Goal: Submit feedback/report problem: Submit feedback/report problem

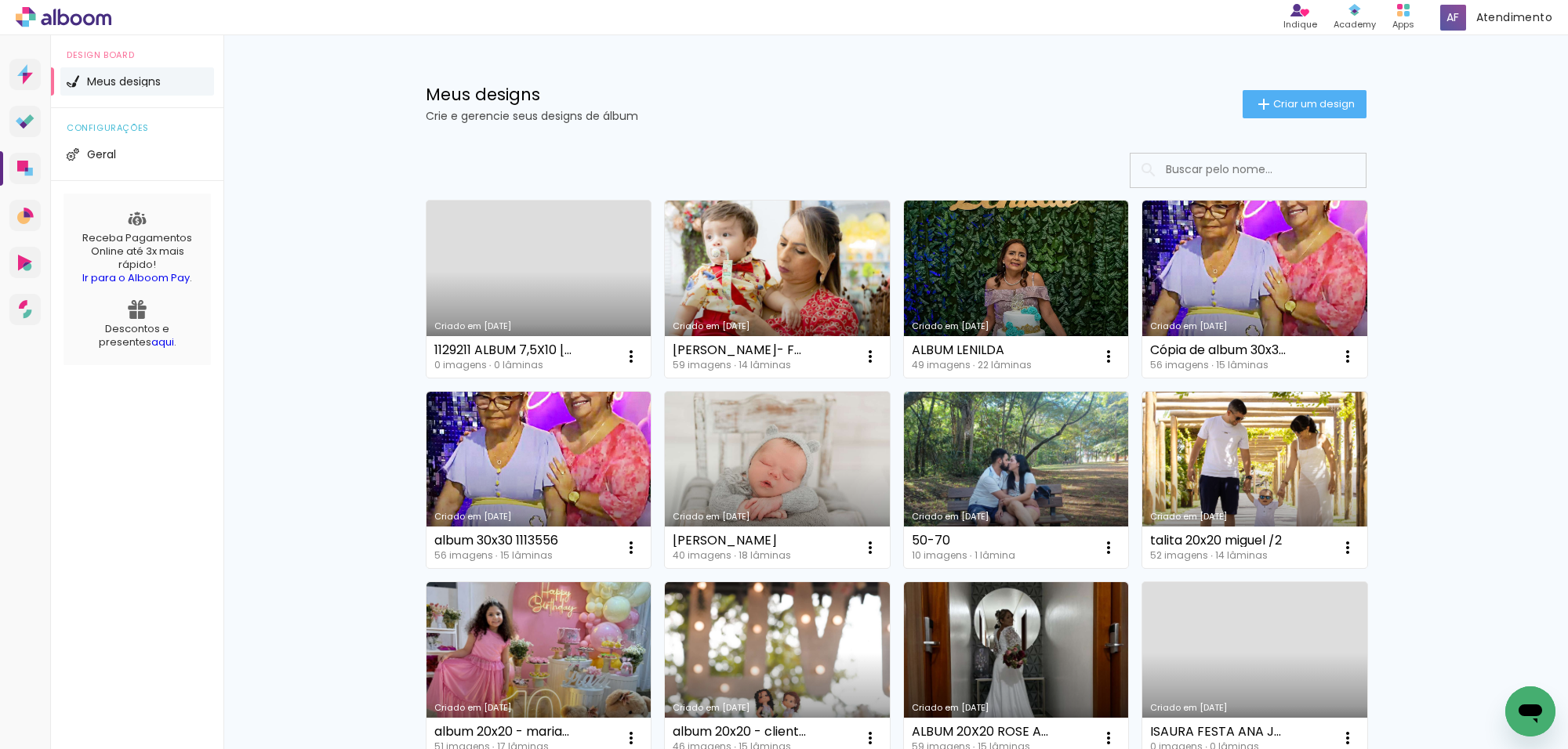
click at [1208, 181] on input at bounding box center [1269, 170] width 223 height 32
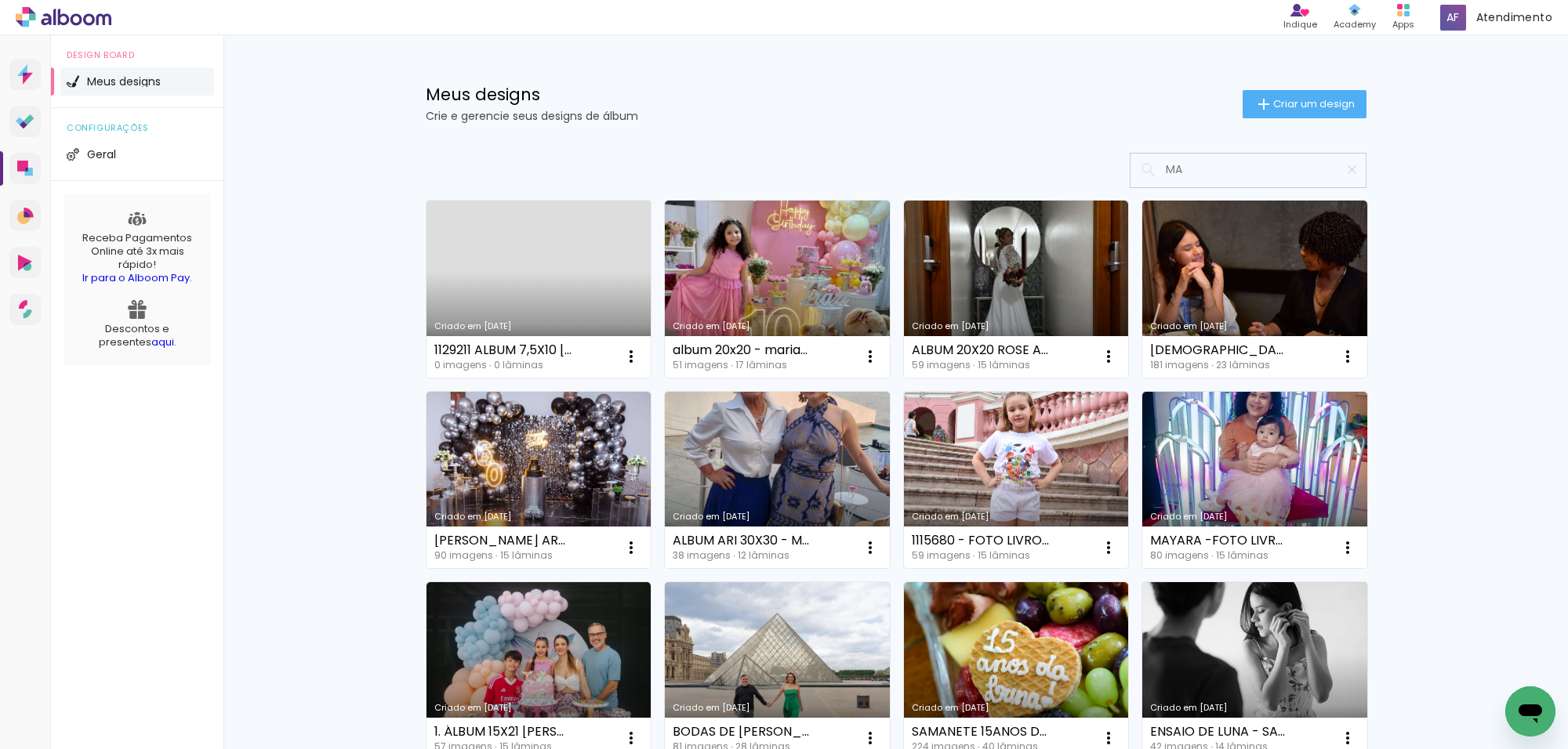
type input "M"
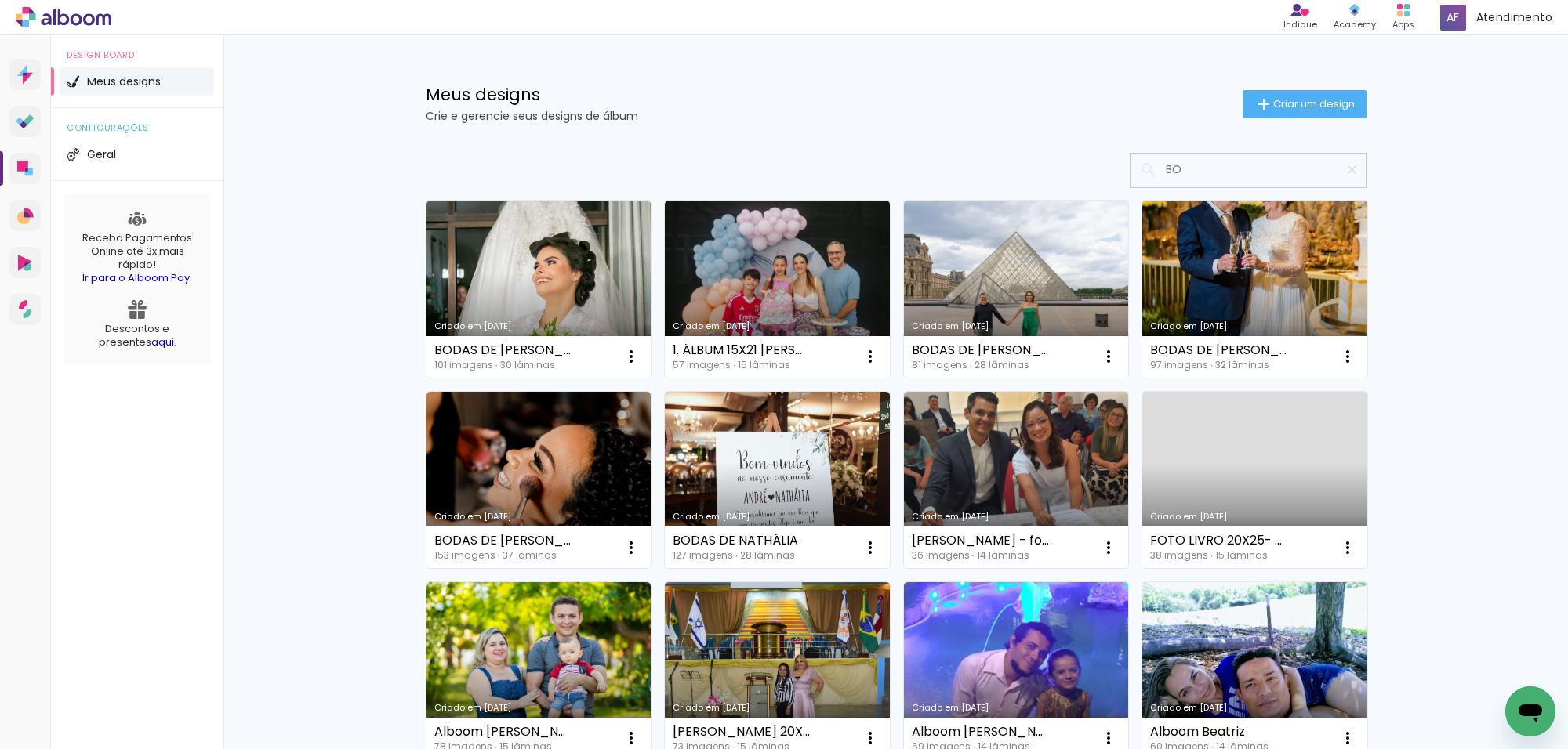
type input "B"
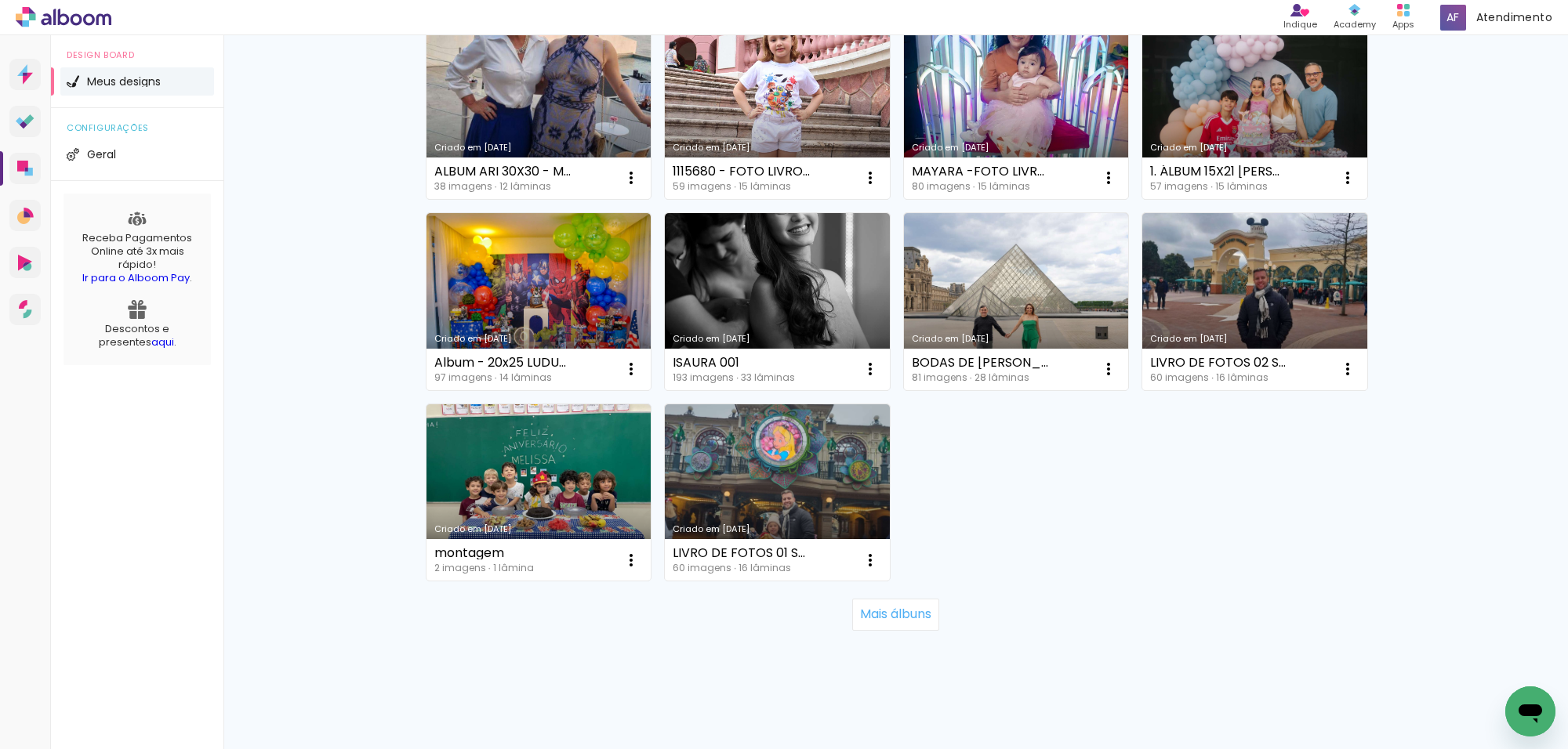
scroll to position [953, 0]
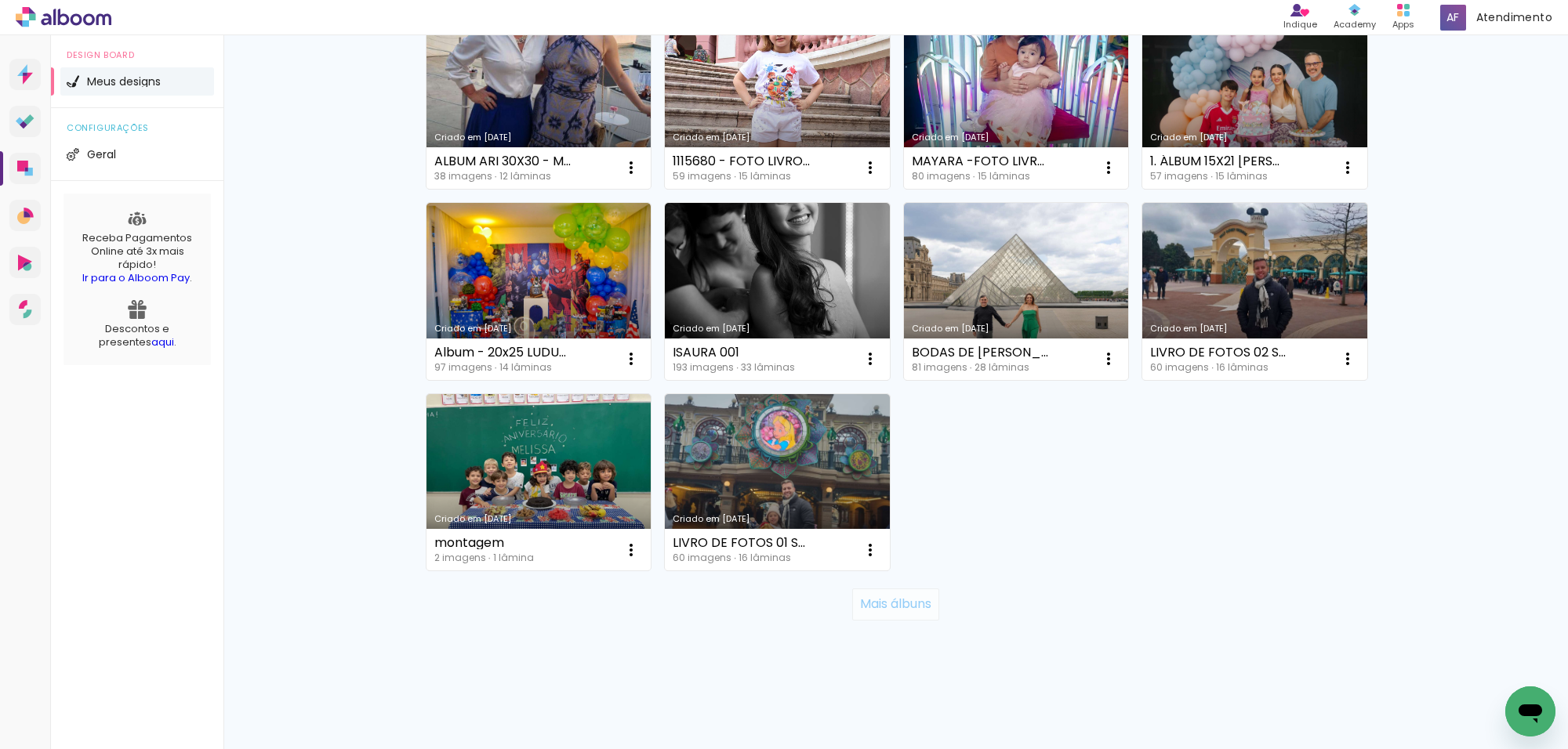
click at [0, 0] on slot "Mais álbuns" at bounding box center [0, 0] width 0 height 0
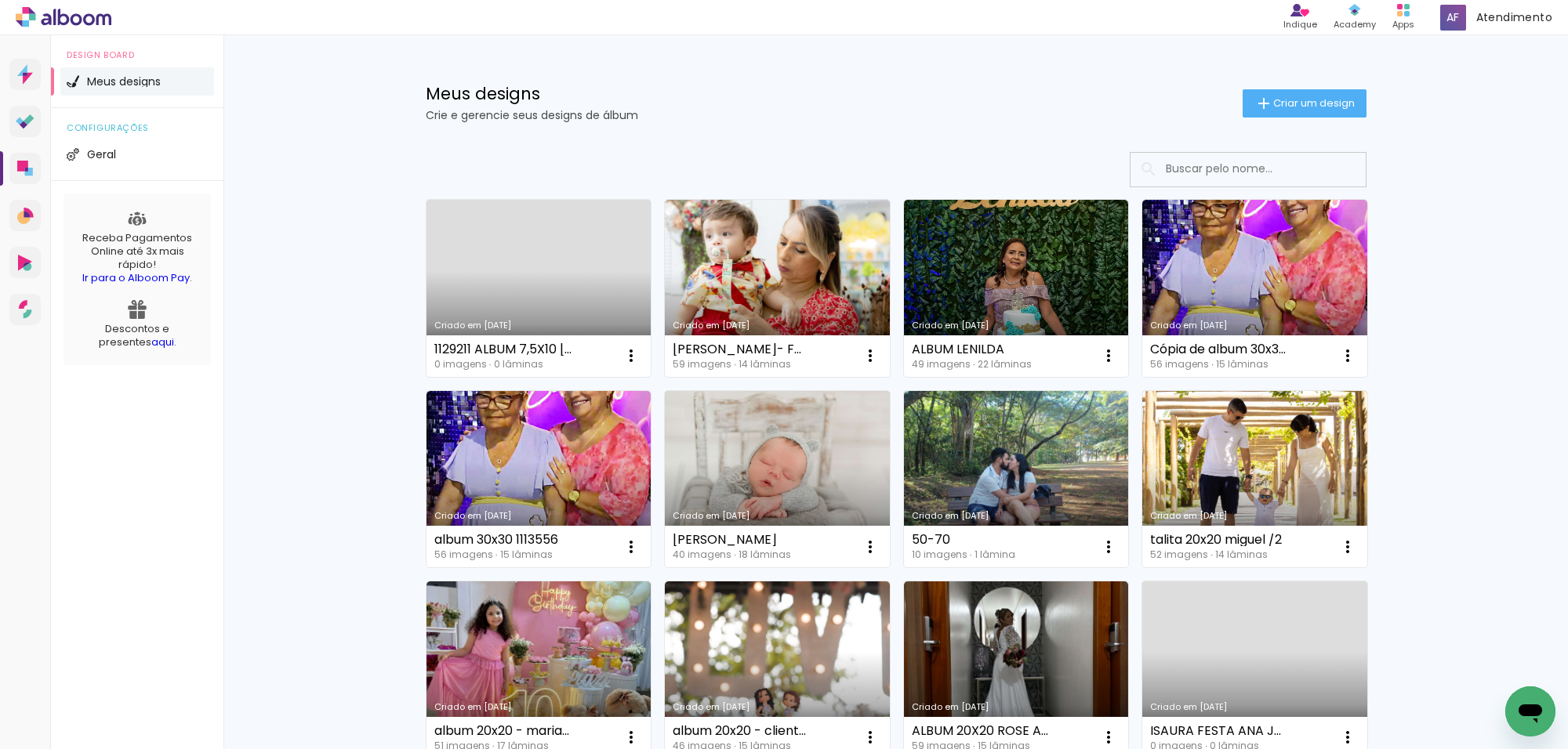
scroll to position [0, 0]
click at [1282, 100] on span "Criar um design" at bounding box center [1314, 104] width 82 height 10
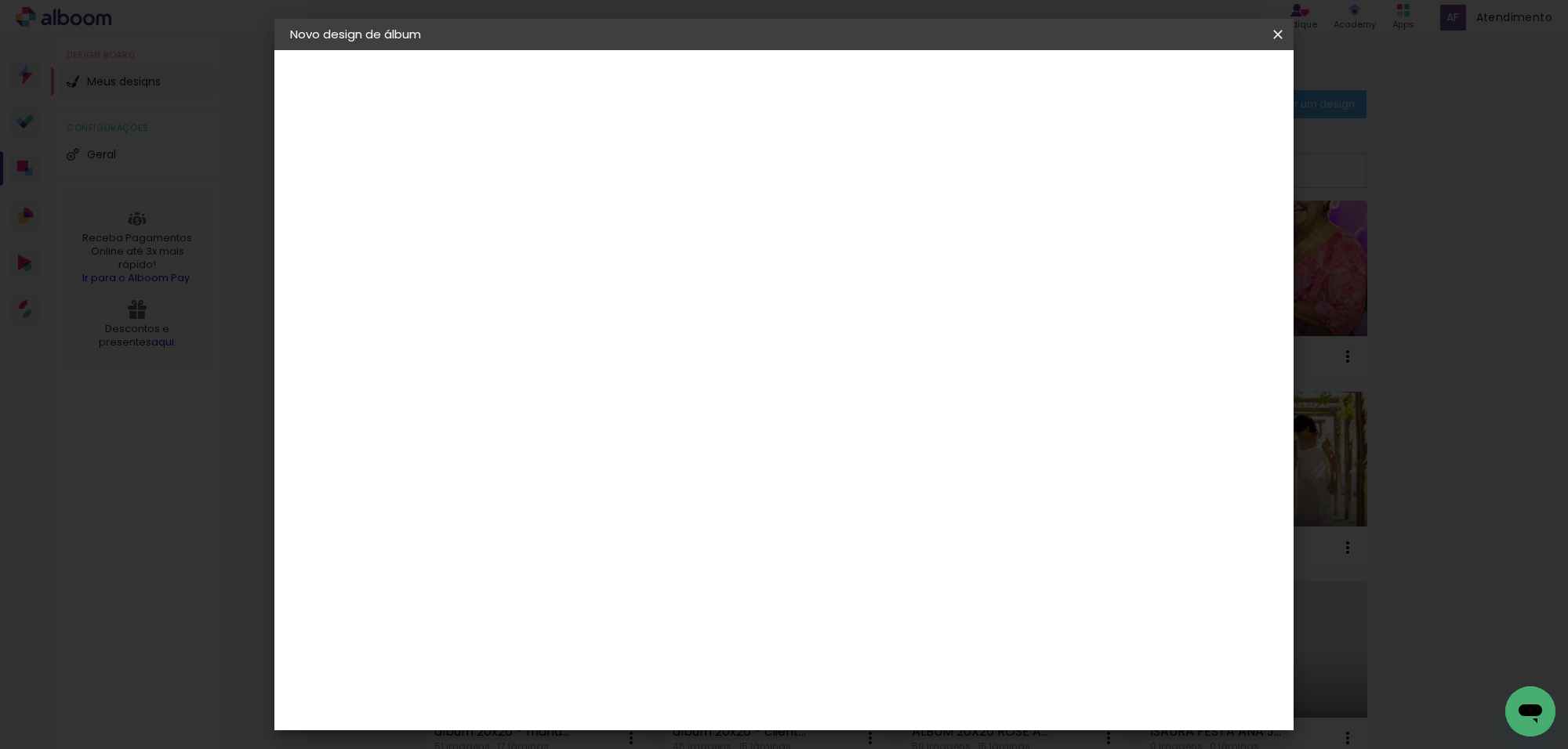
click at [547, 212] on input at bounding box center [547, 210] width 0 height 24
type input "MARLY BODAS"
type paper-input "MARLY BODAS"
click at [707, 81] on paper-button "Avançar" at bounding box center [669, 83] width 77 height 26
click at [841, 249] on paper-item "Tamanho Livre" at bounding box center [765, 238] width 151 height 35
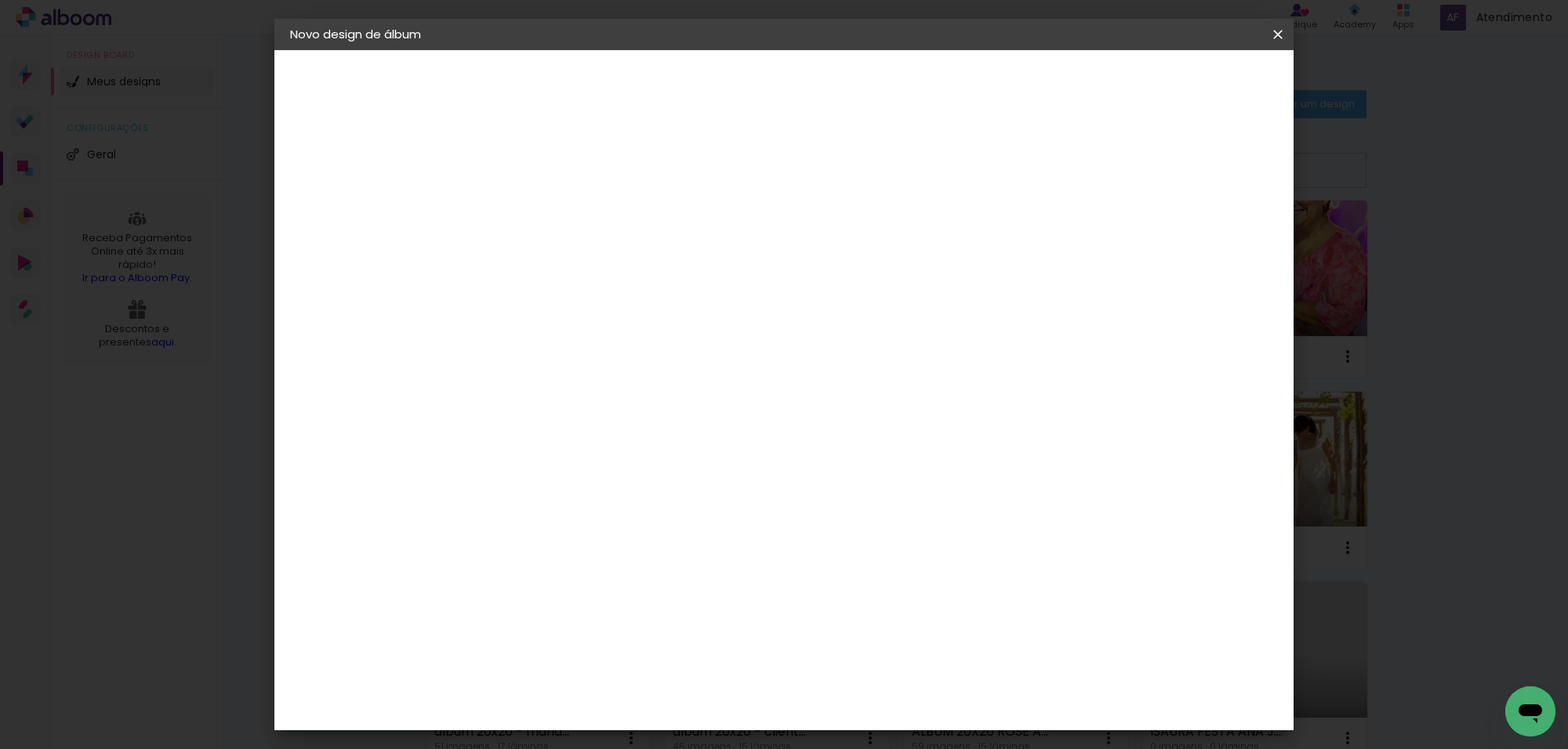
click at [0, 0] on slot "Avançar" at bounding box center [0, 0] width 0 height 0
click at [1192, 79] on paper-button "Iniciar design" at bounding box center [1140, 83] width 103 height 26
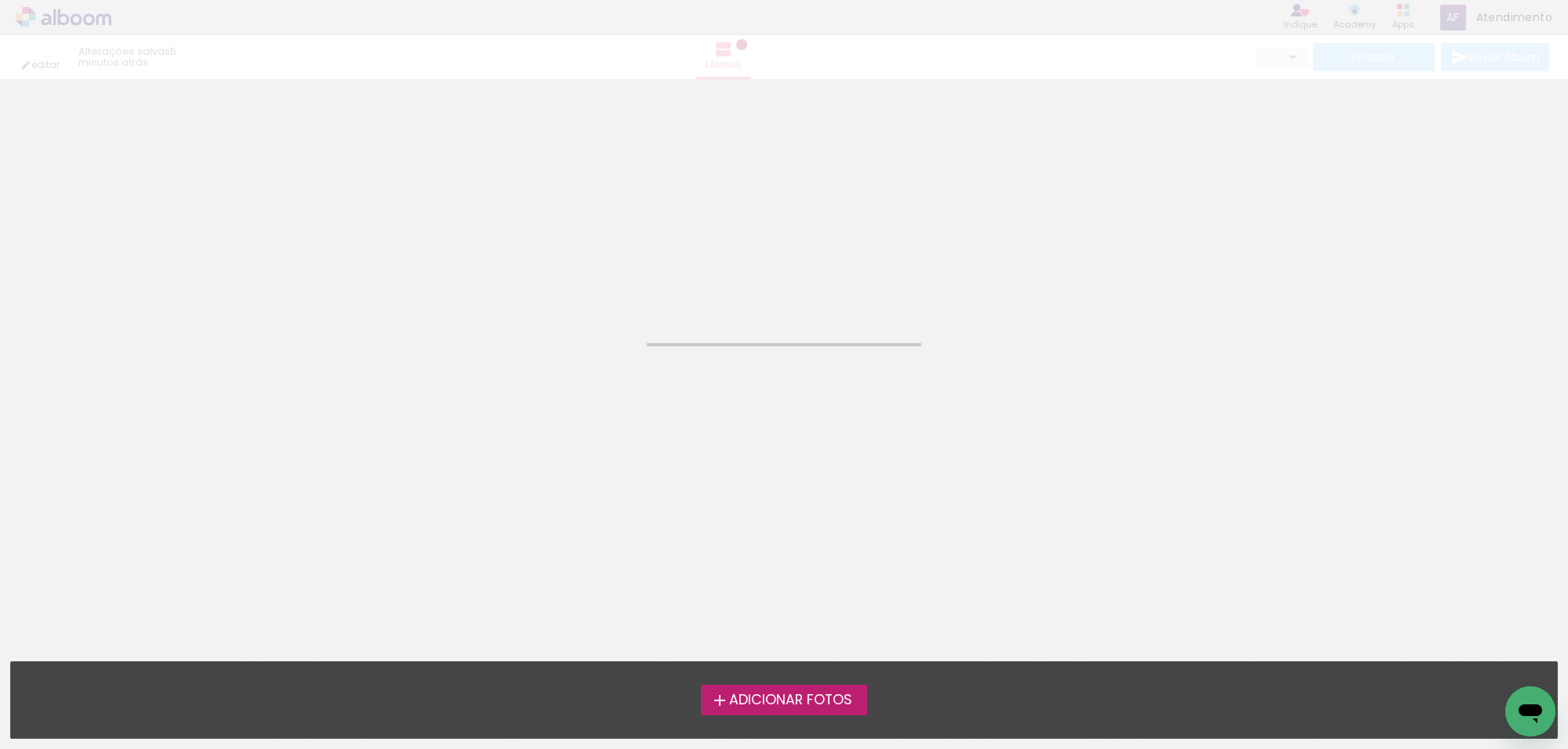
click at [811, 690] on label "Adicionar Fotos" at bounding box center [784, 700] width 167 height 30
click at [0, 0] on input "file" at bounding box center [0, 0] width 0 height 0
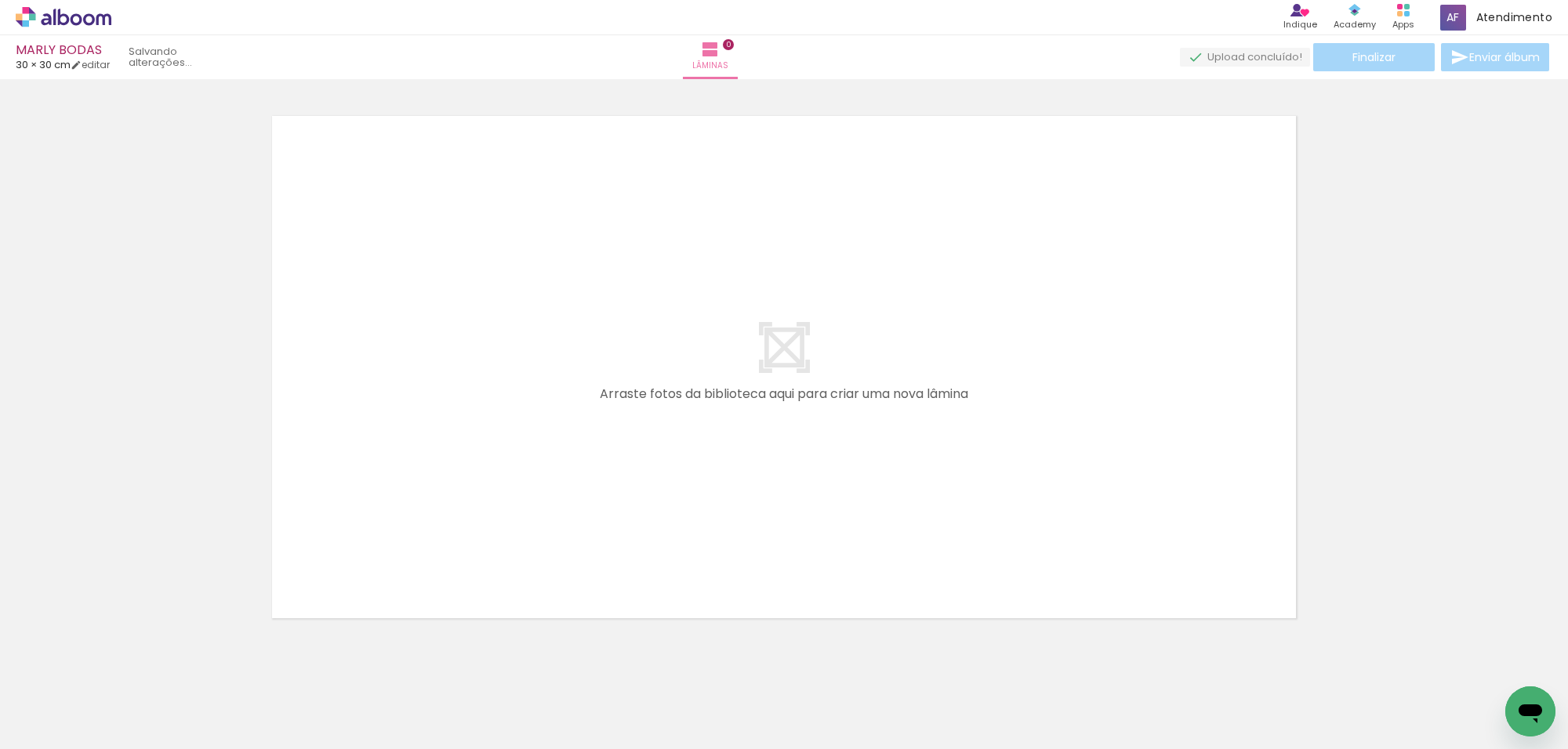
scroll to position [20, 0]
click at [25, 731] on iron-icon at bounding box center [23, 728] width 19 height 19
click at [0, 0] on input "file" at bounding box center [0, 0] width 0 height 0
click at [67, 725] on span "Adicionar Fotos" at bounding box center [56, 728] width 47 height 17
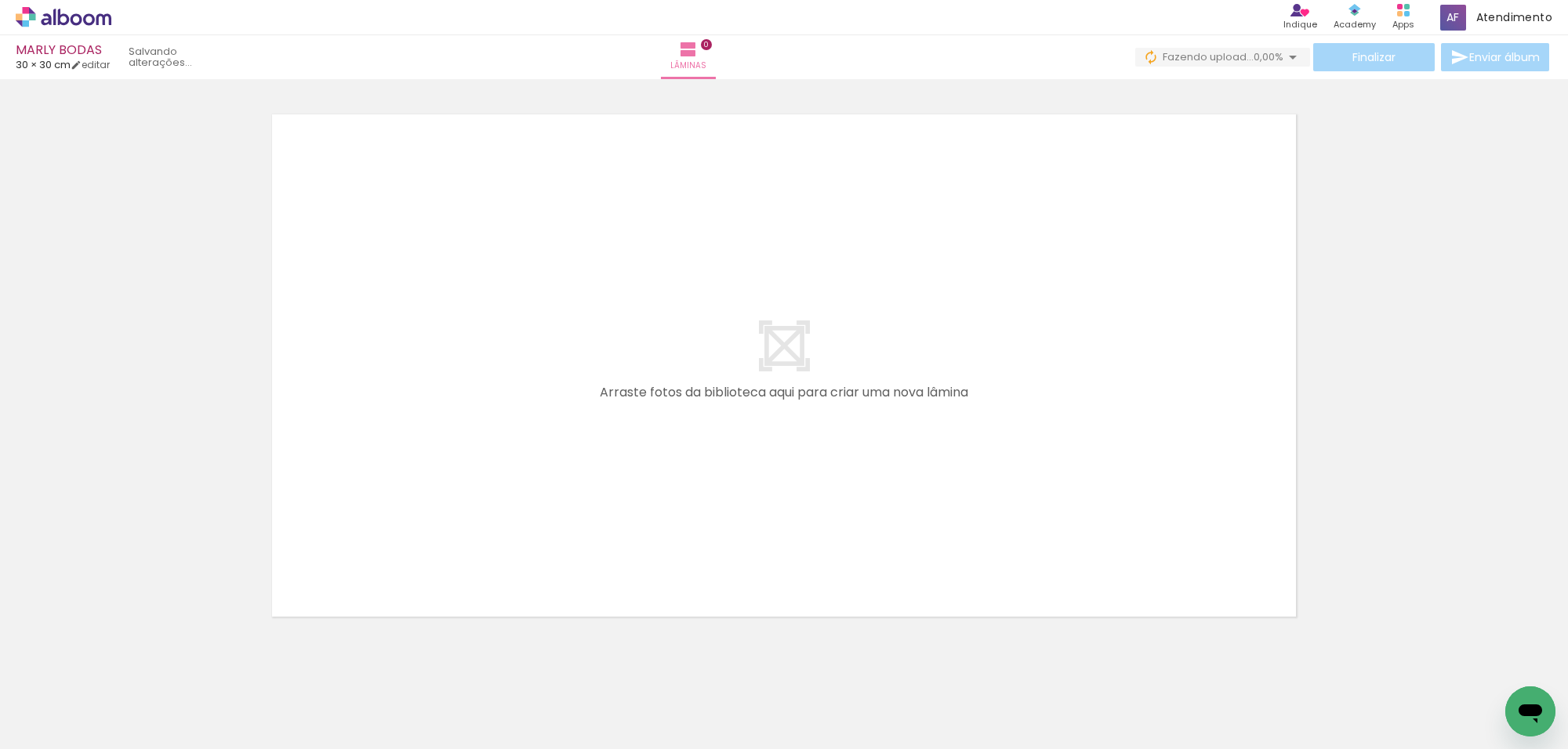
click at [0, 0] on input "file" at bounding box center [0, 0] width 0 height 0
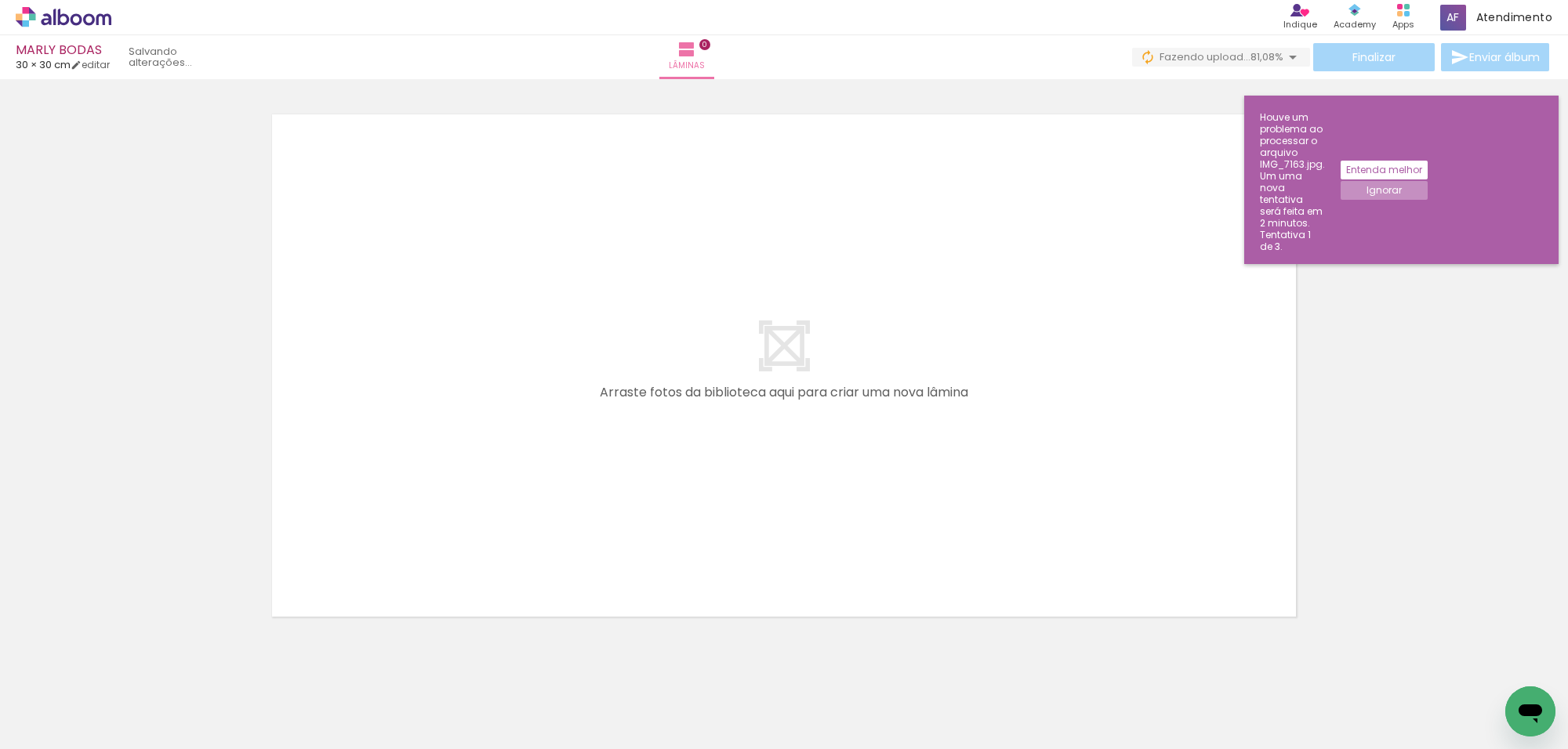
scroll to position [0, 2078]
click at [128, 679] on iron-horizontal-list at bounding box center [112, 700] width 31 height 98
click at [0, 0] on slot "Ignorar" at bounding box center [0, 0] width 0 height 0
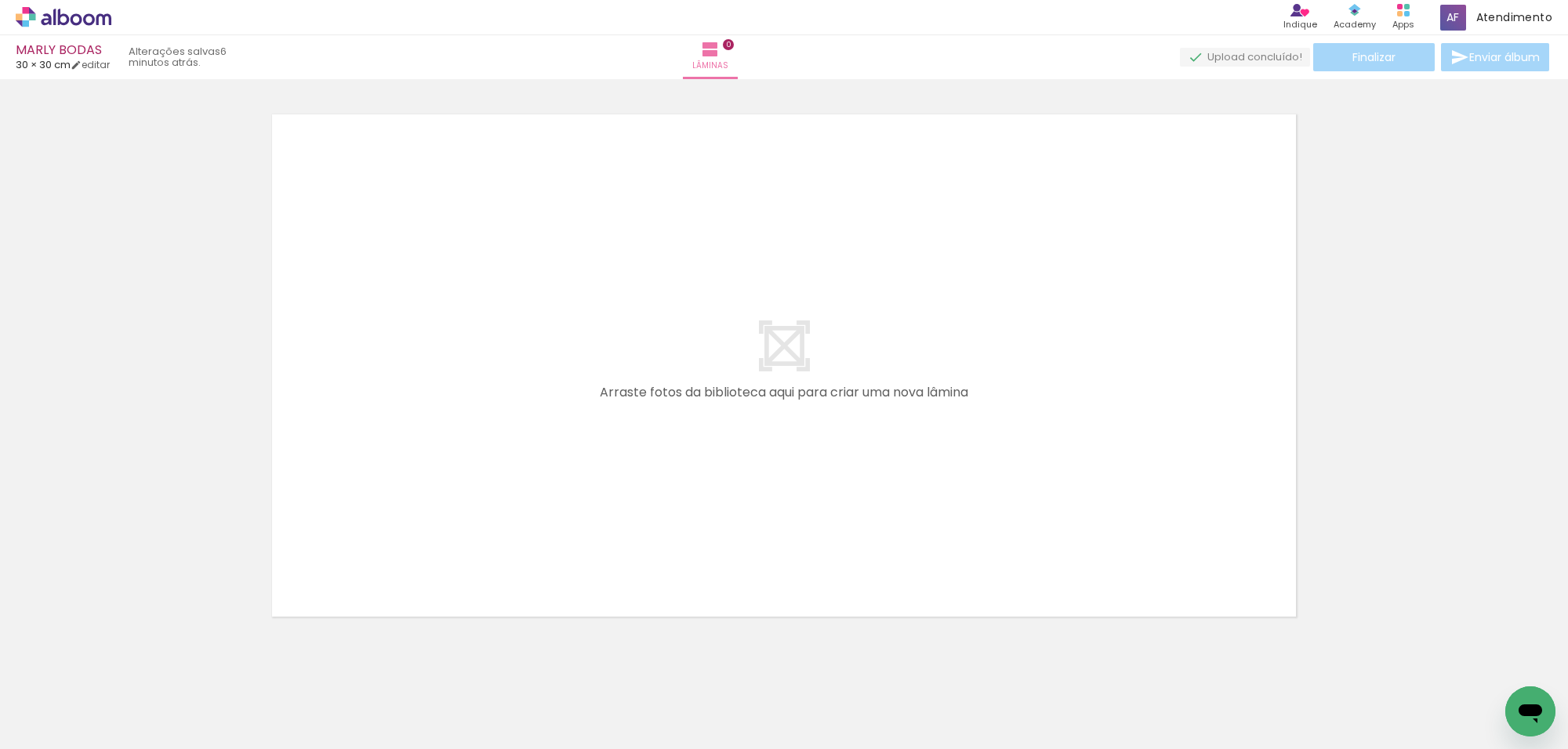
click at [128, 679] on iron-horizontal-list at bounding box center [112, 700] width 31 height 98
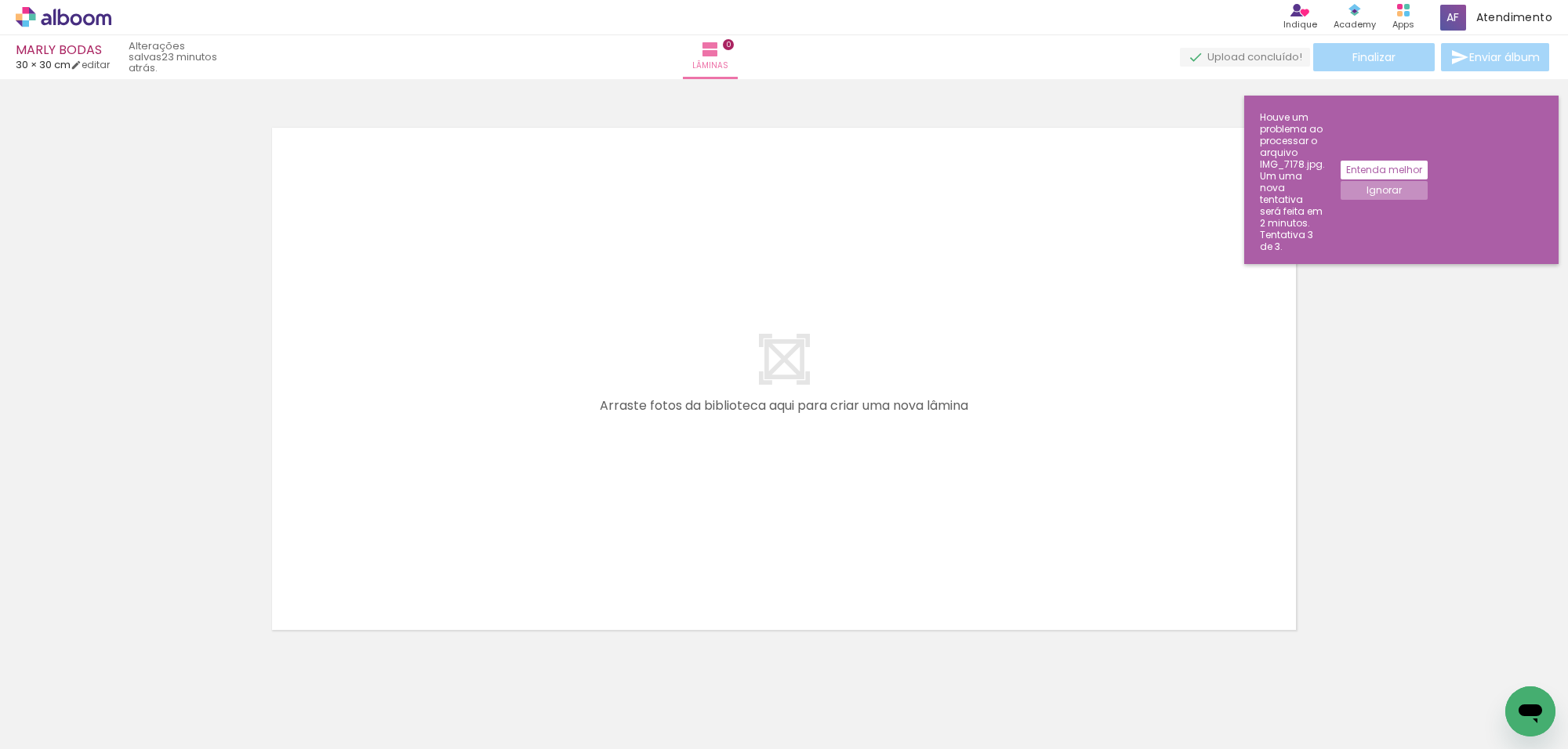
scroll to position [0, 0]
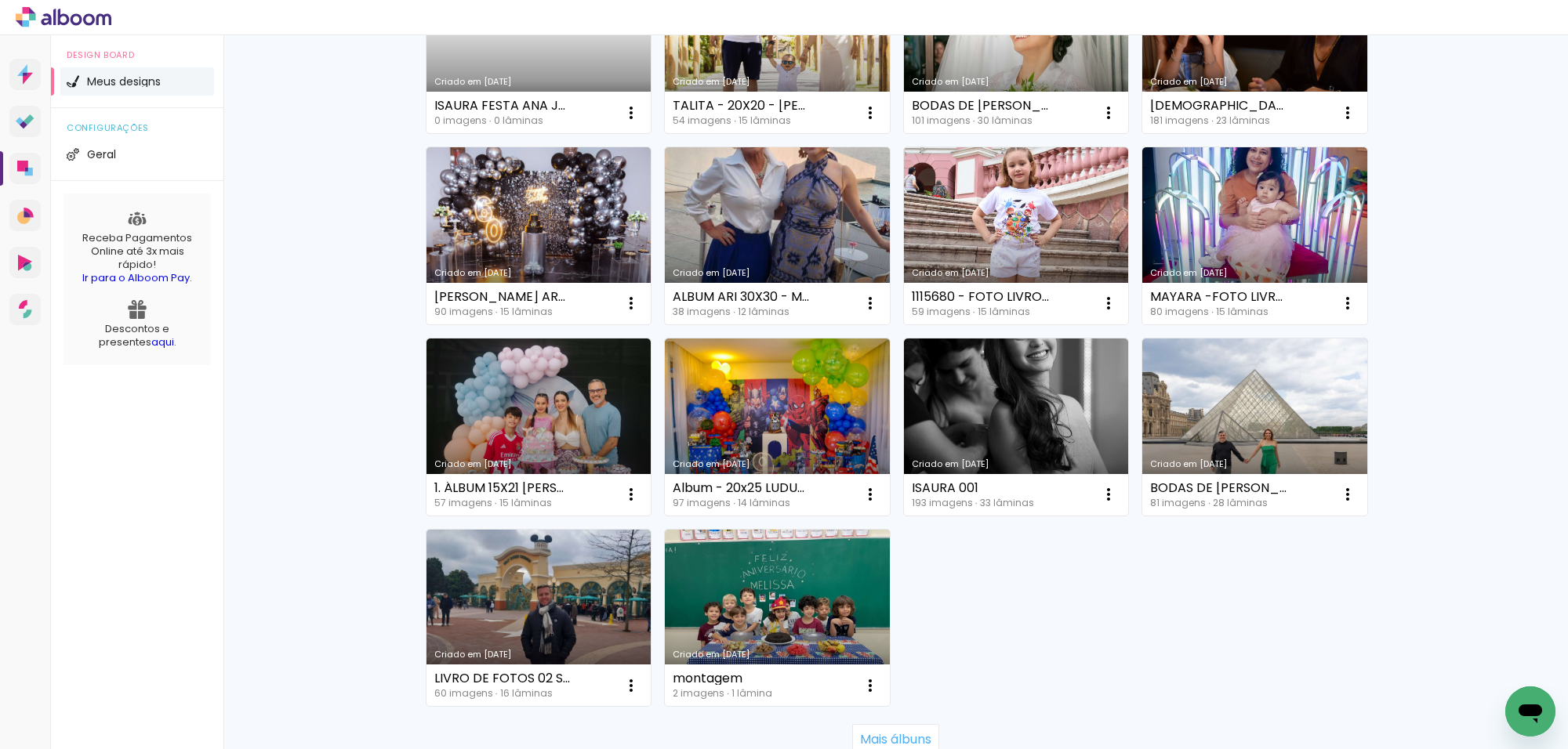
scroll to position [882, 0]
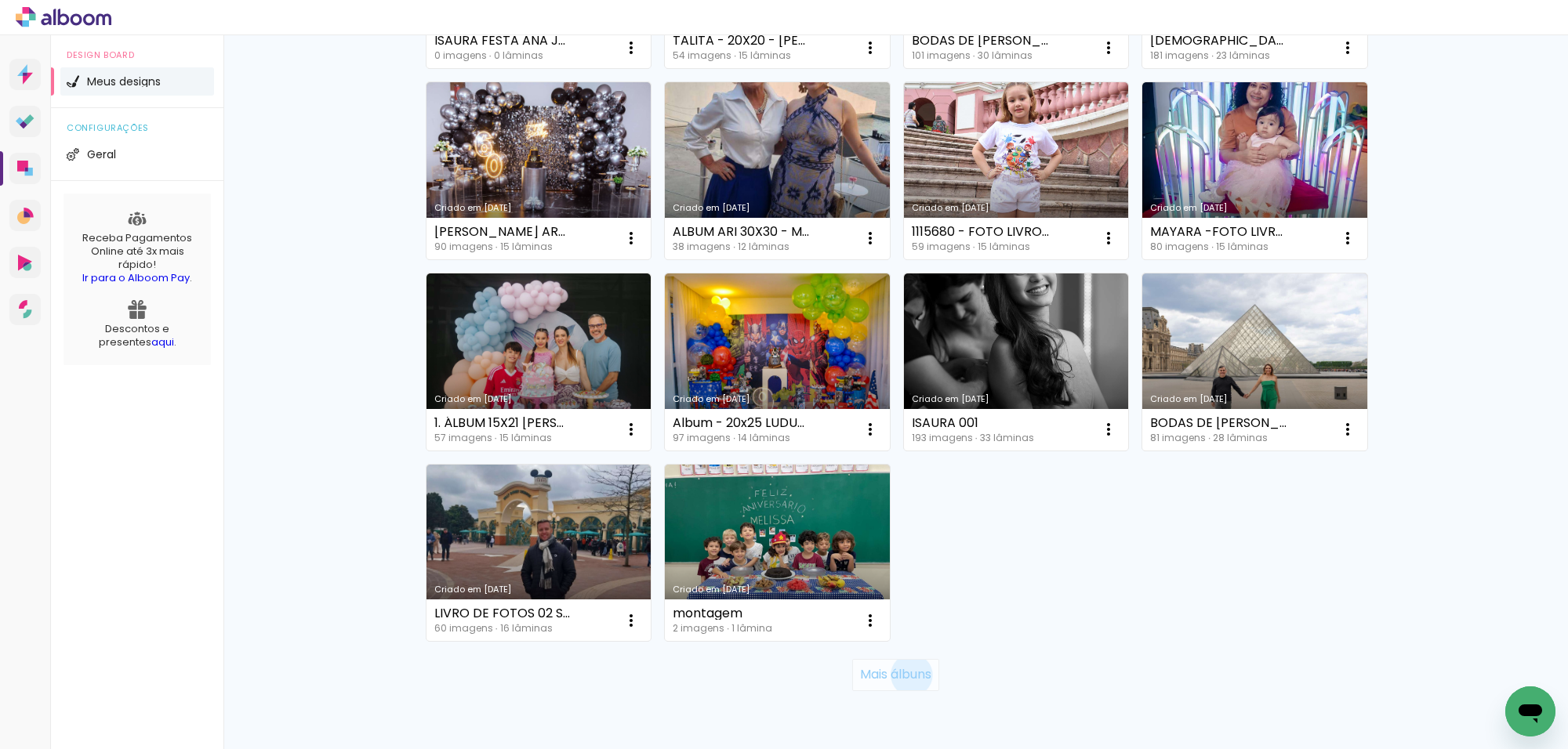
click at [0, 0] on slot "Mais álbuns" at bounding box center [0, 0] width 0 height 0
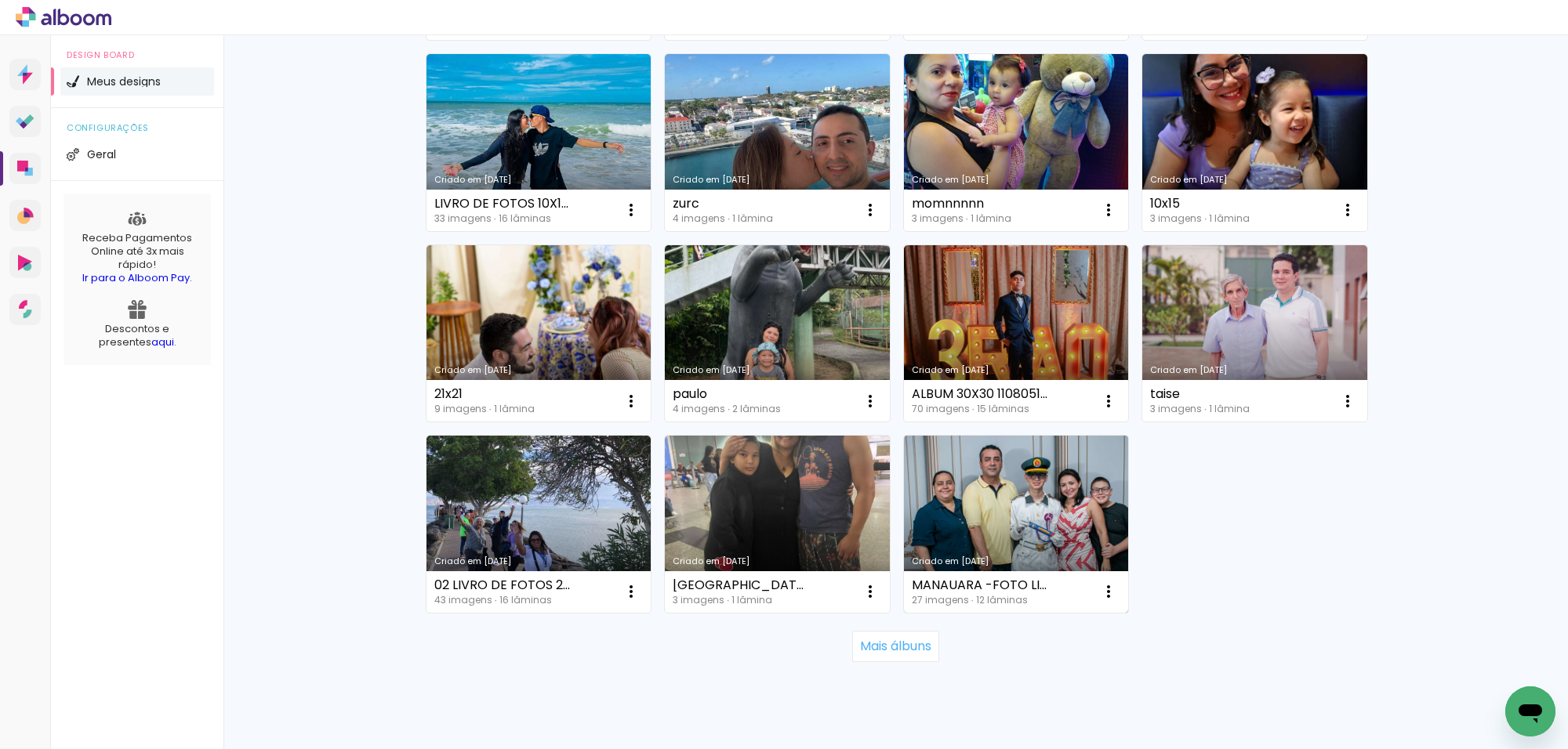
scroll to position [2058, 0]
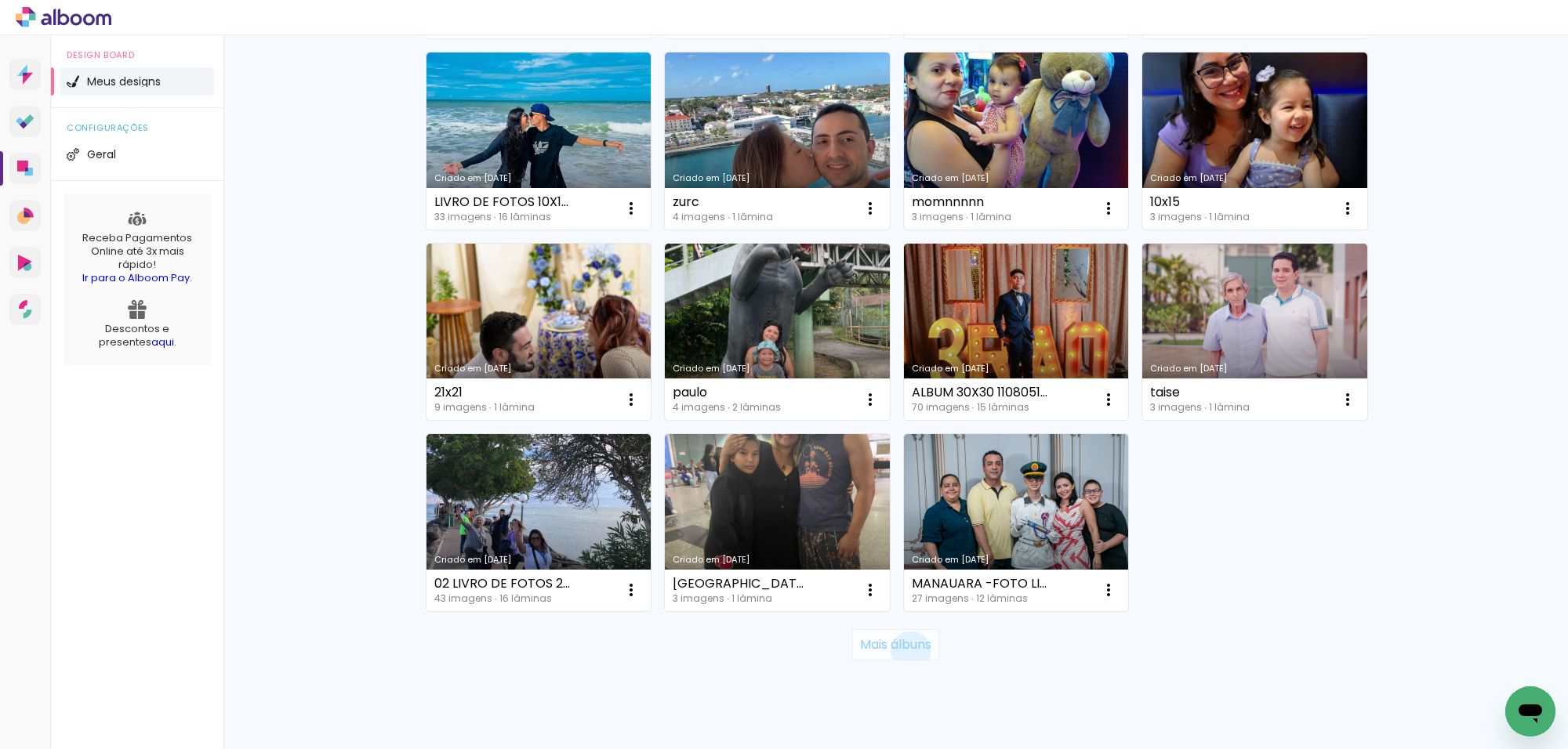
click at [0, 0] on slot "Mais álbuns" at bounding box center [0, 0] width 0 height 0
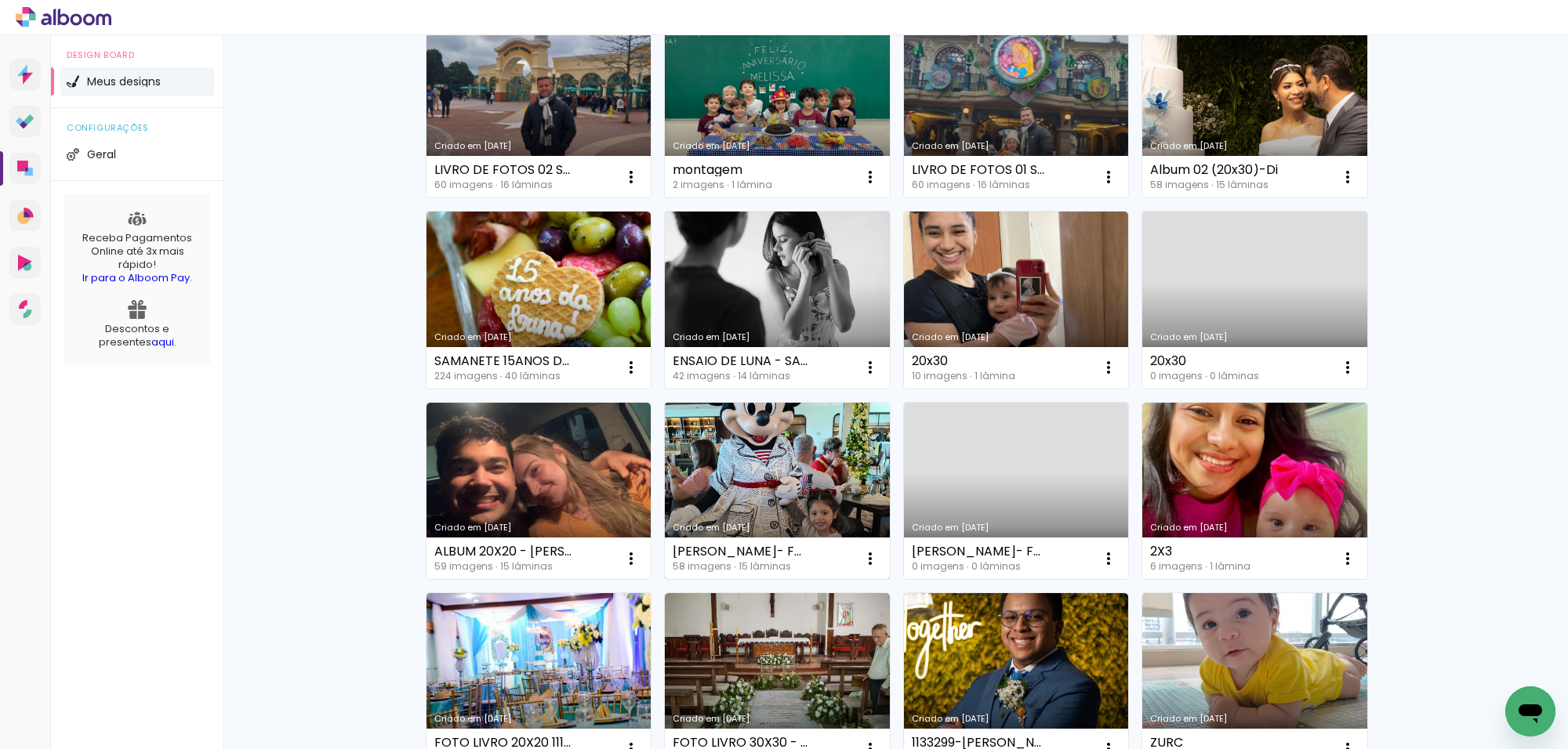
scroll to position [1372, 0]
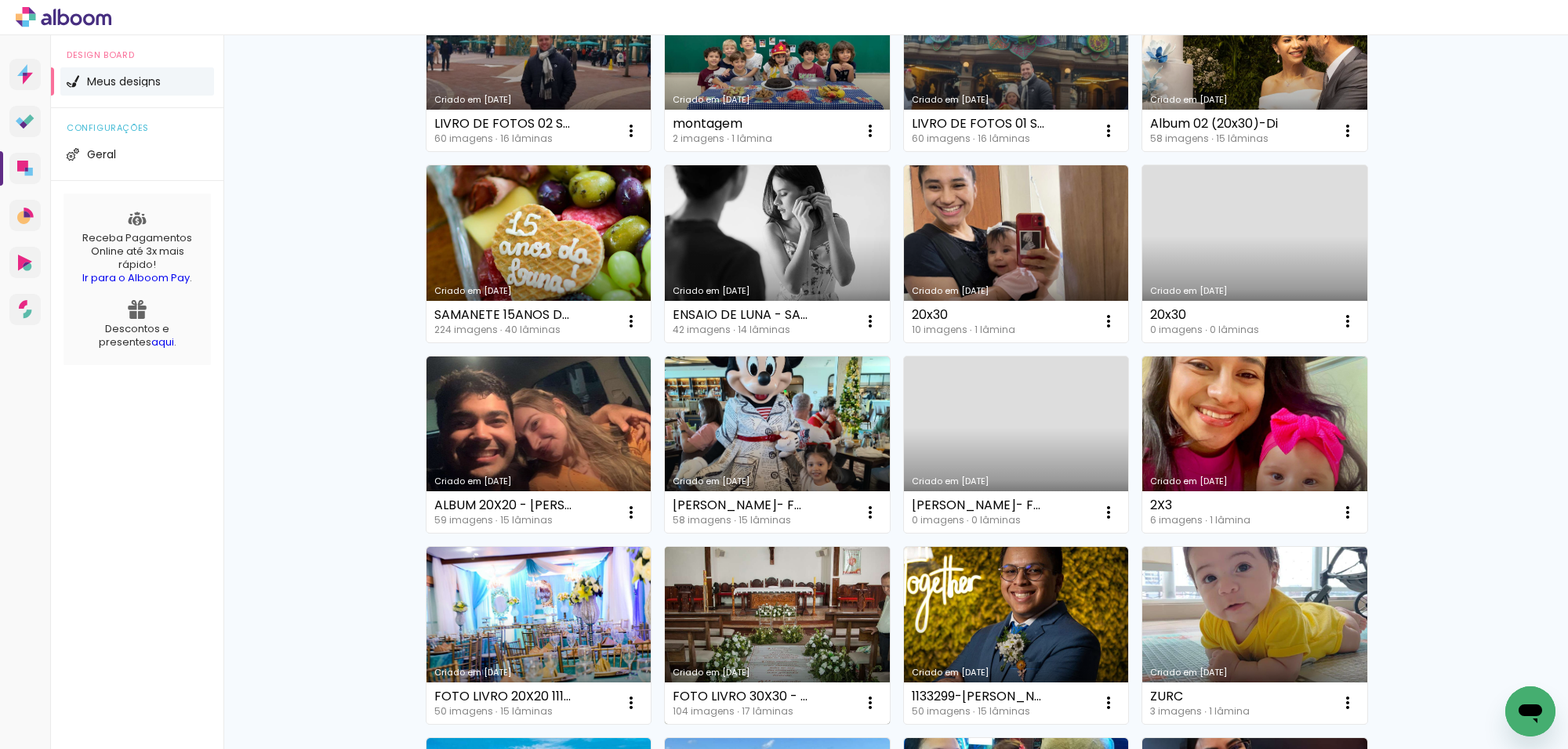
click at [786, 606] on link "Criado em 19/05/25" at bounding box center [776, 636] width 225 height 177
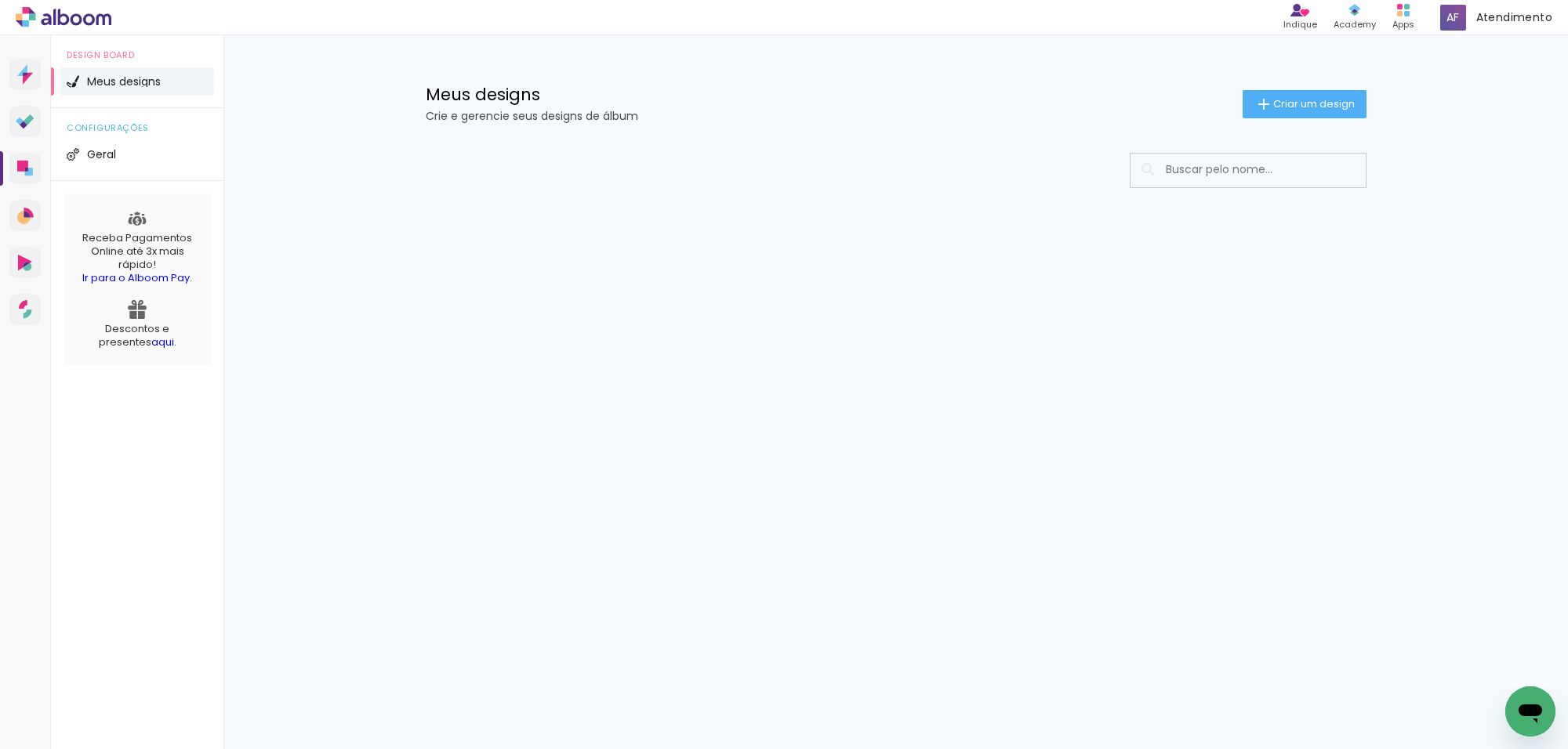
click at [1213, 180] on input at bounding box center [1269, 170] width 223 height 32
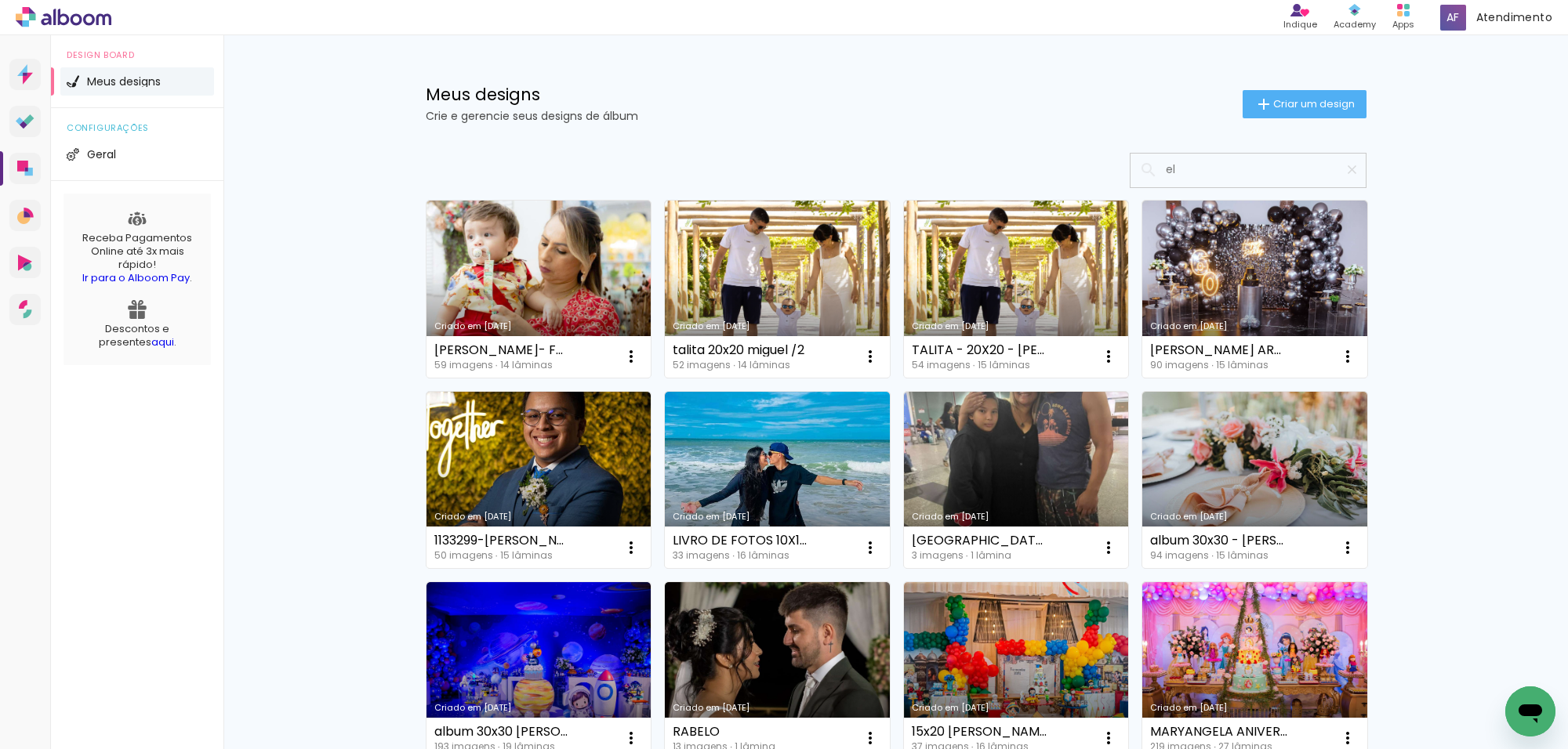
click at [1193, 163] on input "el" at bounding box center [1256, 170] width 196 height 32
type input "e"
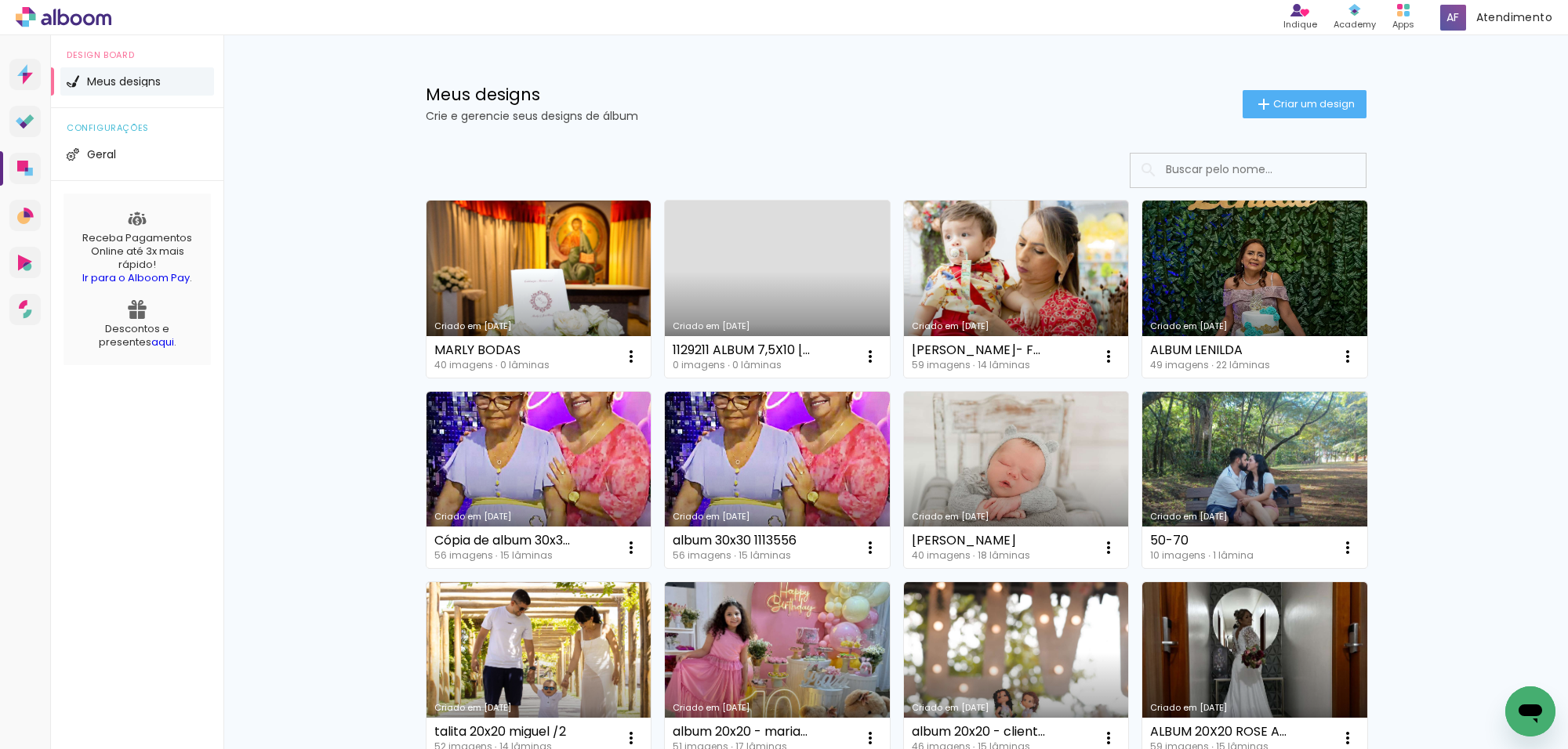
type input "W"
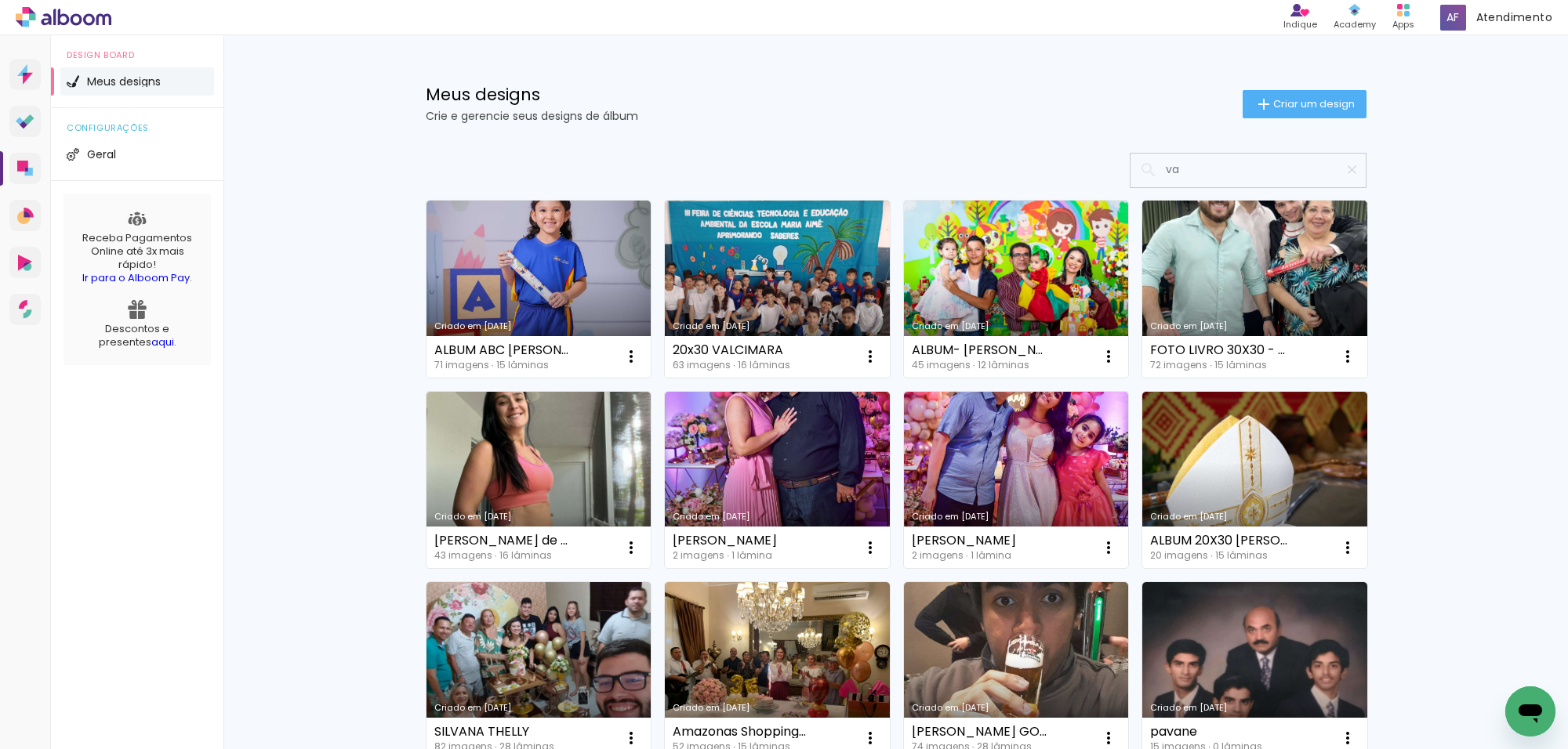
type input "v"
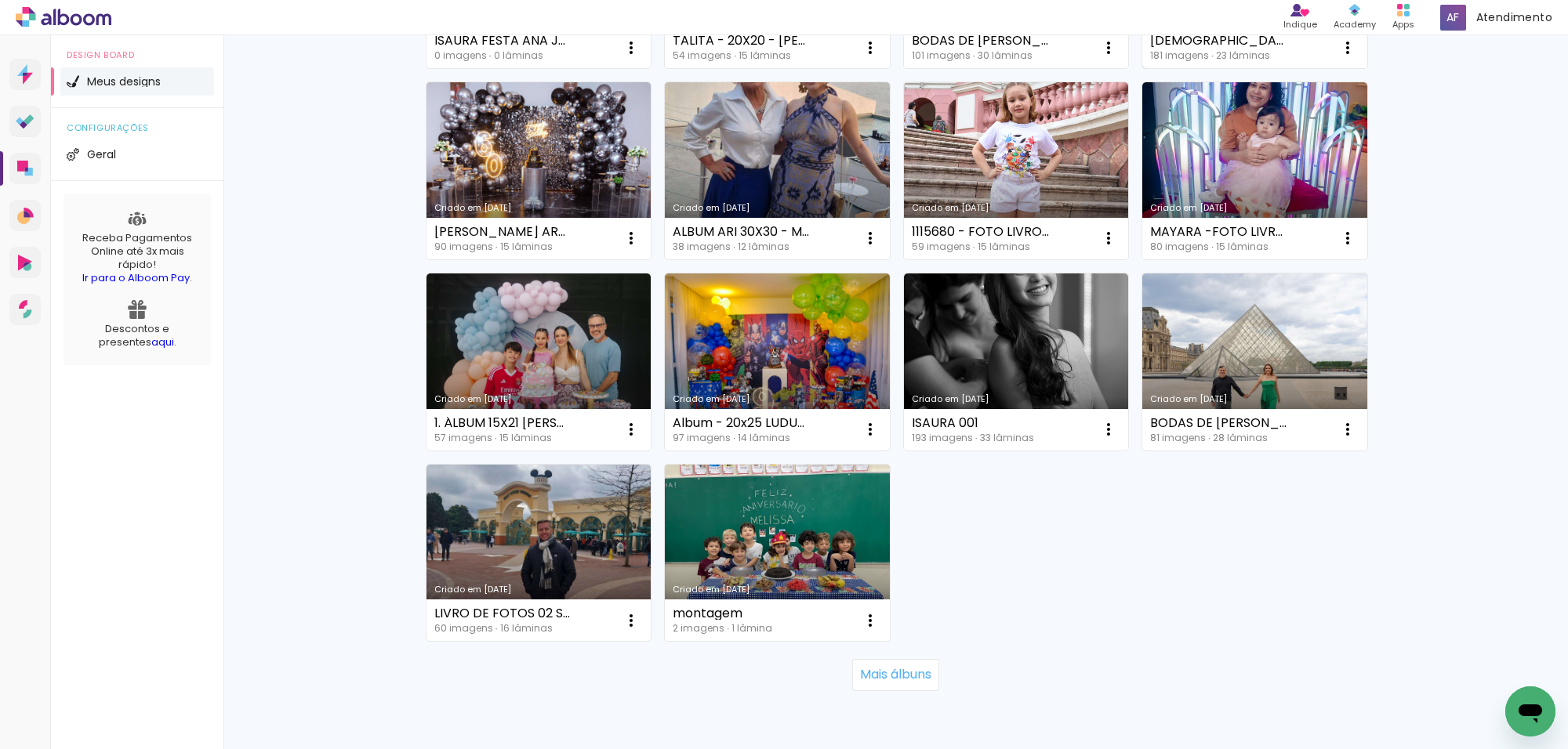
scroll to position [953, 0]
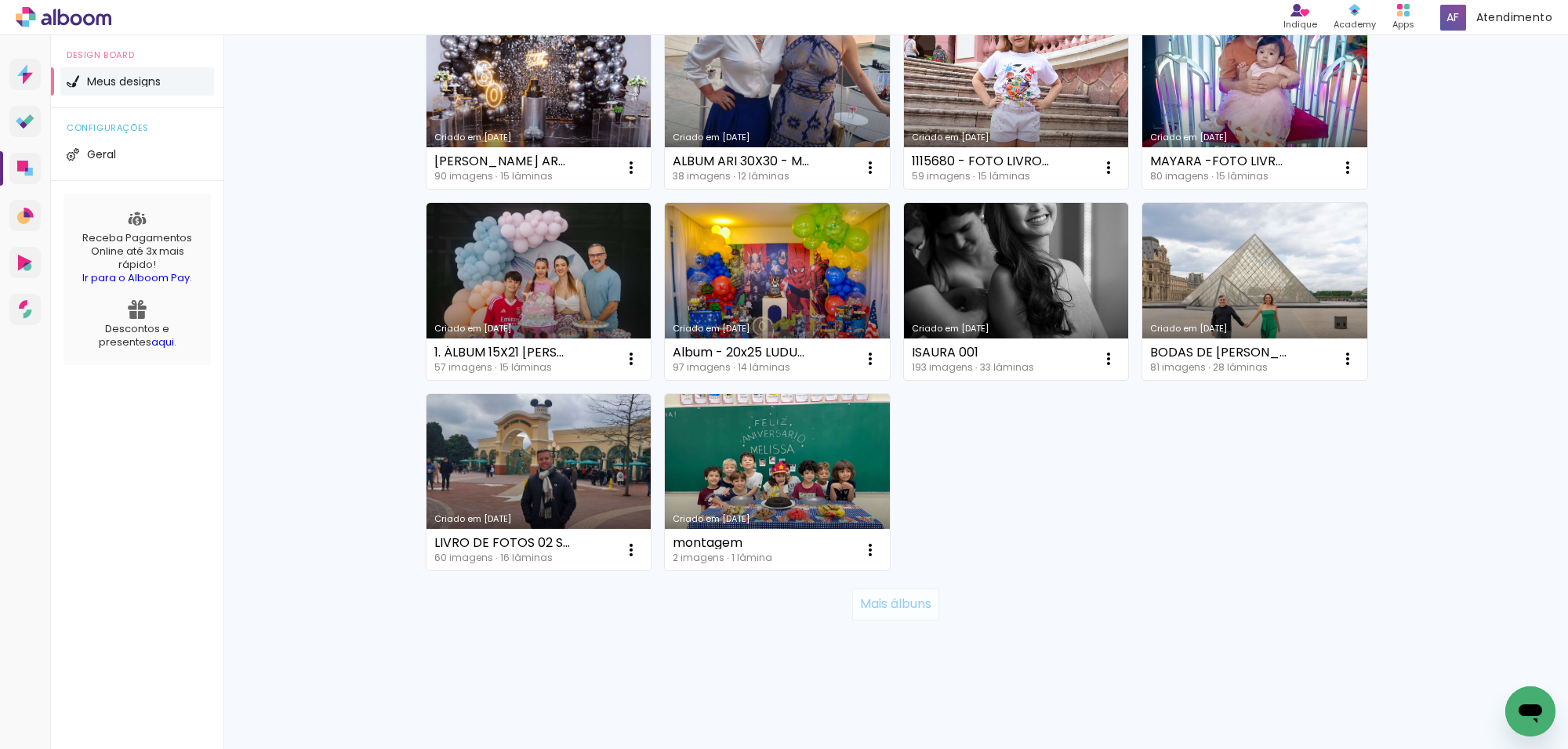
click at [0, 0] on slot "Mais álbuns" at bounding box center [0, 0] width 0 height 0
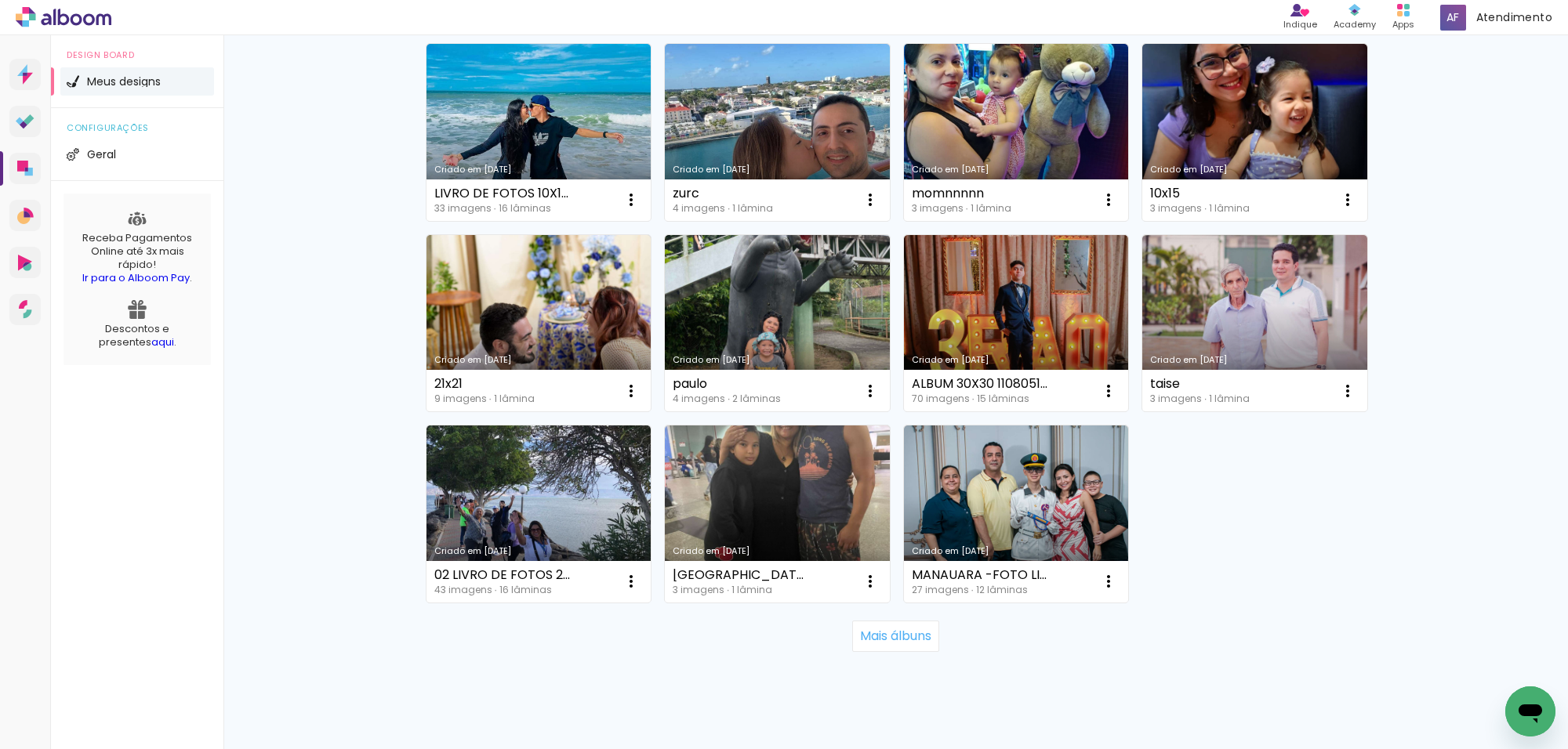
scroll to position [2098, 0]
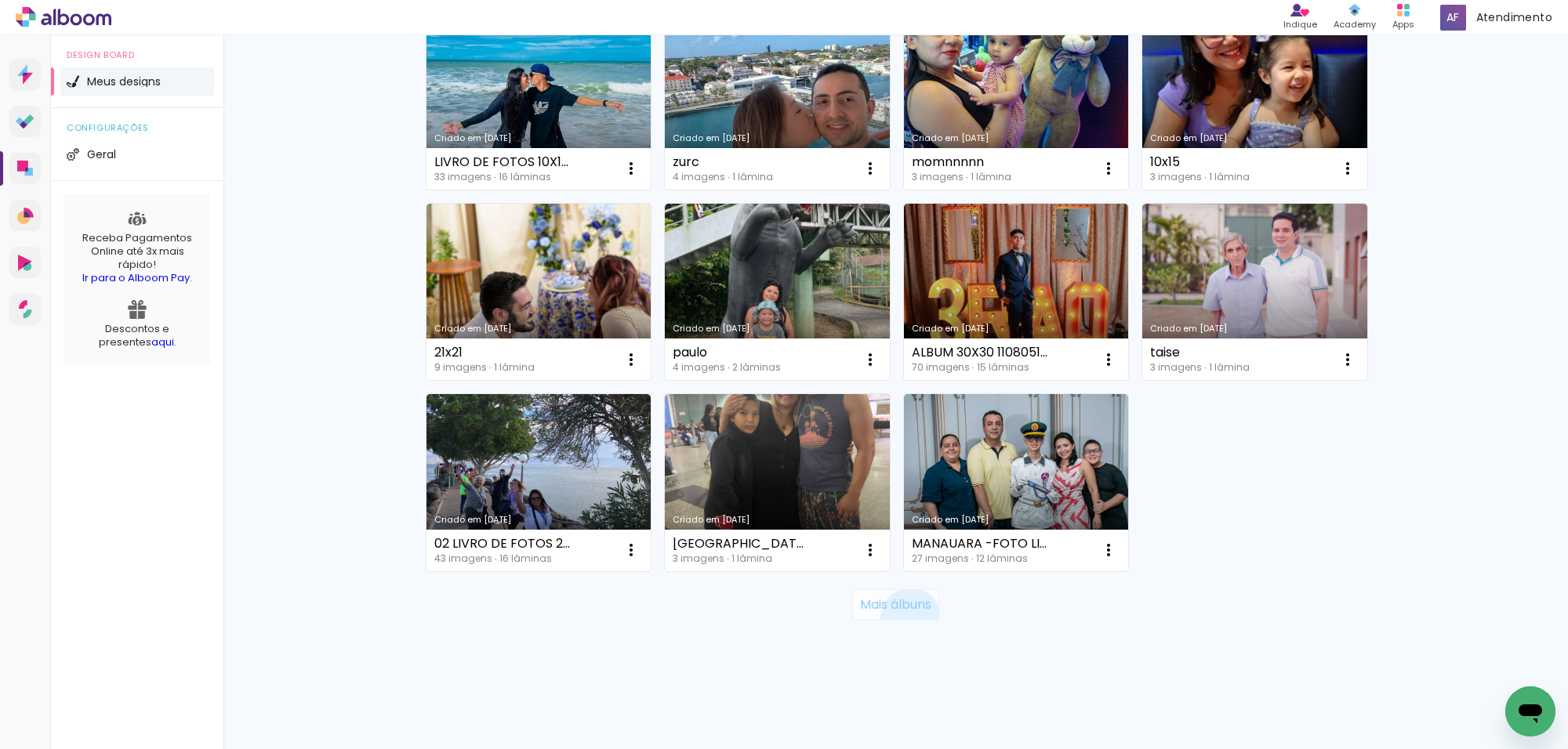
click at [902, 618] on paper-button "Mais álbuns" at bounding box center [895, 605] width 87 height 31
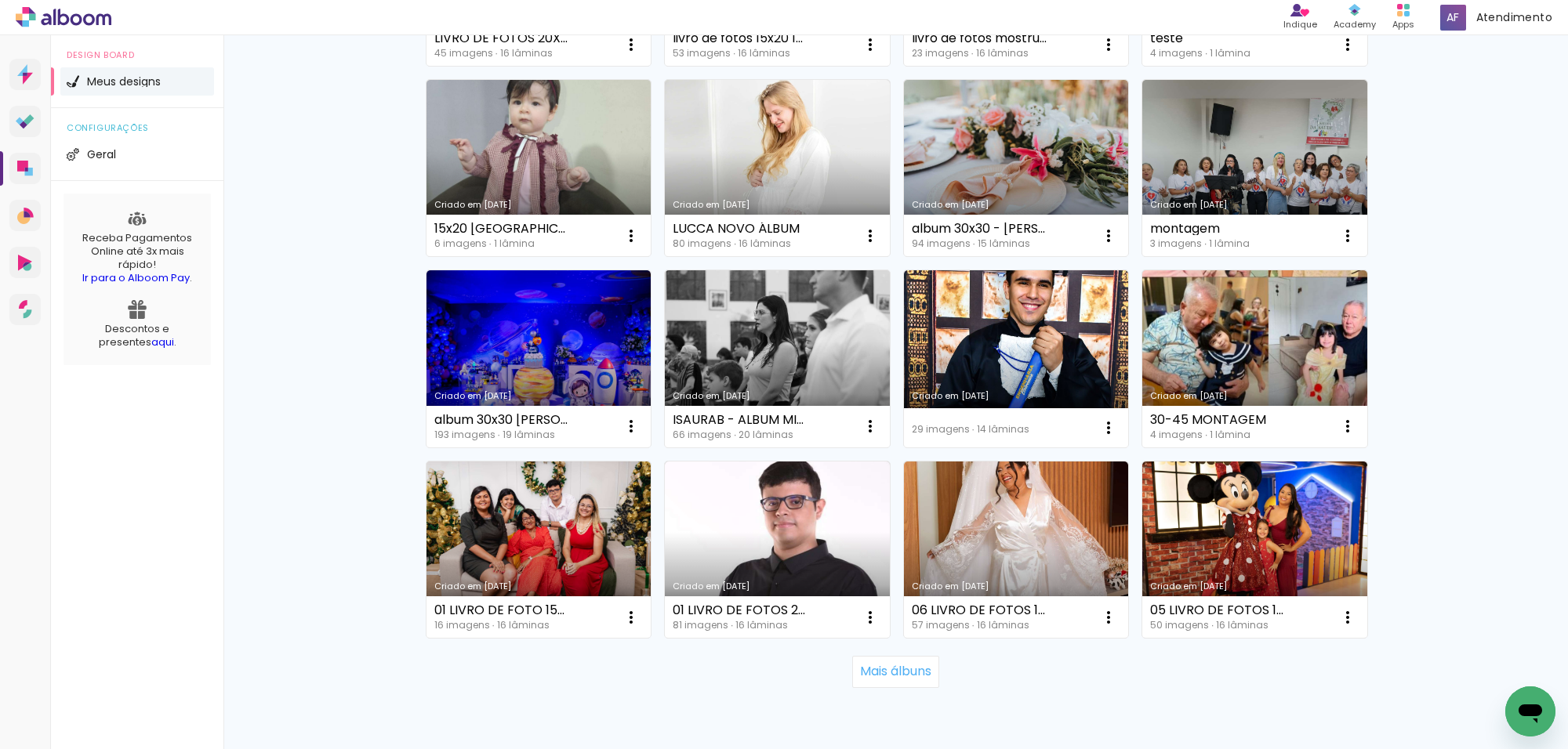
scroll to position [3243, 0]
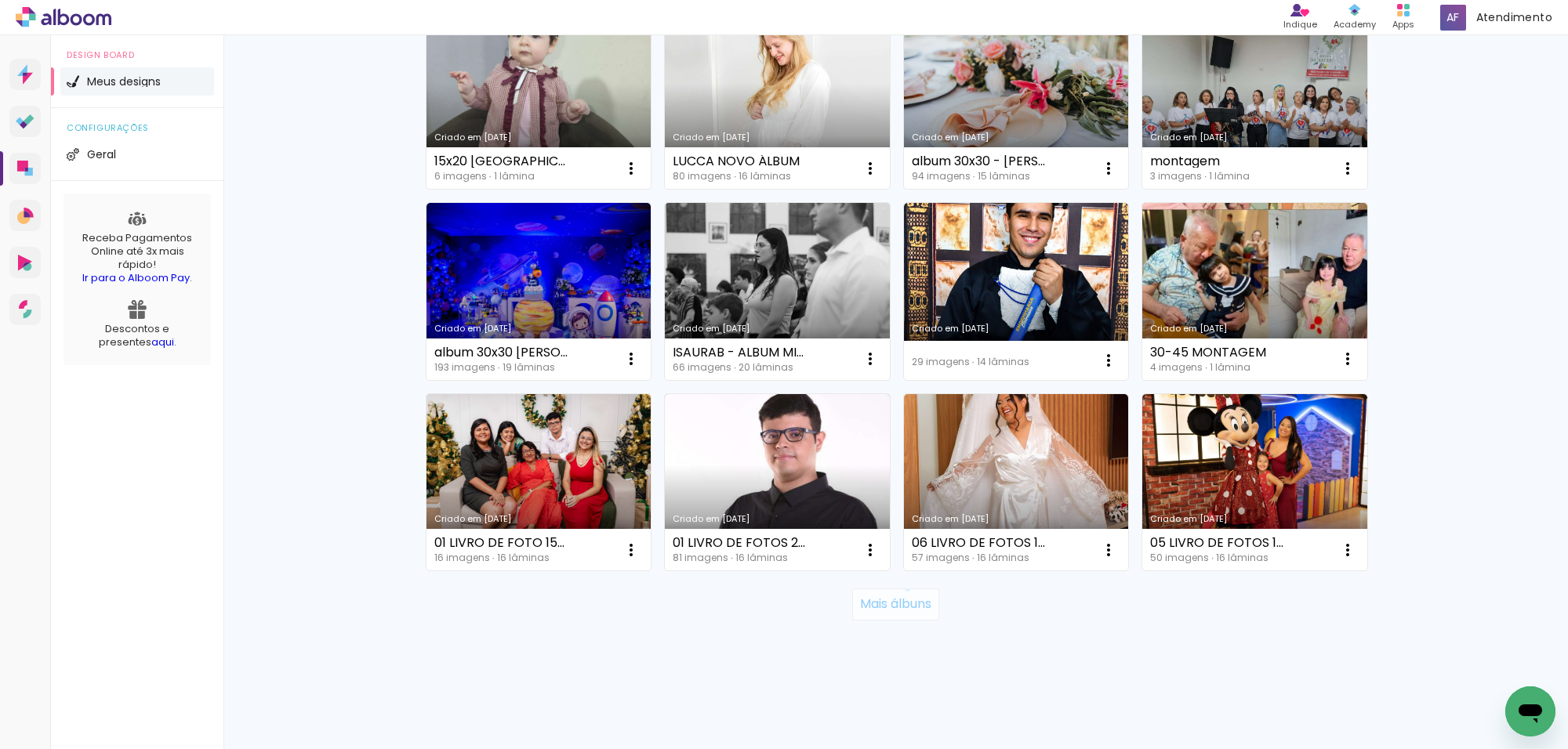
click at [898, 589] on paper-button "Mais álbuns" at bounding box center [895, 604] width 87 height 31
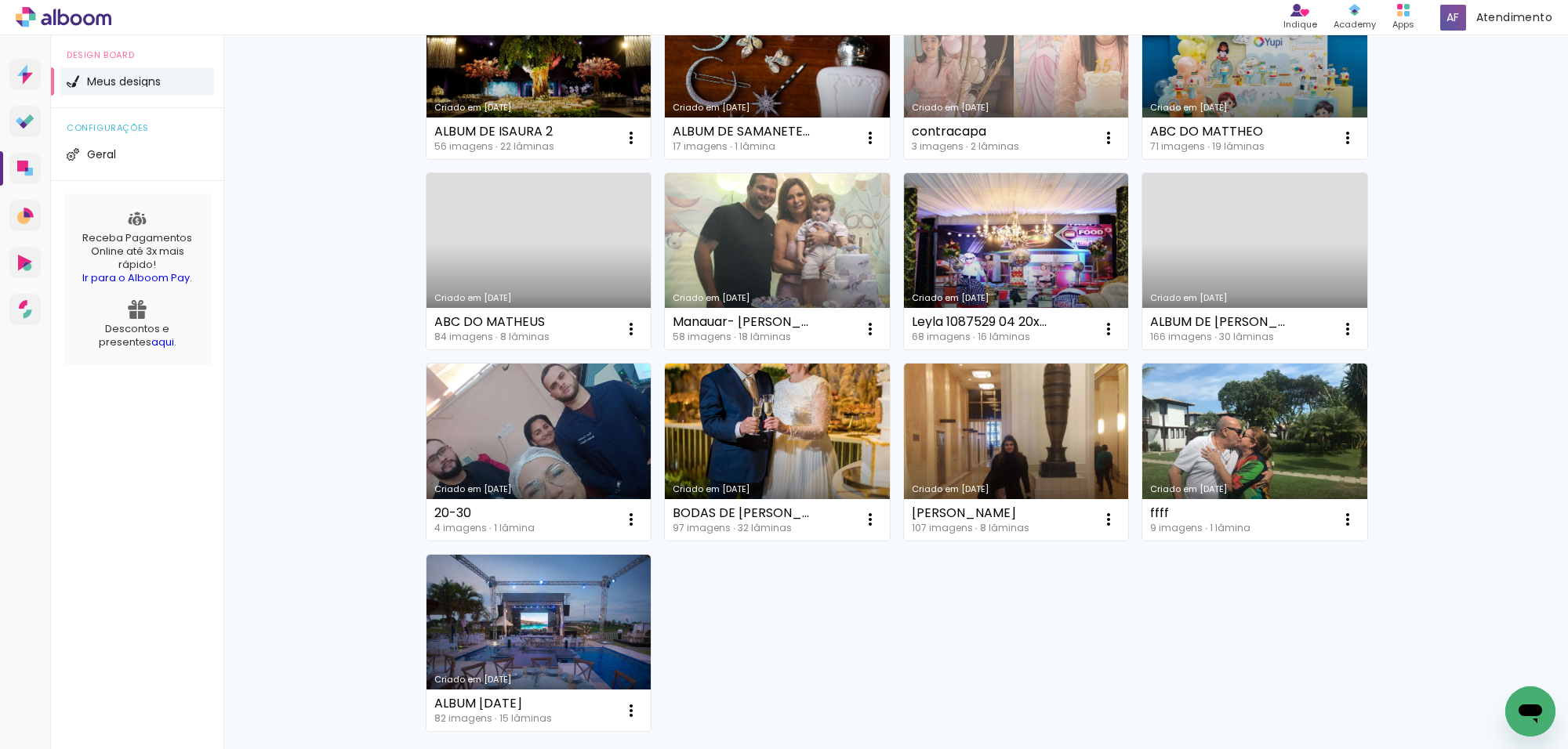
scroll to position [4517, 0]
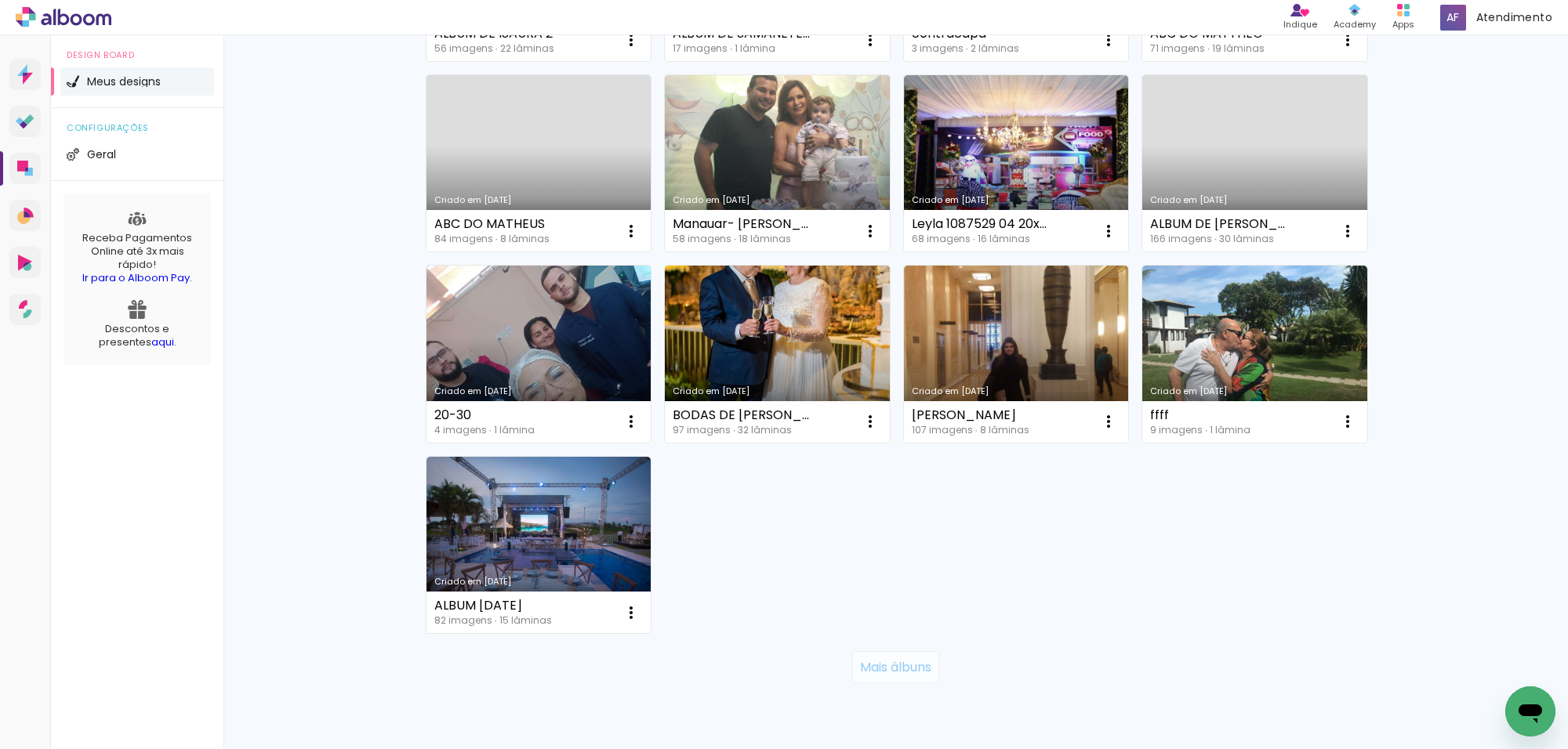
click at [0, 0] on slot "Mais álbuns" at bounding box center [0, 0] width 0 height 0
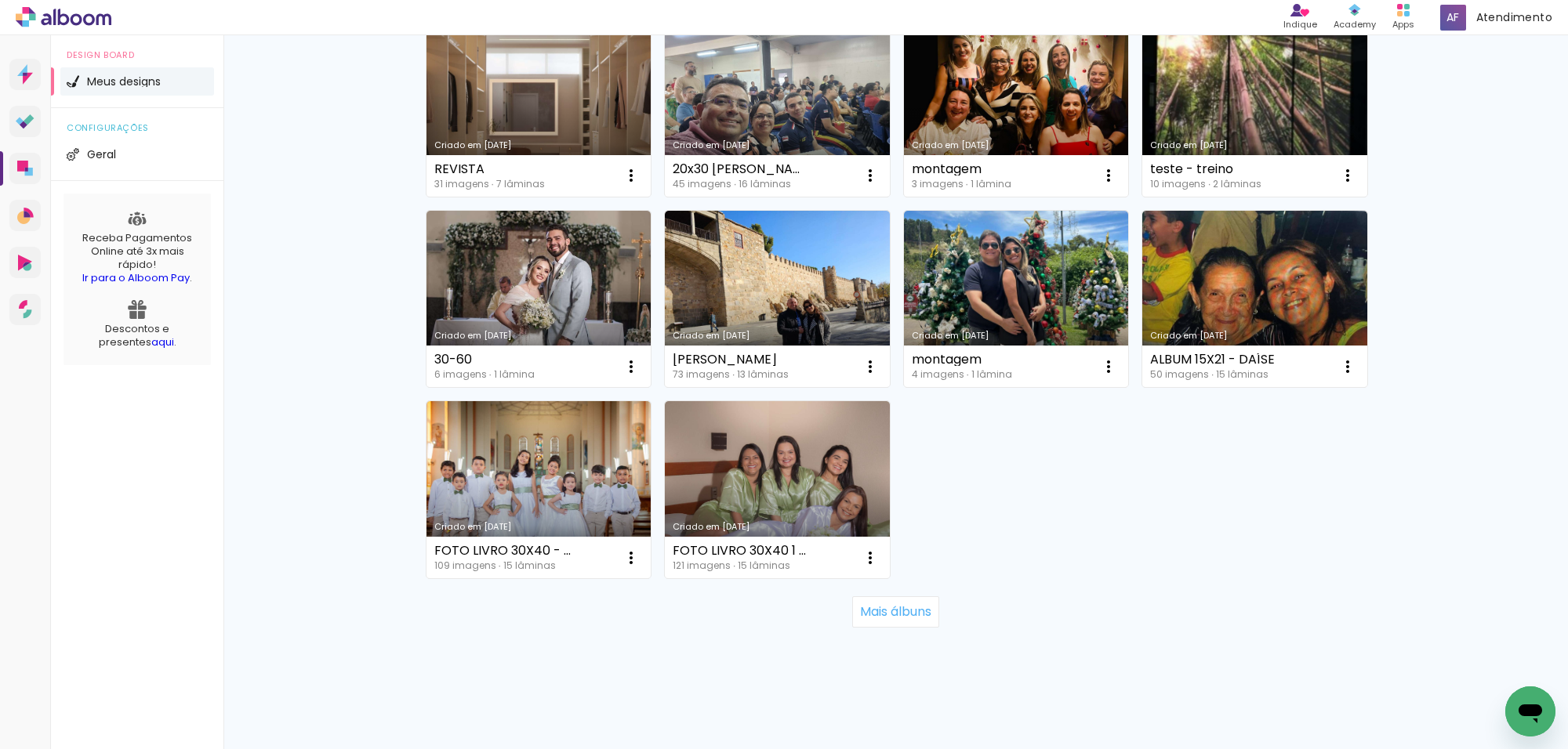
scroll to position [5725, 0]
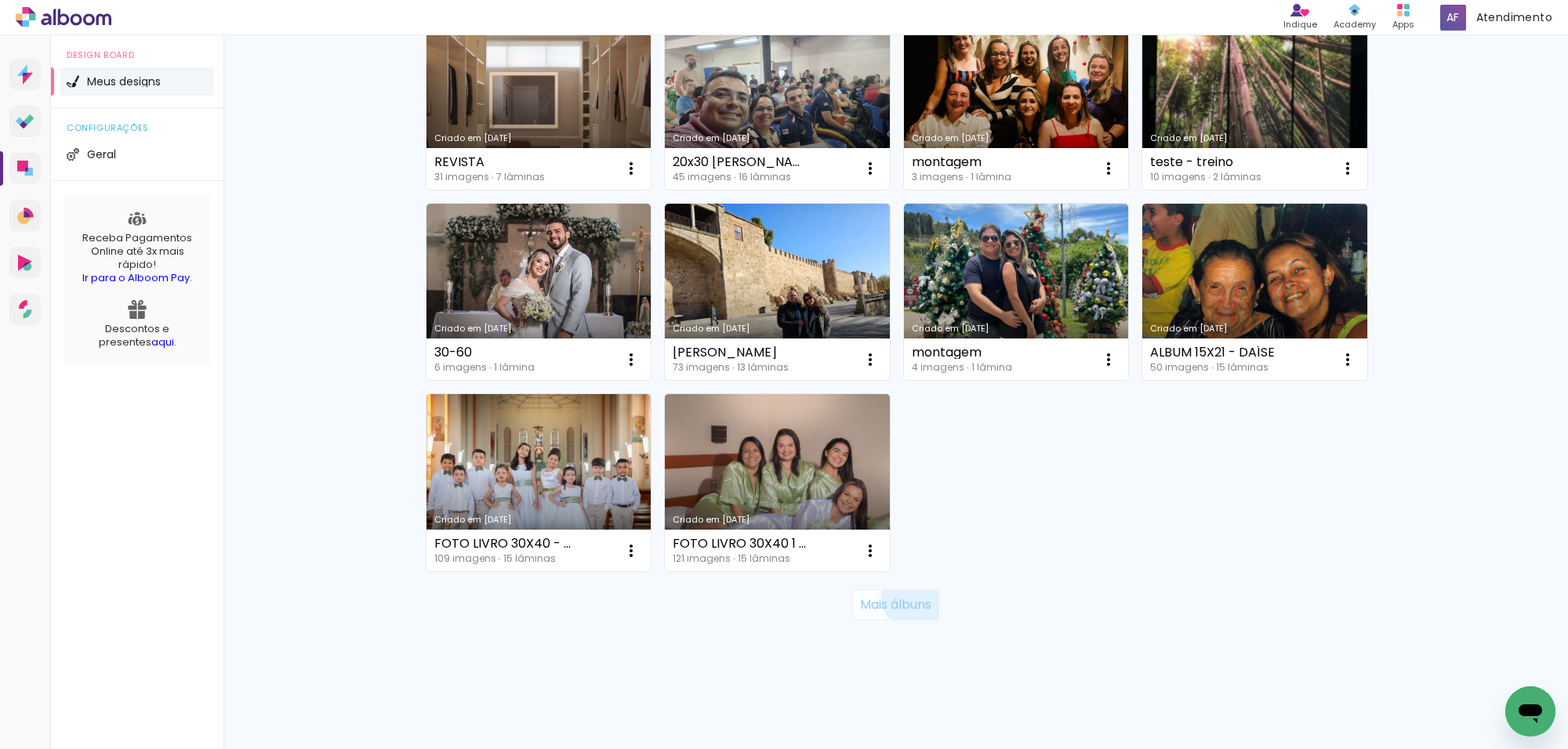
click at [0, 0] on slot "Mais álbuns" at bounding box center [0, 0] width 0 height 0
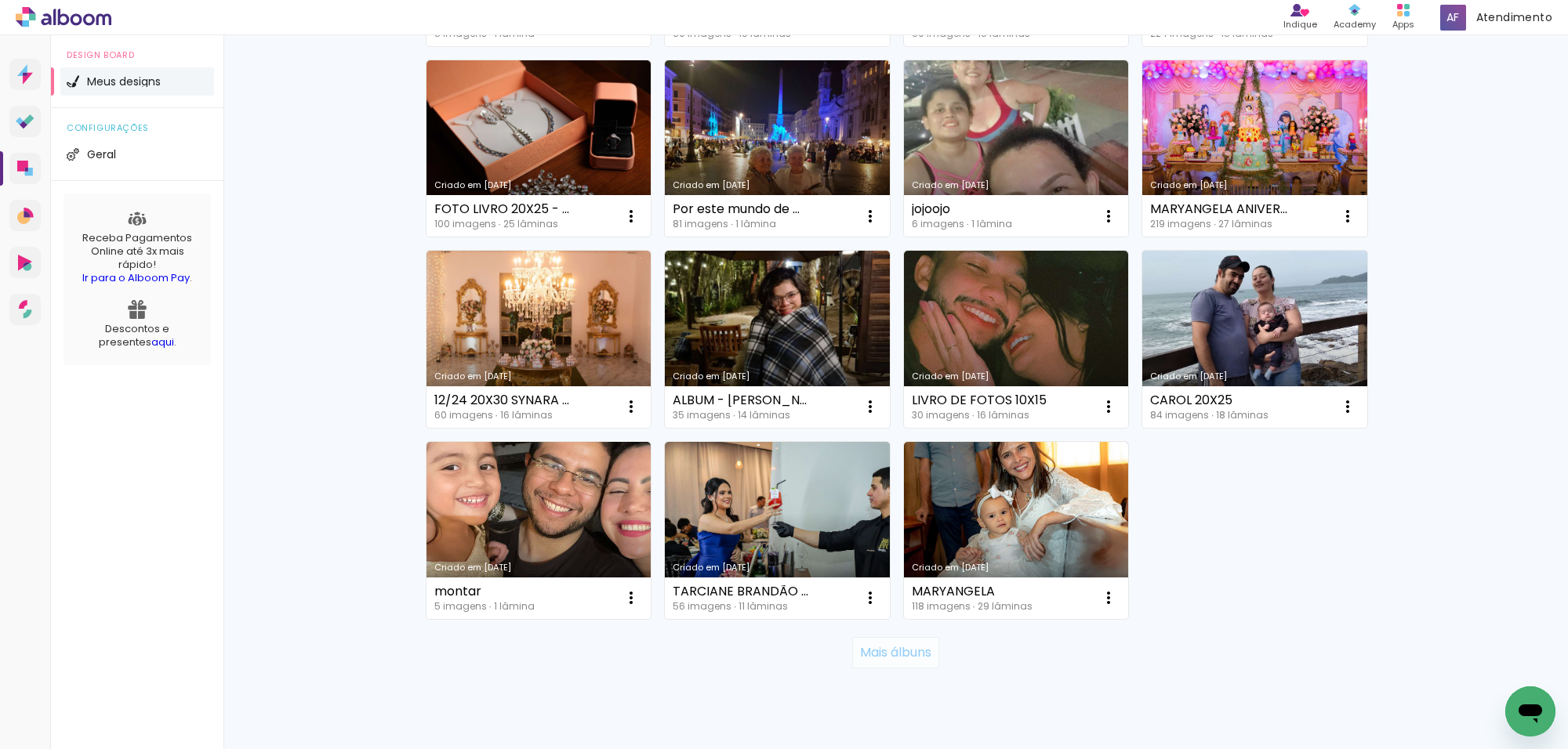
scroll to position [6871, 0]
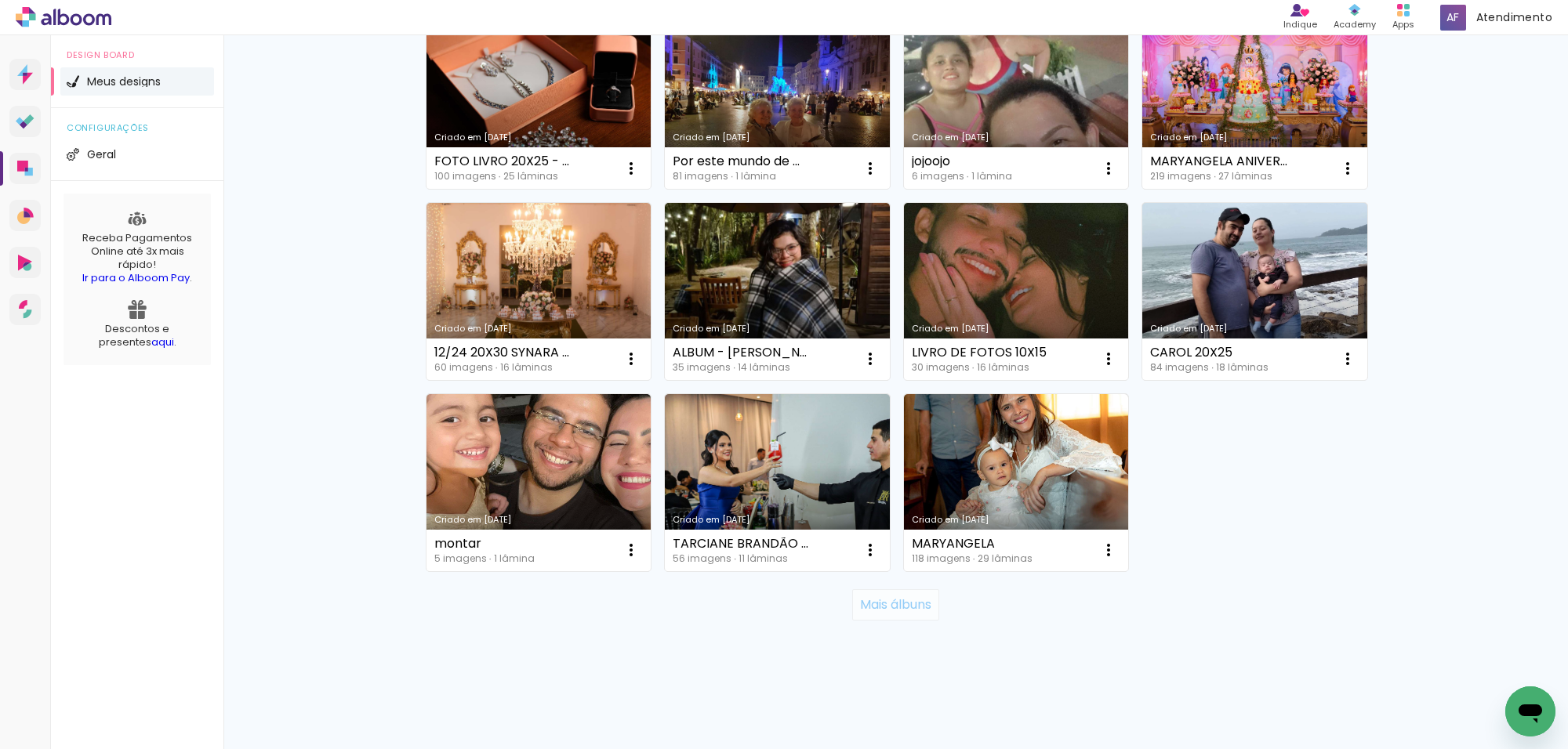
click at [0, 0] on slot "Mais álbuns" at bounding box center [0, 0] width 0 height 0
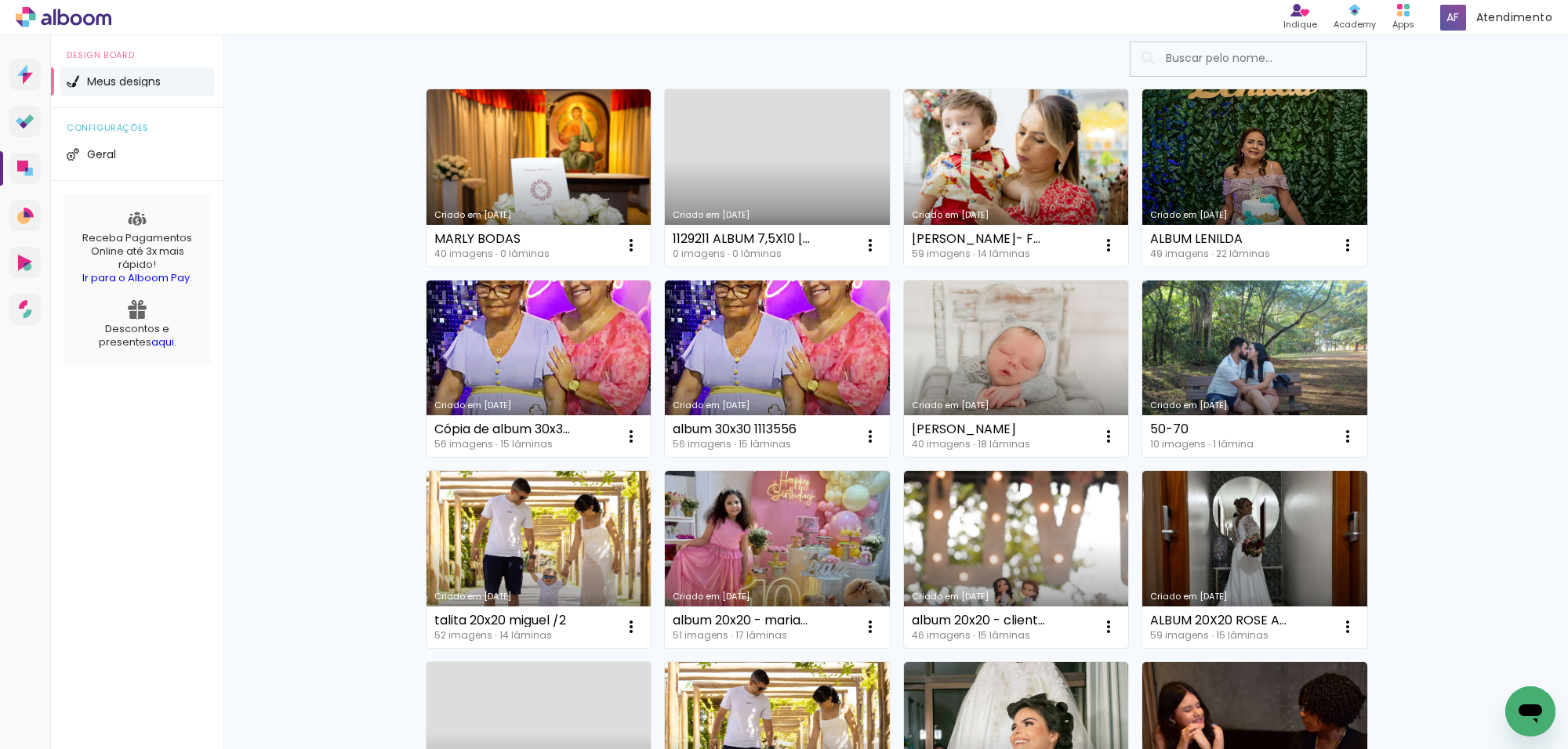
scroll to position [0, 0]
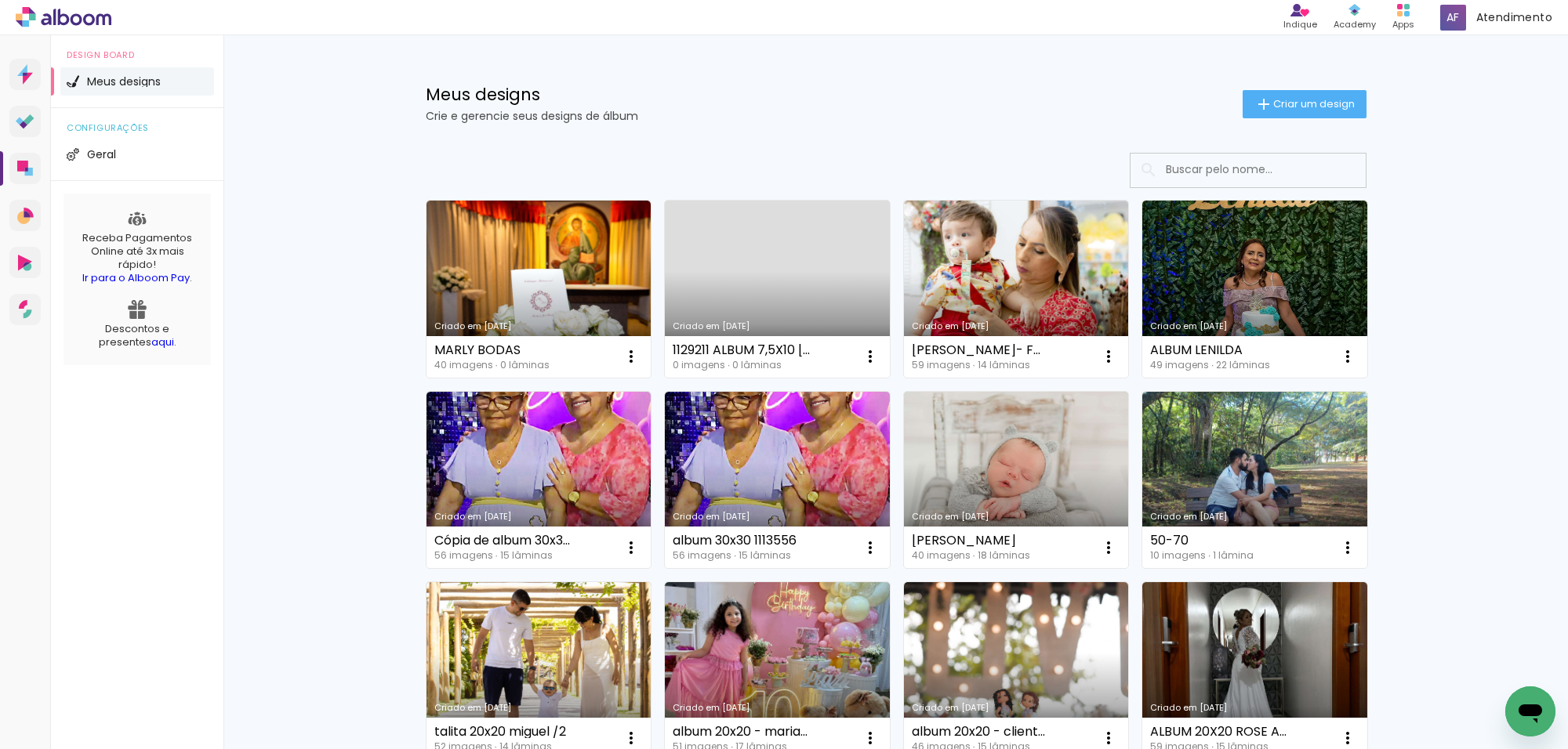
click at [1520, 706] on icon "Abrir janela de mensagens" at bounding box center [1529, 714] width 24 height 19
click at [1533, 711] on icon "Fechar janela de mensagens" at bounding box center [1529, 710] width 16 height 8
click at [735, 296] on link "Criado em [DATE]" at bounding box center [776, 289] width 225 height 177
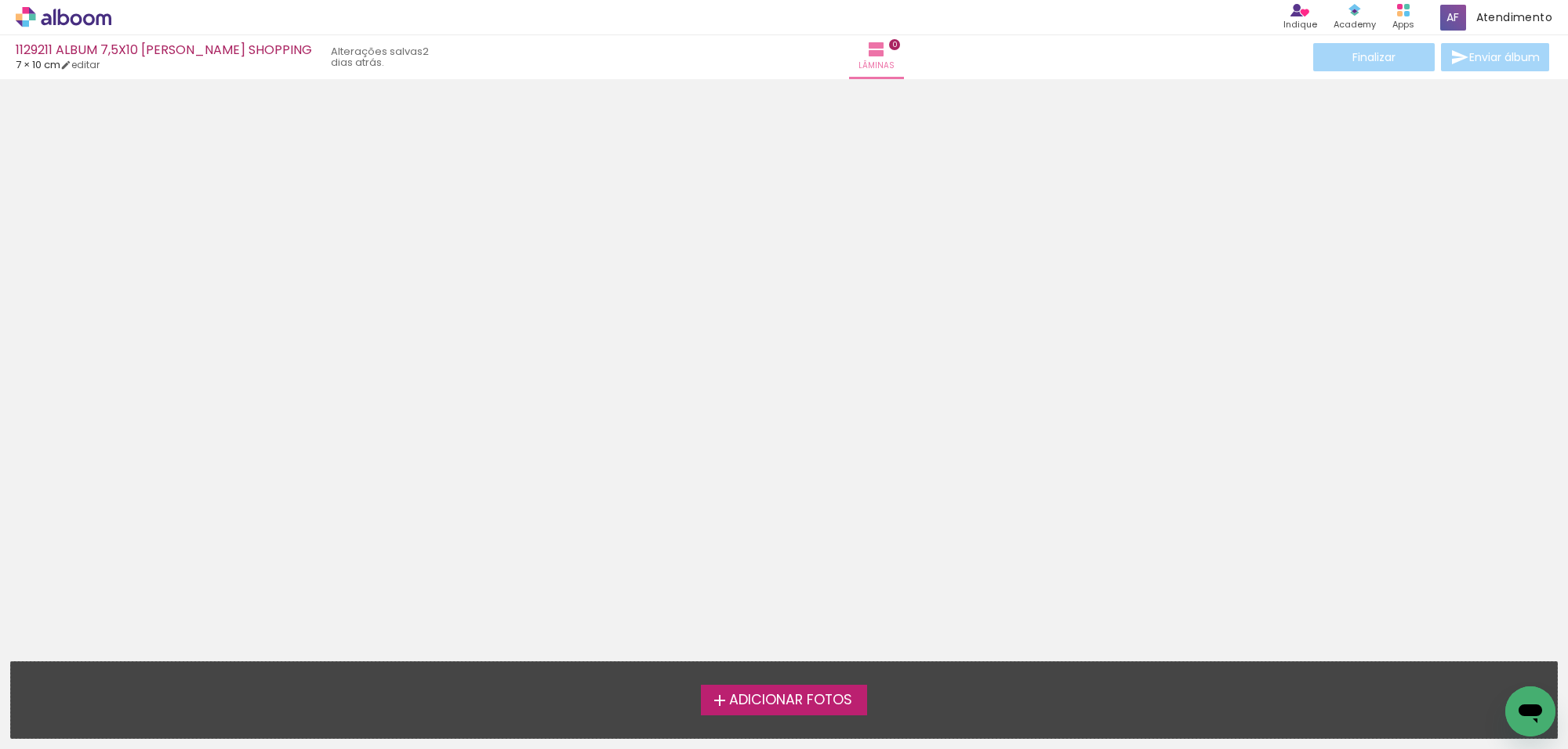
click at [1520, 712] on icon "Abrir janela de mensagens" at bounding box center [1529, 714] width 24 height 19
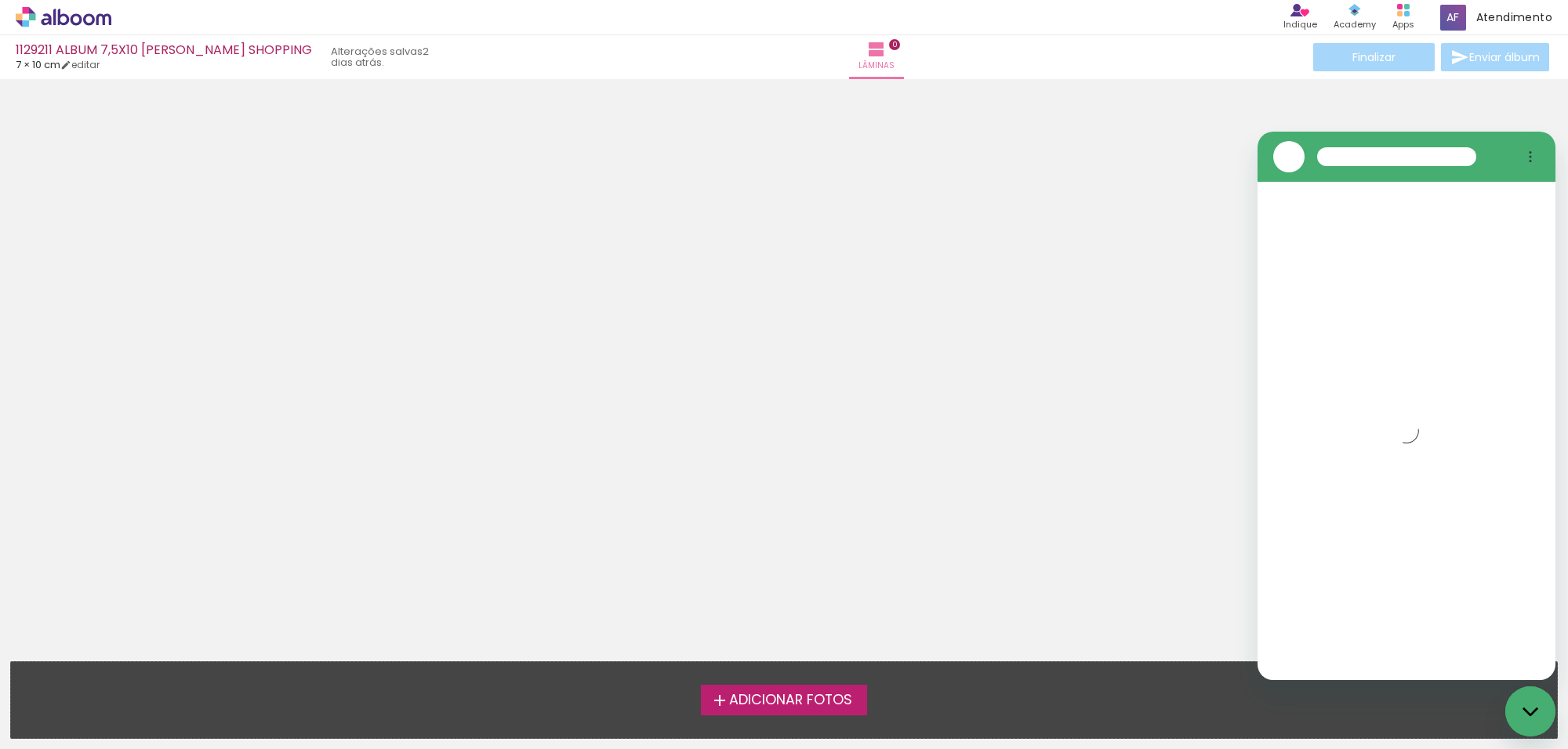
click at [1351, 240] on div "Carregando conversa" at bounding box center [1406, 431] width 298 height 498
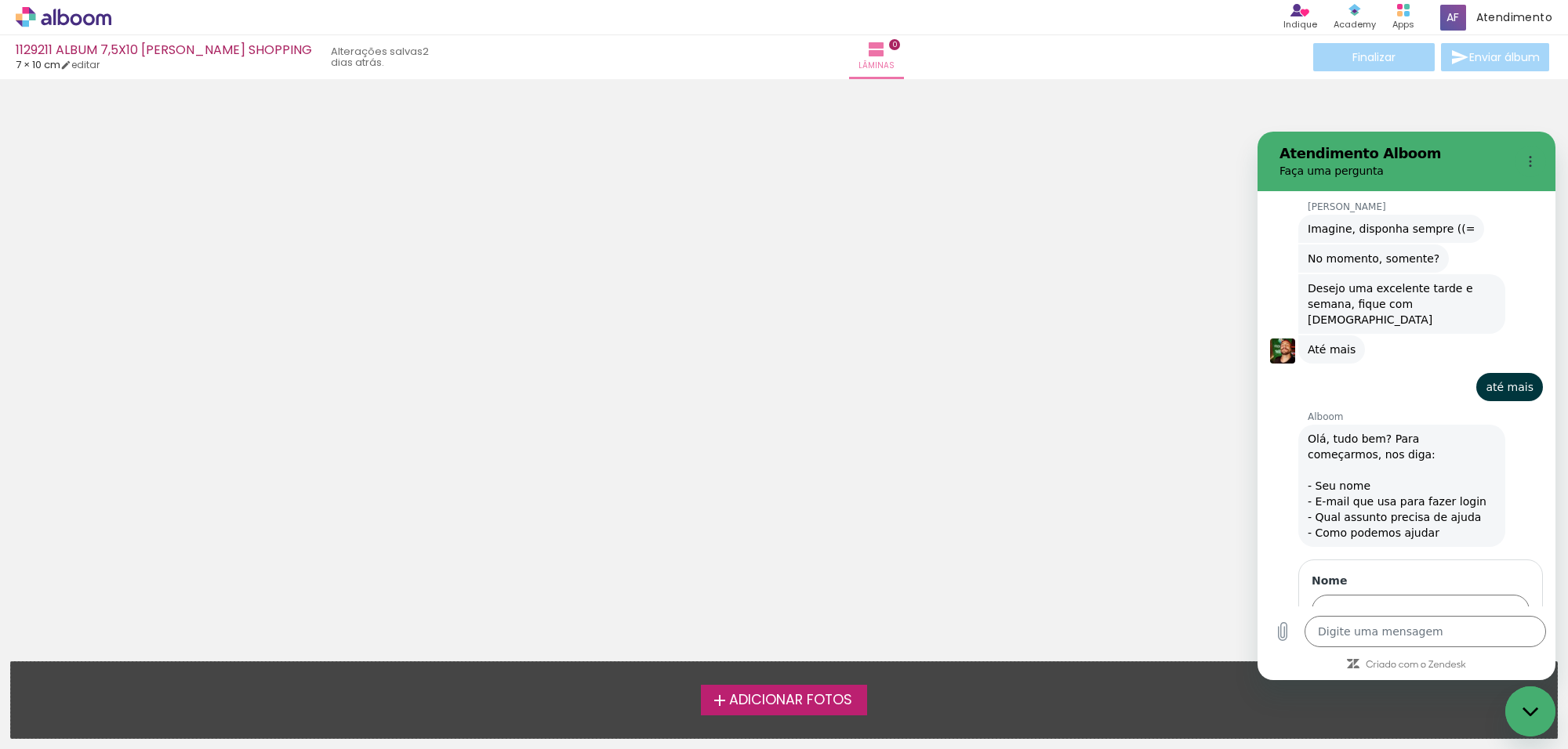
type textarea "x"
click at [1440, 594] on input "Nome" at bounding box center [1420, 611] width 218 height 33
type input "[PERSON_NAME]"
click at [1405, 639] on textarea at bounding box center [1425, 631] width 241 height 31
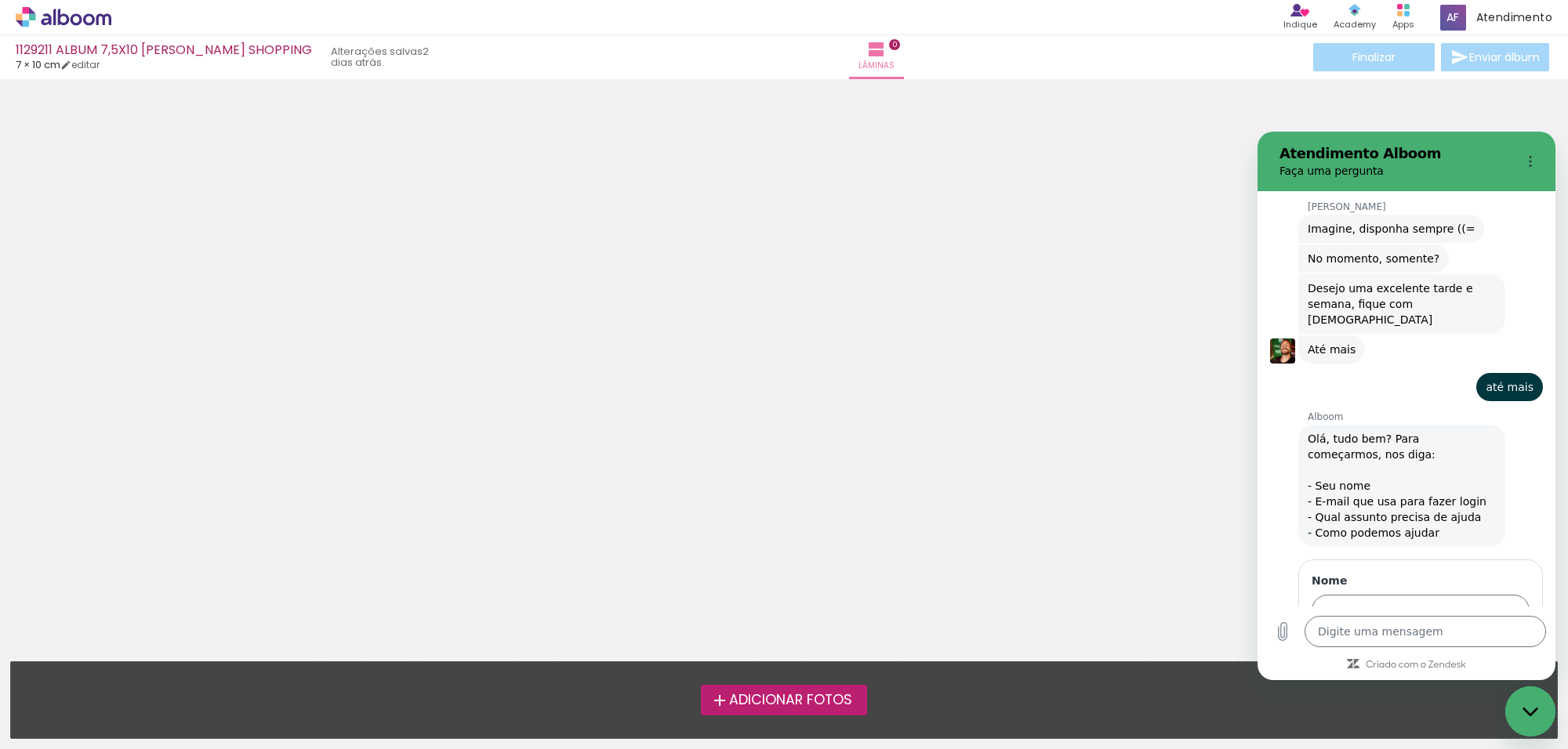
click at [1493, 641] on button "Avançar" at bounding box center [1494, 656] width 72 height 31
type textarea "x"
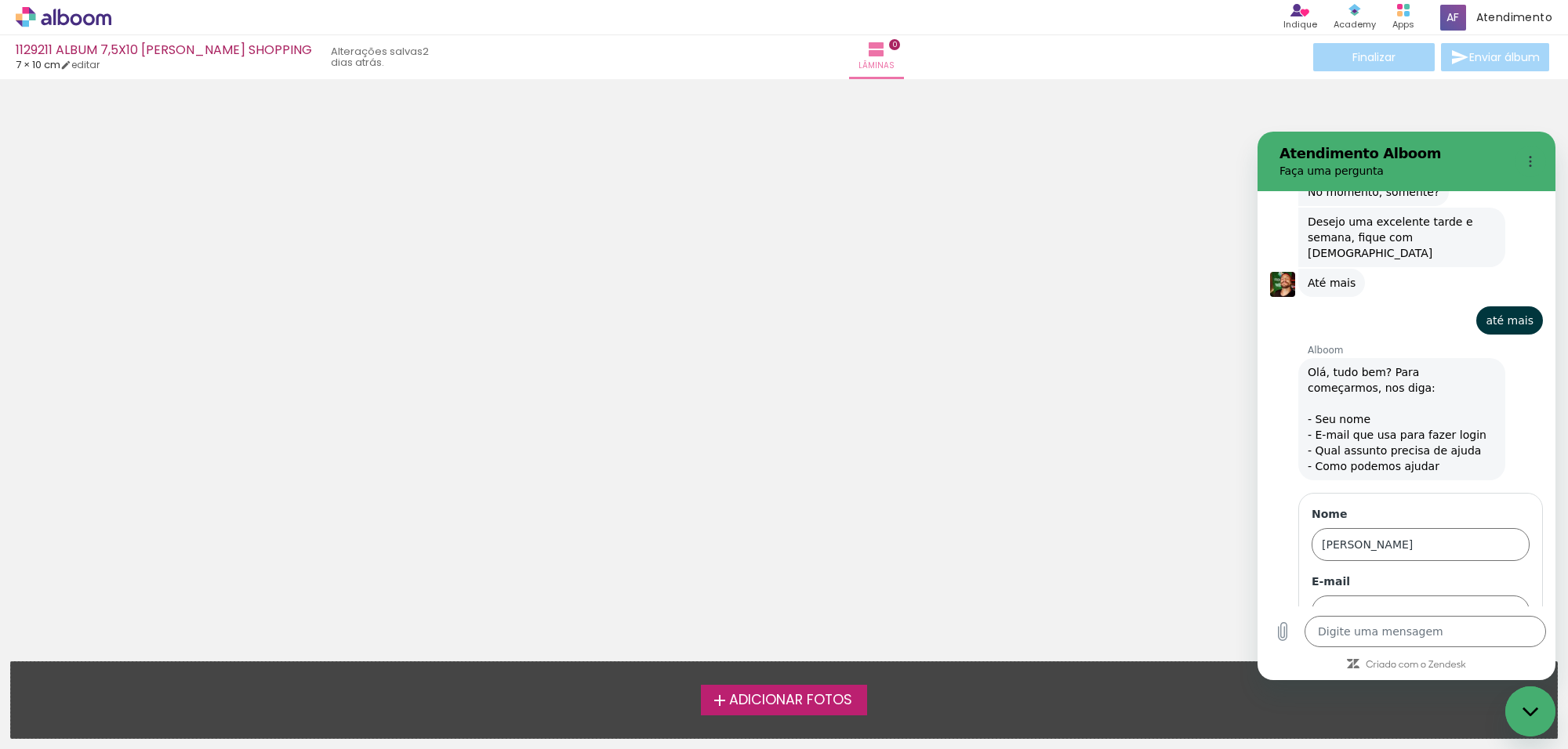
scroll to position [6810, 0]
click at [1386, 594] on input "E-mail" at bounding box center [1420, 611] width 218 height 33
type input "D"
type input "[EMAIL_ADDRESS][DOMAIN_NAME]"
click at [1484, 641] on button "Avançar" at bounding box center [1494, 656] width 72 height 31
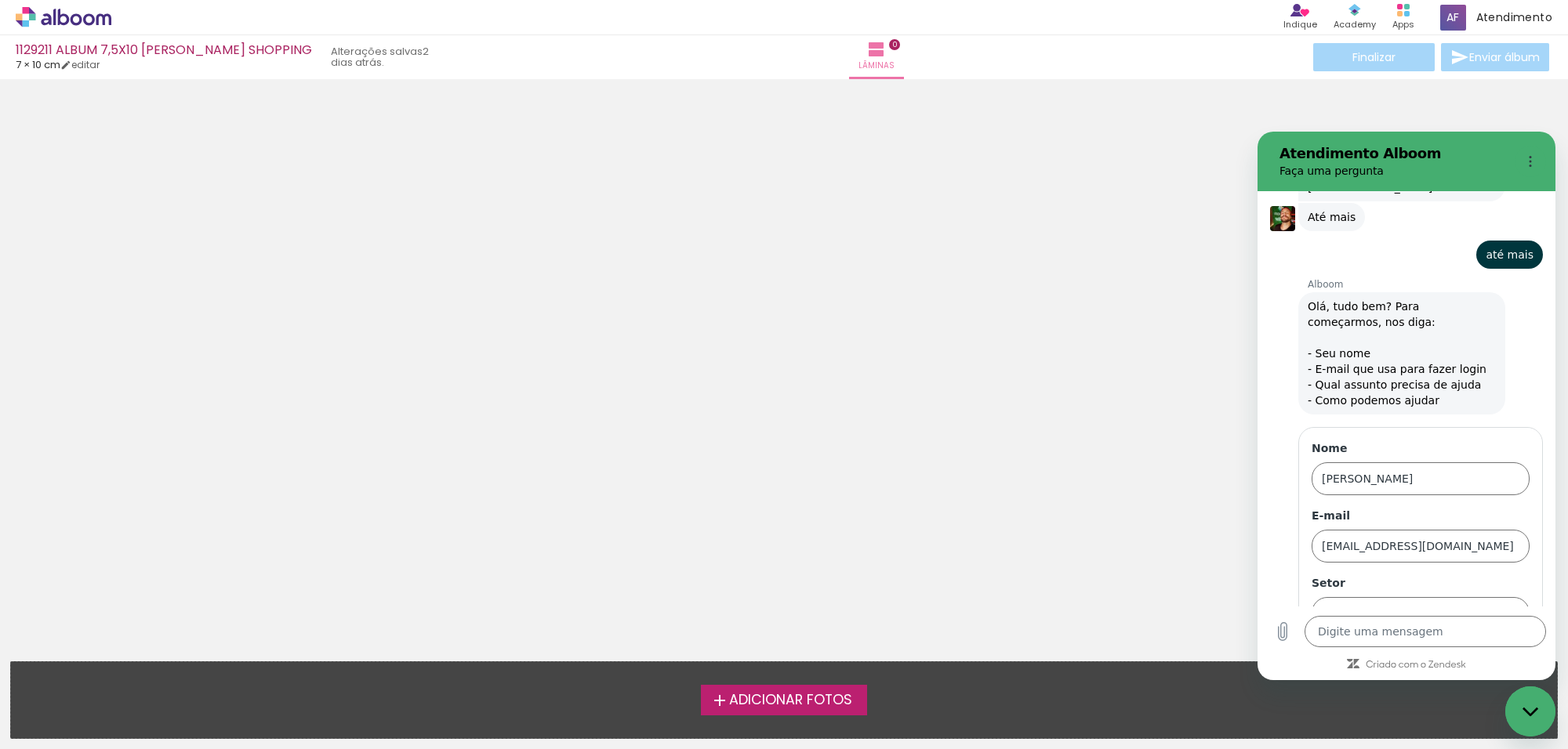
scroll to position [6875, 0]
click at [1475, 646] on span "Avançar" at bounding box center [1493, 656] width 44 height 19
type textarea "x"
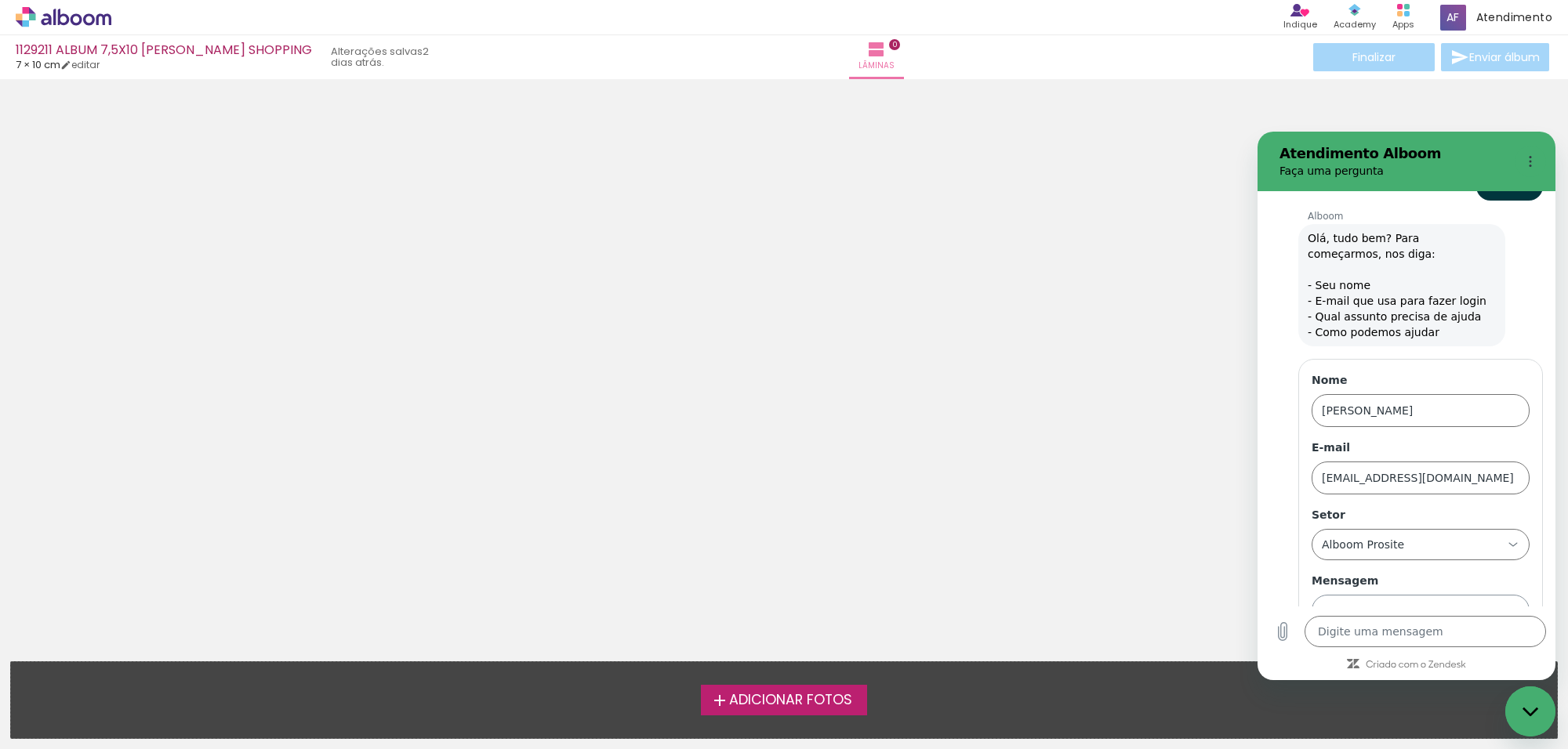
click at [1405, 594] on input "Mensagem" at bounding box center [1420, 611] width 218 height 33
type input "meu album não está visivel"
click at [1500, 641] on button "Enviar" at bounding box center [1498, 656] width 61 height 31
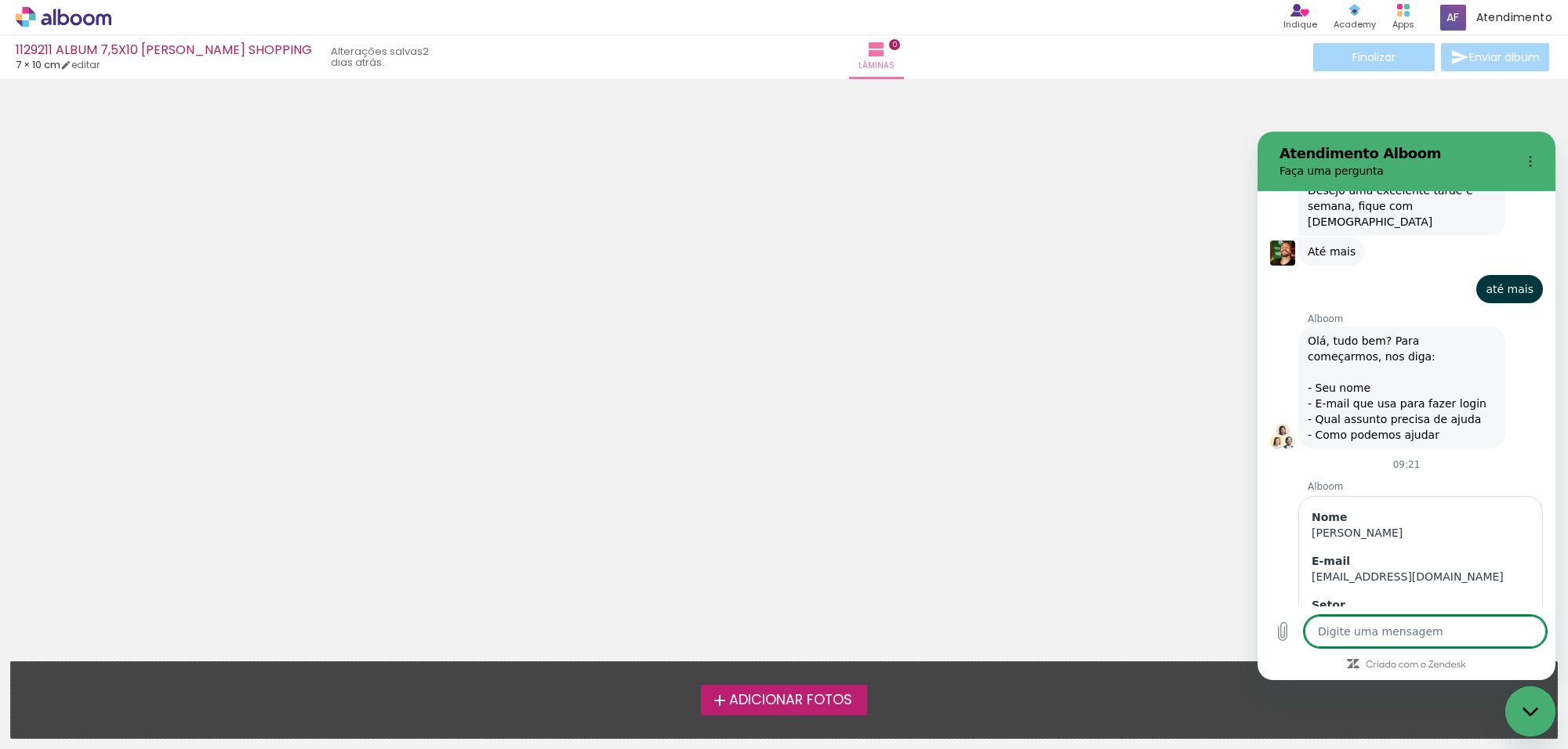
scroll to position [6875, 0]
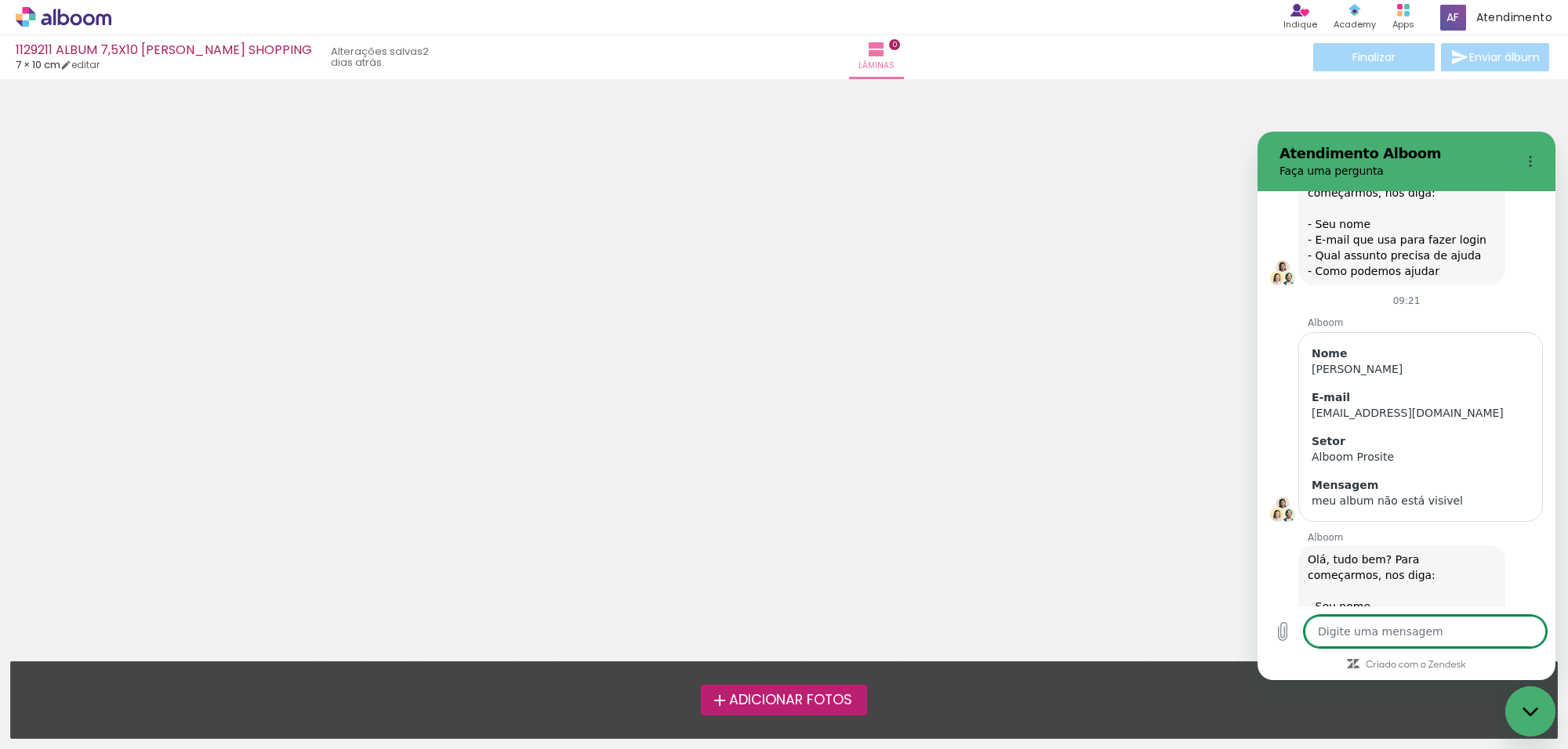
type textarea "x"
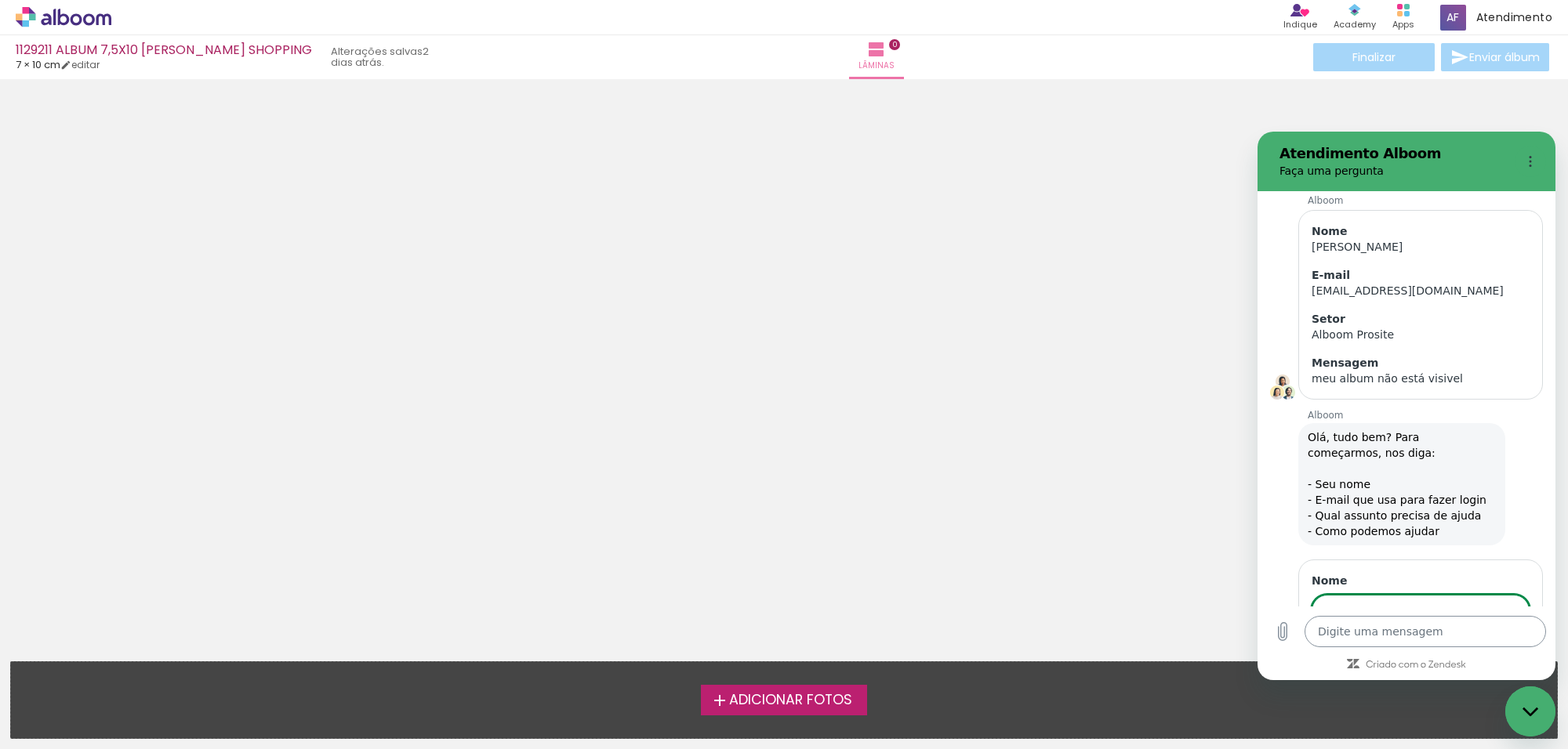
scroll to position [7125, 0]
click at [1394, 594] on input "Nome" at bounding box center [1420, 611] width 218 height 33
click at [1410, 328] on div "Alboom Prosite" at bounding box center [1420, 335] width 218 height 16
click at [1369, 594] on input "Nome" at bounding box center [1420, 611] width 218 height 33
type input "[EMAIL_ADDRESS][DOMAIN_NAME]"
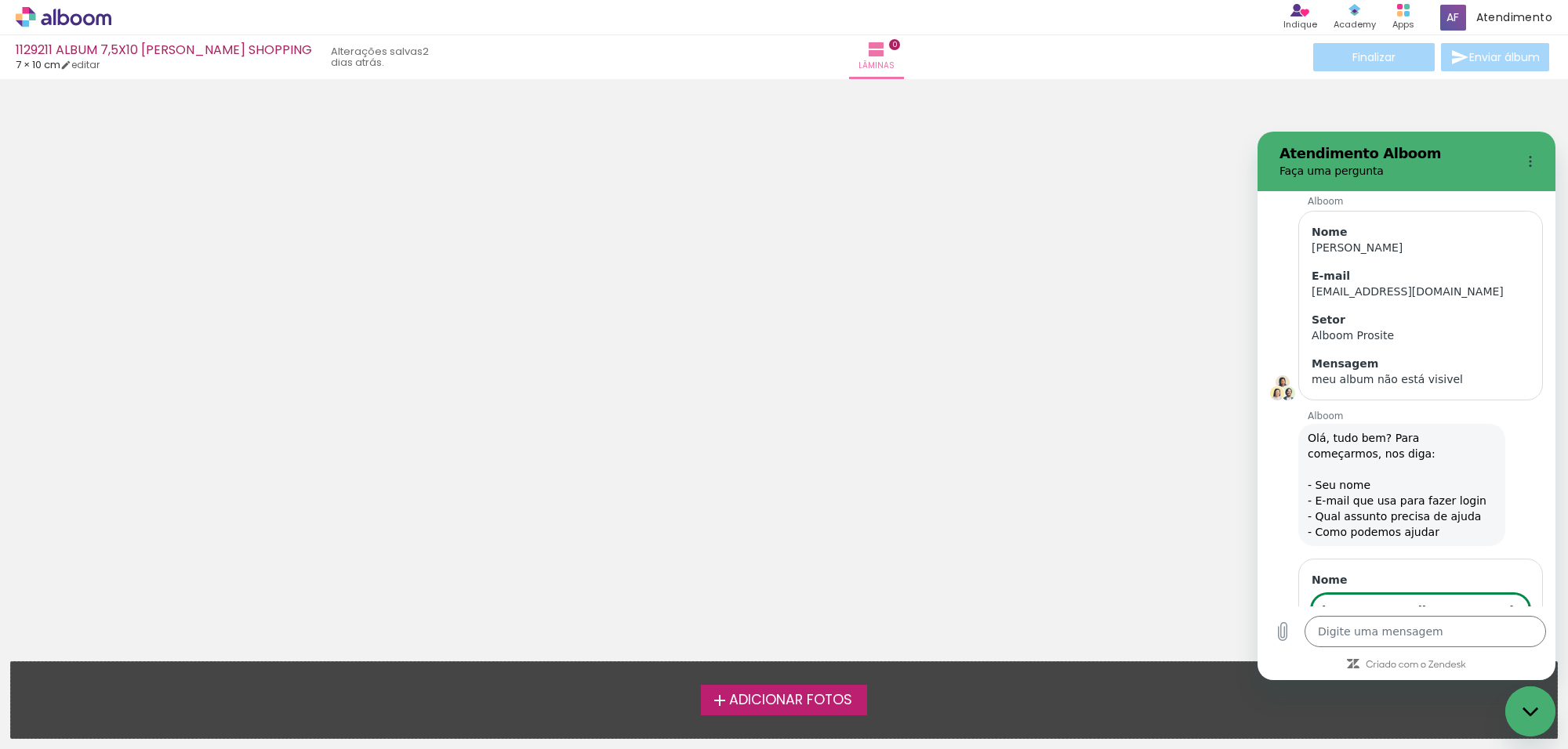
click at [1478, 645] on span "Avançar" at bounding box center [1493, 655] width 44 height 19
type textarea "x"
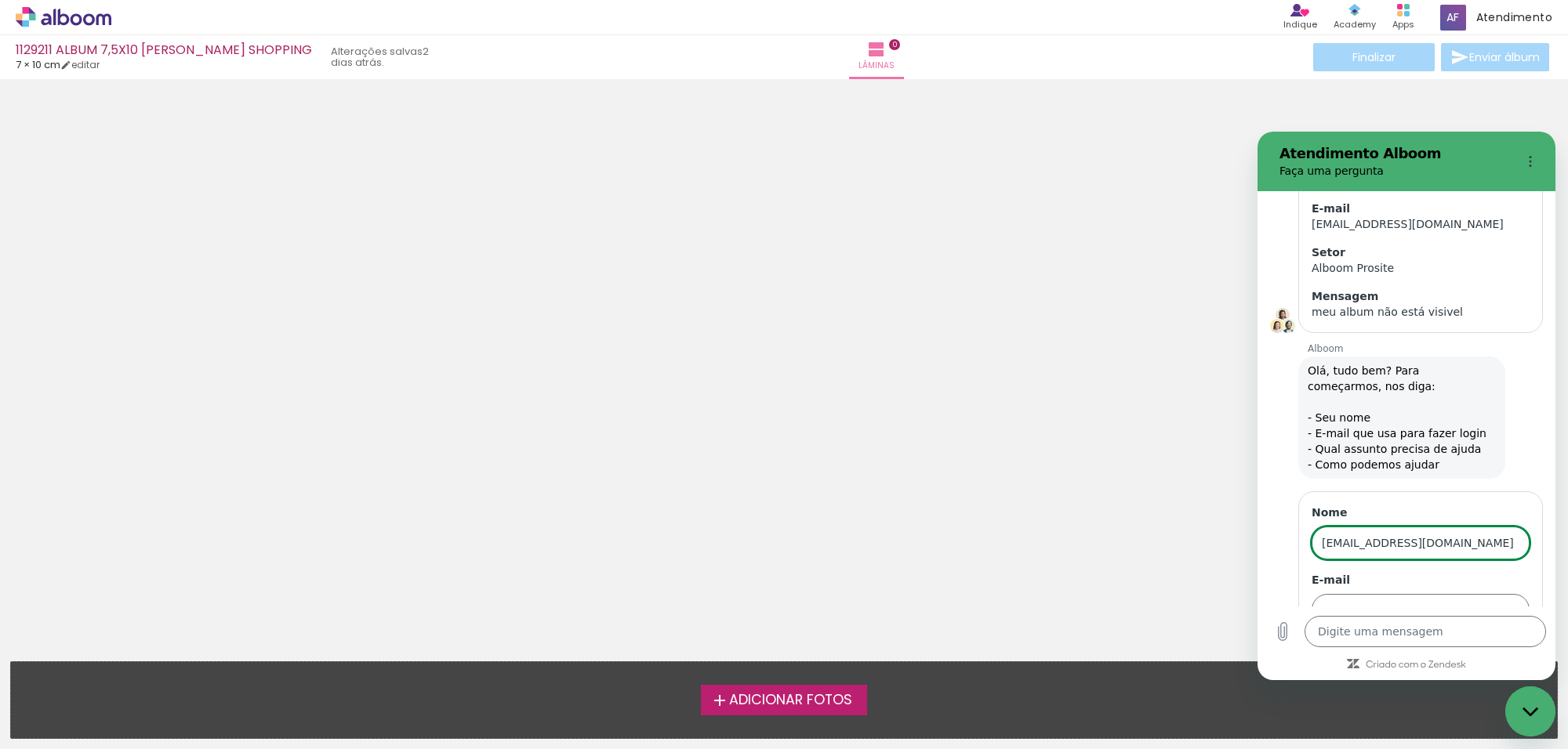
drag, startPoint x: 1482, startPoint y: 464, endPoint x: 1308, endPoint y: 481, distance: 174.8
click at [1308, 492] on div "Nome digital5@fotonascimento.com.br E-mail 2 de 4 Avançar" at bounding box center [1421, 588] width 245 height 193
click at [1350, 594] on input "E-mail" at bounding box center [1420, 611] width 218 height 33
paste input "[EMAIL_ADDRESS][DOMAIN_NAME]"
type input "[EMAIL_ADDRESS][DOMAIN_NAME]"
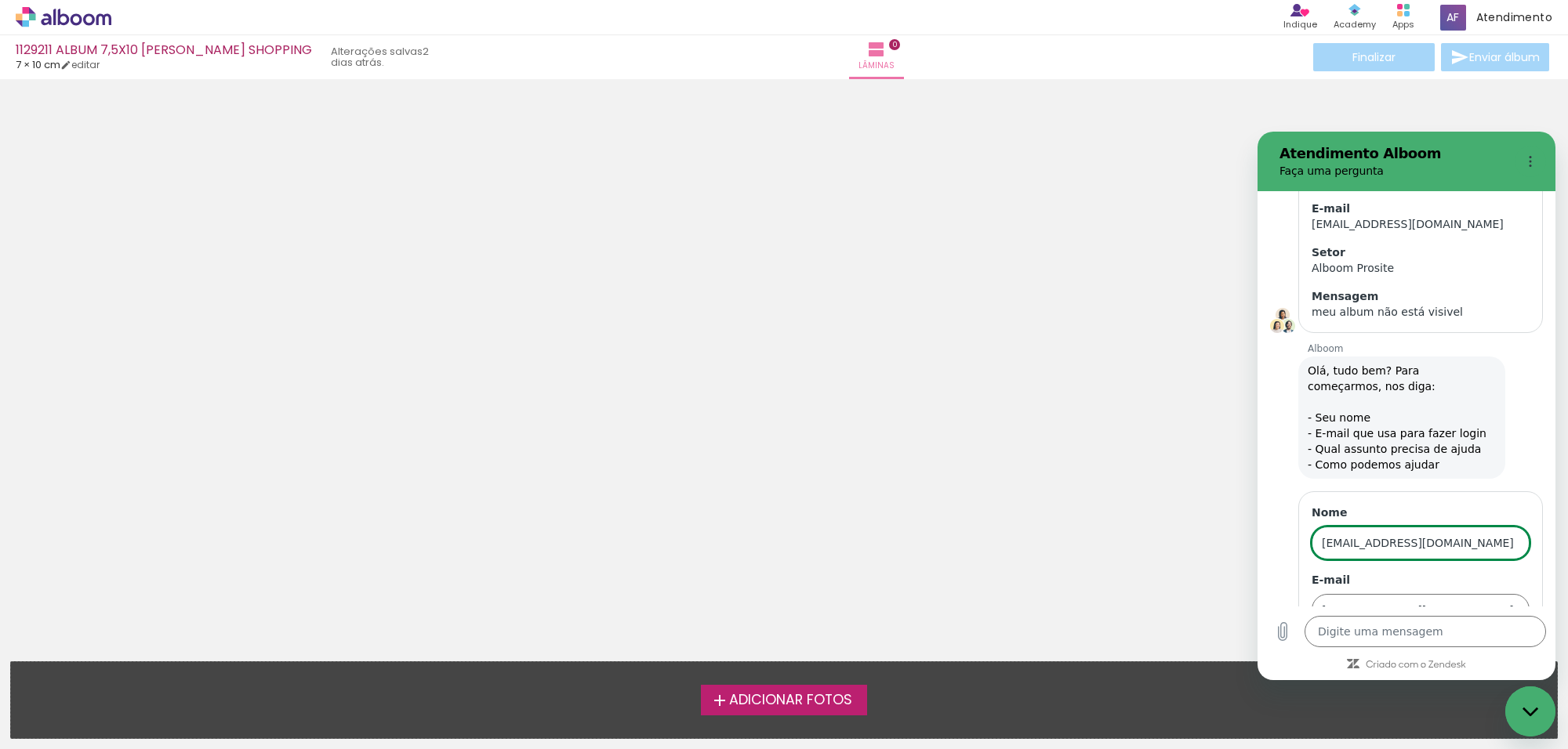
drag, startPoint x: 1390, startPoint y: 465, endPoint x: 1271, endPoint y: 480, distance: 119.9
click at [1271, 488] on div "Nome digital5@fotonascimento.com.br E-mail digital5@fotonascimento.com.br 2 de …" at bounding box center [1413, 586] width 286 height 196
type input "[PERSON_NAME]"
click at [1513, 576] on div "Nome DENISE E-mail digital5@fotonascimento.com.br 2 de 4 Avançar" at bounding box center [1421, 588] width 245 height 193
click at [1491, 645] on span "Avançar" at bounding box center [1493, 655] width 44 height 19
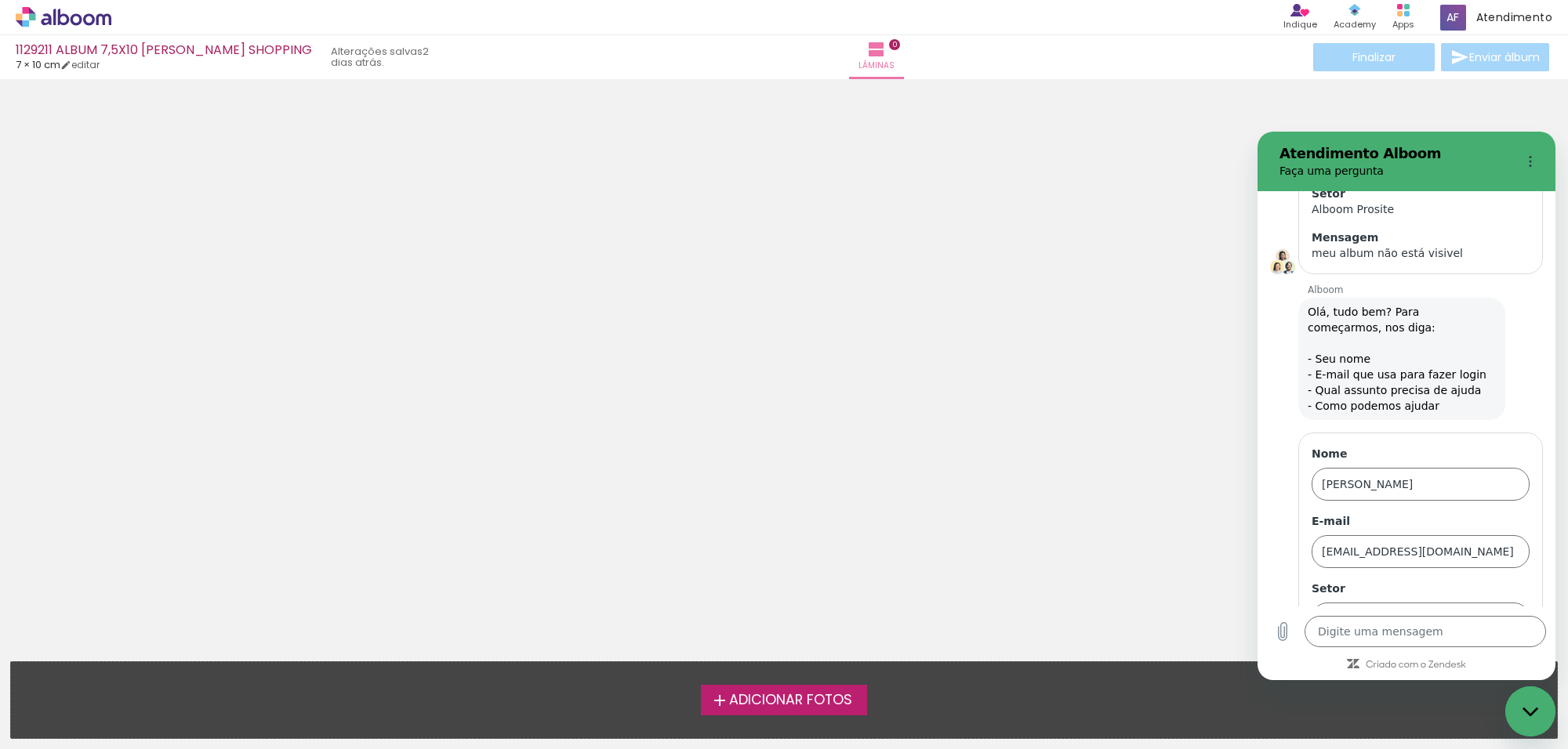
scroll to position [7258, 0]
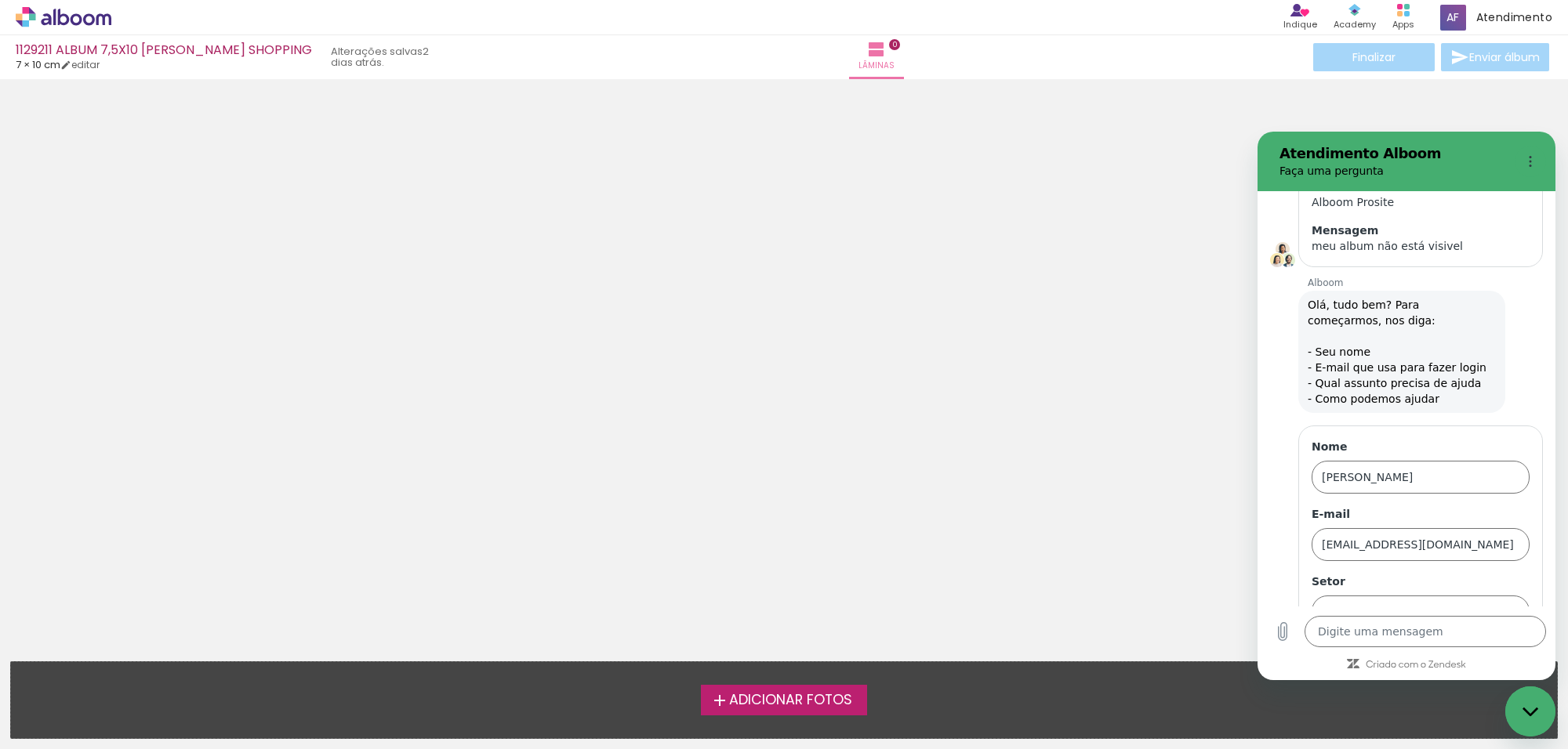
click at [1471, 645] on span "Avançar" at bounding box center [1493, 655] width 44 height 19
type textarea "x"
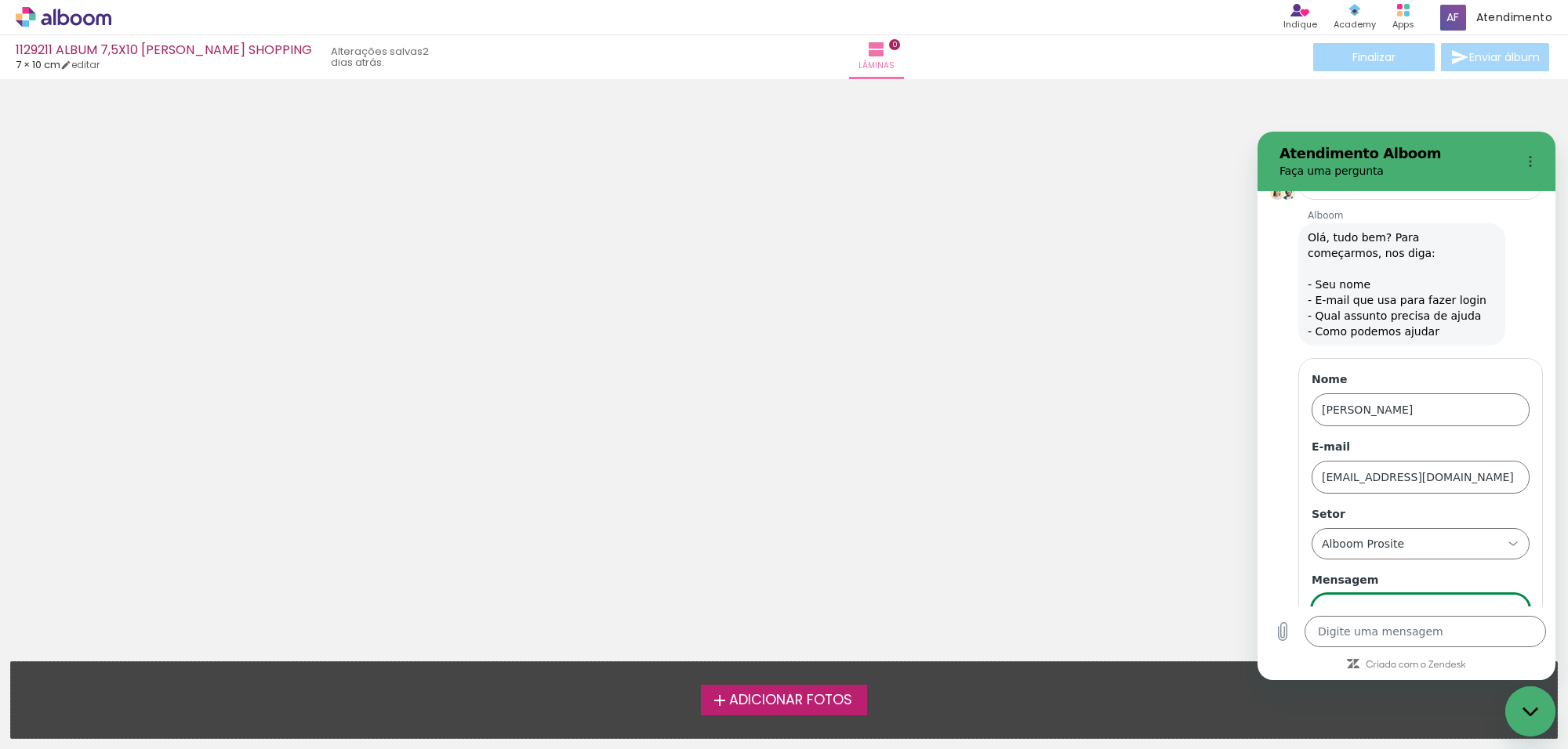
click at [1429, 594] on input "Mensagem" at bounding box center [1420, 611] width 218 height 33
type input "MEU ALBUM SUMIU"
click at [1486, 645] on span "Enviar" at bounding box center [1498, 655] width 35 height 19
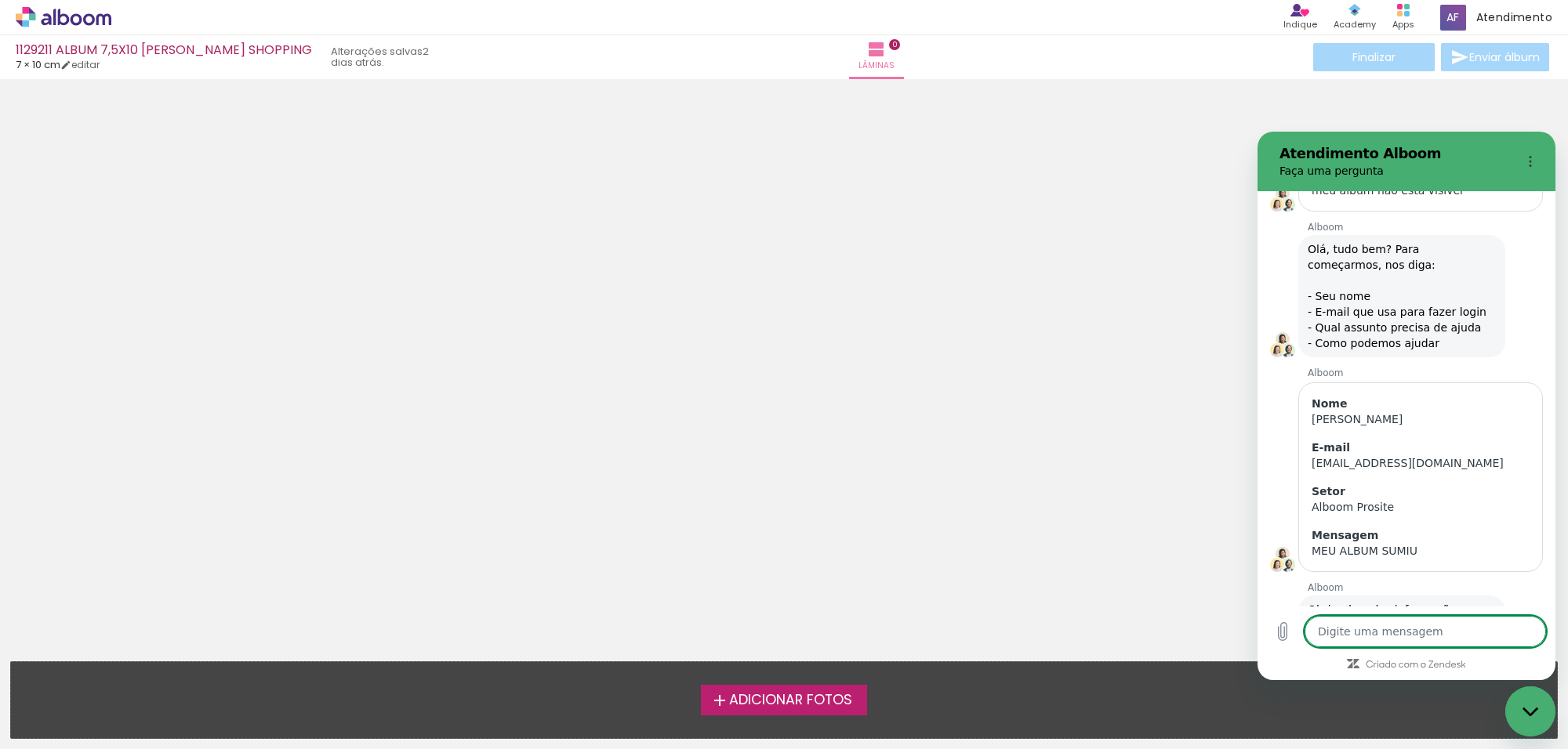
scroll to position [7318, 0]
click at [898, 449] on div at bounding box center [784, 301] width 1568 height 433
click at [1527, 156] on icon "Menu de opções" at bounding box center [1529, 161] width 12 height 12
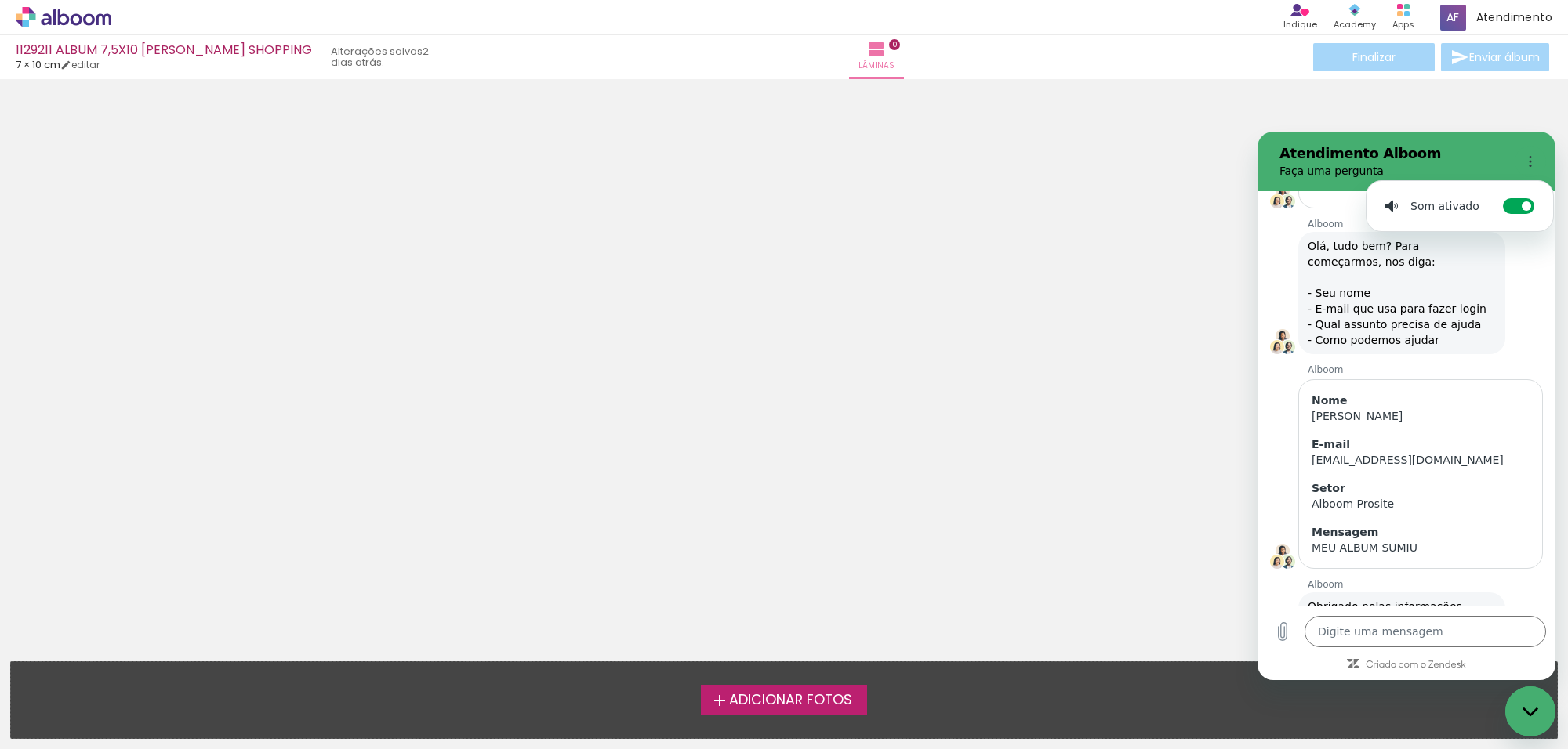
click at [1447, 109] on div at bounding box center [784, 301] width 1568 height 433
click at [1357, 106] on div at bounding box center [784, 301] width 1568 height 433
click at [1529, 716] on icon "Fechar janela de mensagens" at bounding box center [1529, 710] width 16 height 8
type textarea "x"
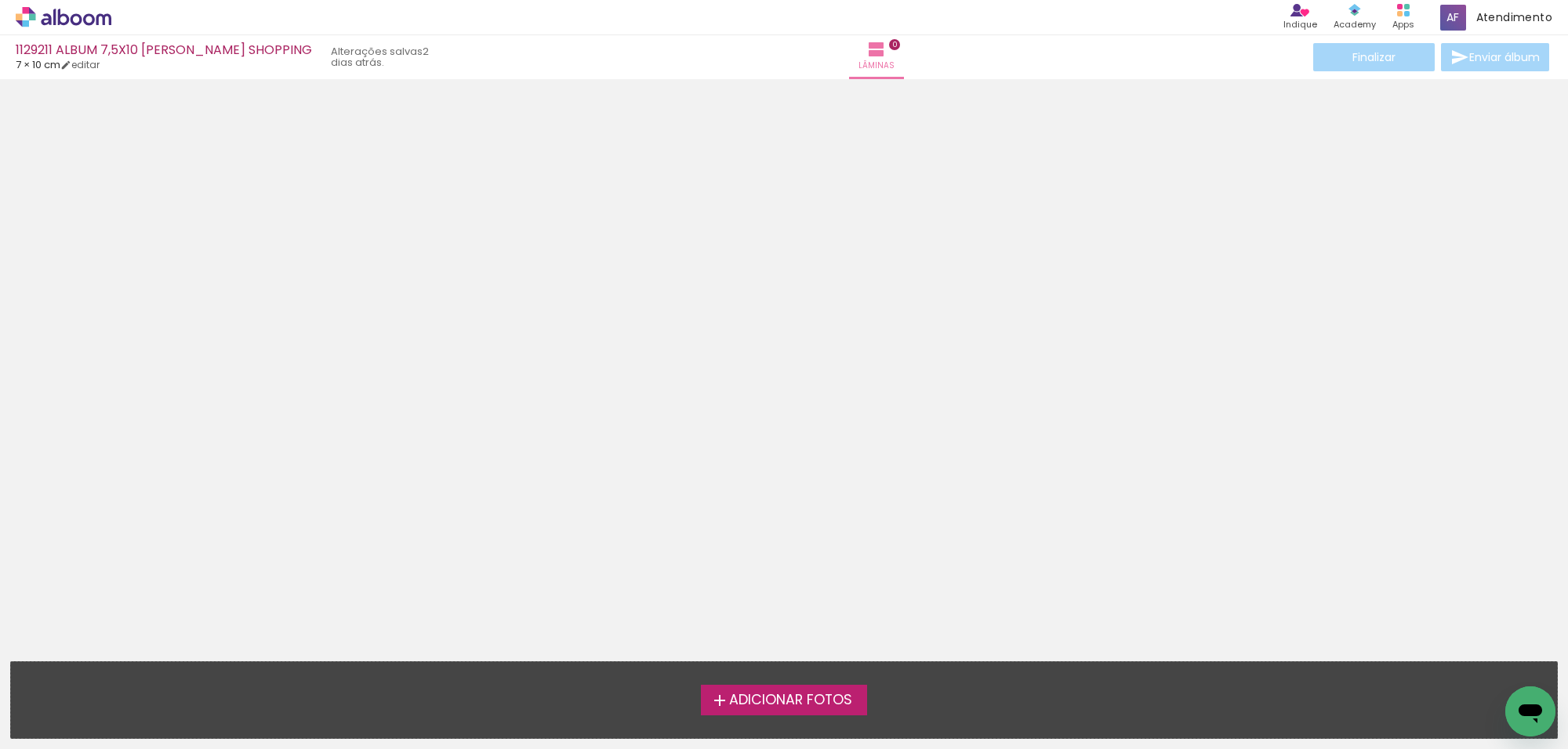
scroll to position [7326, 0]
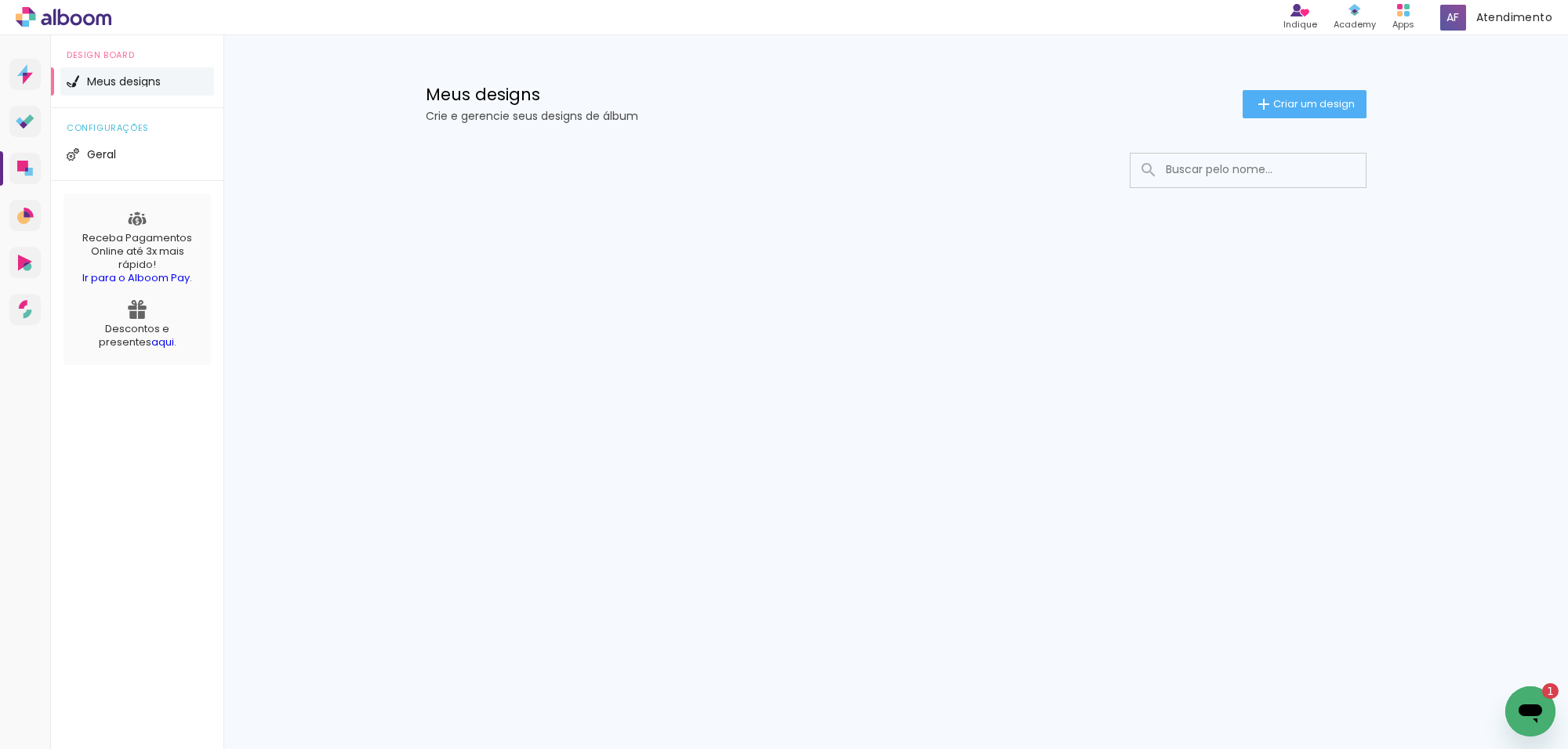
drag, startPoint x: 1511, startPoint y: 723, endPoint x: 1514, endPoint y: 710, distance: 13.3
click at [1513, 716] on div "Abrir janela de mensagens, 1 mensagem não lida" at bounding box center [1530, 711] width 47 height 47
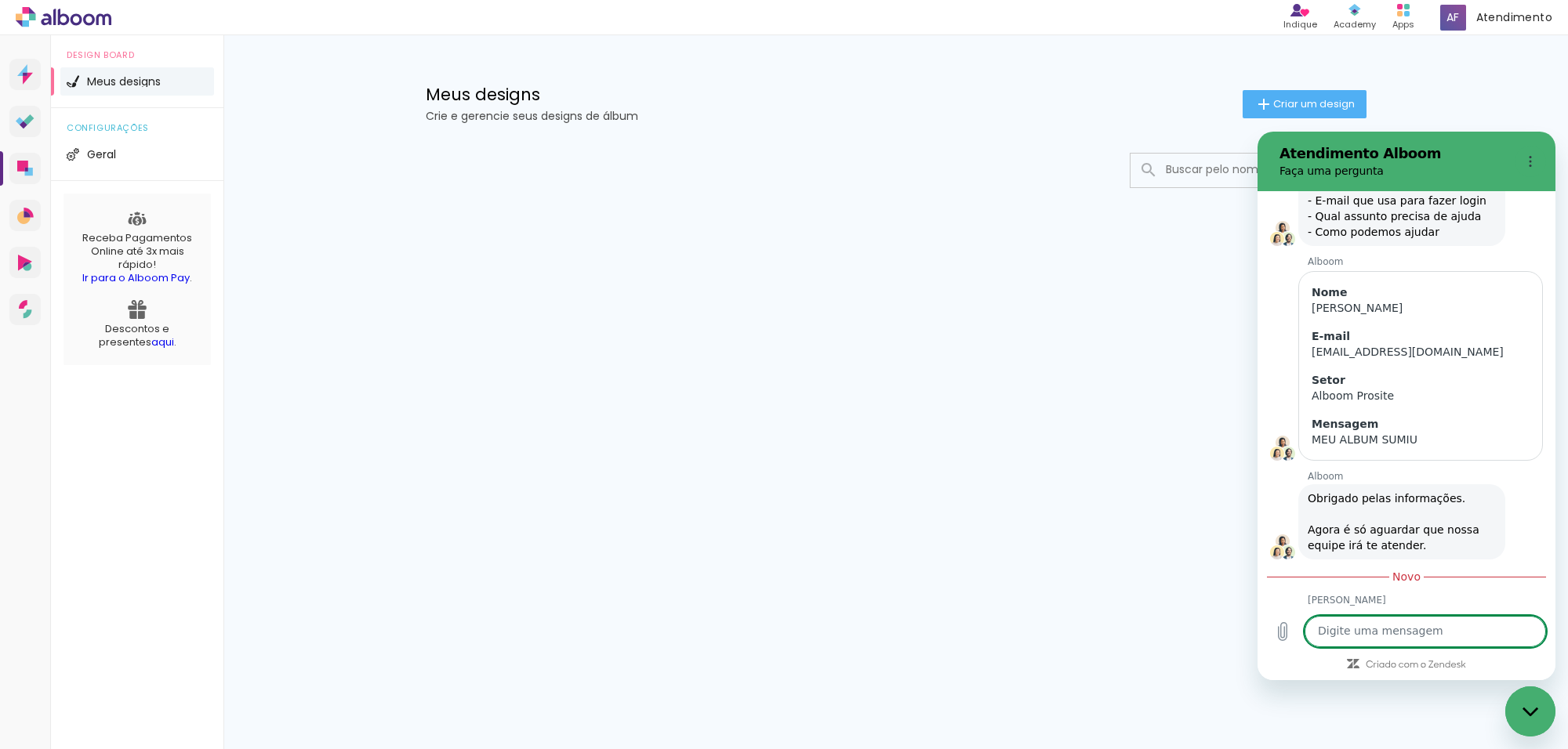
type textarea "x"
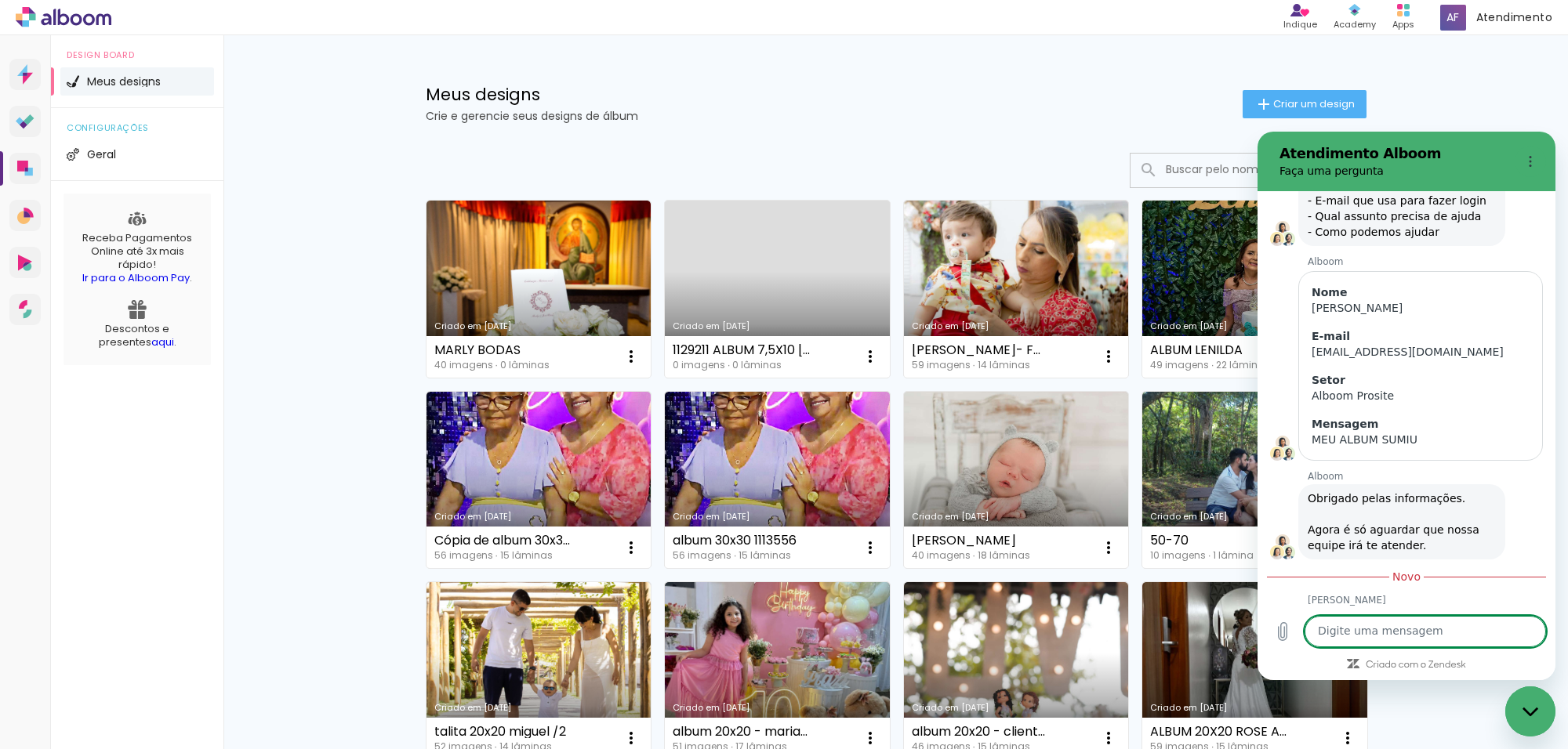
type textarea "M"
type textarea "x"
type textarea "ME"
type textarea "x"
type textarea "MEU"
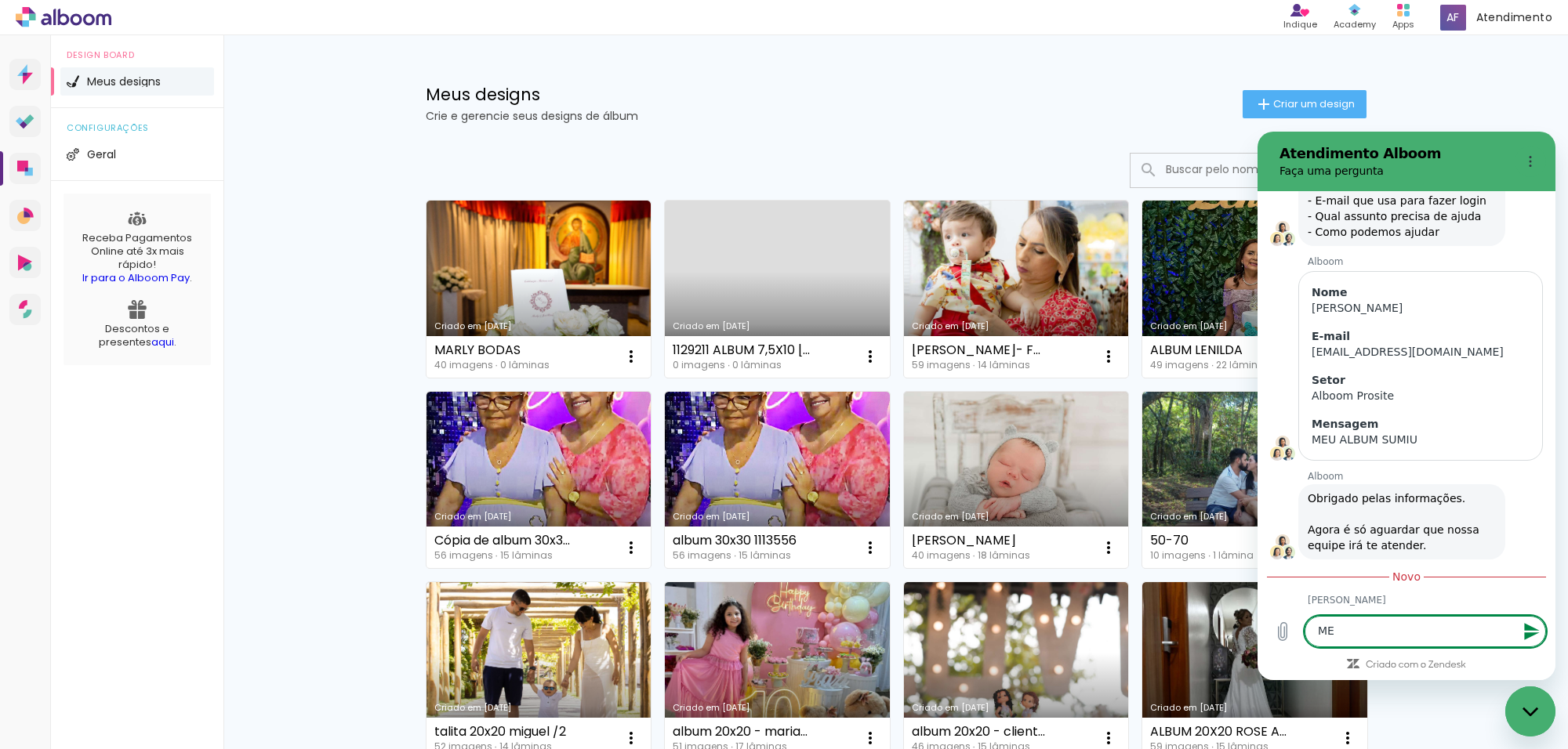
type textarea "x"
type textarea "MEU"
type textarea "x"
type textarea "MEU A"
type textarea "x"
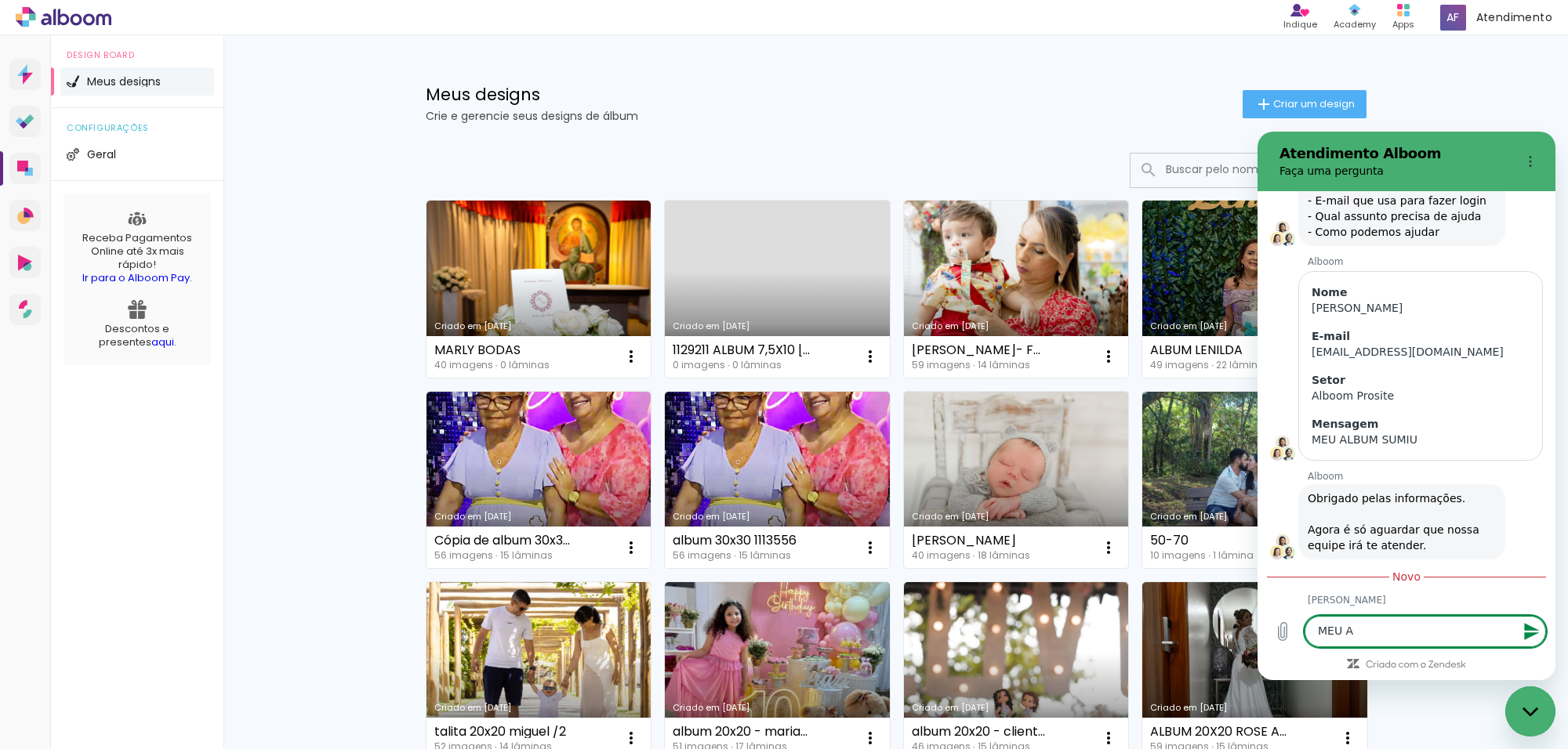
type textarea "MEU AL"
type textarea "x"
type textarea "MEU ALB"
type textarea "x"
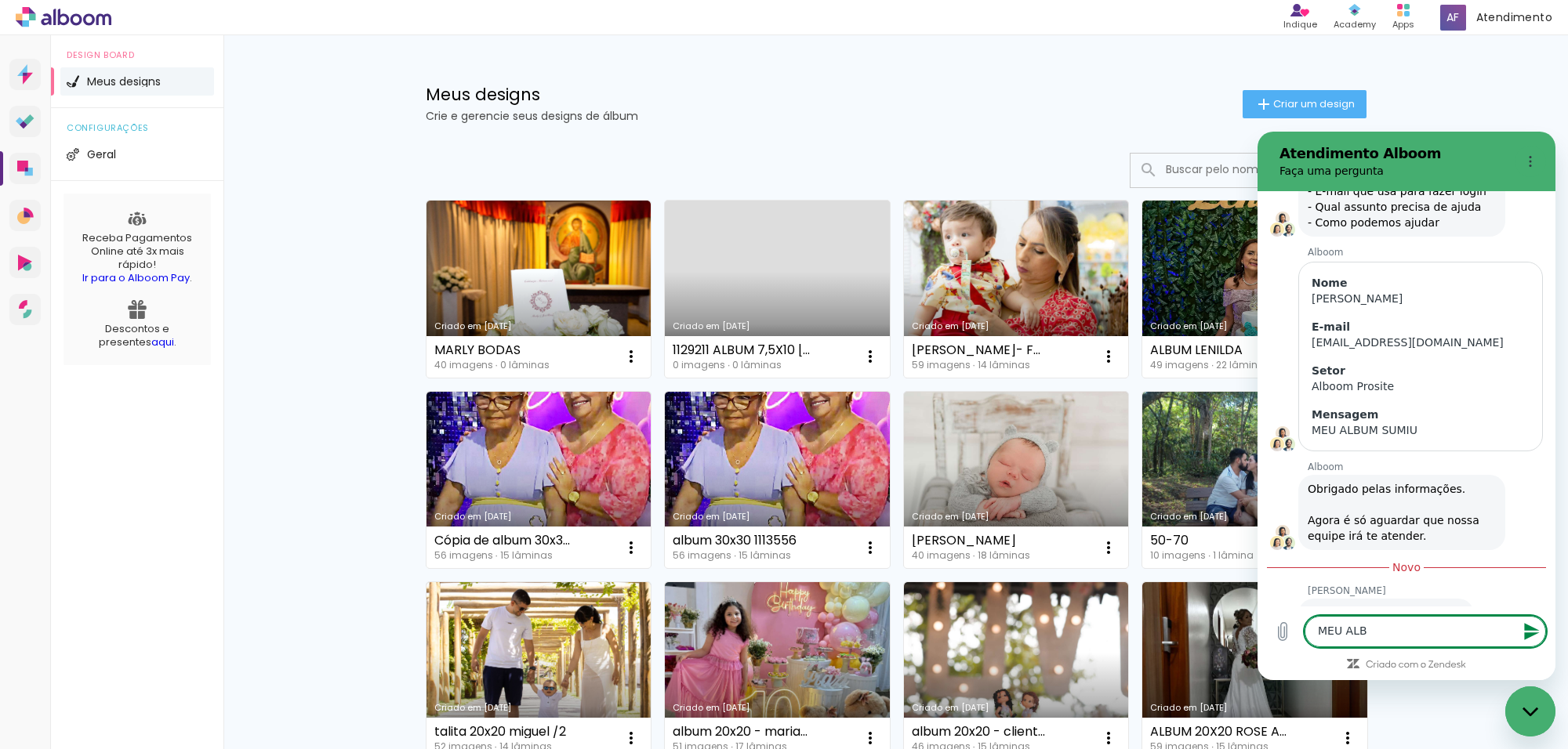
type textarea "MEU ALBU"
type textarea "x"
type textarea "MEU ALBUM"
type textarea "x"
type textarea "MEU ALBUM"
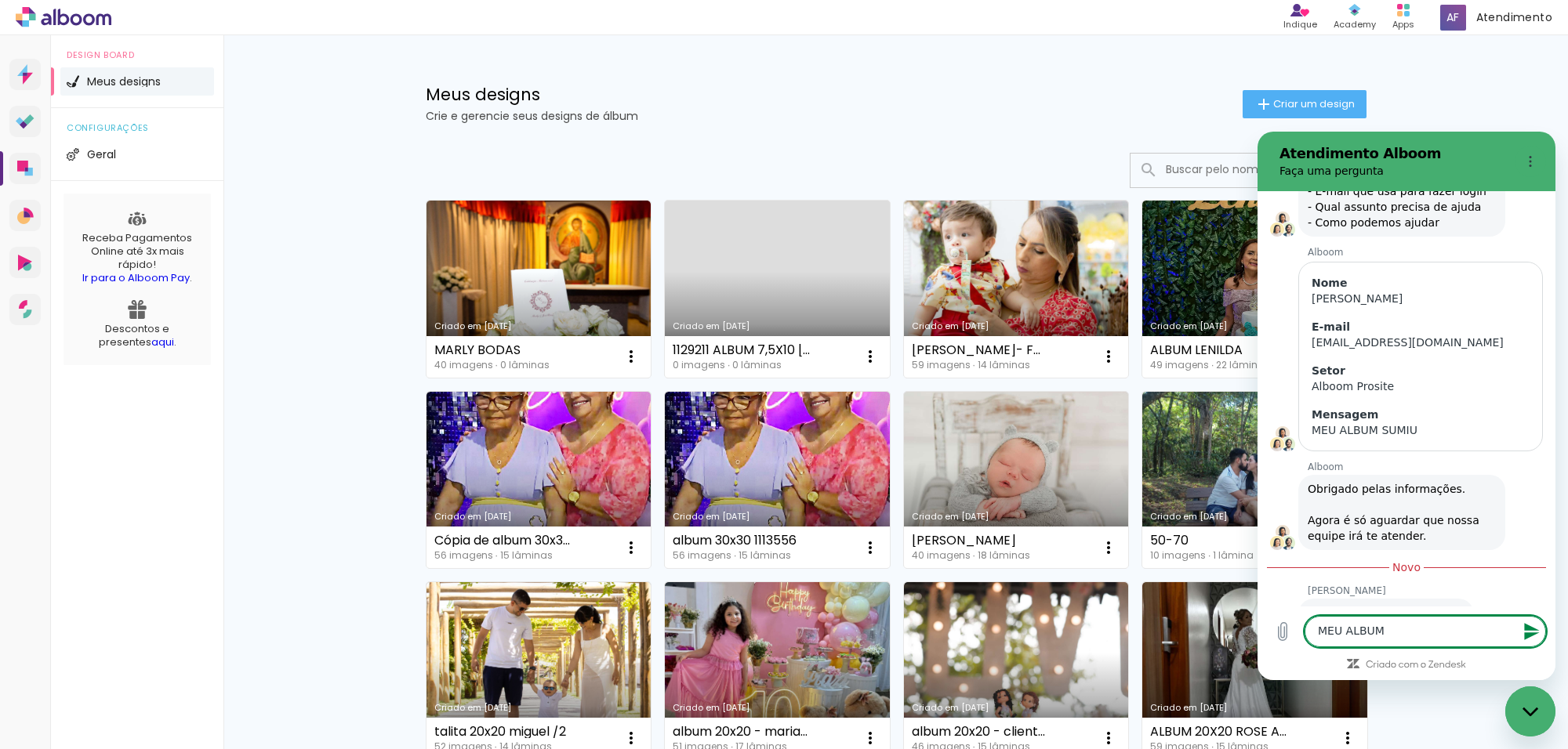
type textarea "x"
type textarea "MEU ALBUM 3"
type textarea "x"
type textarea "MEU ALBUM 30"
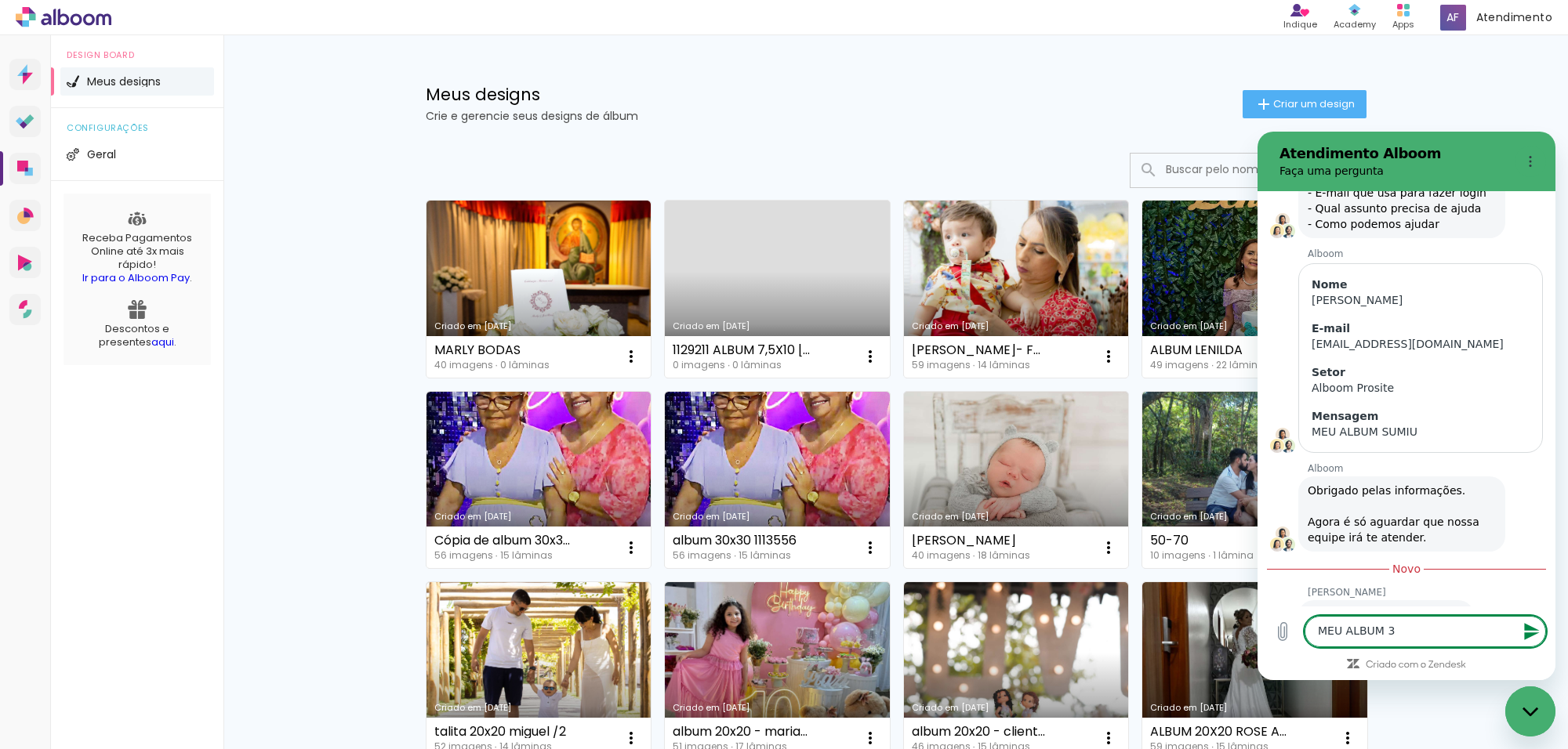
type textarea "x"
type textarea "MEU ALBUM 30X"
type textarea "x"
type textarea "MEU ALBUM 30X3"
type textarea "x"
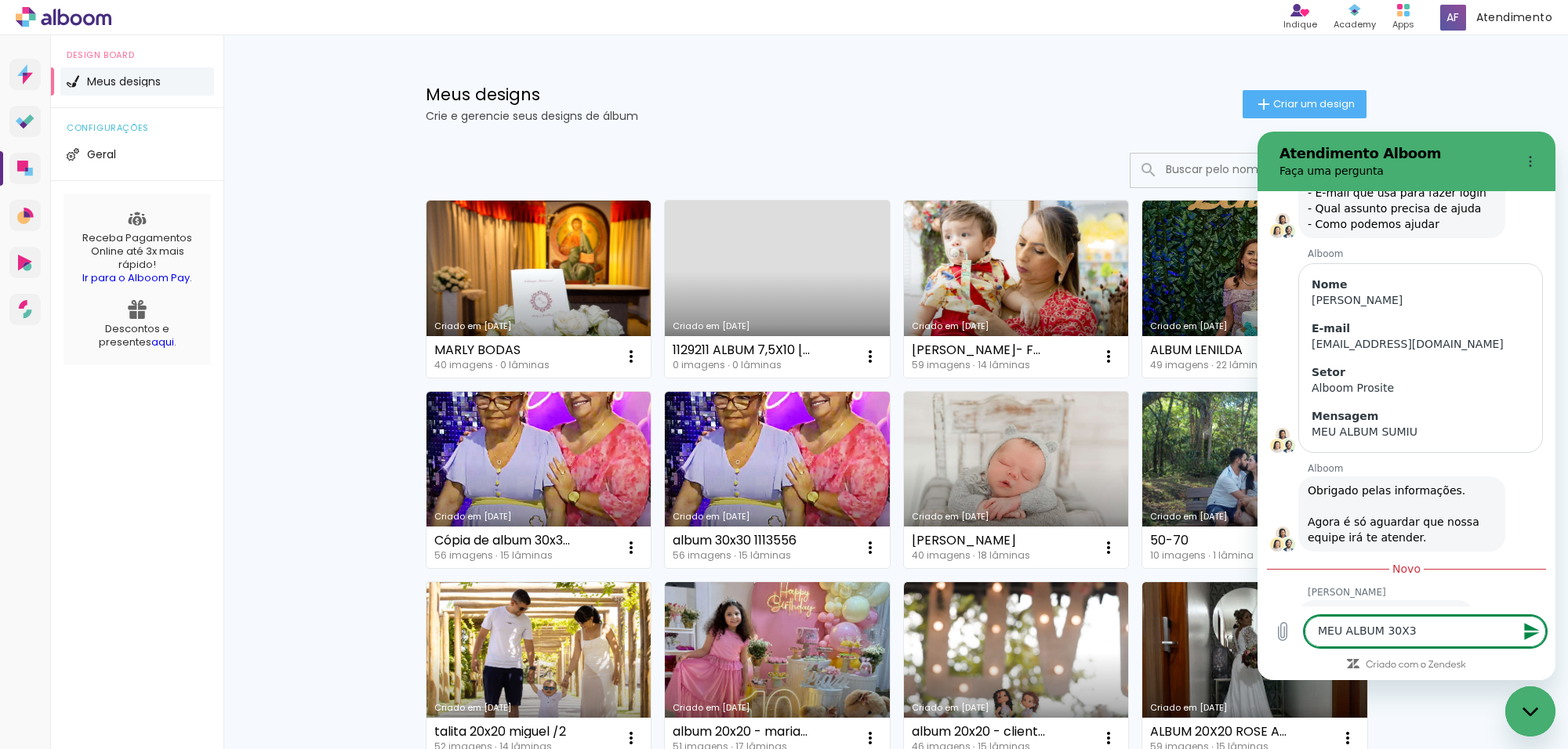
type textarea "MEU ALBUM 30X30"
type textarea "x"
type textarea "MEU ALBUM 30X30"
type textarea "x"
type textarea "MEU ALBUM 30X30 D"
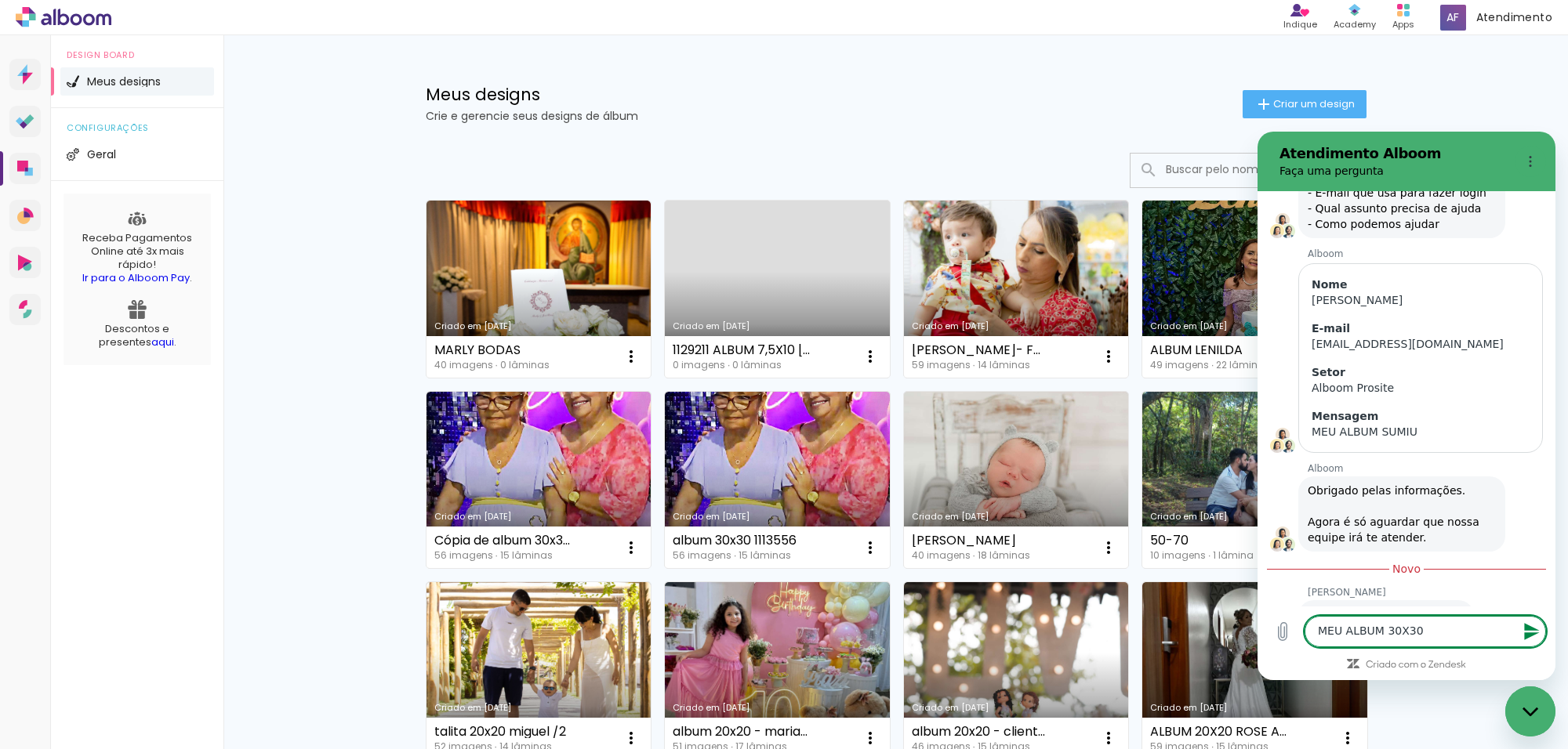
type textarea "x"
type textarea "MEU ALBUM 30X30 DA"
type textarea "x"
type textarea "MEU ALBUM 30X30 DA"
type textarea "x"
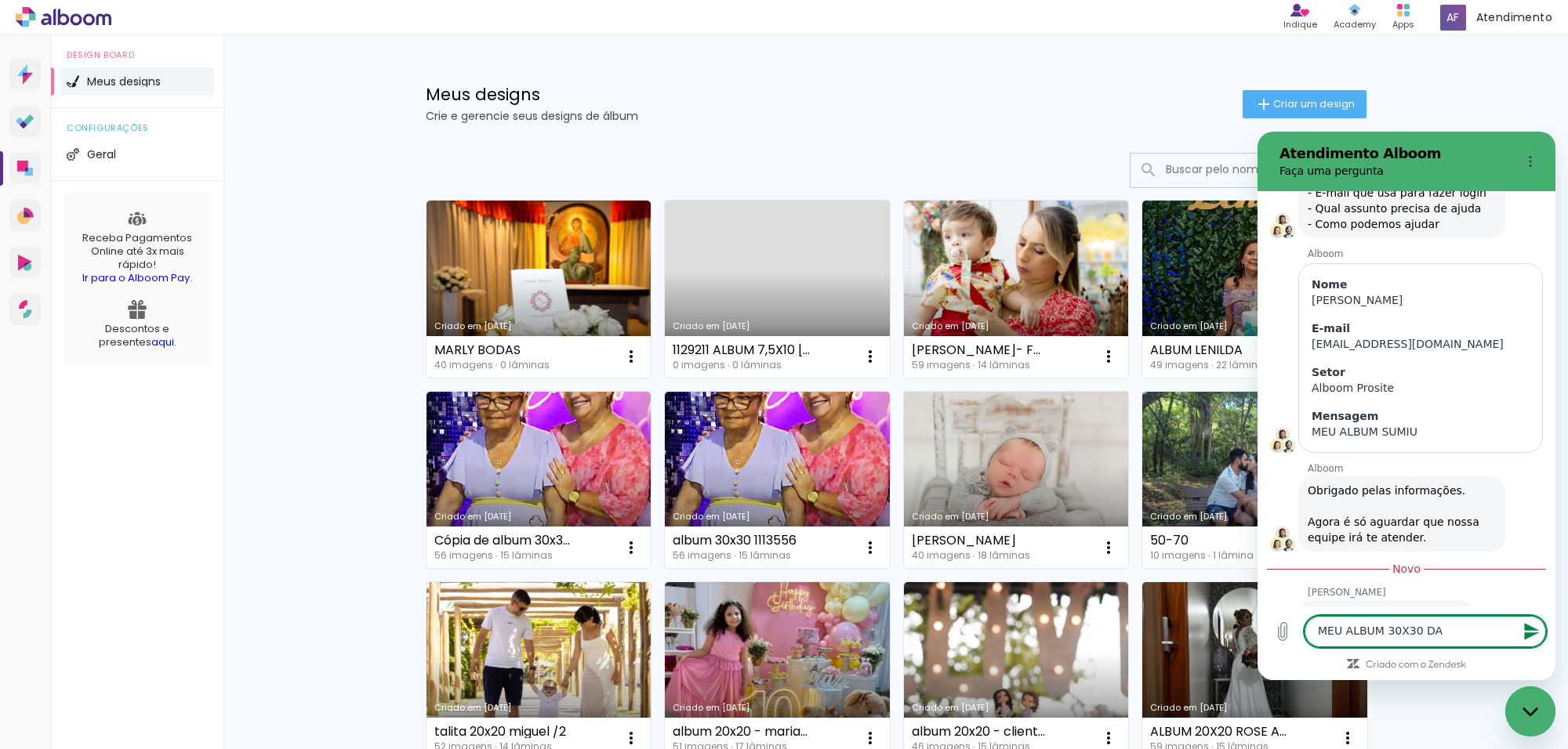
type textarea "MEU ALBUM 30X30 DA E"
type textarea "x"
type textarea "MEU ALBUM 30X30 DA EL"
type textarea "x"
type textarea "MEU ALBUM 30X30 DA ELVI"
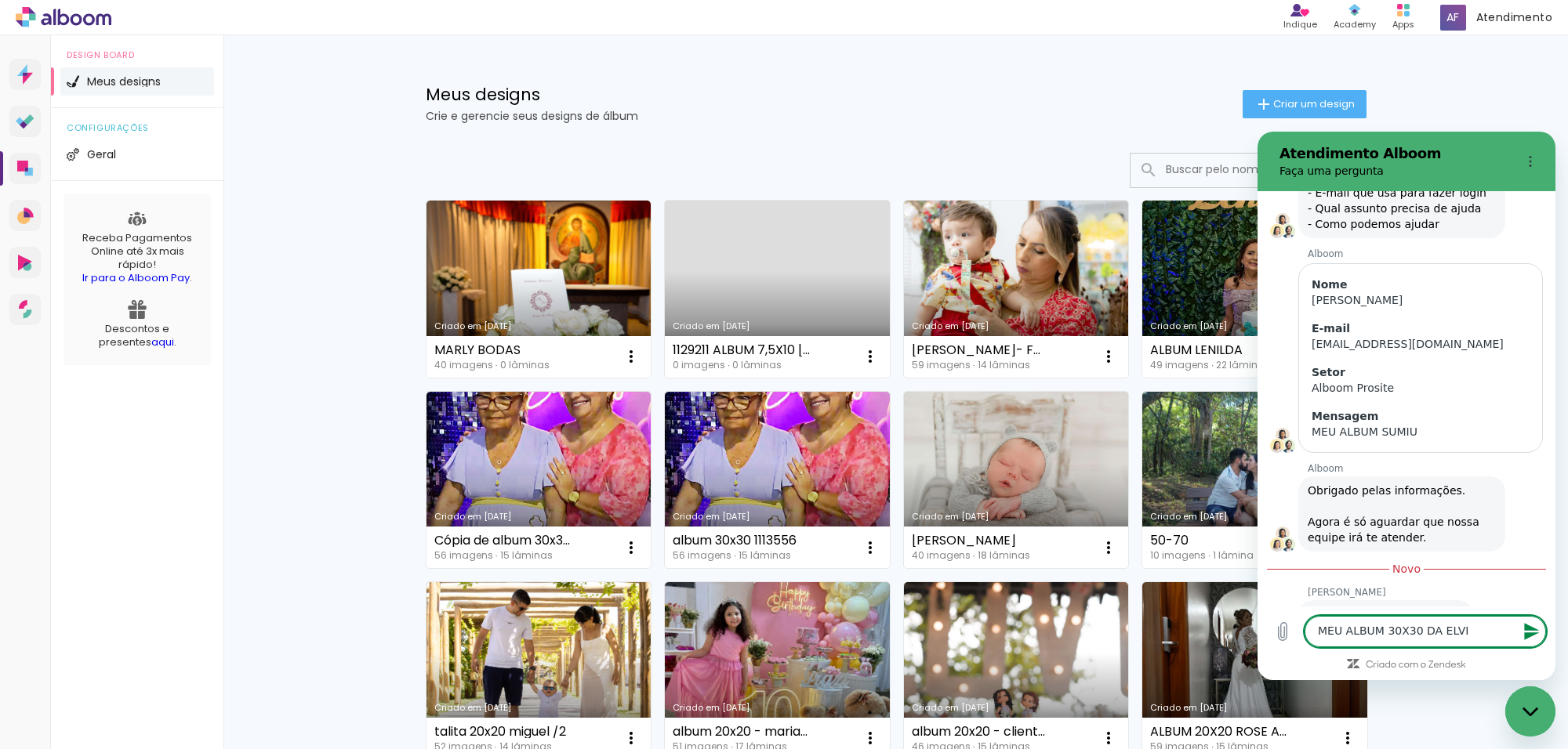
type textarea "x"
type textarea "MEU ALBUM 30X30 DA ELVIRI"
type textarea "x"
type textarea "MEU ALBUM 30X30 DA ELVIRIA"
type textarea "x"
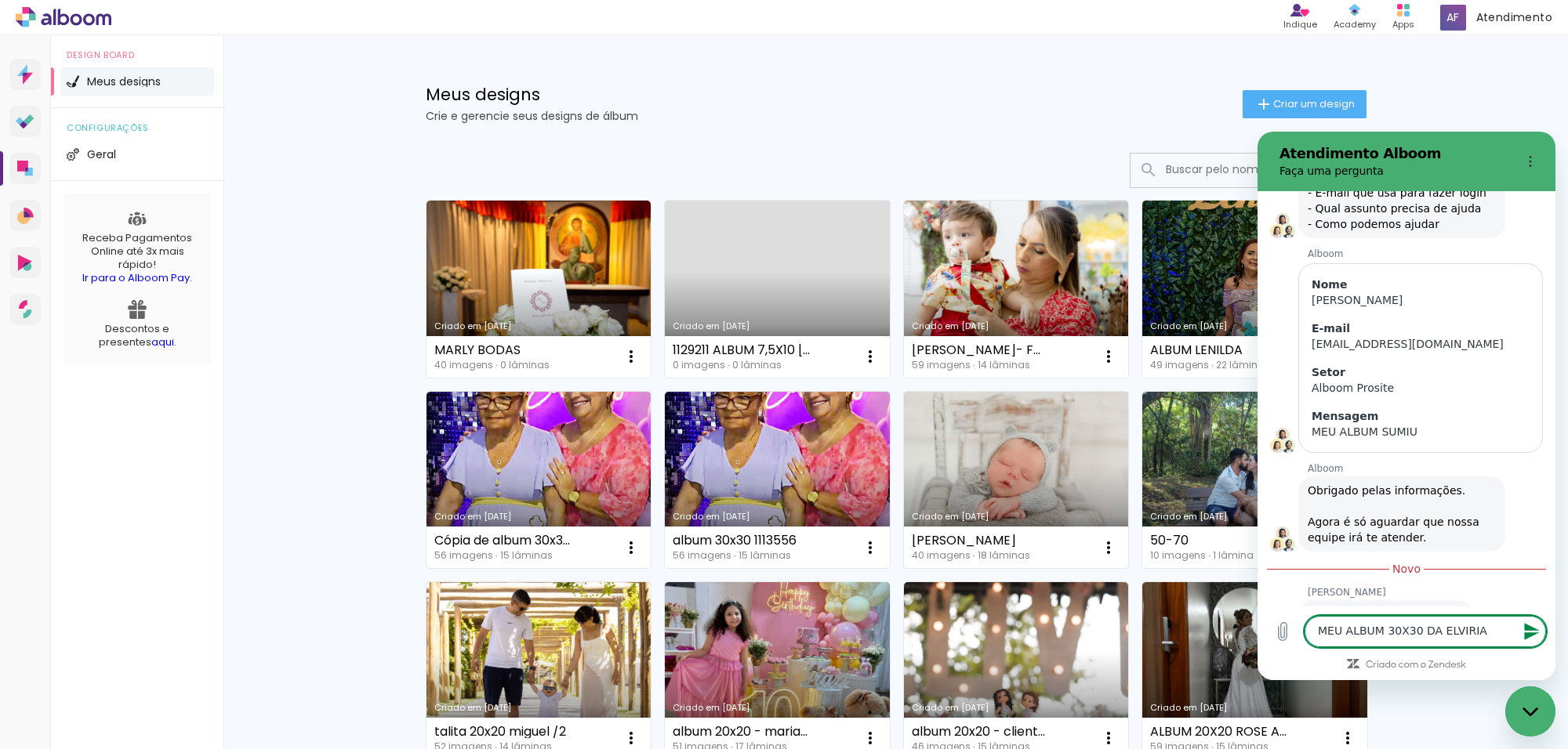
type textarea "MEU ALBUM 30X30 DA ELVIRIAN"
type textarea "x"
type textarea "MEU ALBUM 30X30 DA ELVIRIANE"
type textarea "x"
type textarea "MEU ALBUM 30X30 DA ELVIRIANE"
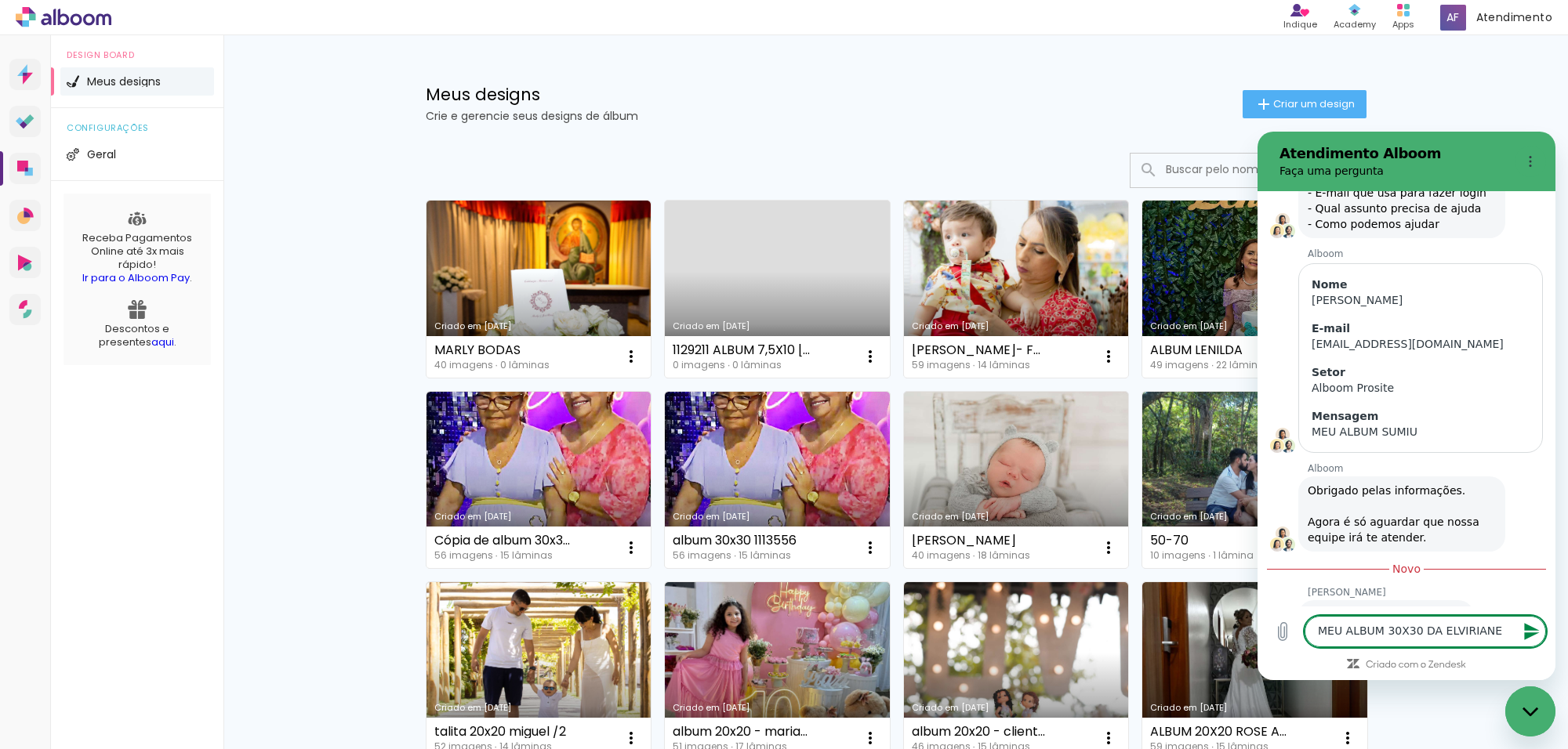
type textarea "x"
type textarea "MEU ALBUM 30X30 DA ELVIRIANE S"
type textarea "x"
type textarea "MEU ALBUM 30X30 DA ELVIRIANE SU"
type textarea "x"
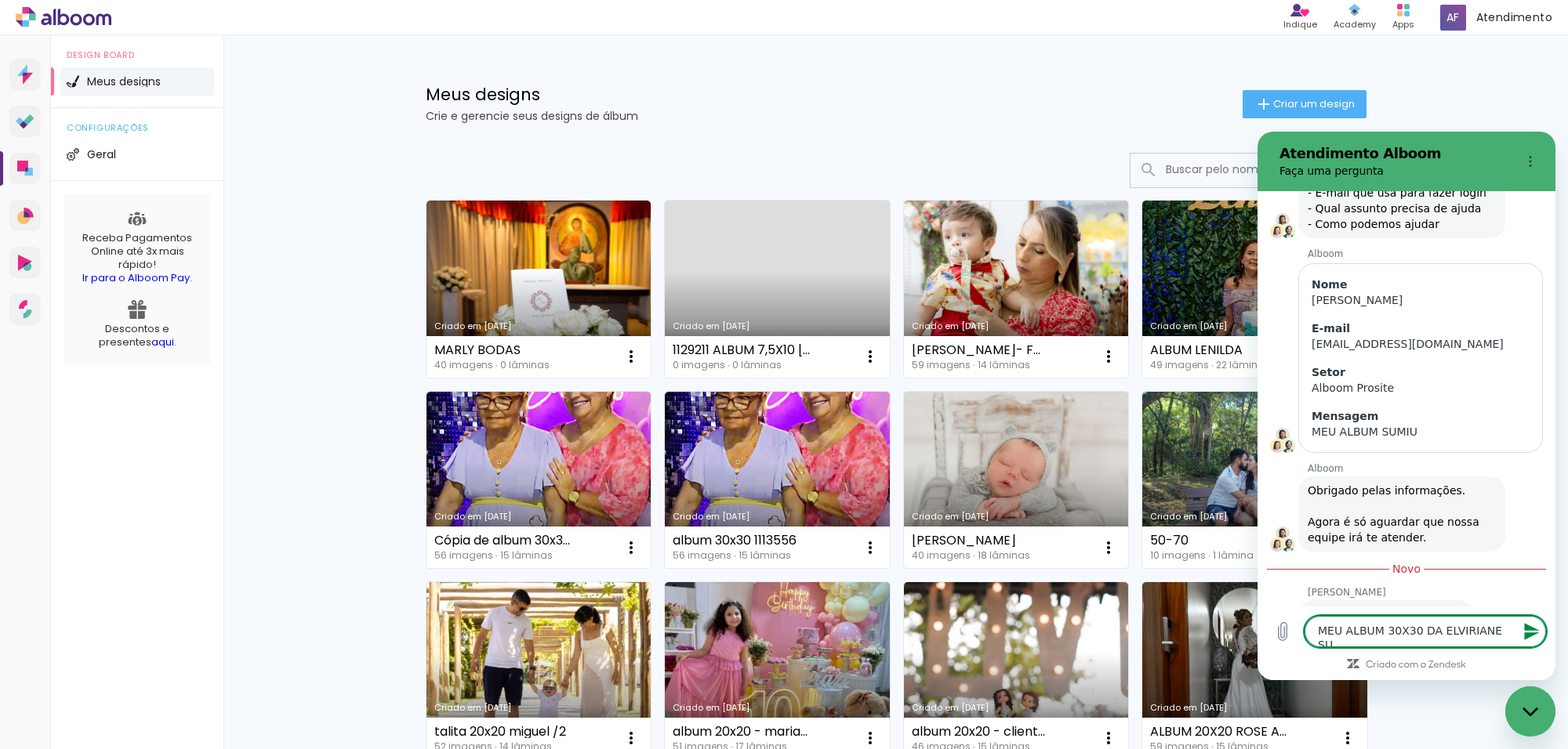
type textarea "MEU ALBUM 30X30 DA ELVIRIANE SUM"
type textarea "x"
type textarea "MEU ALBUM 30X30 DA ELVIRIANE SUMI"
type textarea "x"
type textarea "MEU ALBUM 30X30 DA ELVIRIANE SUMIU"
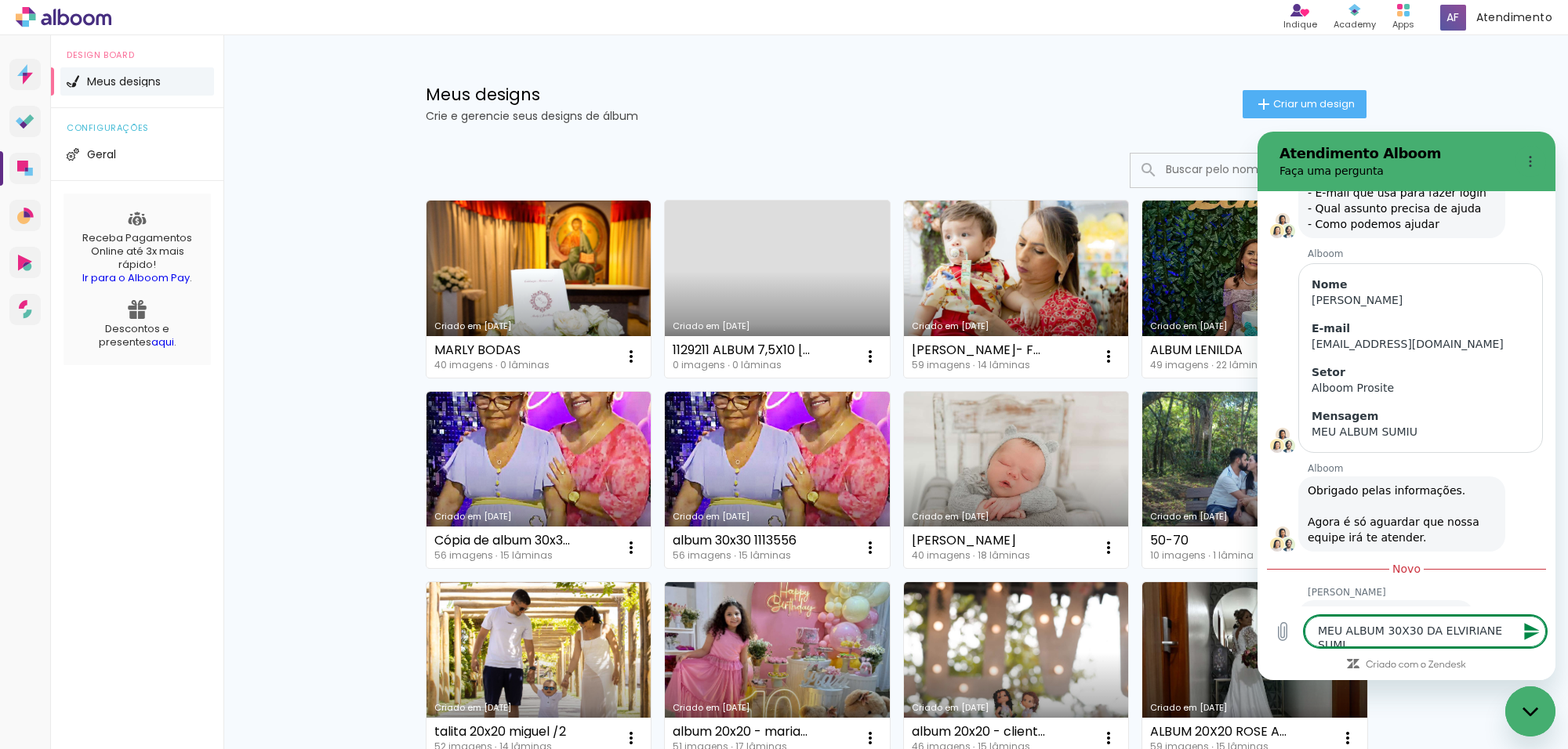
type textarea "x"
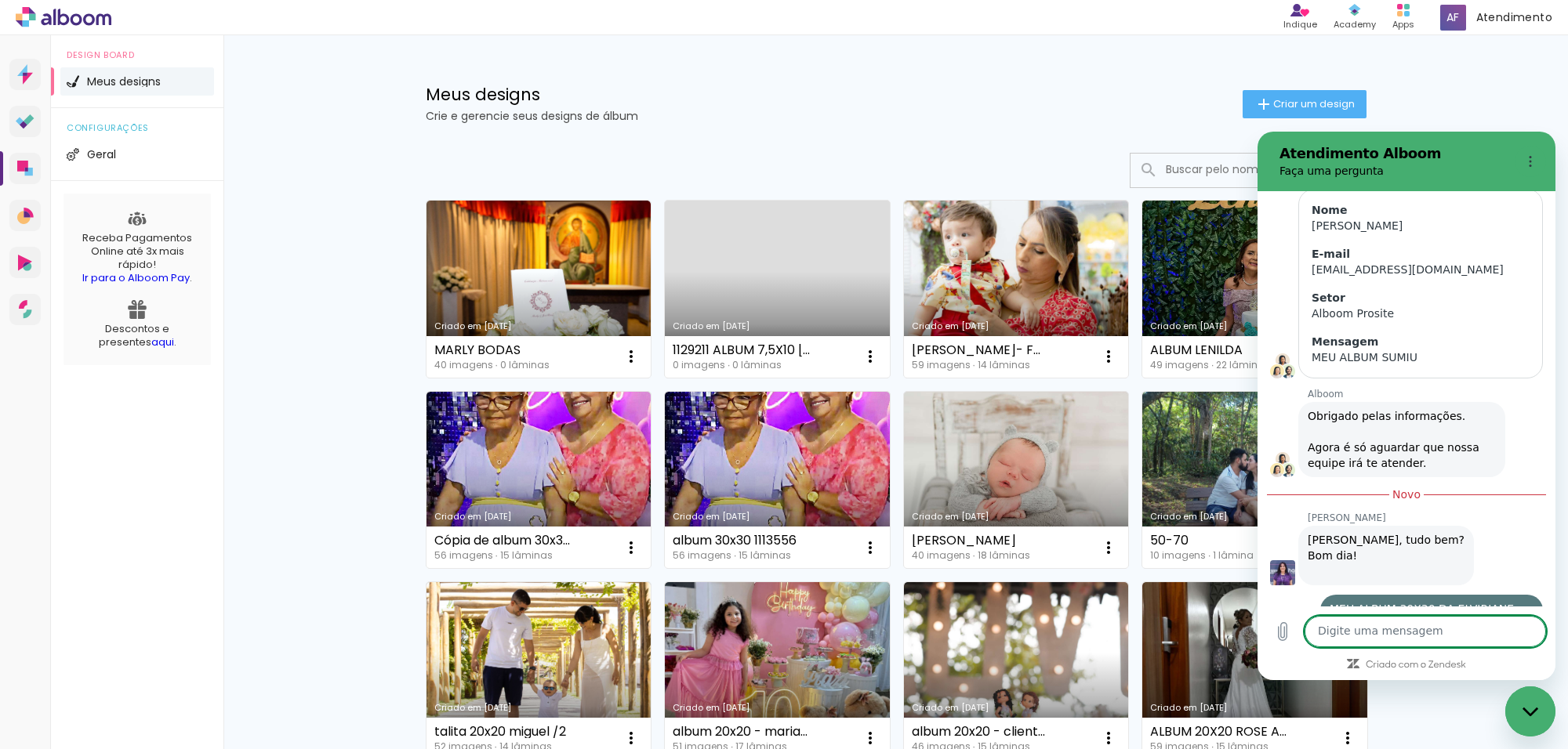
type textarea "E"
type textarea "x"
type textarea "ER"
type textarea "x"
type textarea "ERA"
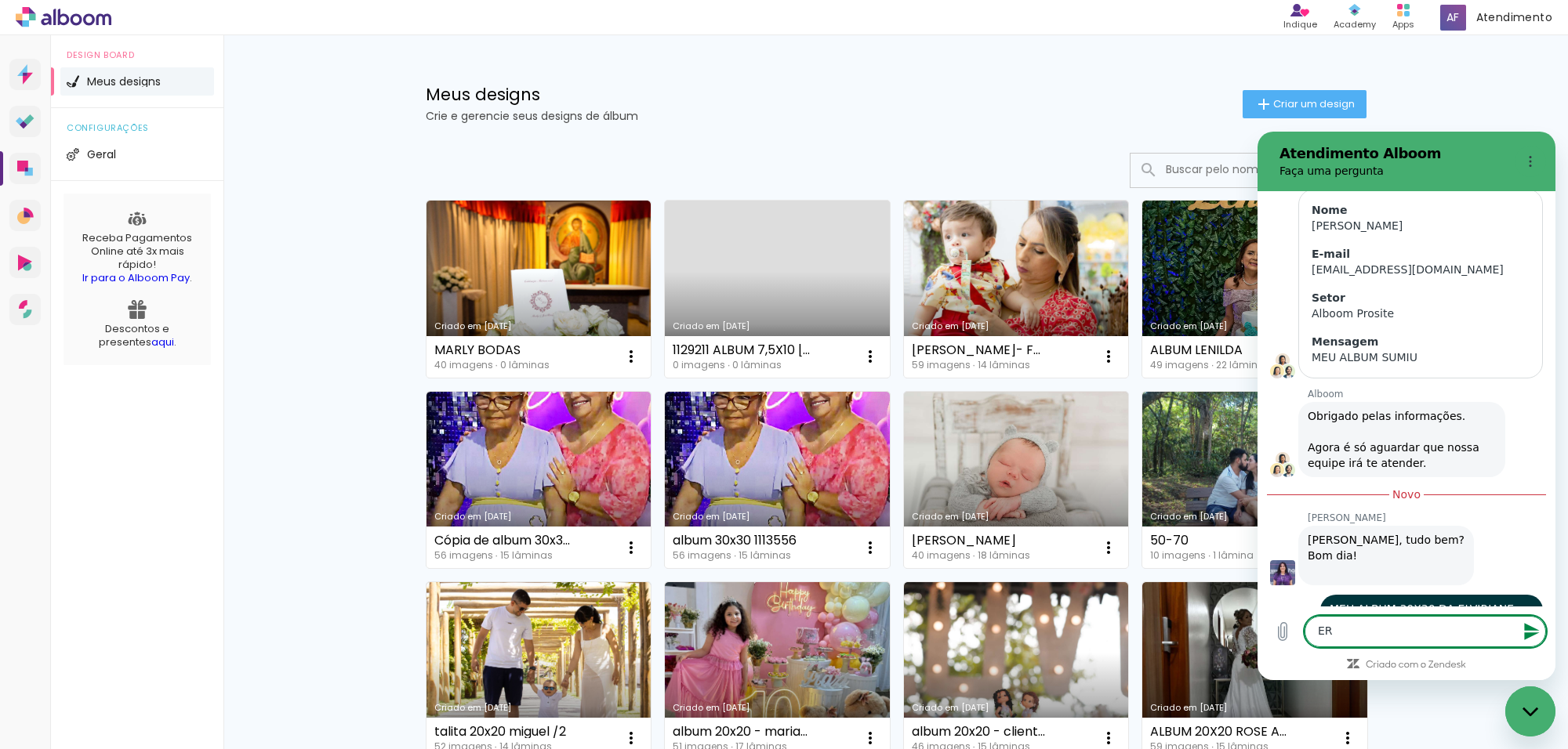
type textarea "x"
type textarea "ERA"
type textarea "x"
type textarea "ERA B"
type textarea "x"
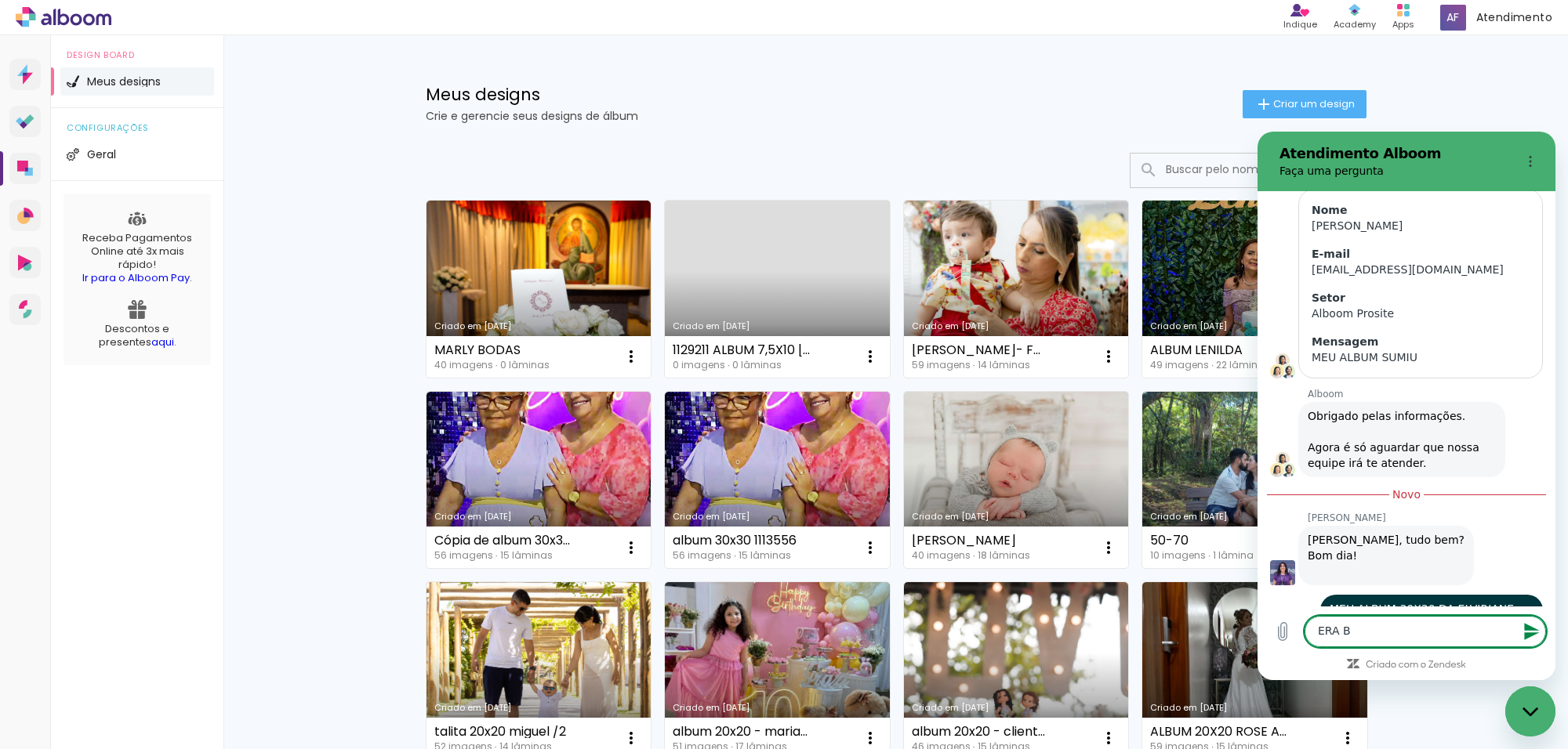
type textarea "ERA BO"
type textarea "x"
type textarea "ERA BOD"
type textarea "x"
type textarea "ERA BODA"
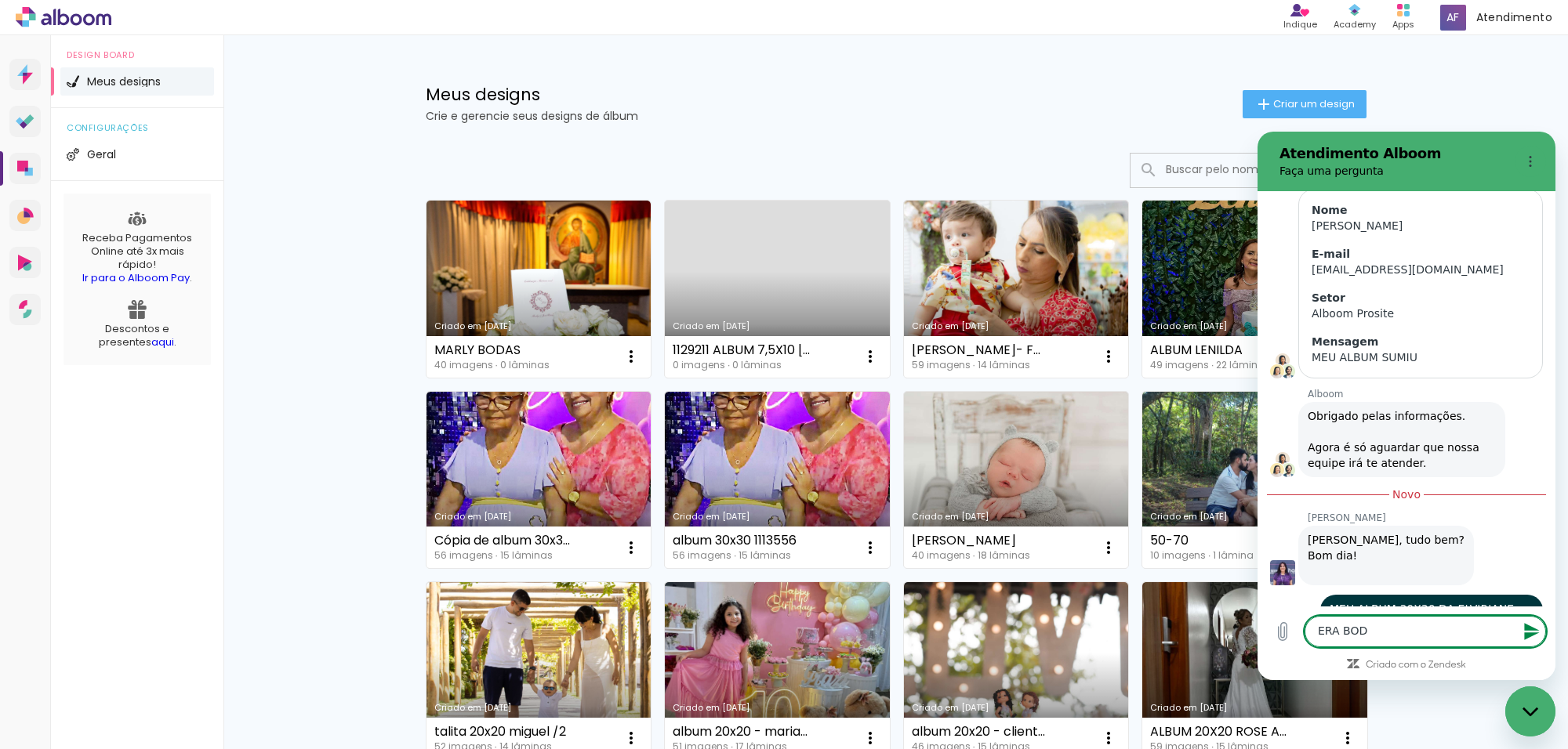
type textarea "x"
type textarea "ERA BODAS"
type textarea "x"
type textarea "ERA BODAS"
type textarea "x"
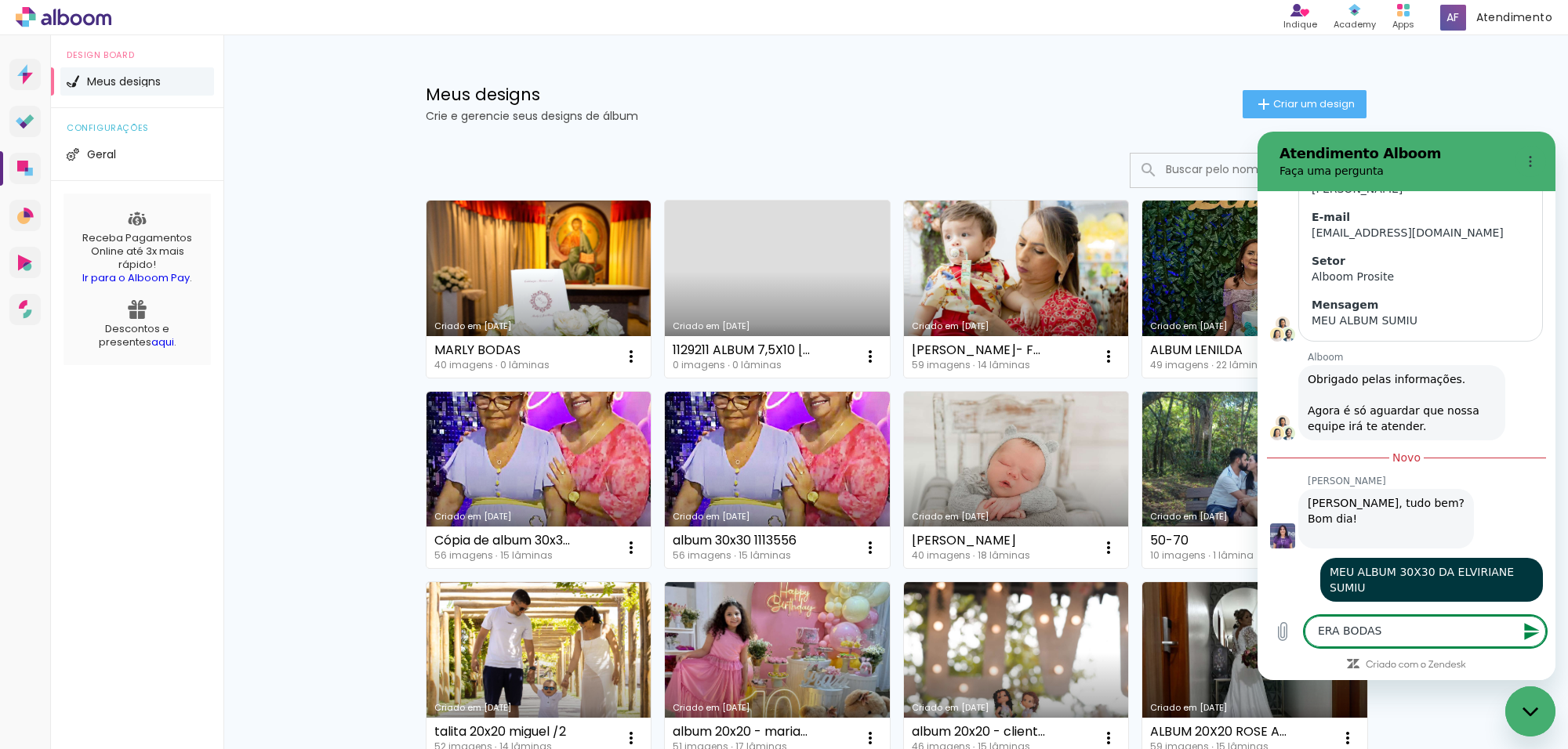
type textarea "x"
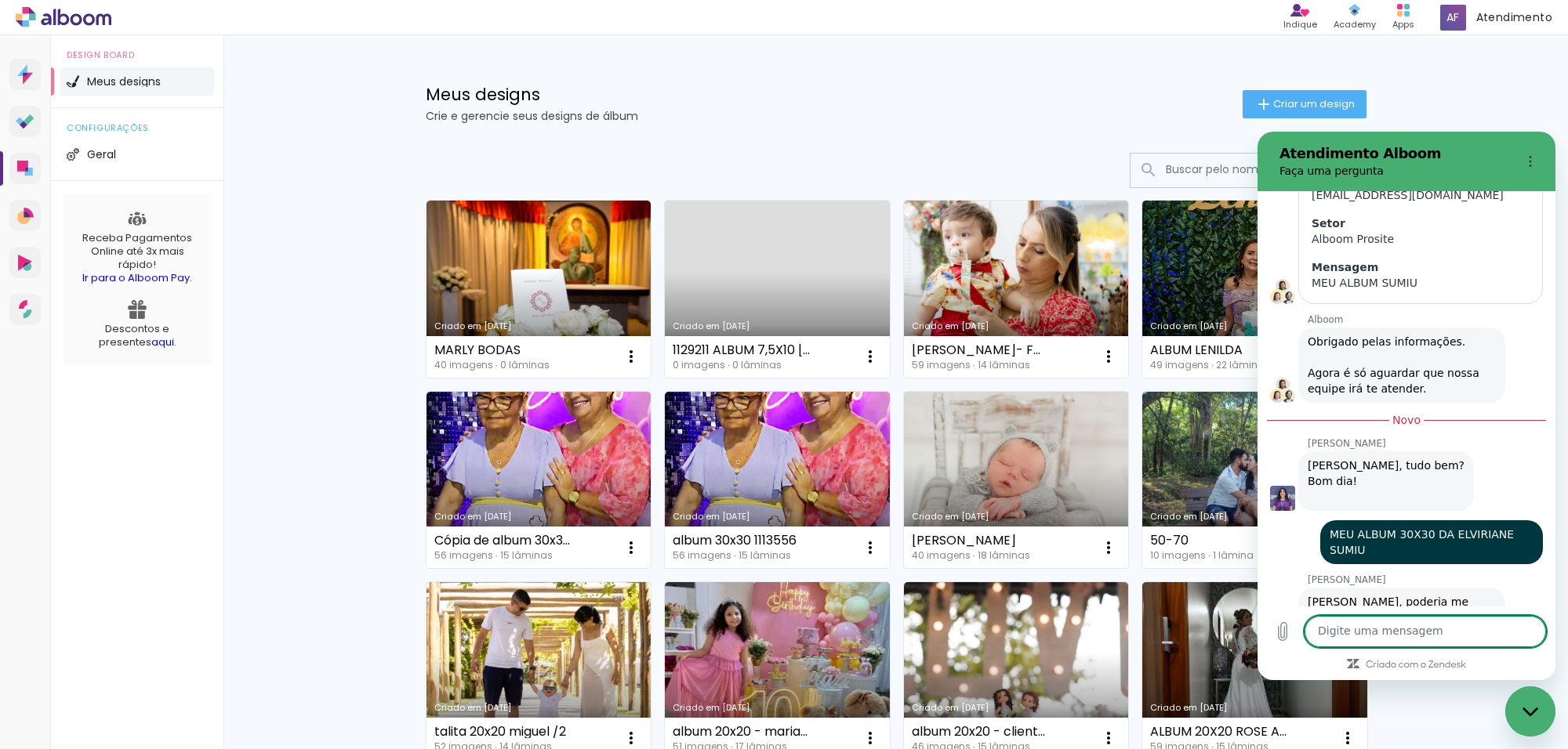
type textarea "5"
type textarea "x"
type textarea "50"
type textarea "x"
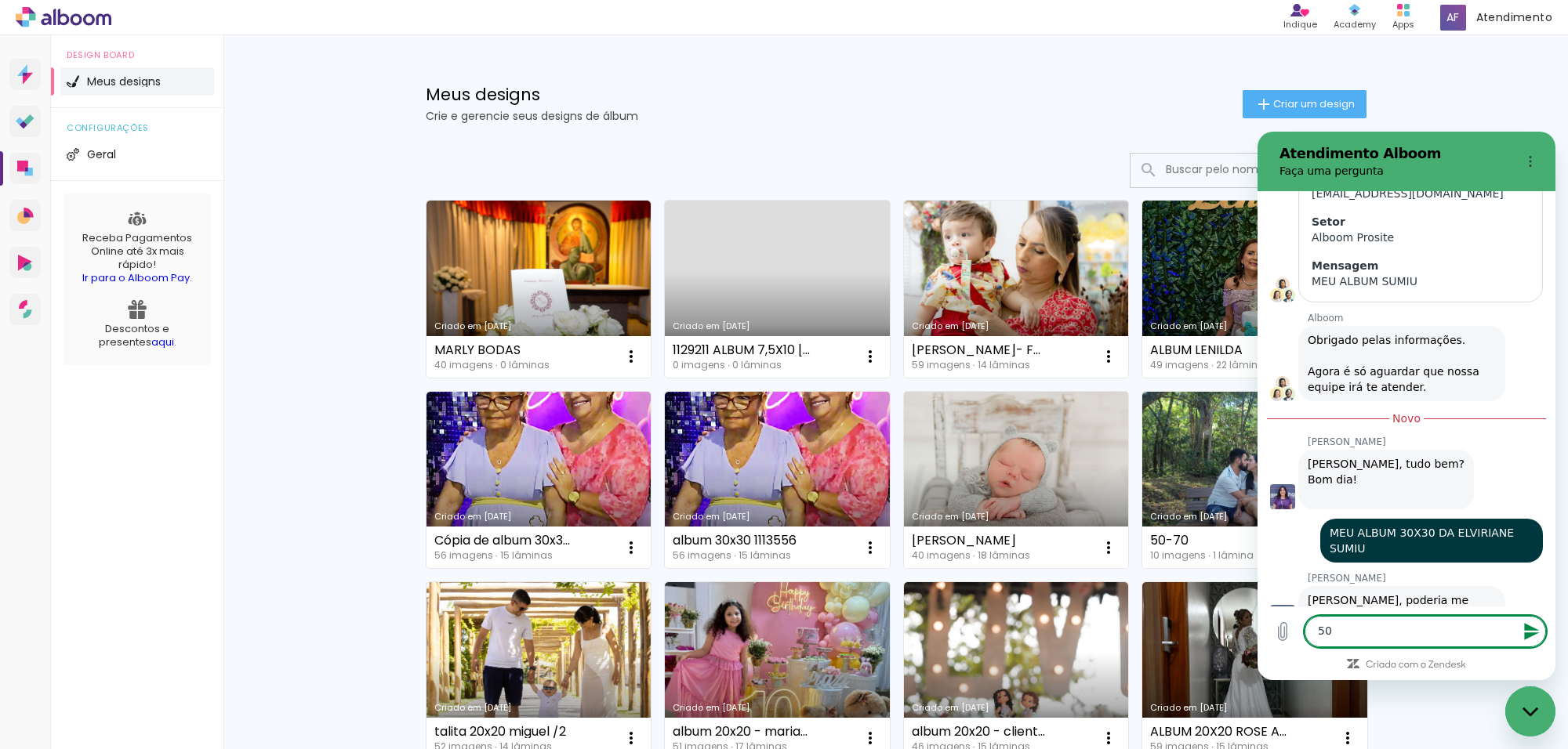
type textarea "50"
type textarea "x"
type textarea "50 A"
type textarea "x"
type textarea "50 AN"
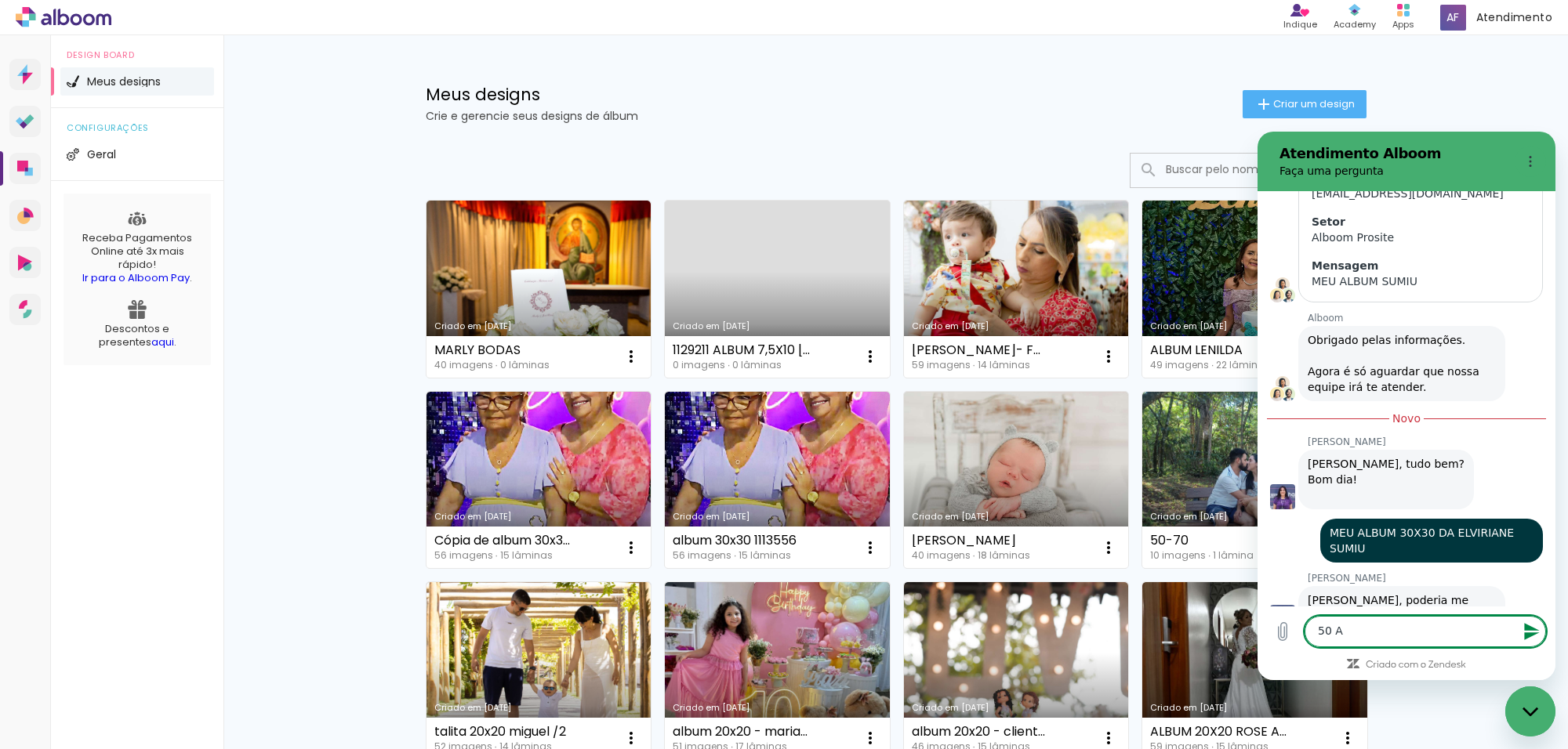
type textarea "x"
type textarea "50 ANO"
type textarea "x"
type textarea "50 ANOS"
type textarea "x"
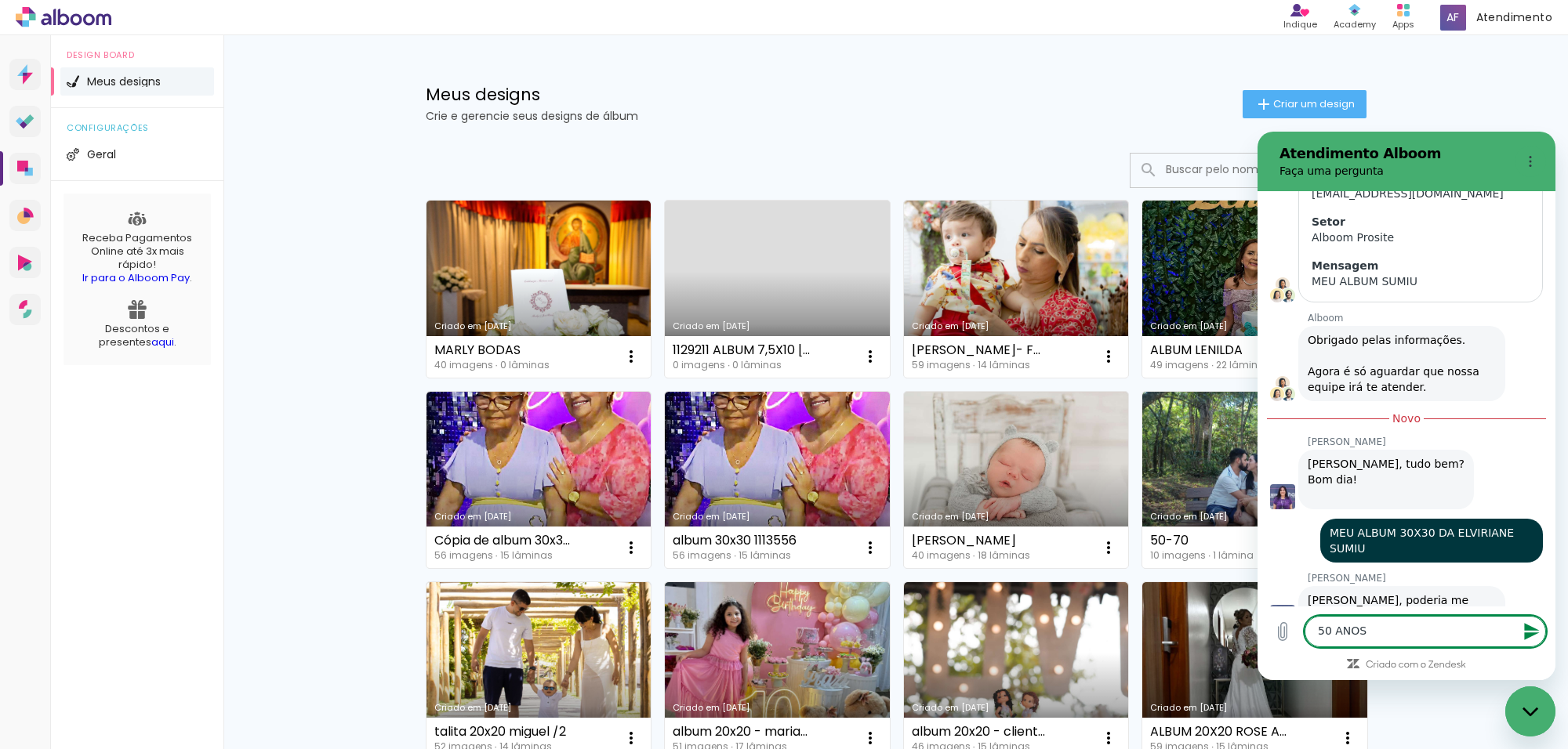
type textarea "50 ANOS"
type textarea "x"
type textarea "50 ANOS D"
type textarea "x"
type textarea "50 ANOS DE"
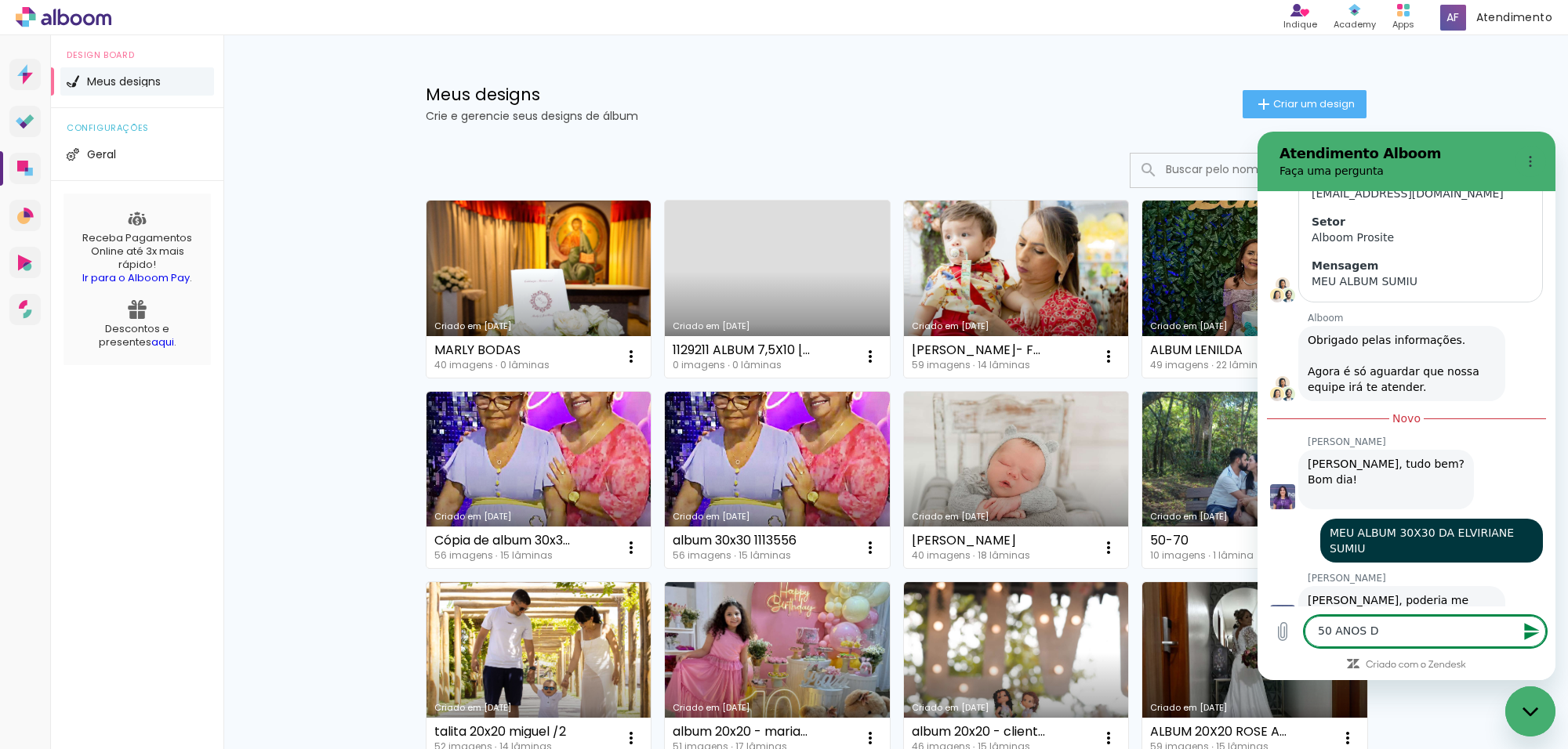
type textarea "x"
type textarea "50 ANOS DE"
type textarea "x"
type textarea "50 ANOS DE C"
type textarea "x"
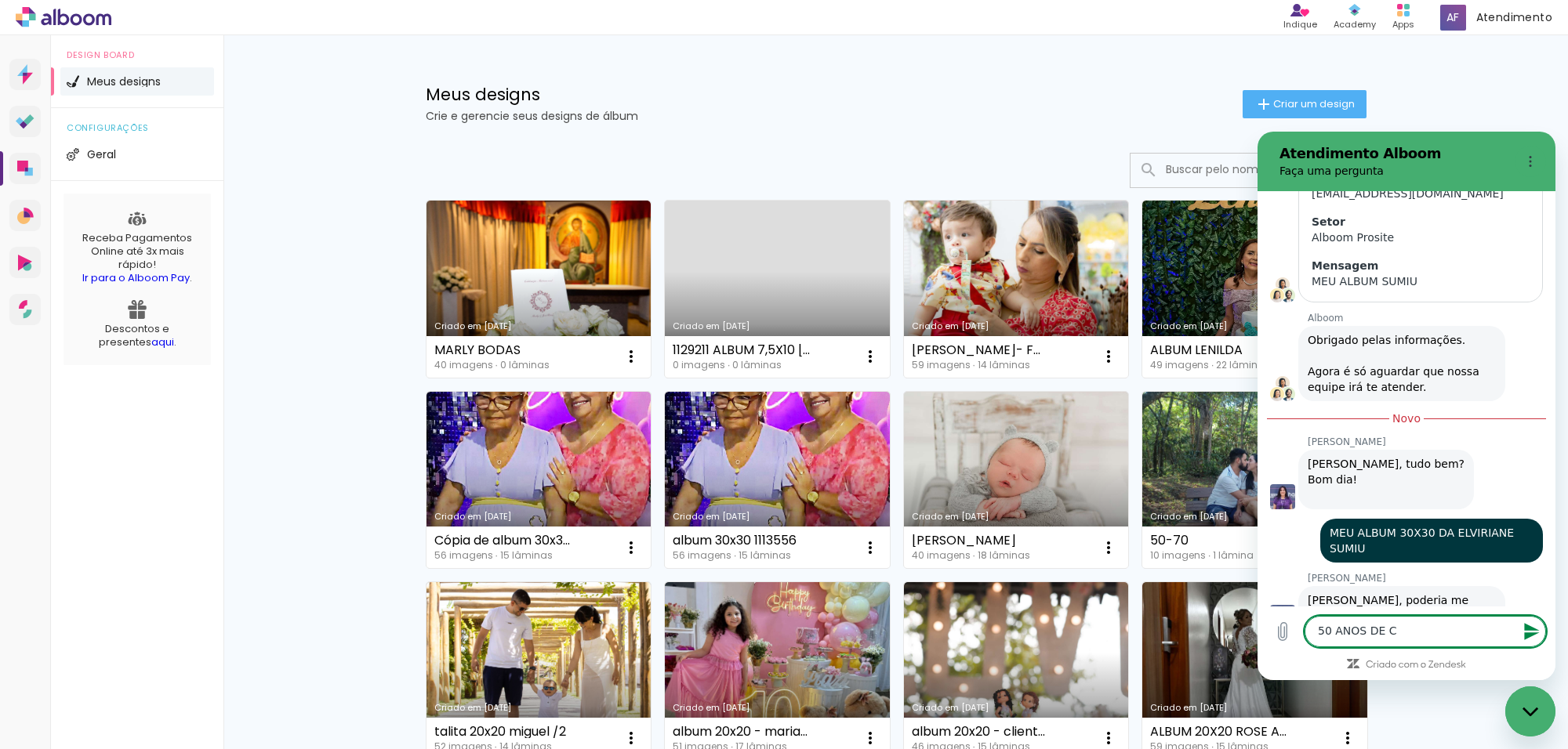
type textarea "50 ANOS DE CA"
type textarea "x"
type textarea "50 ANOS DE CAS"
type textarea "x"
type textarea "50 ANOS DE CASA"
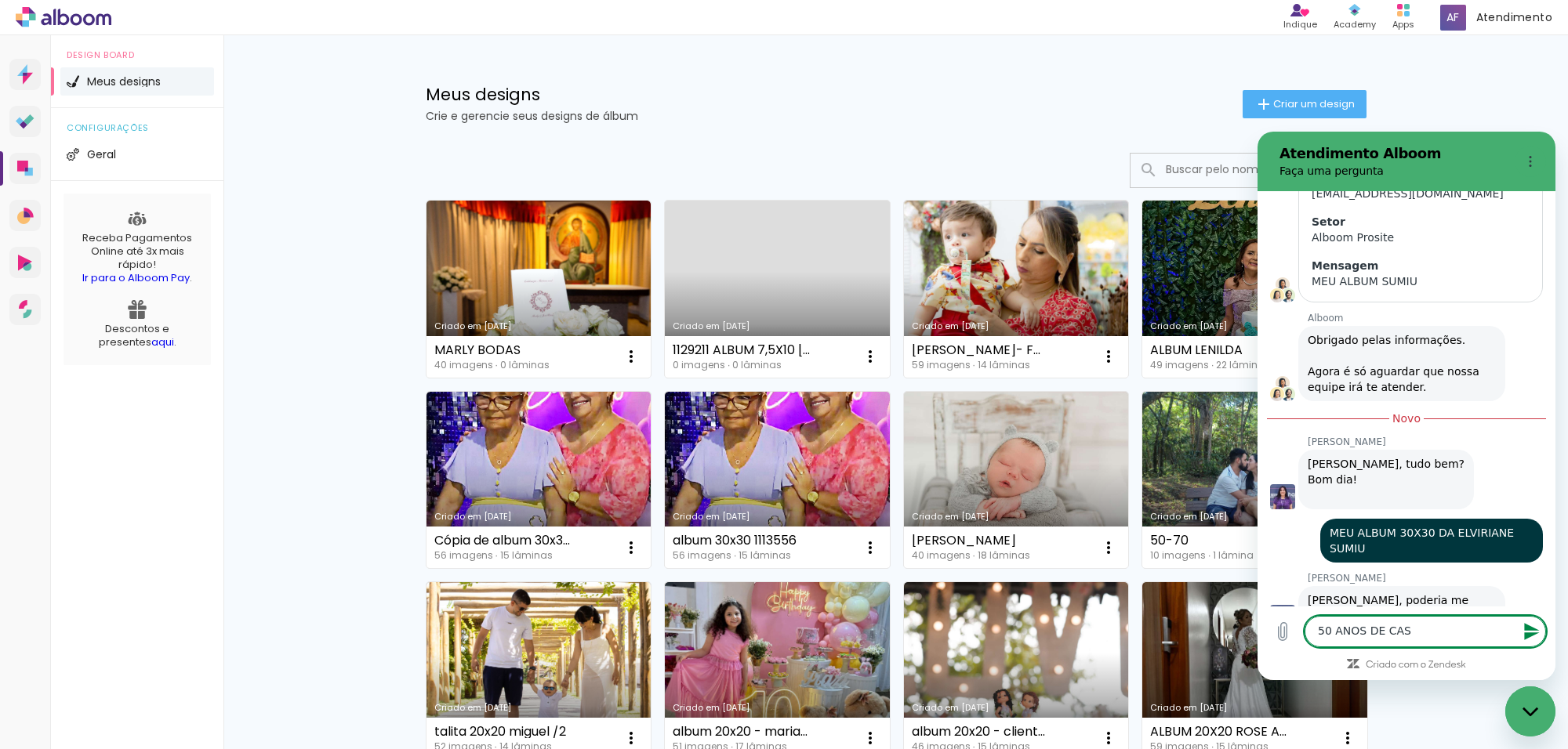
type textarea "x"
type textarea "50 ANOS DE CASAM"
type textarea "x"
type textarea "50 ANOS DE CASAME"
type textarea "x"
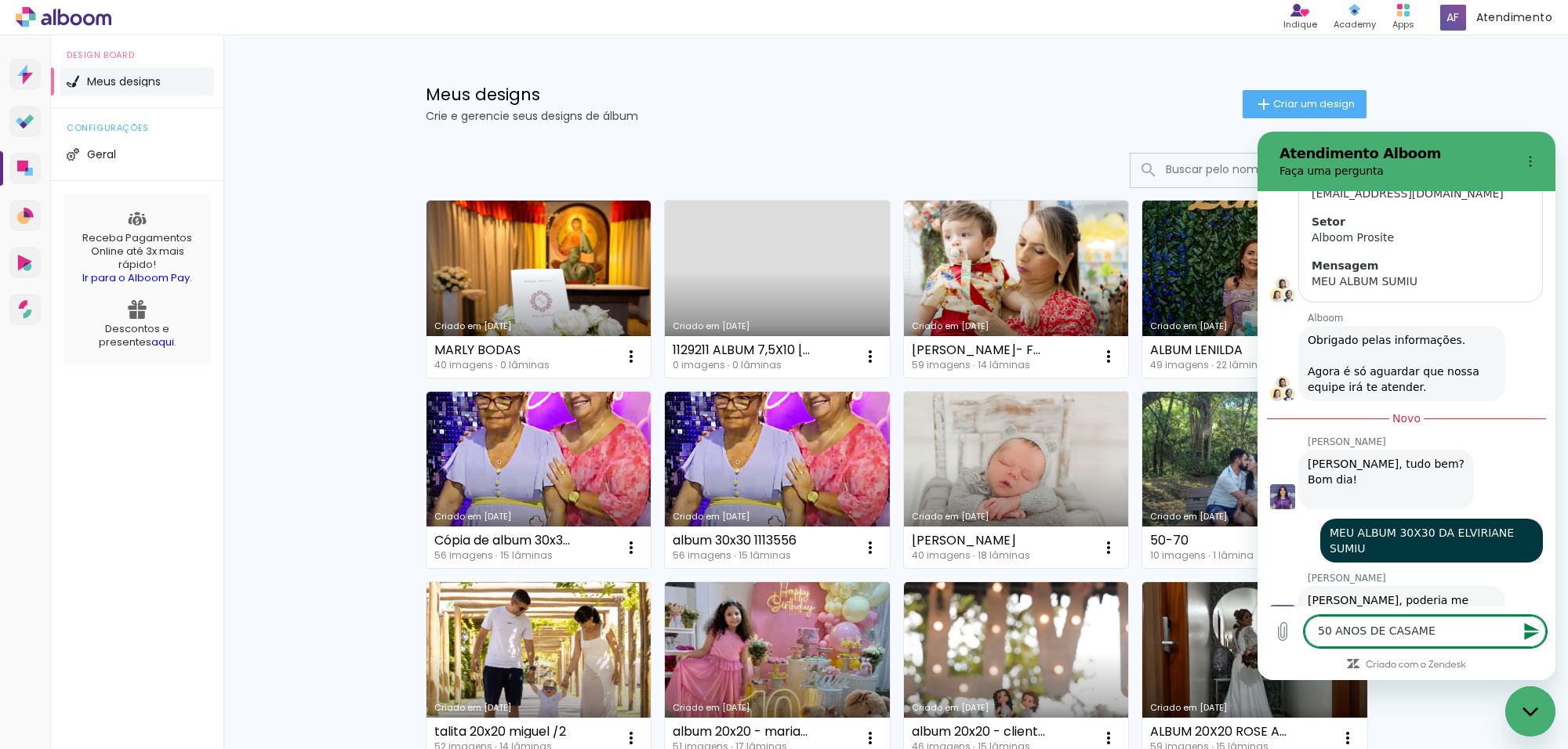
type textarea "50 ANOS DE CASAMEN"
type textarea "x"
type textarea "50 ANOS DE CASAMENT"
type textarea "x"
type textarea "50 ANOS DE CASAMENTO"
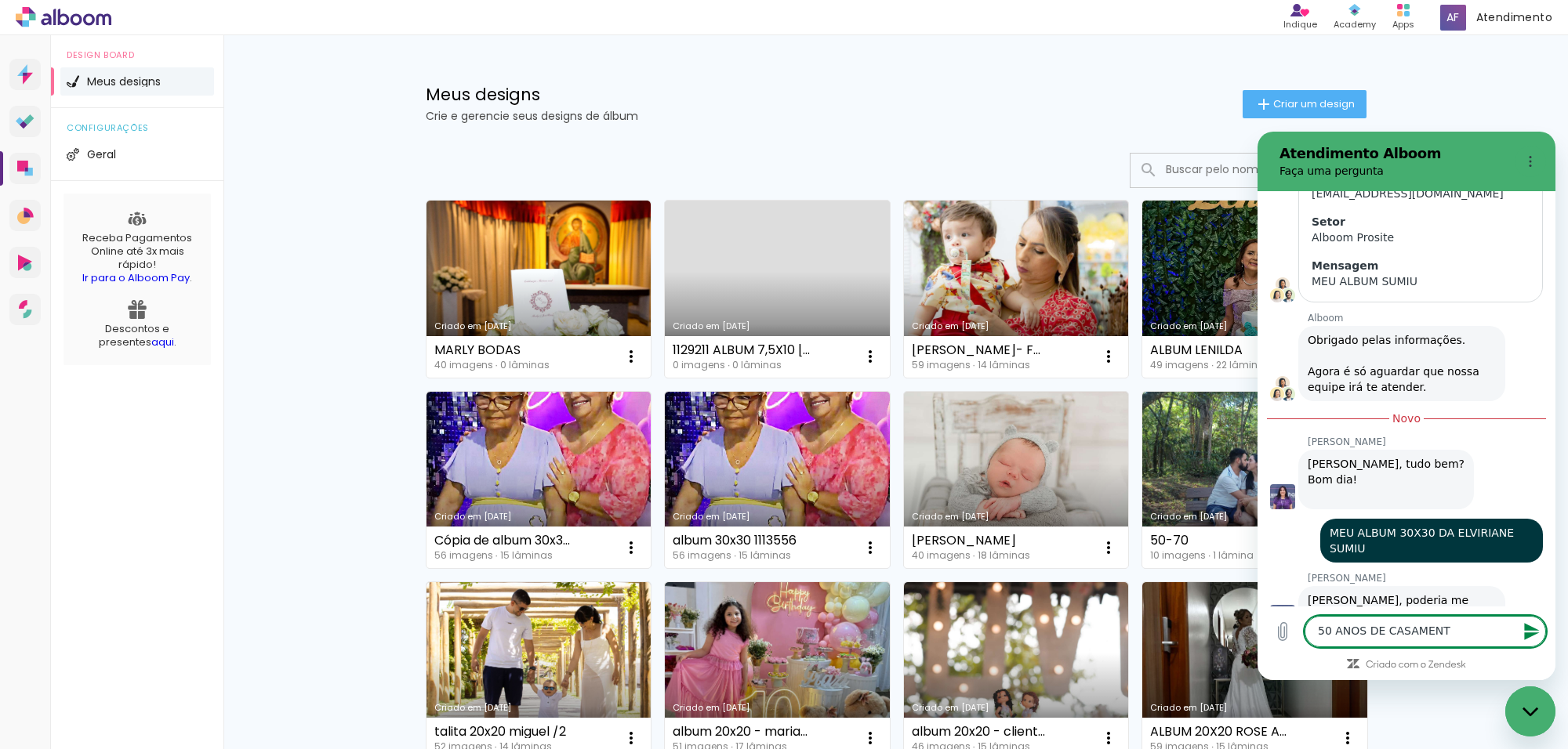
type textarea "x"
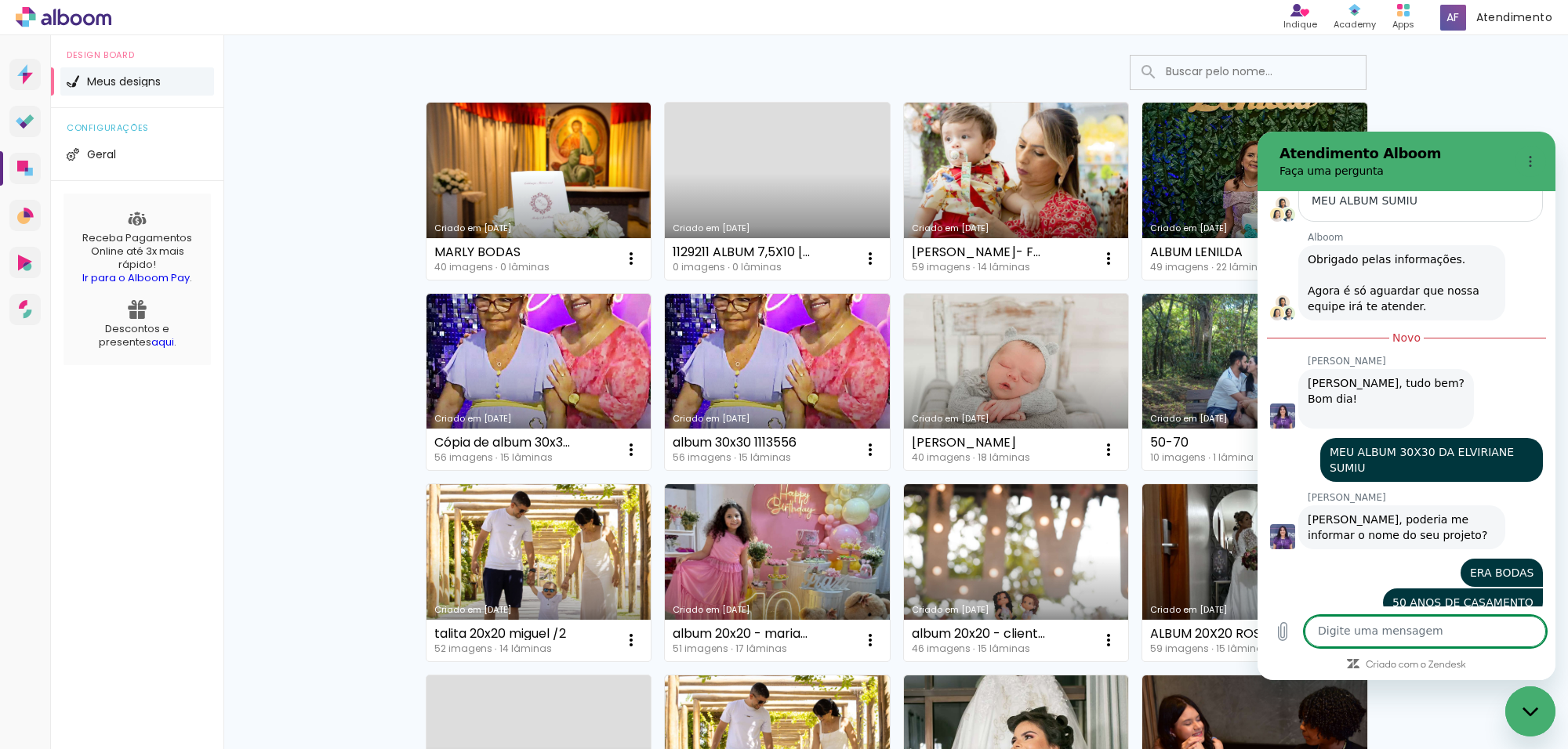
scroll to position [196, 0]
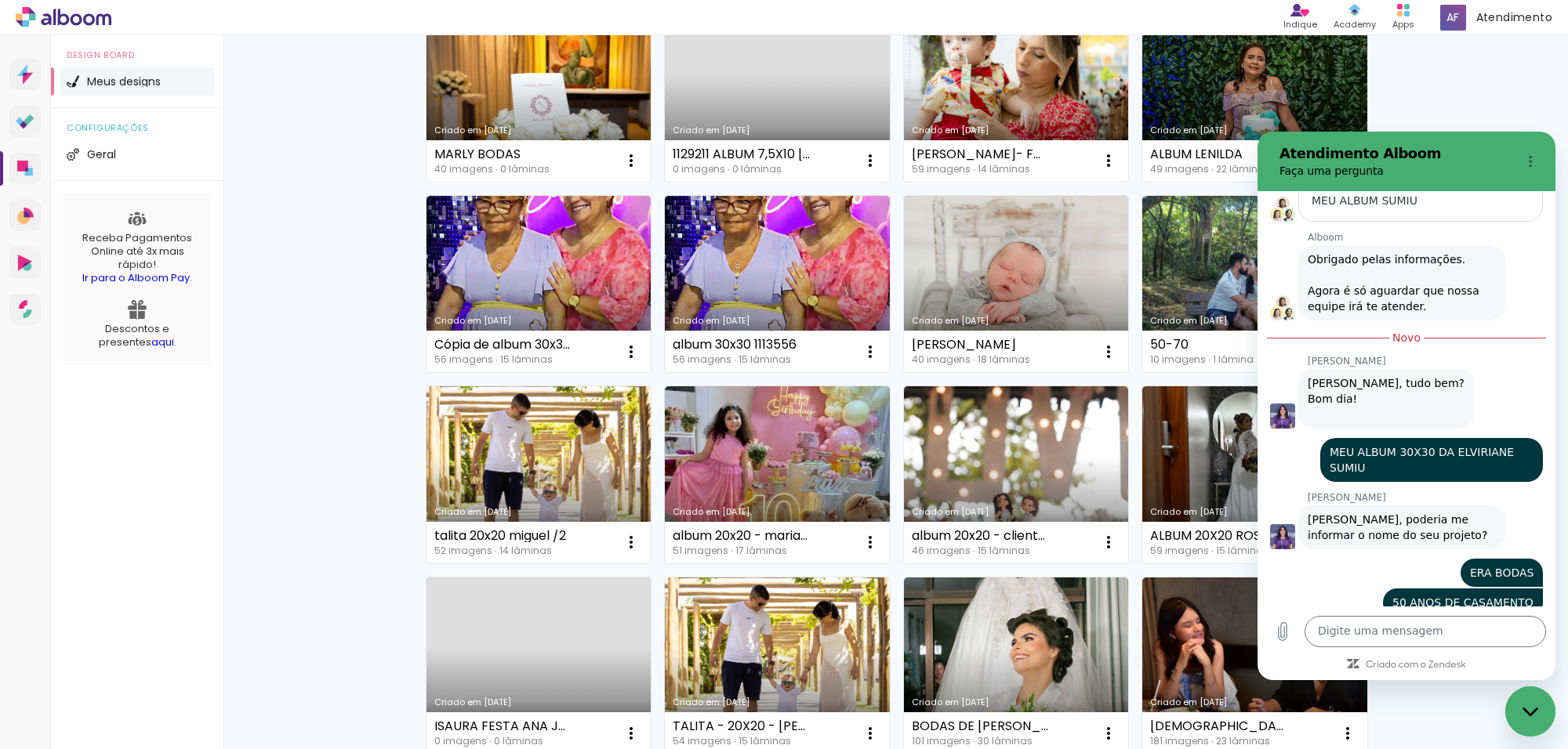
click at [1511, 695] on div "Fechar janela de mensagens" at bounding box center [1530, 711] width 47 height 47
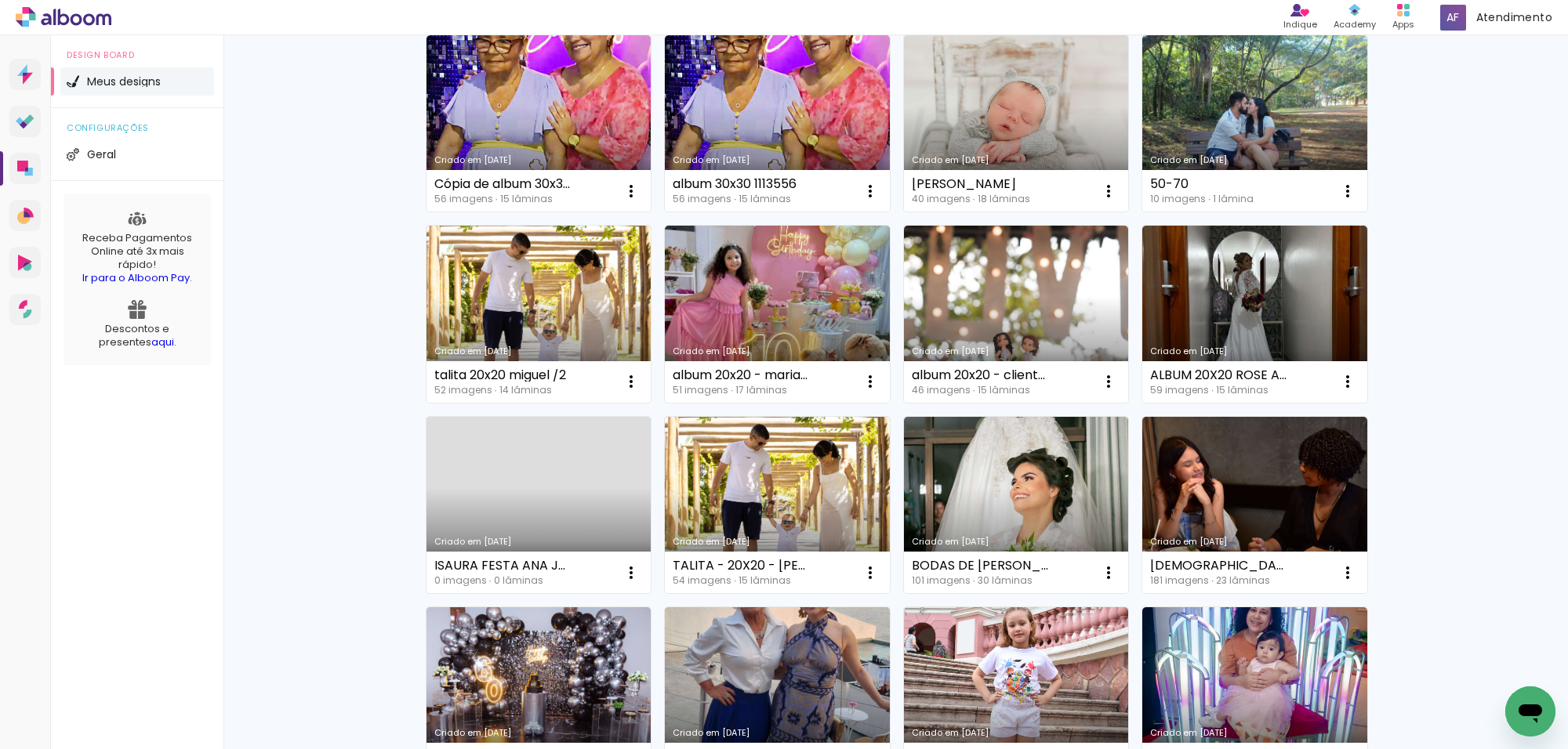
scroll to position [392, 0]
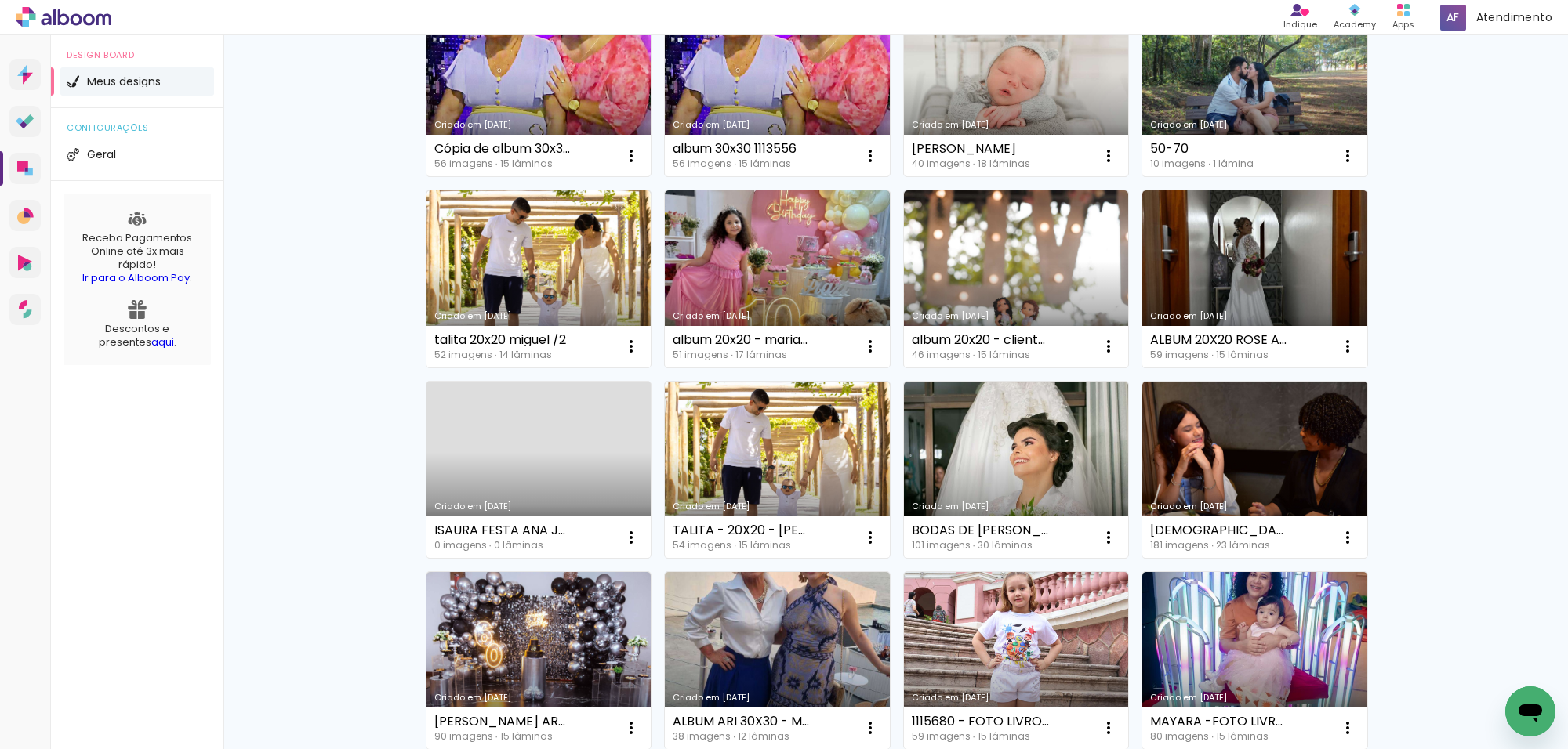
click at [1530, 716] on icon "Abrir janela de mensagens" at bounding box center [1529, 714] width 24 height 19
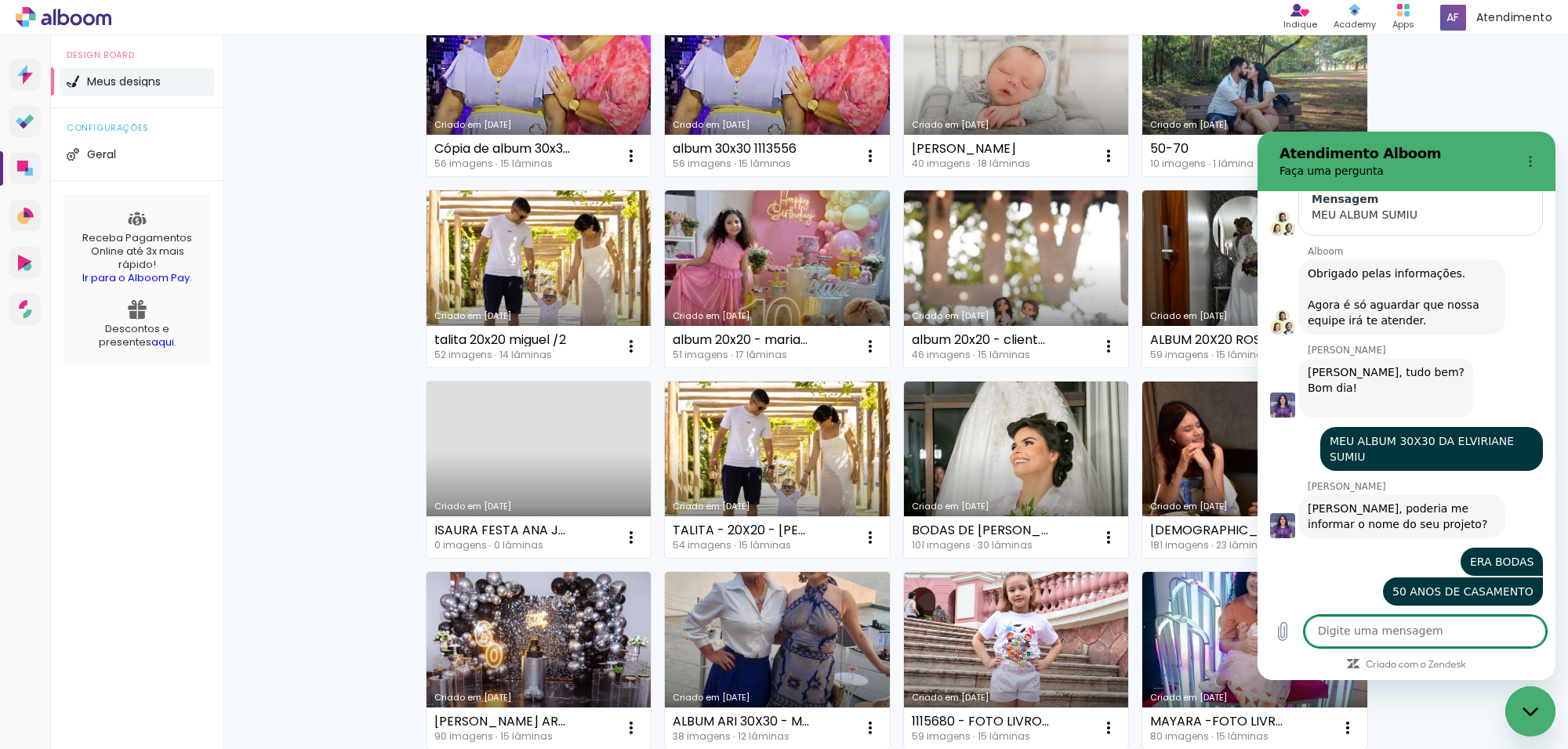
scroll to position [7275, 0]
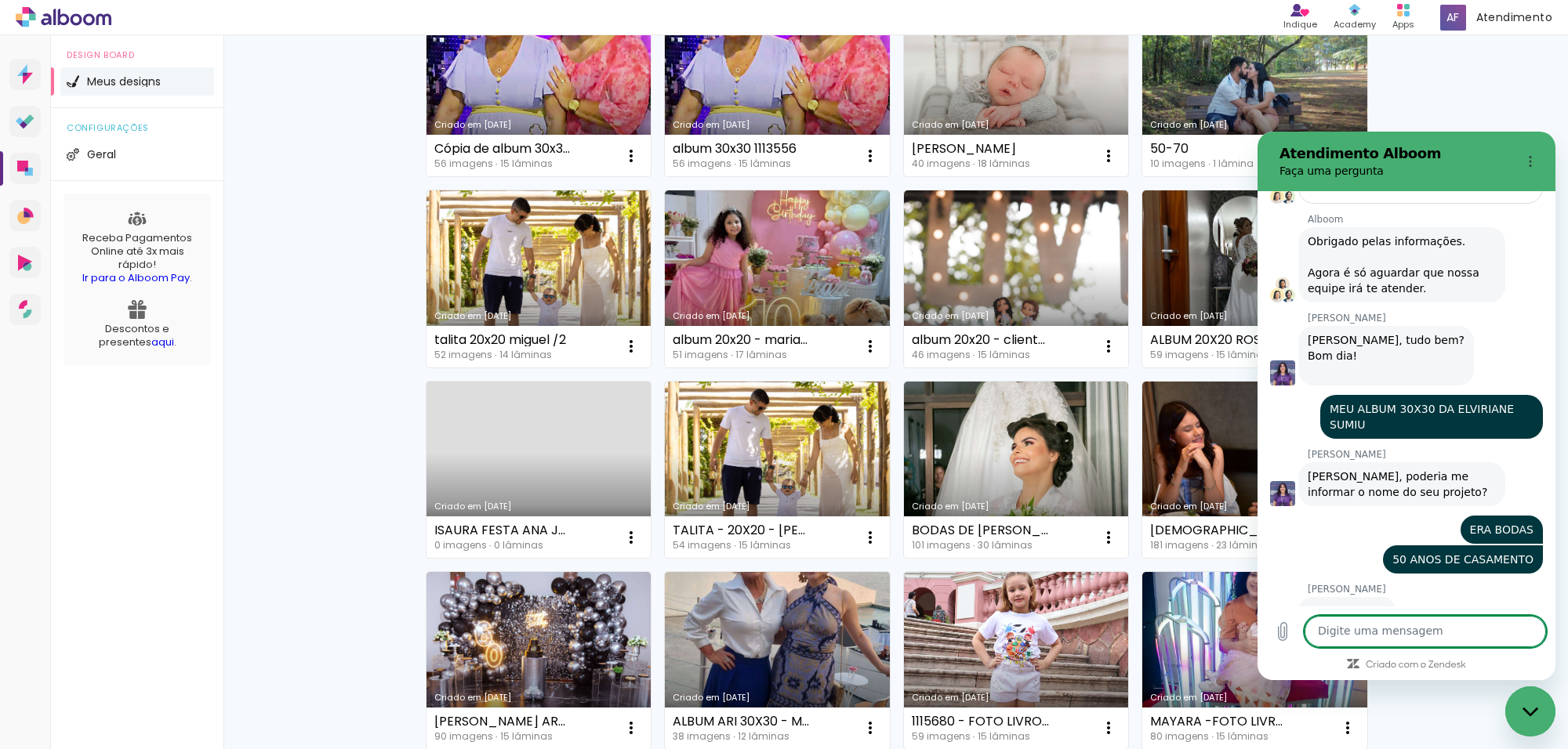
type textarea "x"
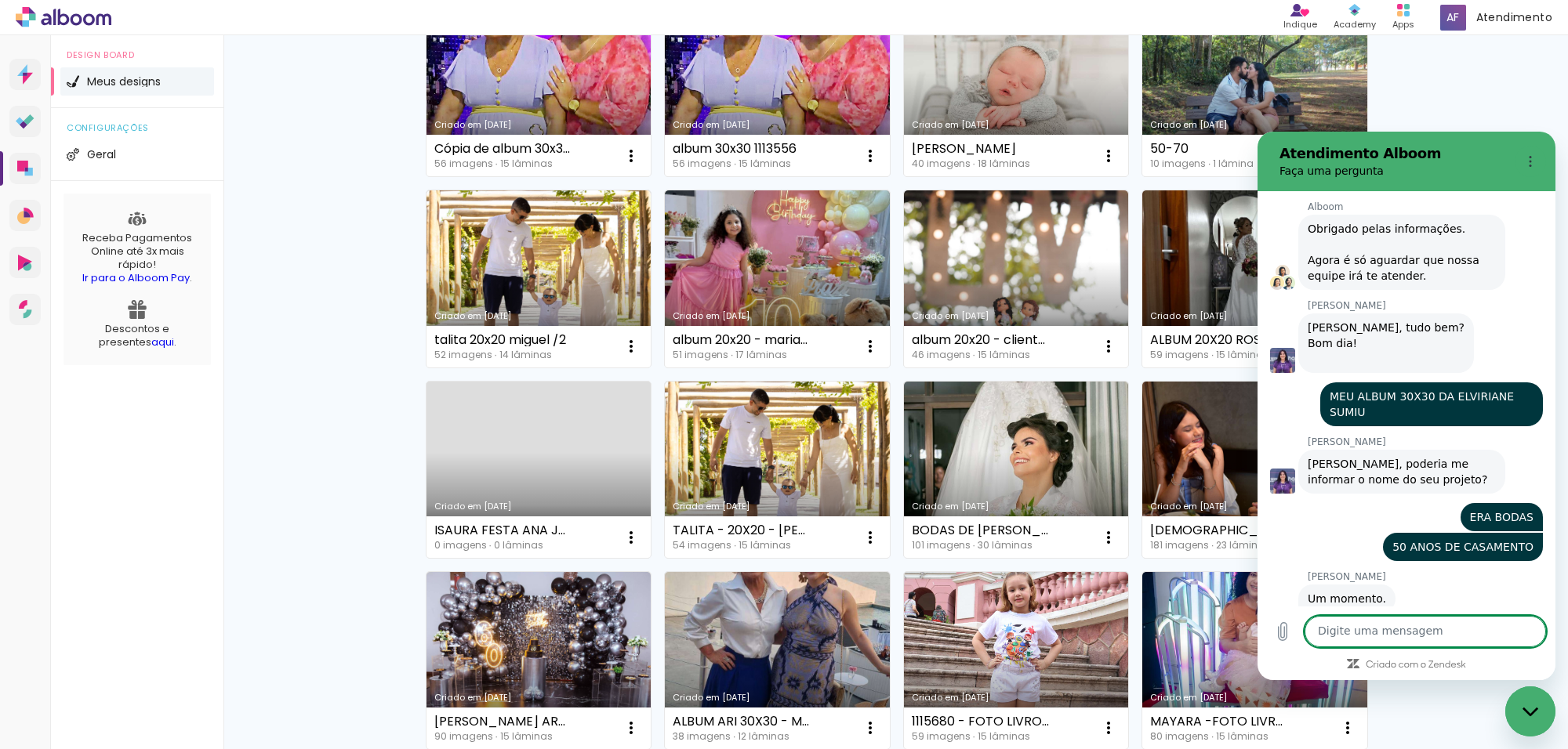
scroll to position [7320, 0]
type textarea "S"
type textarea "x"
type textarea "SI"
type textarea "x"
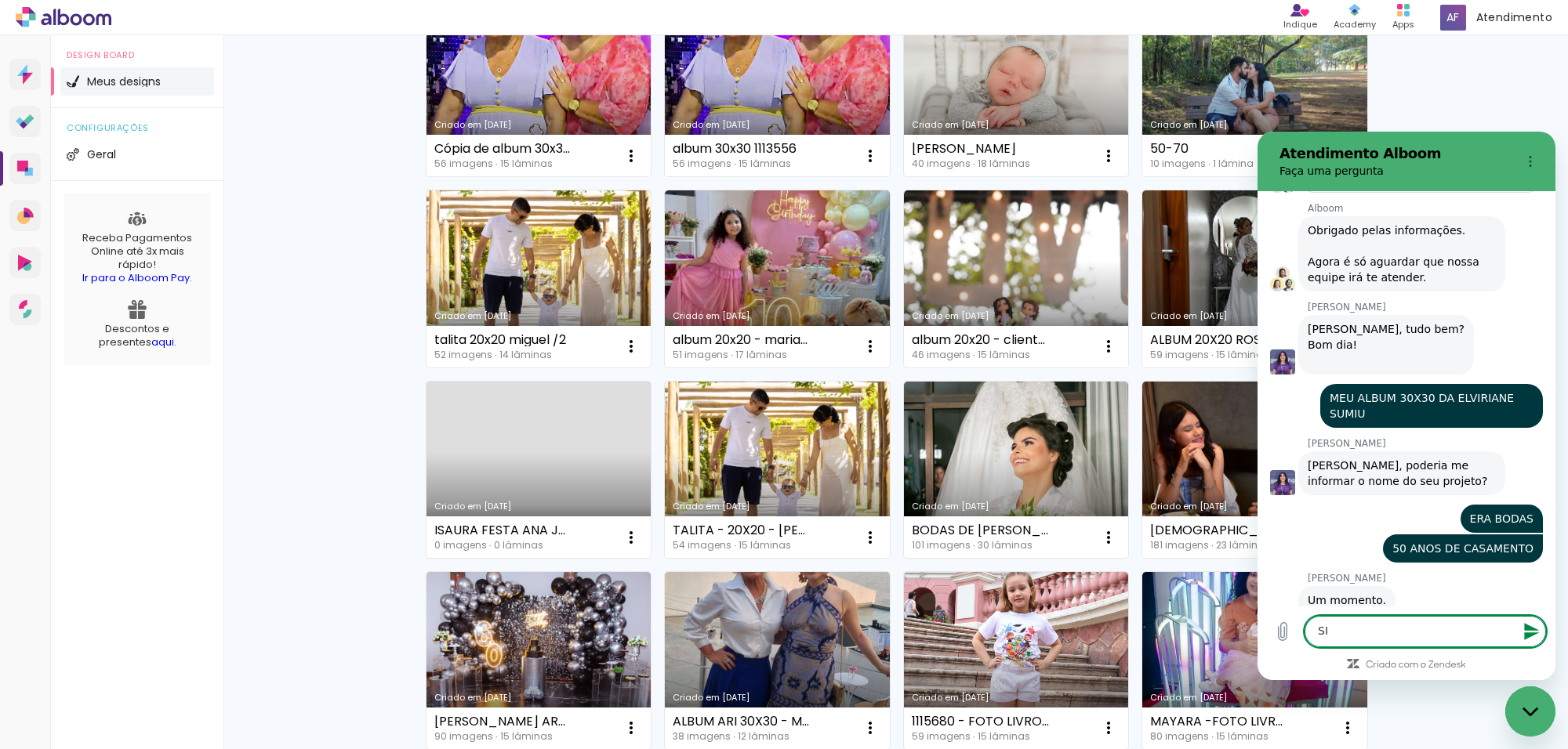
type textarea "SIM"
type textarea "x"
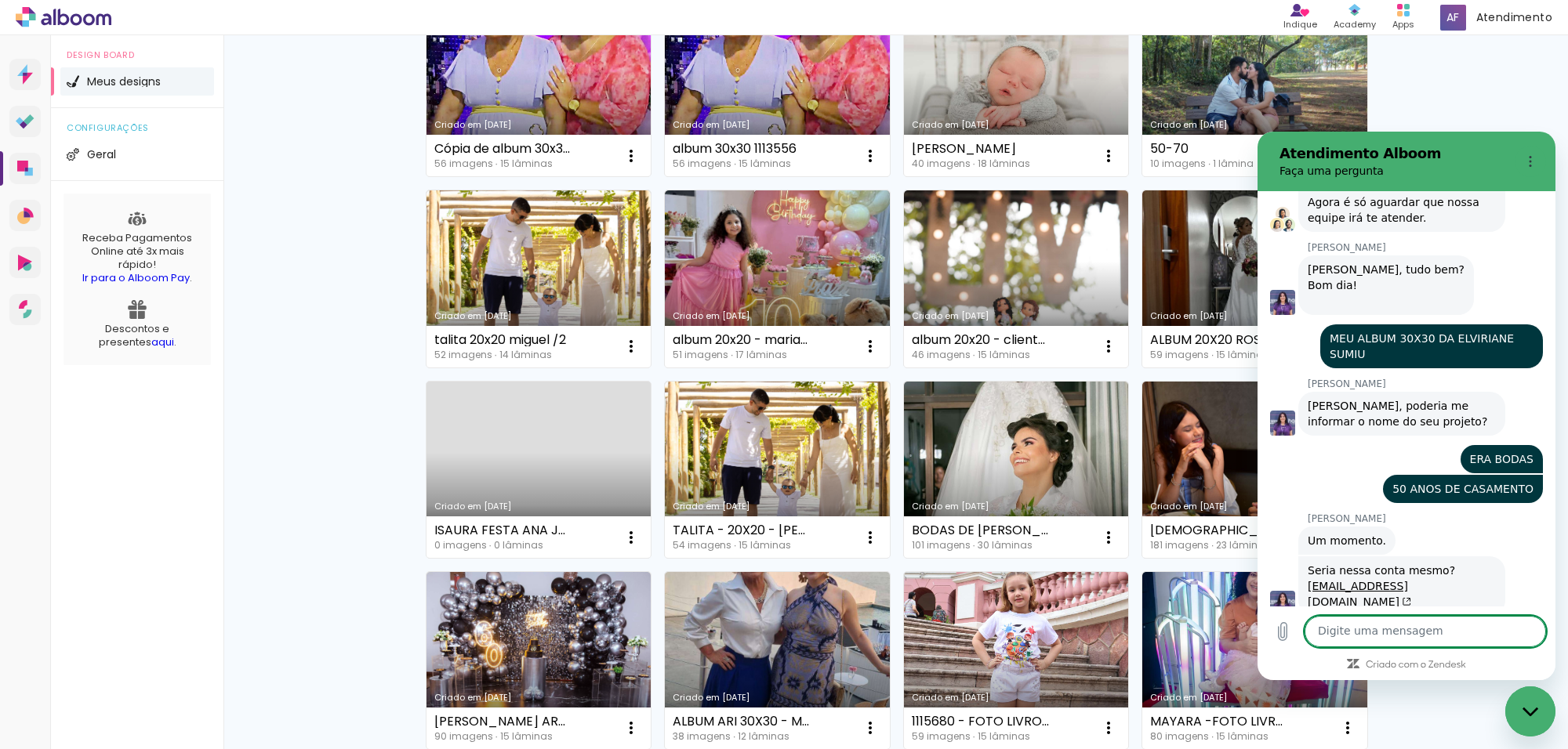
type textarea "x"
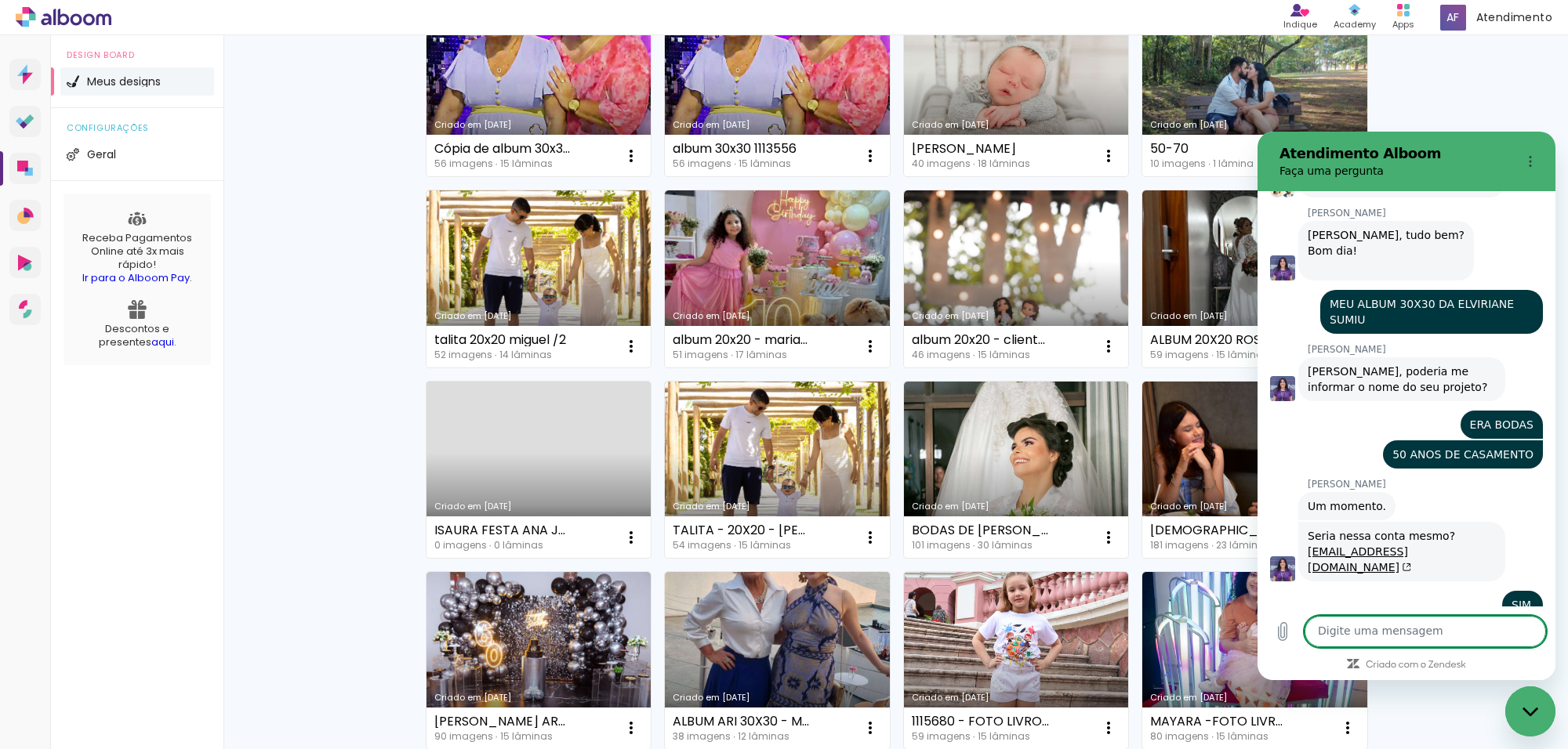
scroll to position [7417, 0]
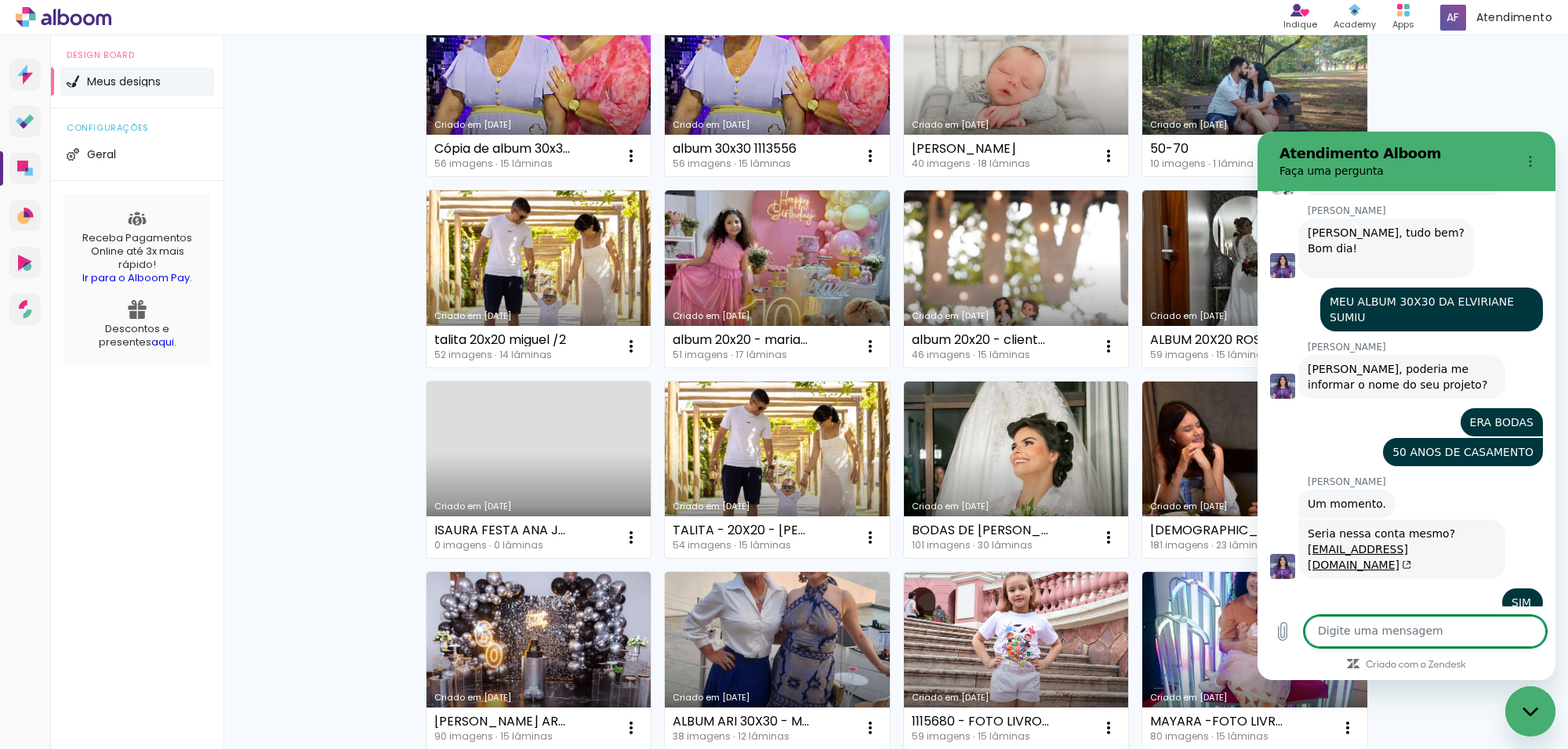
type textarea "S"
type textarea "x"
type textarea "SO"
type textarea "x"
type textarea "SOM"
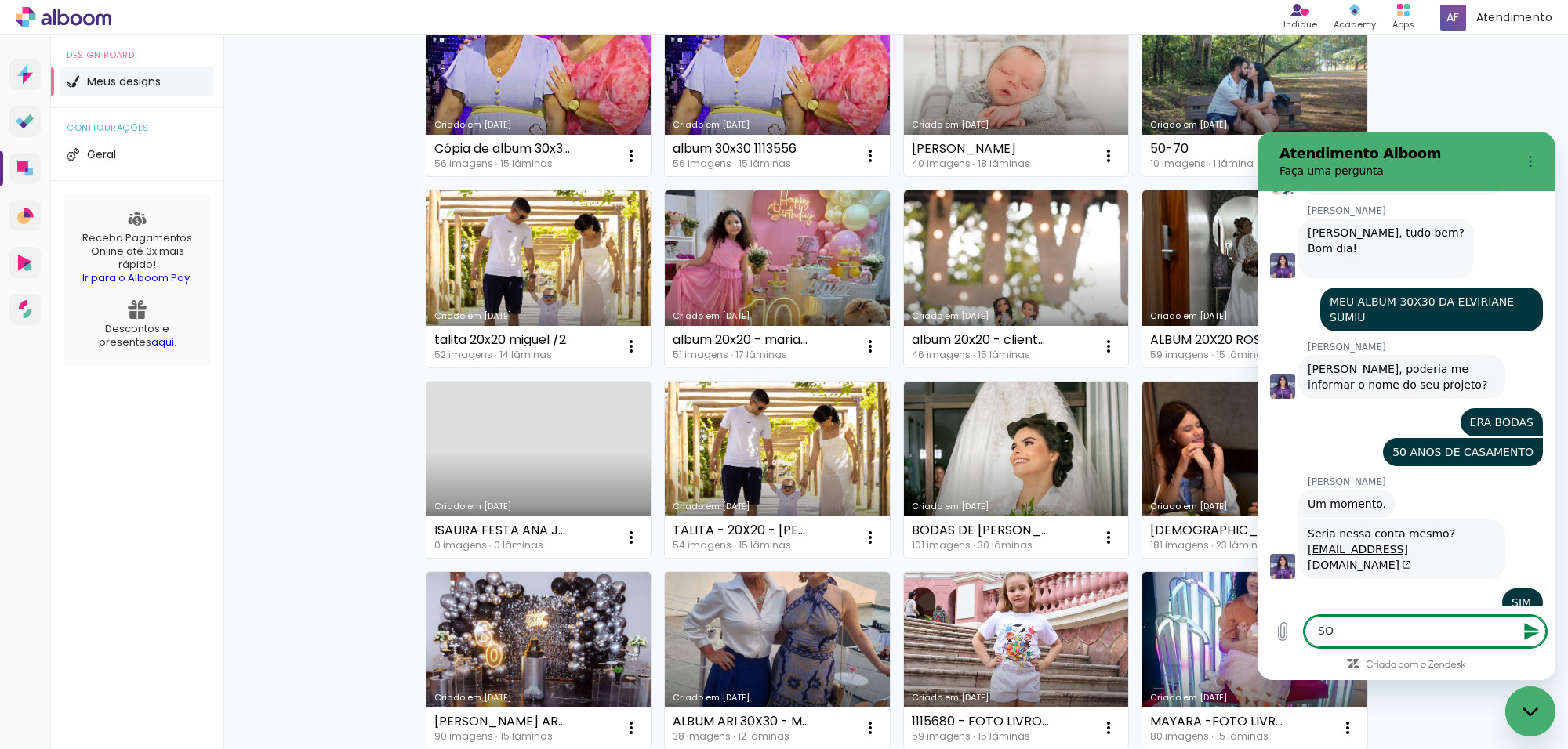
type textarea "x"
type textarea "SOME"
type textarea "x"
type textarea "SOMEN"
type textarea "x"
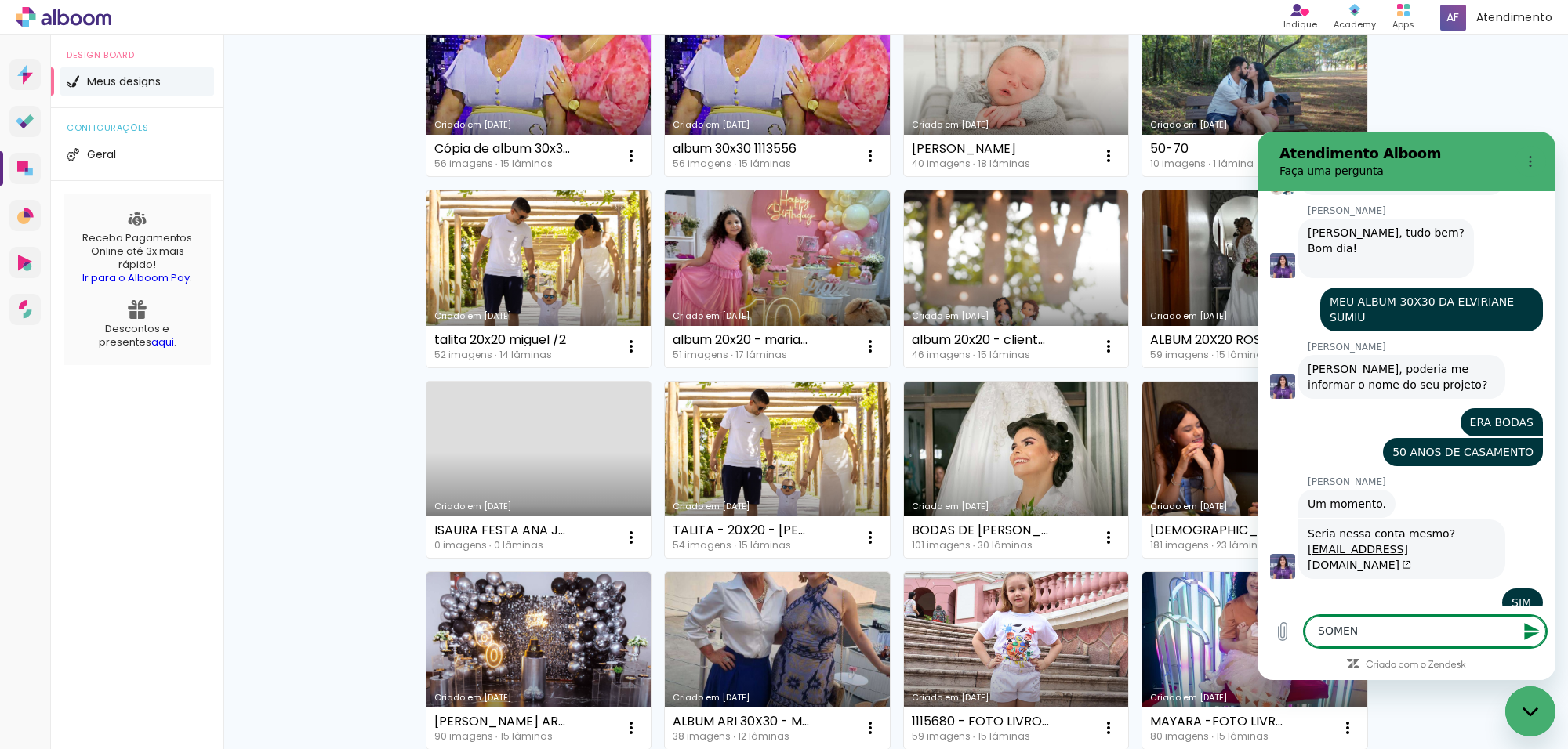
type textarea "SOMENT"
type textarea "x"
type textarea "SOMENTE"
type textarea "x"
type textarea "SOMENTE"
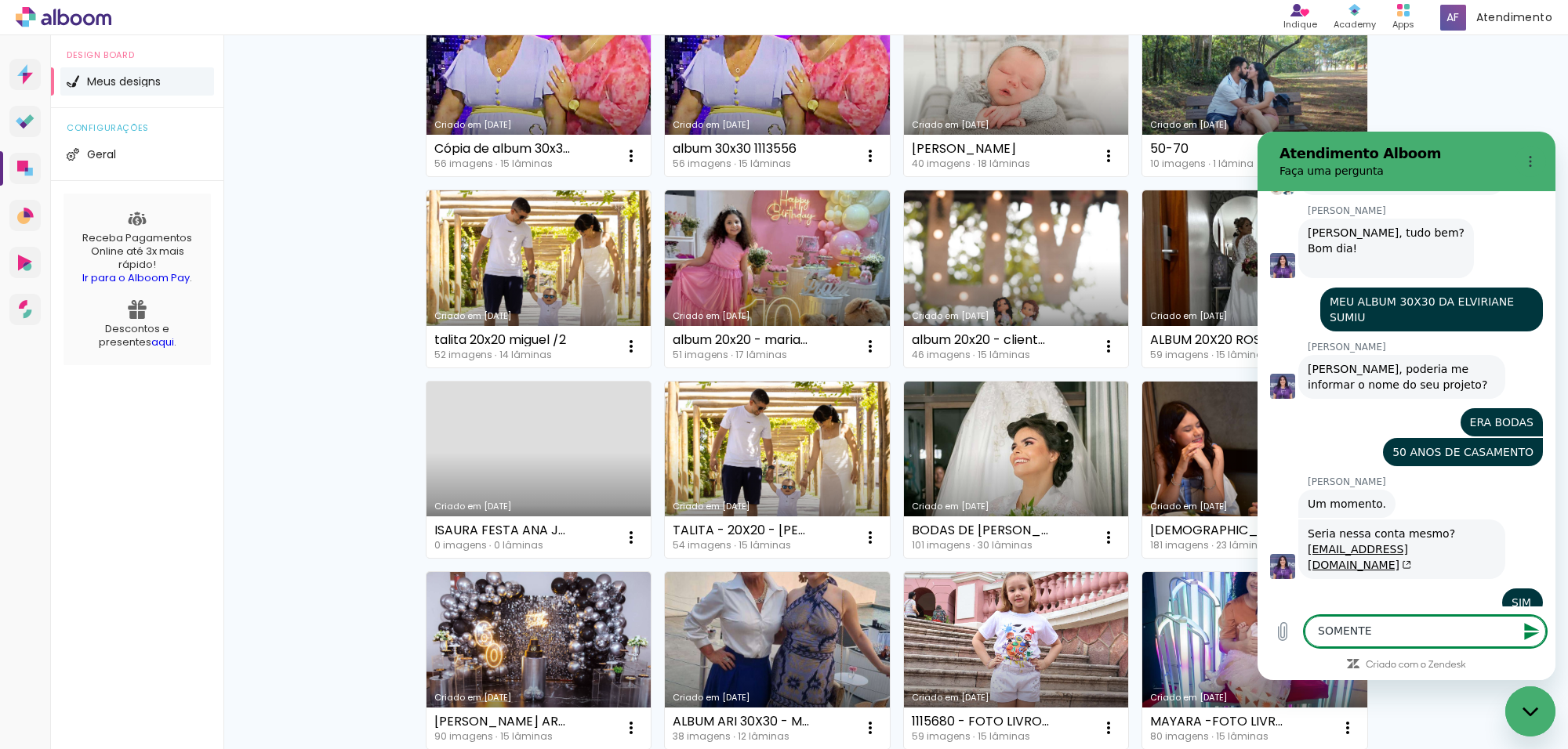
type textarea "x"
type textarea "SOMENTE E"
type textarea "x"
type textarea "SOMENTE ES"
type textarea "x"
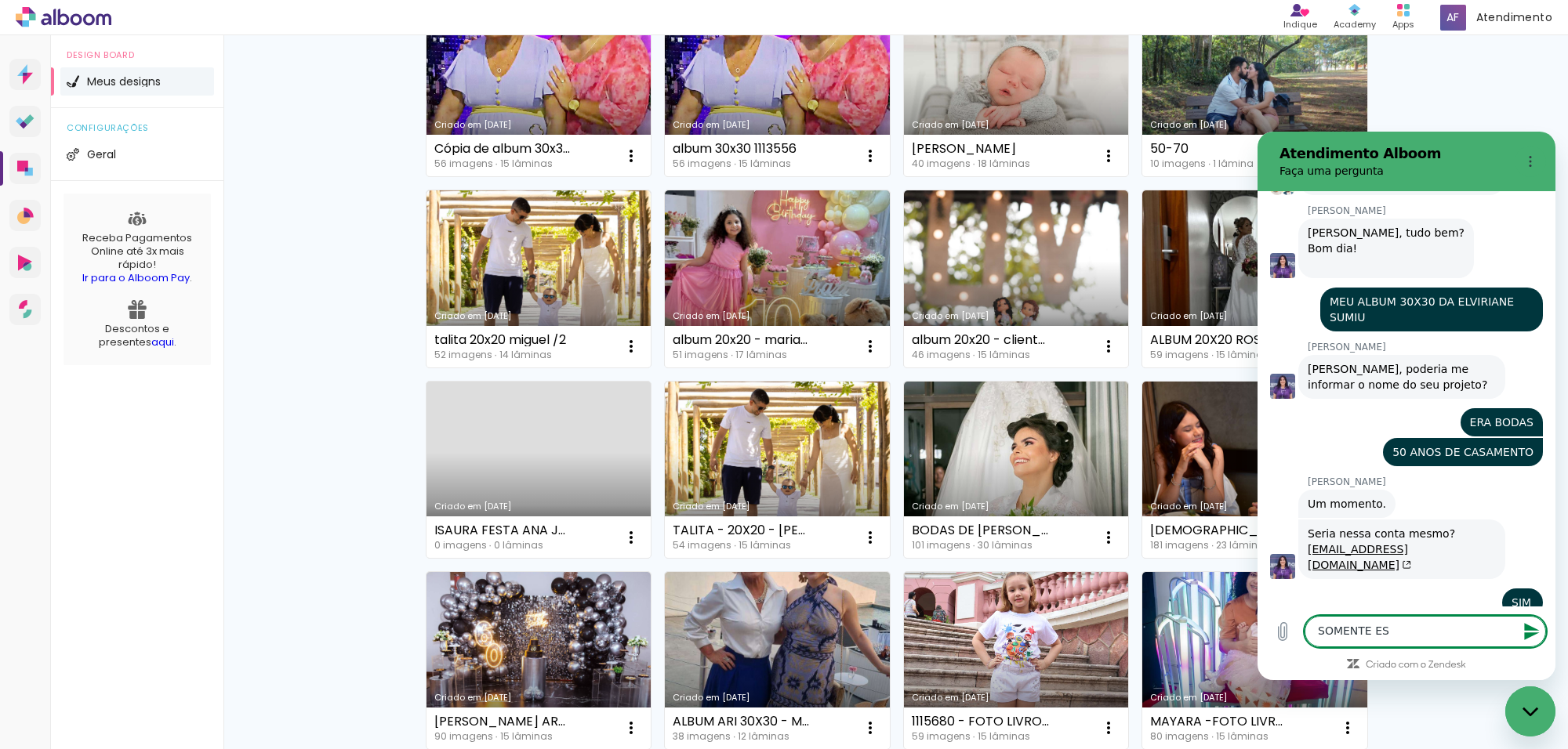
type textarea "SOMENTE ESS"
type textarea "x"
type textarea "SOMENTE ESSE"
type textarea "x"
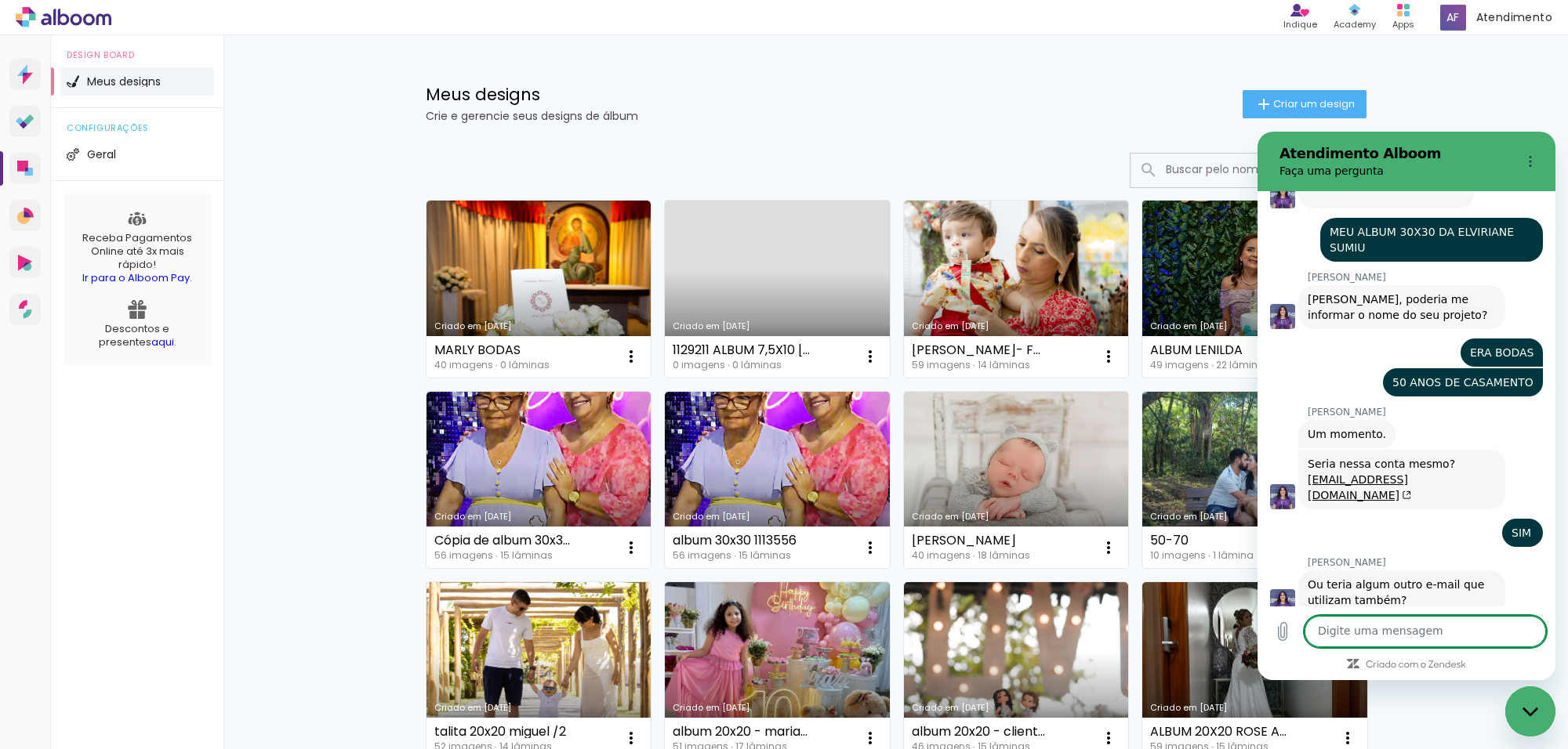
scroll to position [7485, 0]
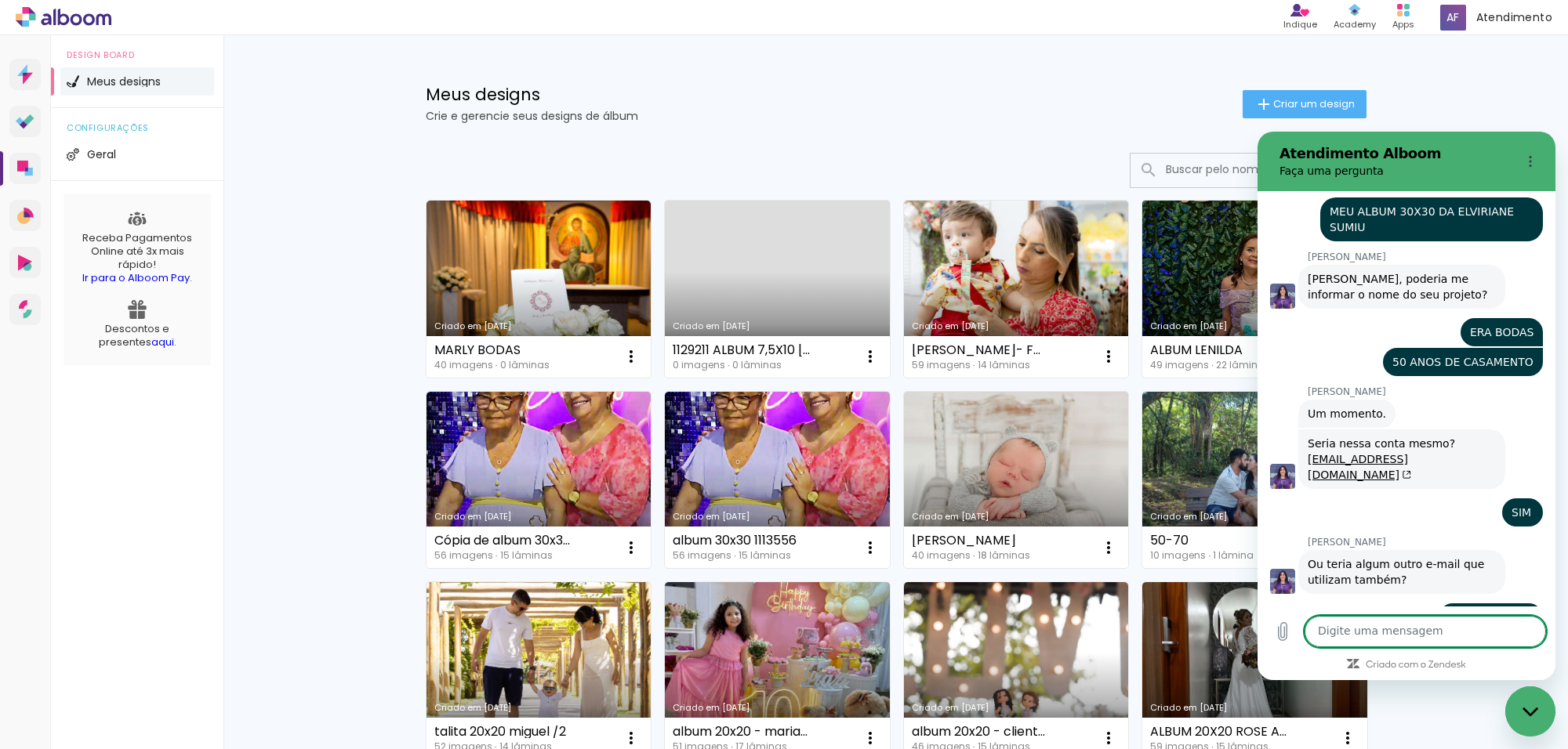
type textarea "x"
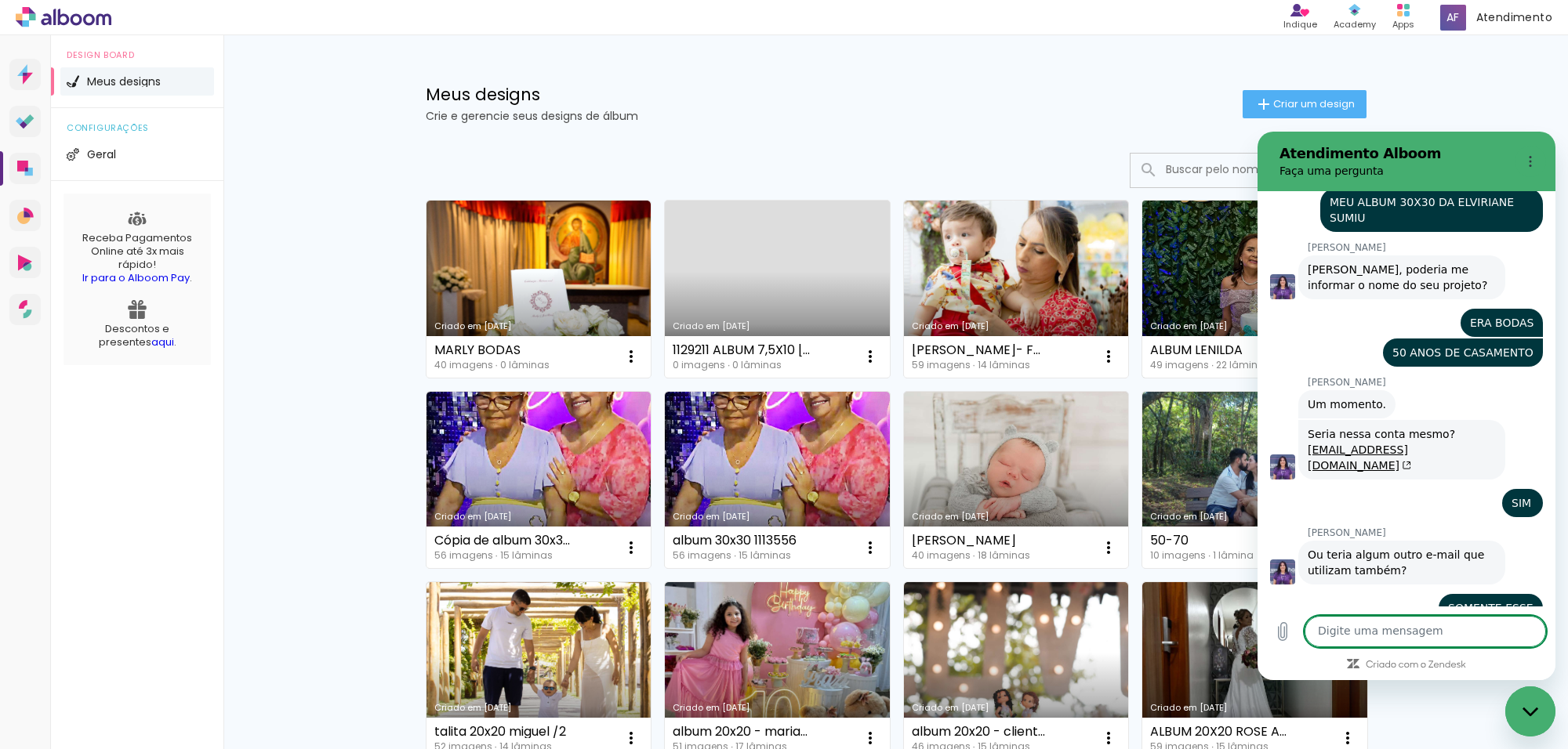
scroll to position [7514, 0]
type textarea "B"
type textarea "x"
type textarea "BO"
type textarea "x"
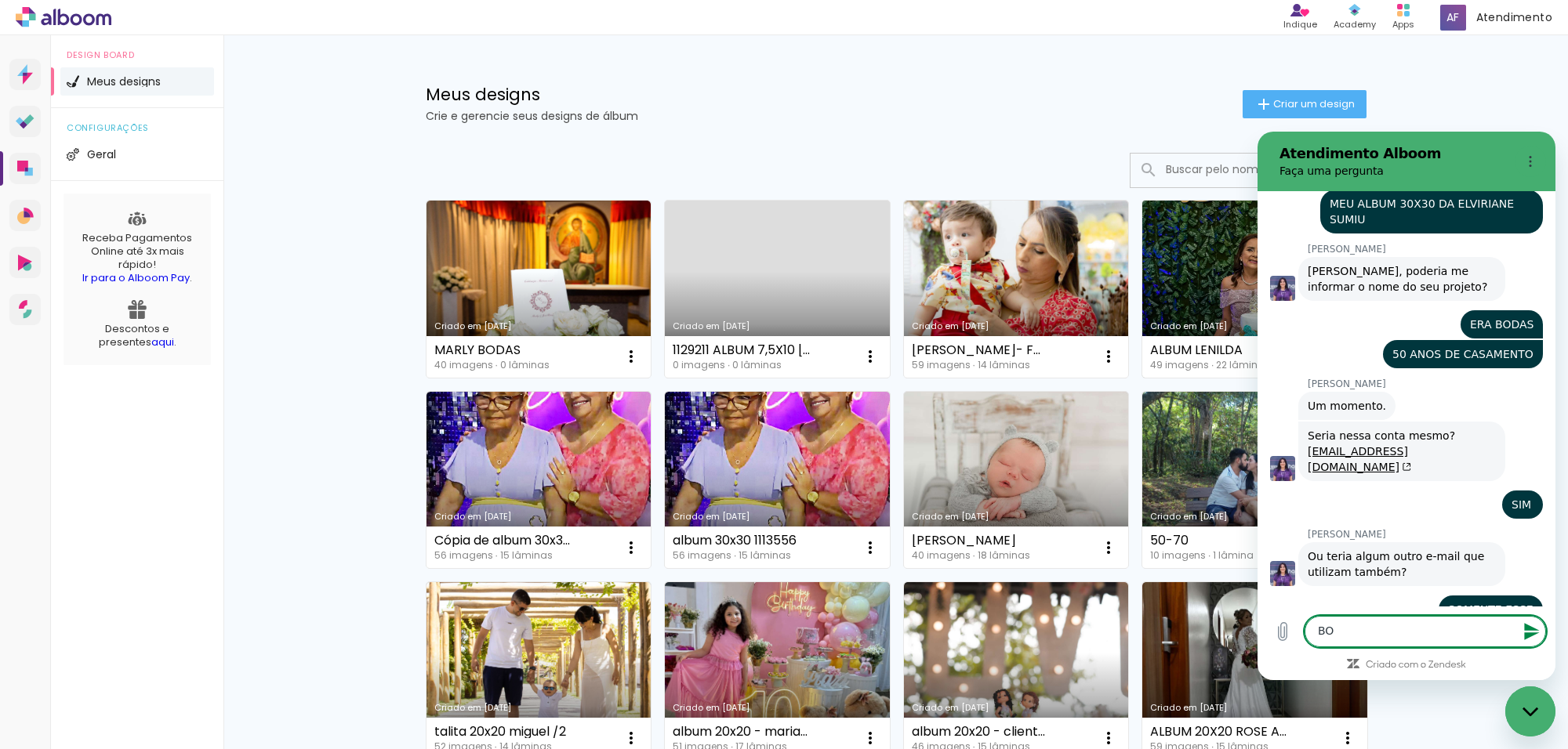
type textarea "BOD"
type textarea "x"
type textarea "BODA"
type textarea "x"
type textarea "BODAS"
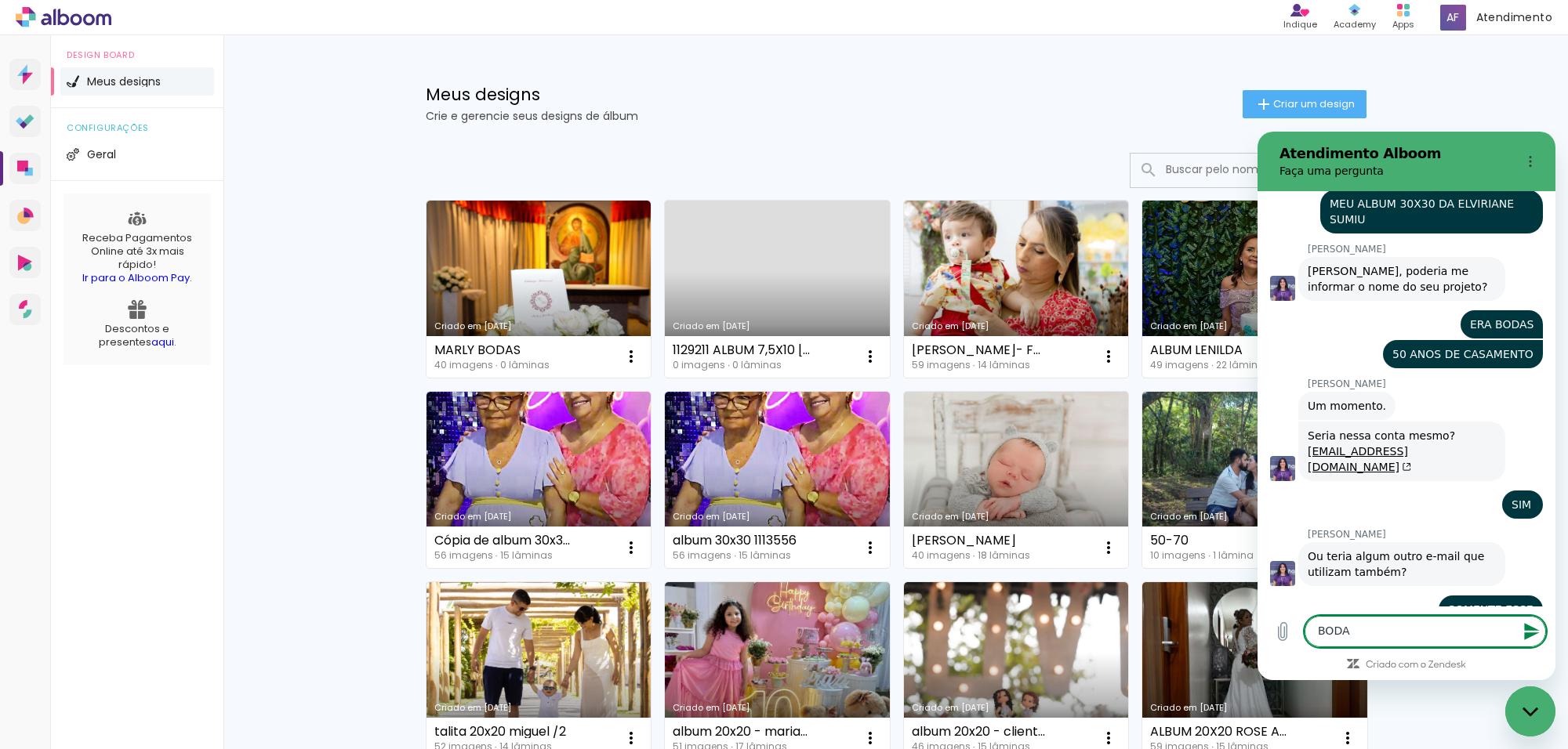
type textarea "x"
type textarea "BODAS"
type textarea "x"
type textarea "BODAS E"
type textarea "x"
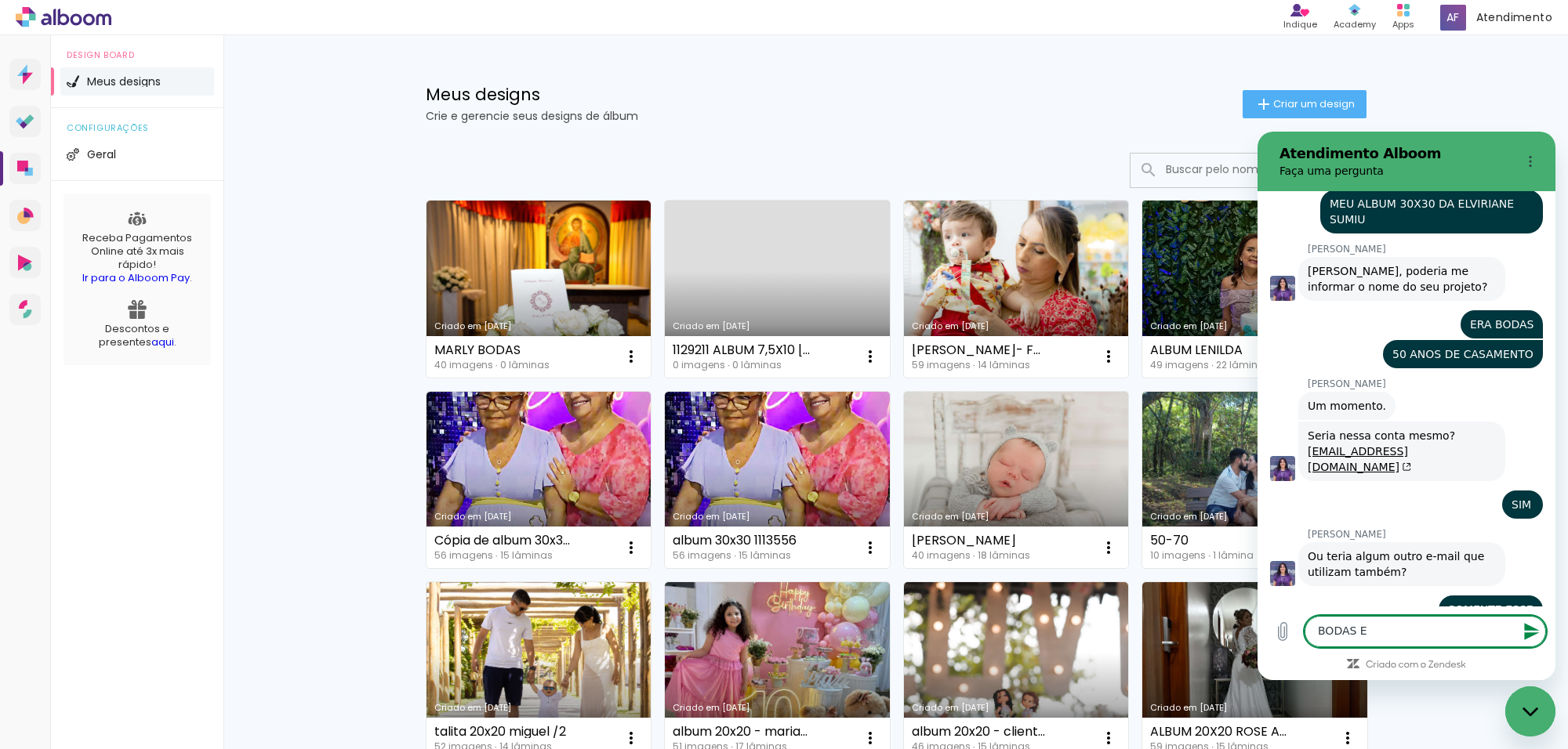
type textarea "BODAS EU"
type textarea "x"
type textarea "BODAS EU"
type textarea "x"
type textarea "BODAS EU A"
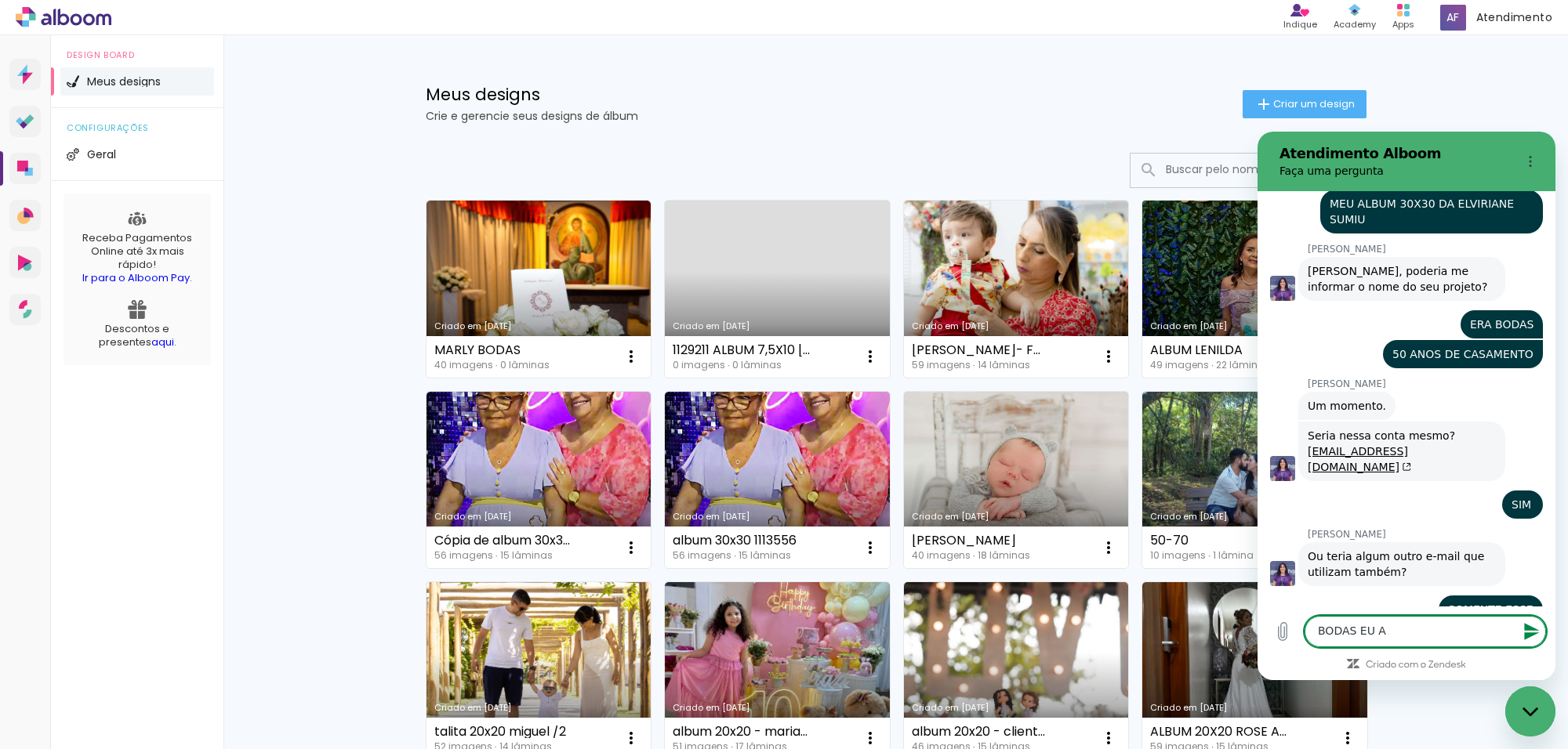
type textarea "x"
type textarea "BODAS EU AC"
type textarea "x"
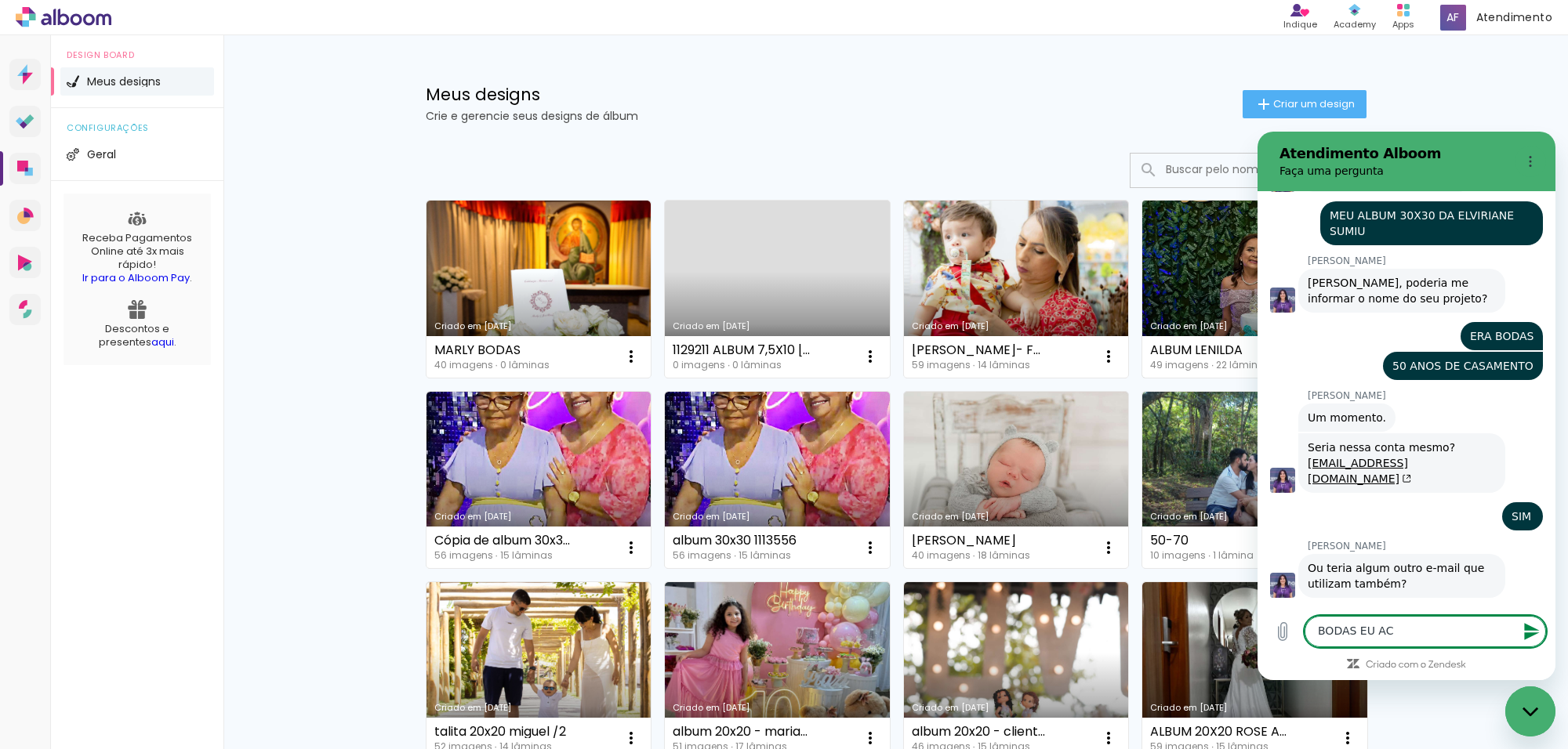
type textarea "BODAS EU ACH"
type textarea "x"
type textarea "BODAS EU ACHO"
type textarea "x"
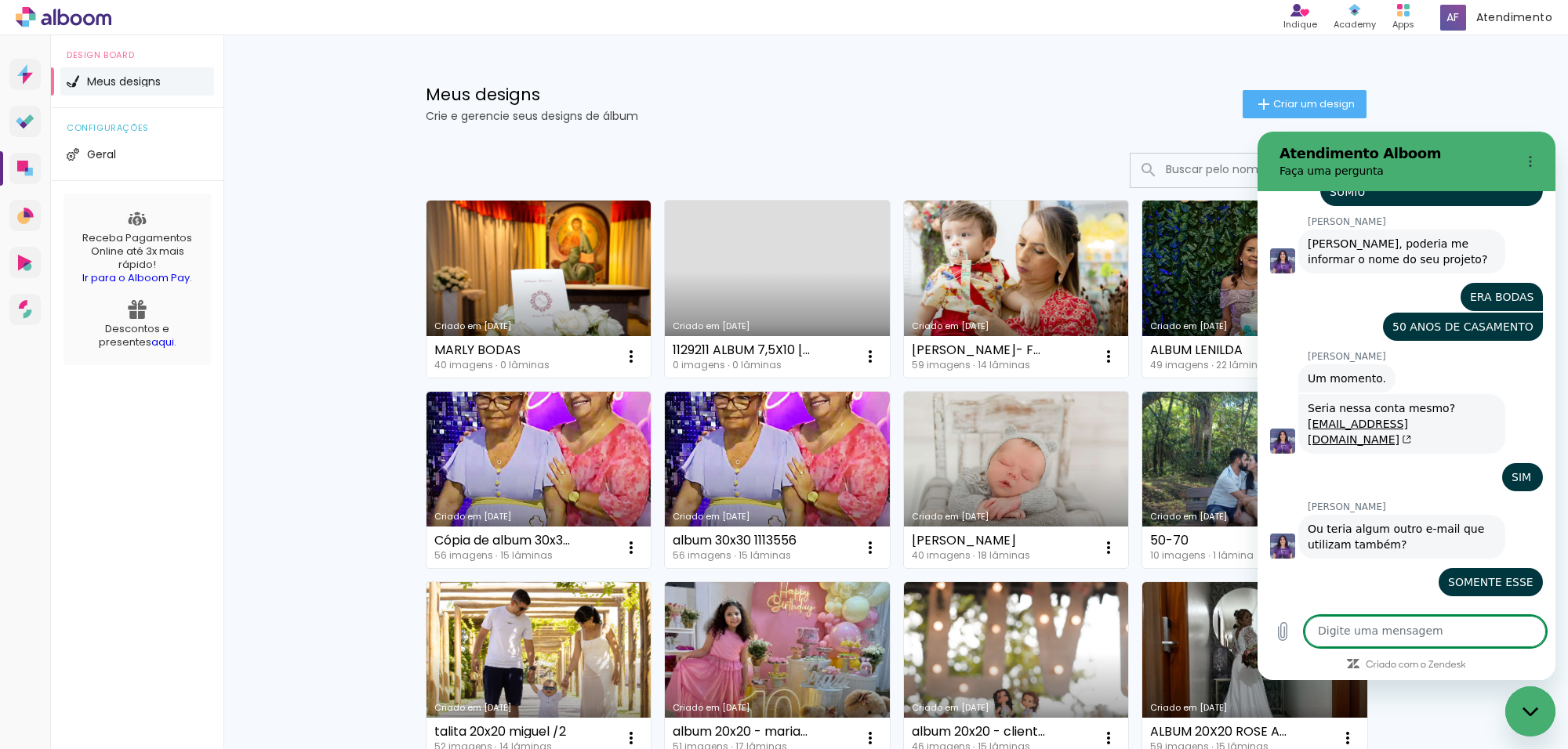
type textarea "x"
type textarea "A"
type textarea "x"
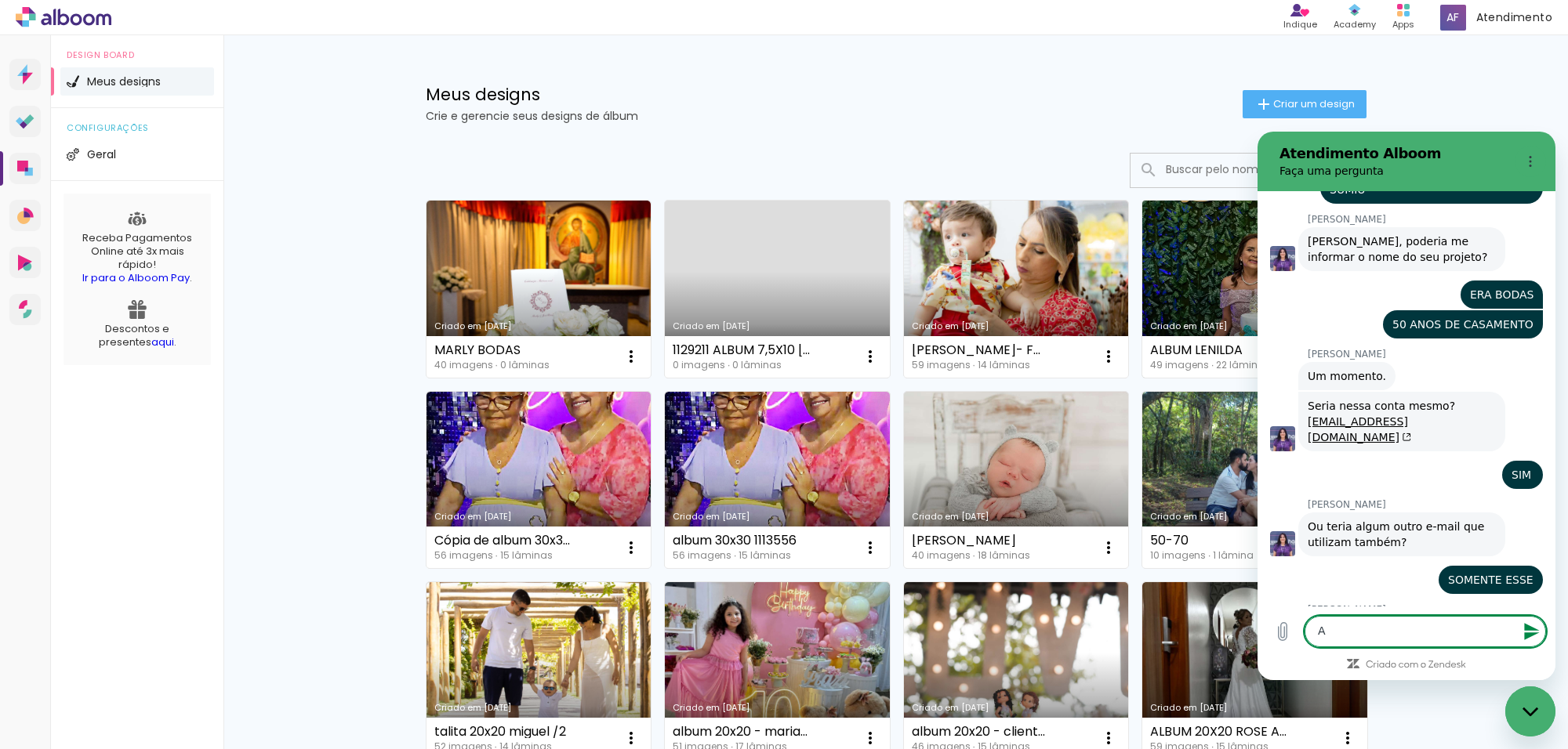
type textarea "x"
type textarea "M"
type textarea "x"
type textarea "MA"
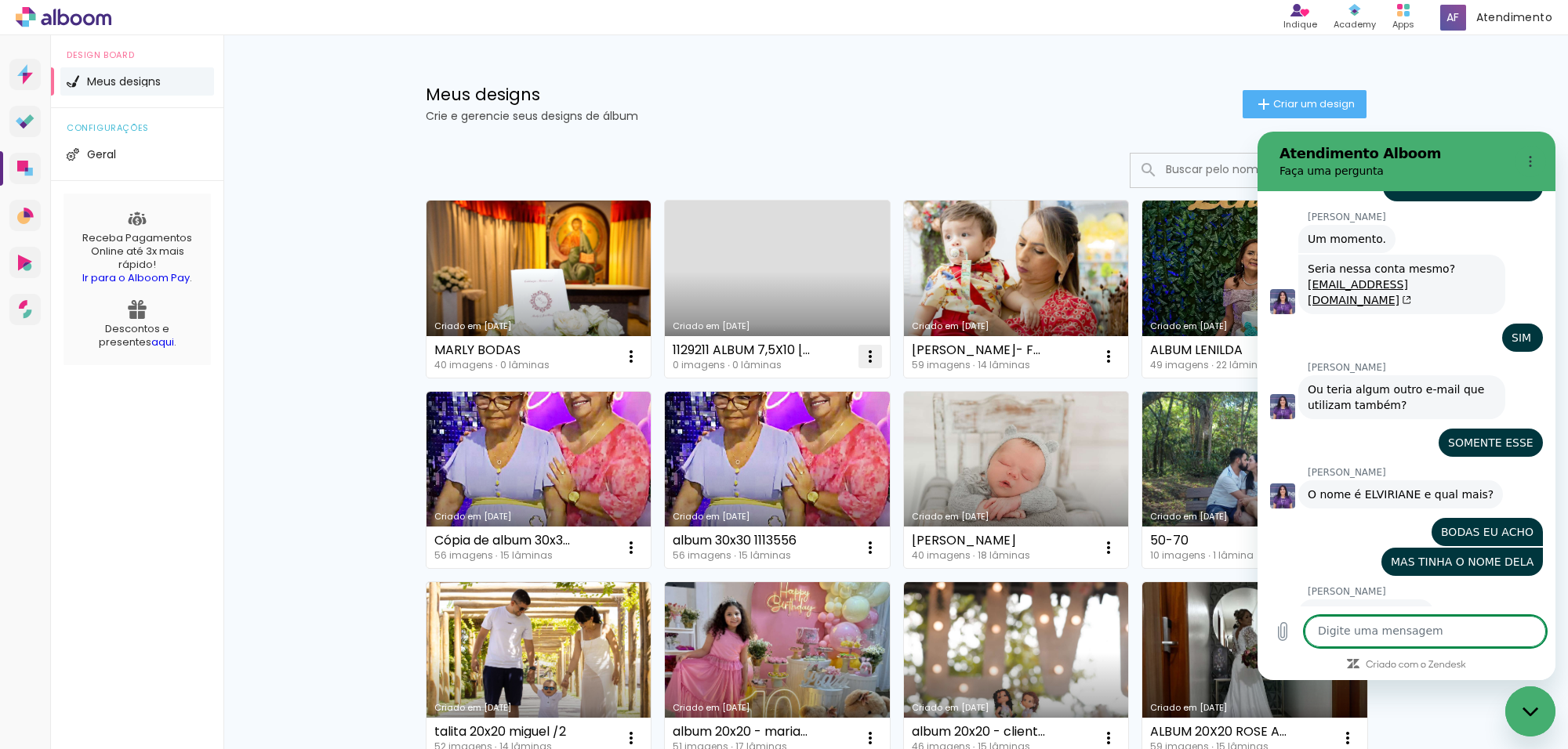
scroll to position [7686, 0]
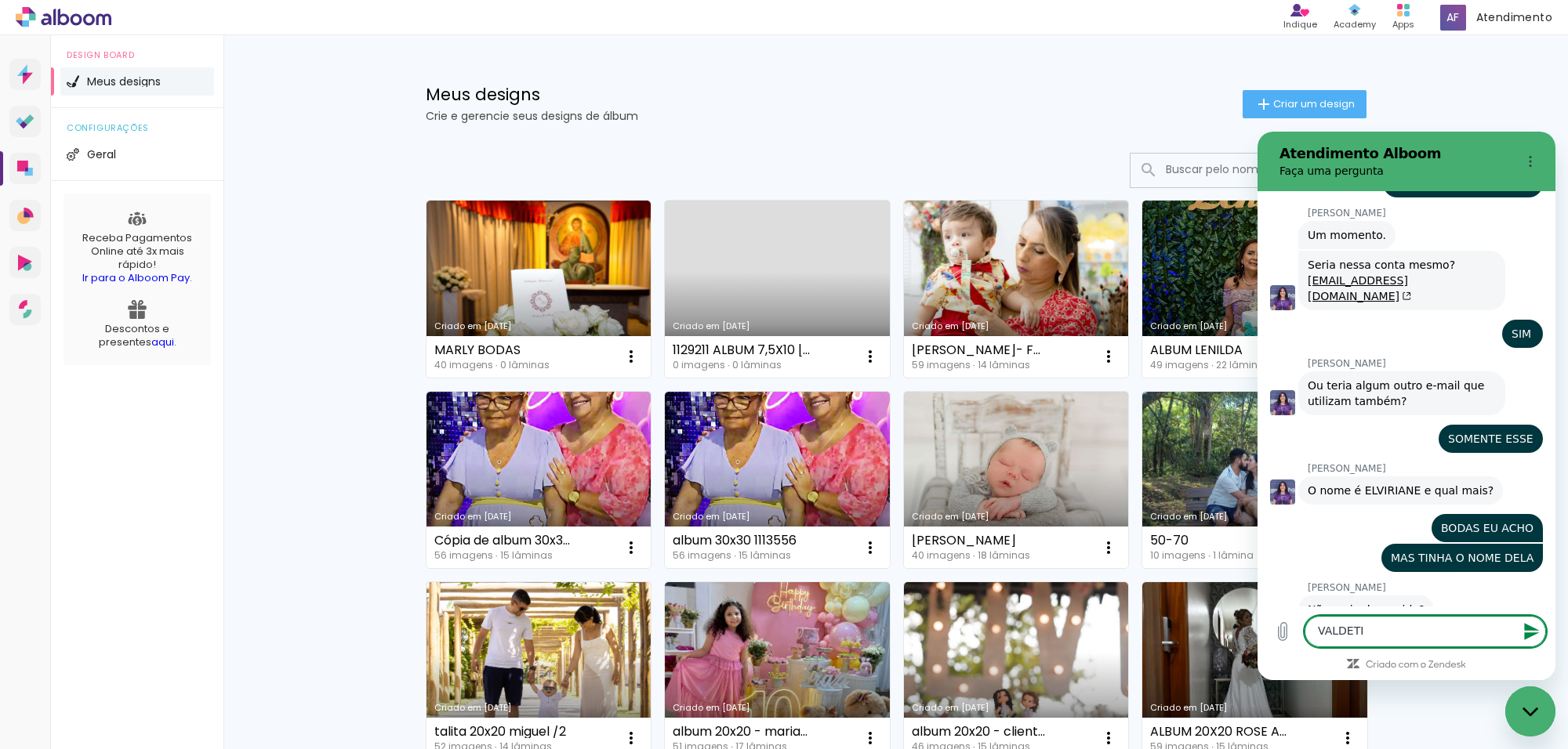
click at [1518, 704] on div "Fechar janela de mensagens" at bounding box center [1530, 711] width 47 height 47
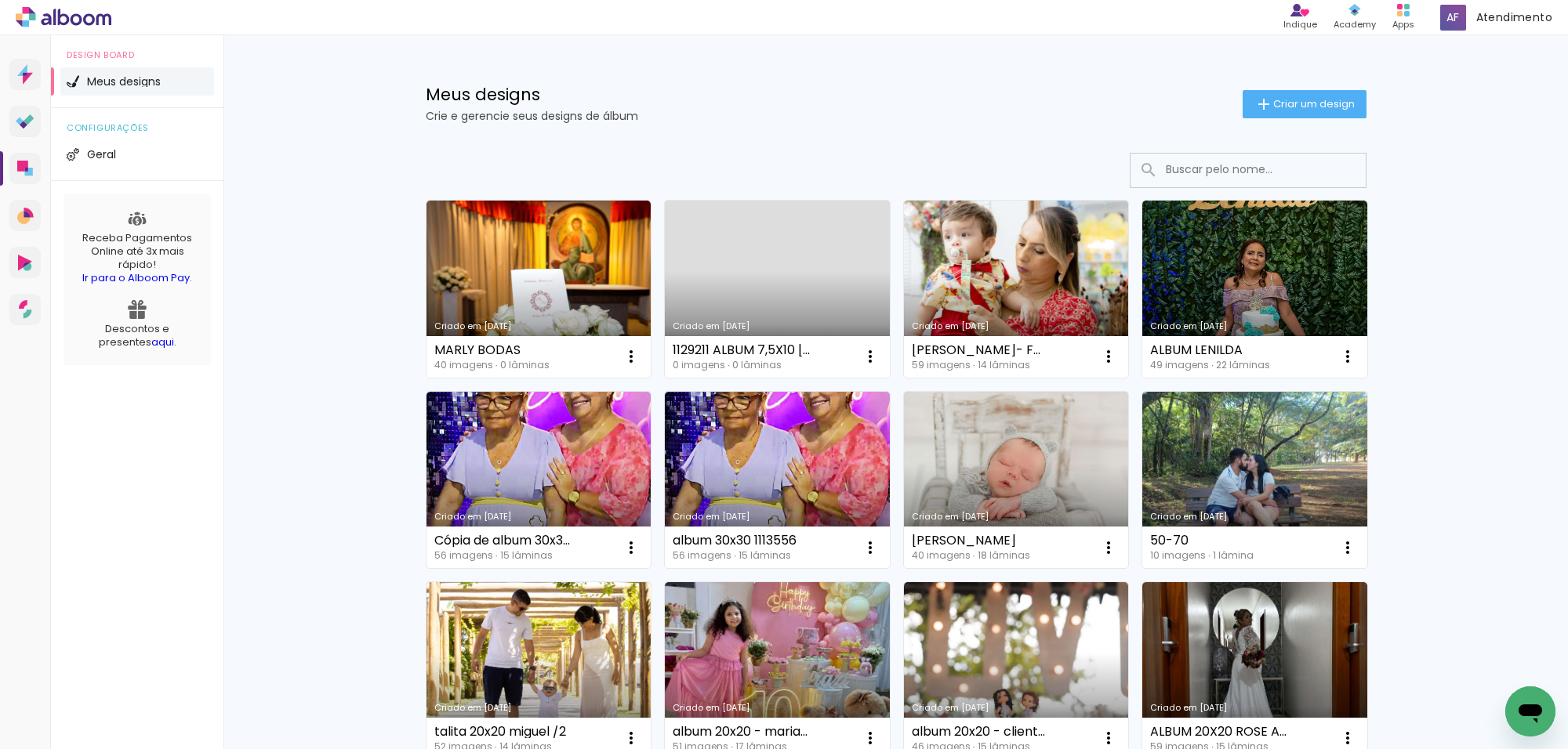
click at [1542, 729] on div "Abrir janela de mensagens" at bounding box center [1530, 711] width 47 height 47
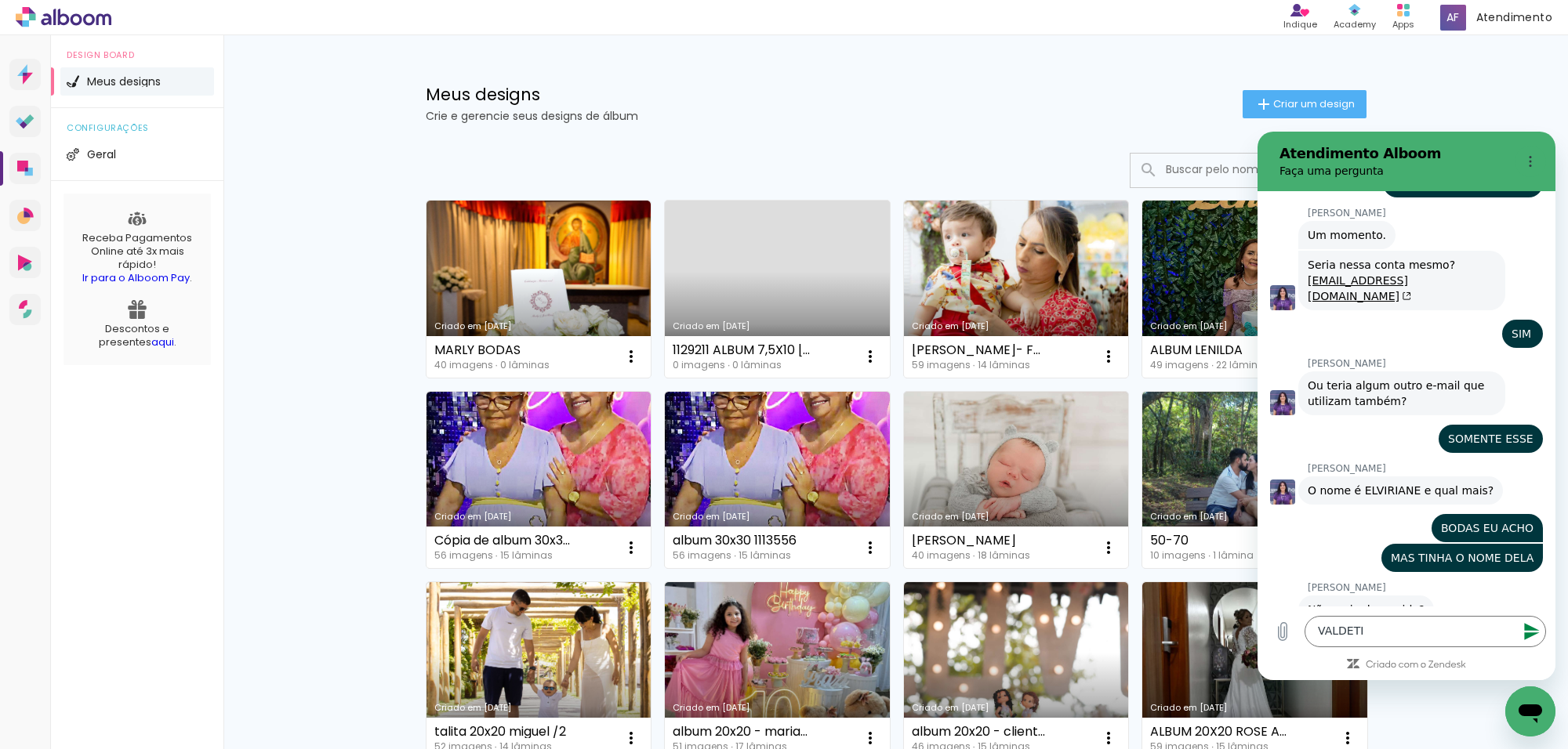
scroll to position [0, 0]
click at [1516, 622] on button "Enviar mensagem" at bounding box center [1529, 631] width 31 height 31
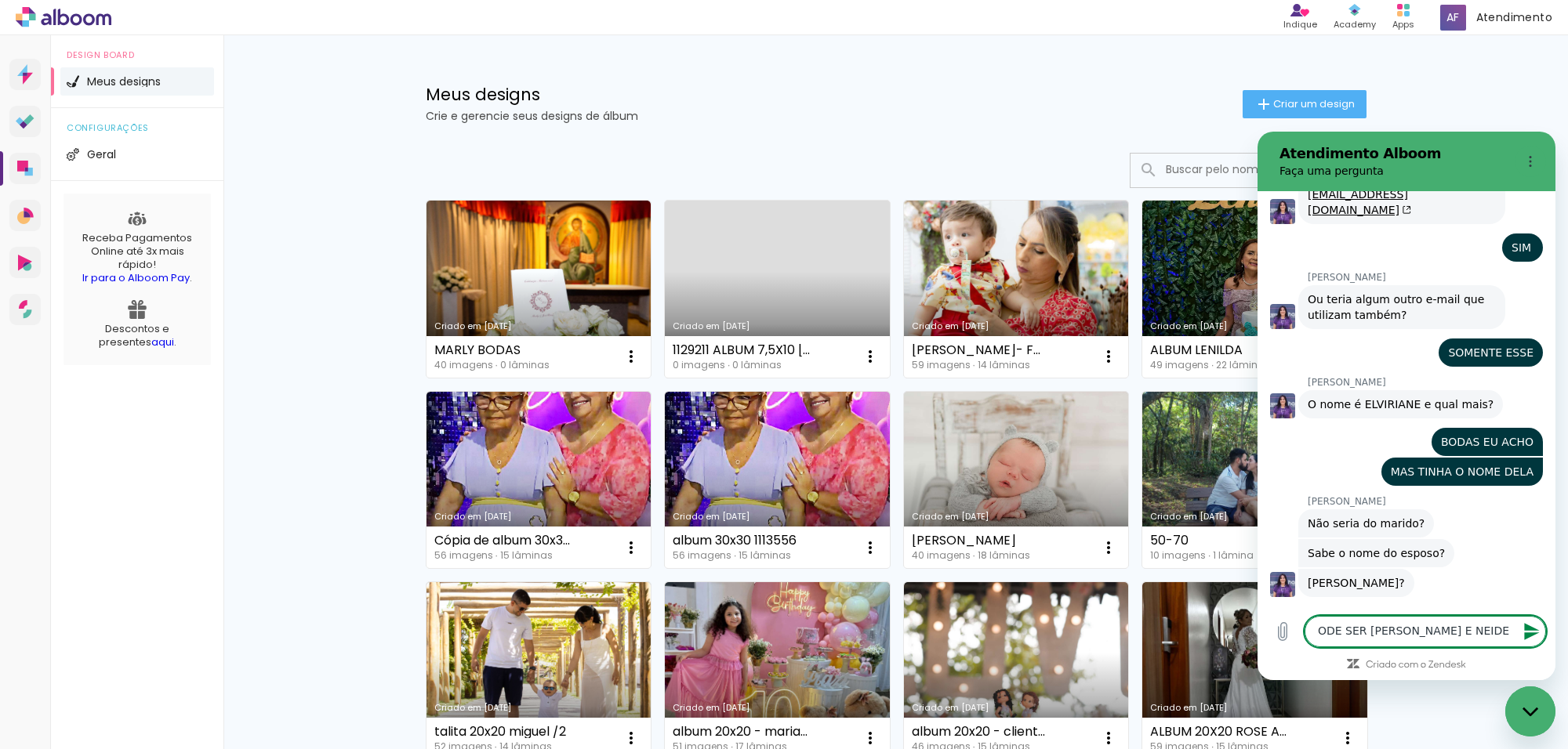
scroll to position [7775, 0]
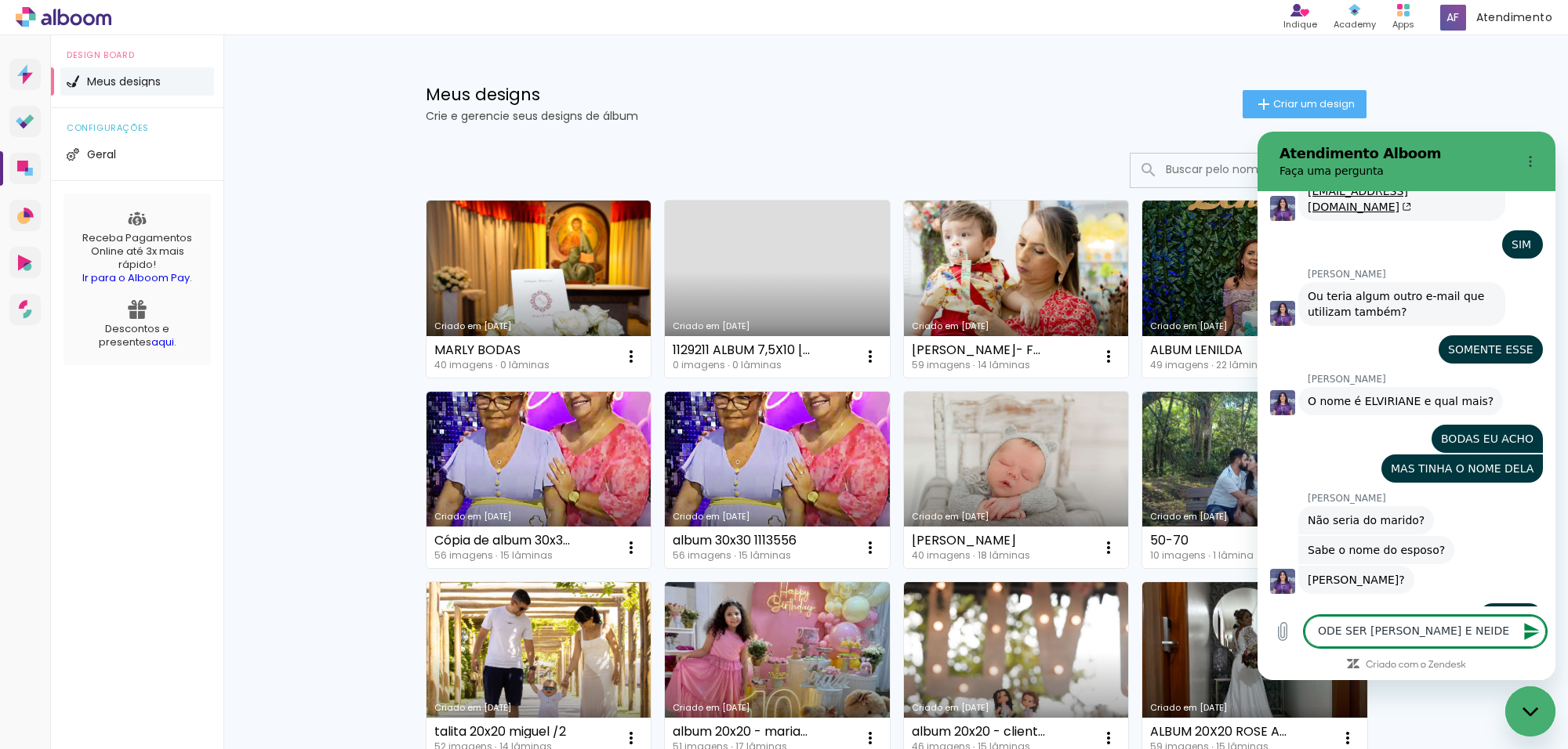
click at [1537, 732] on div "Fechar janela de mensagens" at bounding box center [1530, 711] width 47 height 47
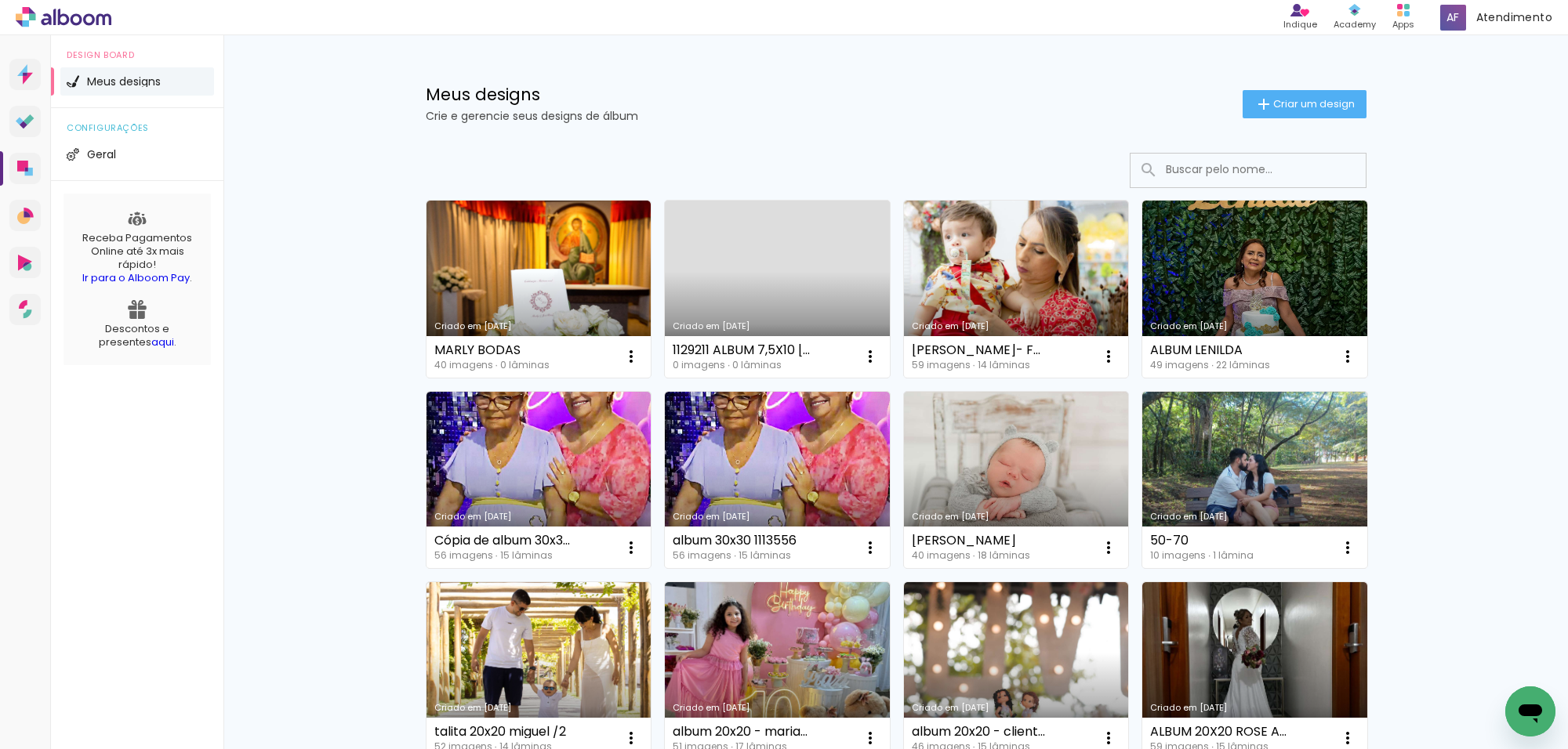
click at [1530, 717] on icon "Abrir janela de mensagens" at bounding box center [1530, 711] width 28 height 28
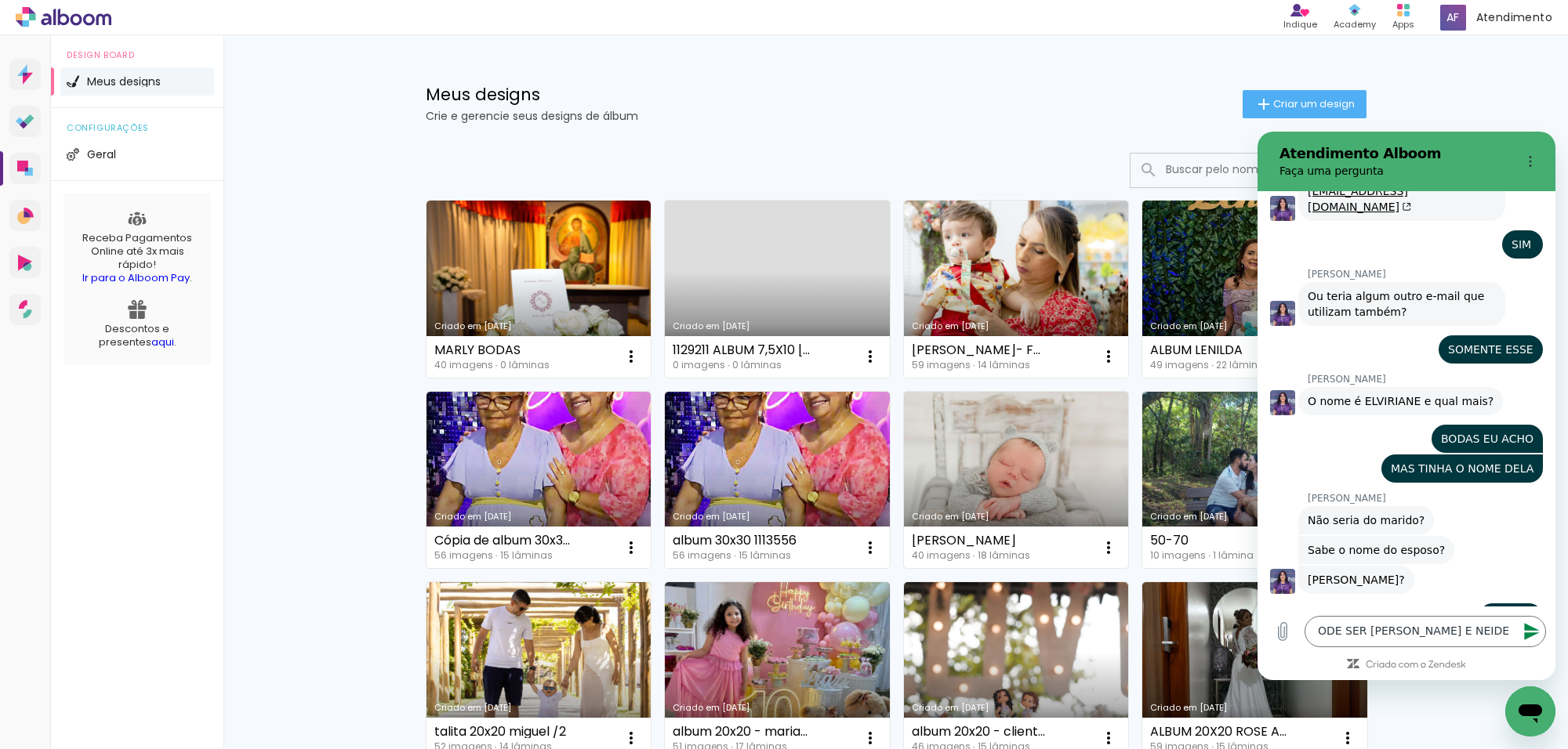
scroll to position [0, 0]
click at [1527, 627] on icon "Enviar mensagem" at bounding box center [1531, 631] width 15 height 17
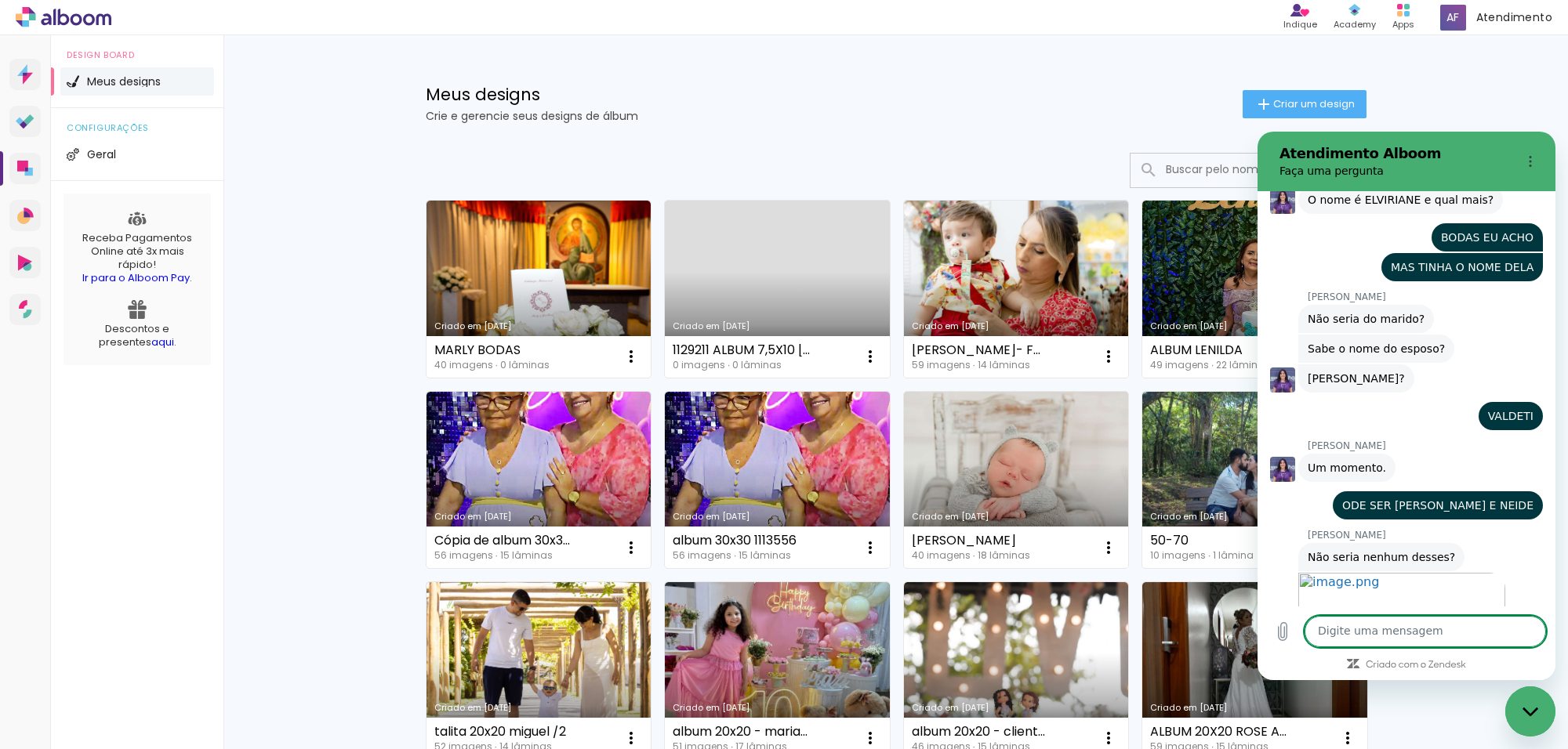
scroll to position [7980, 0]
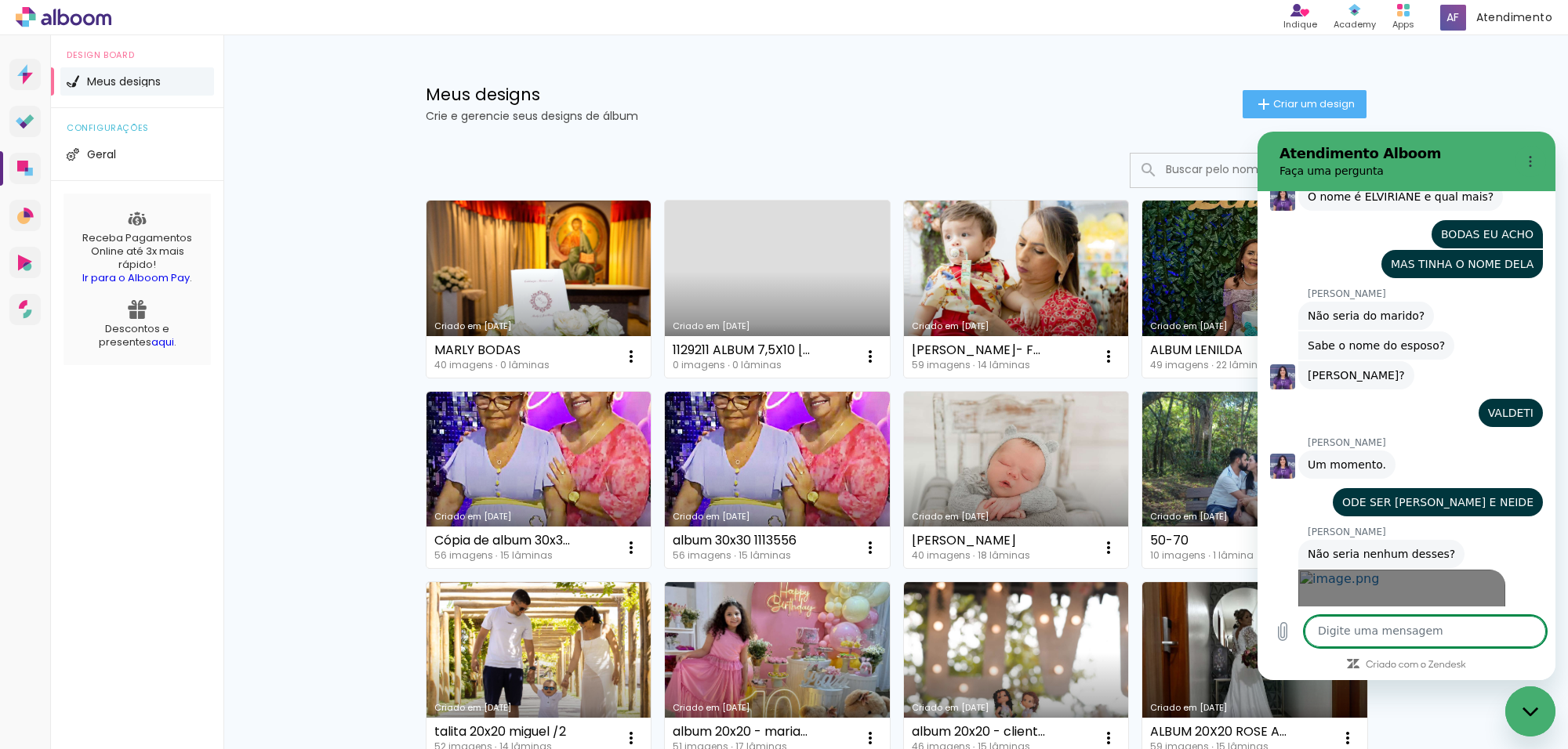
click at [1369, 570] on link "Abrir em [GEOGRAPHIC_DATA]" at bounding box center [1402, 627] width 207 height 114
click at [1439, 630] on textarea at bounding box center [1425, 631] width 241 height 31
click at [1508, 618] on textarea "NÃO" at bounding box center [1425, 631] width 241 height 31
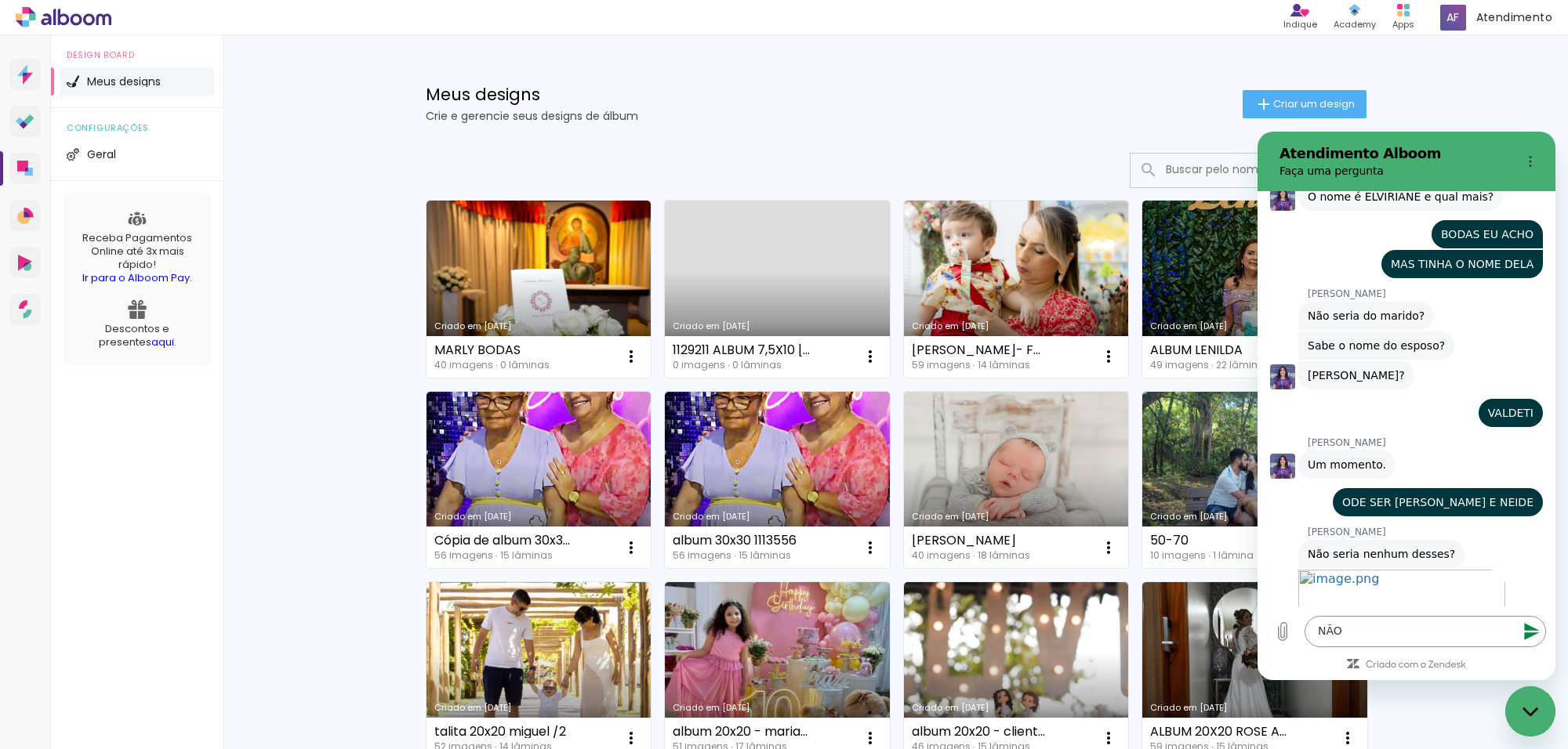
click at [1530, 634] on icon "Enviar mensagem" at bounding box center [1531, 631] width 15 height 17
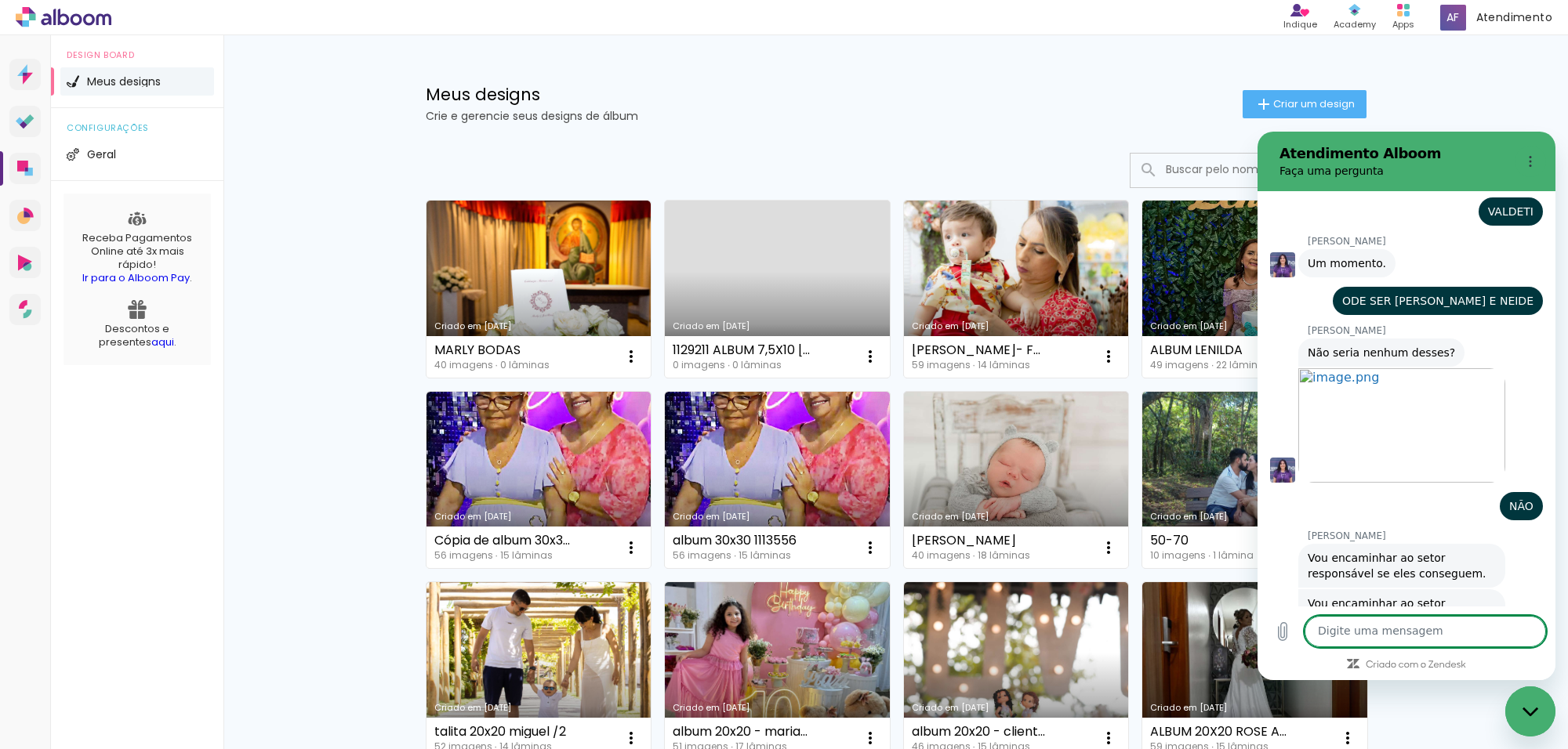
scroll to position [8207, 0]
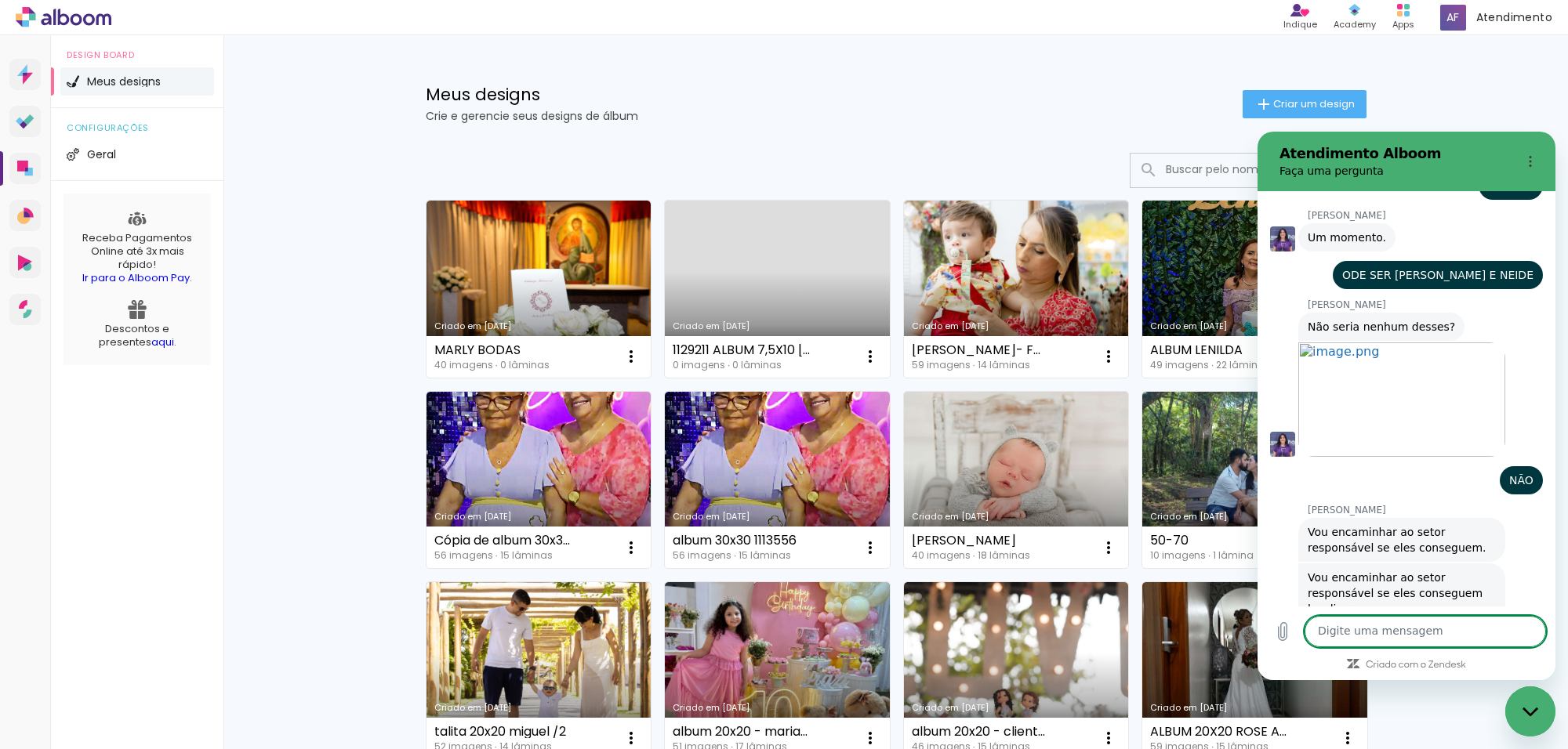
click at [1381, 632] on textarea at bounding box center [1425, 631] width 241 height 31
click at [1509, 627] on textarea "SIM" at bounding box center [1425, 631] width 241 height 31
click at [1530, 630] on icon "Enviar mensagem" at bounding box center [1531, 631] width 15 height 17
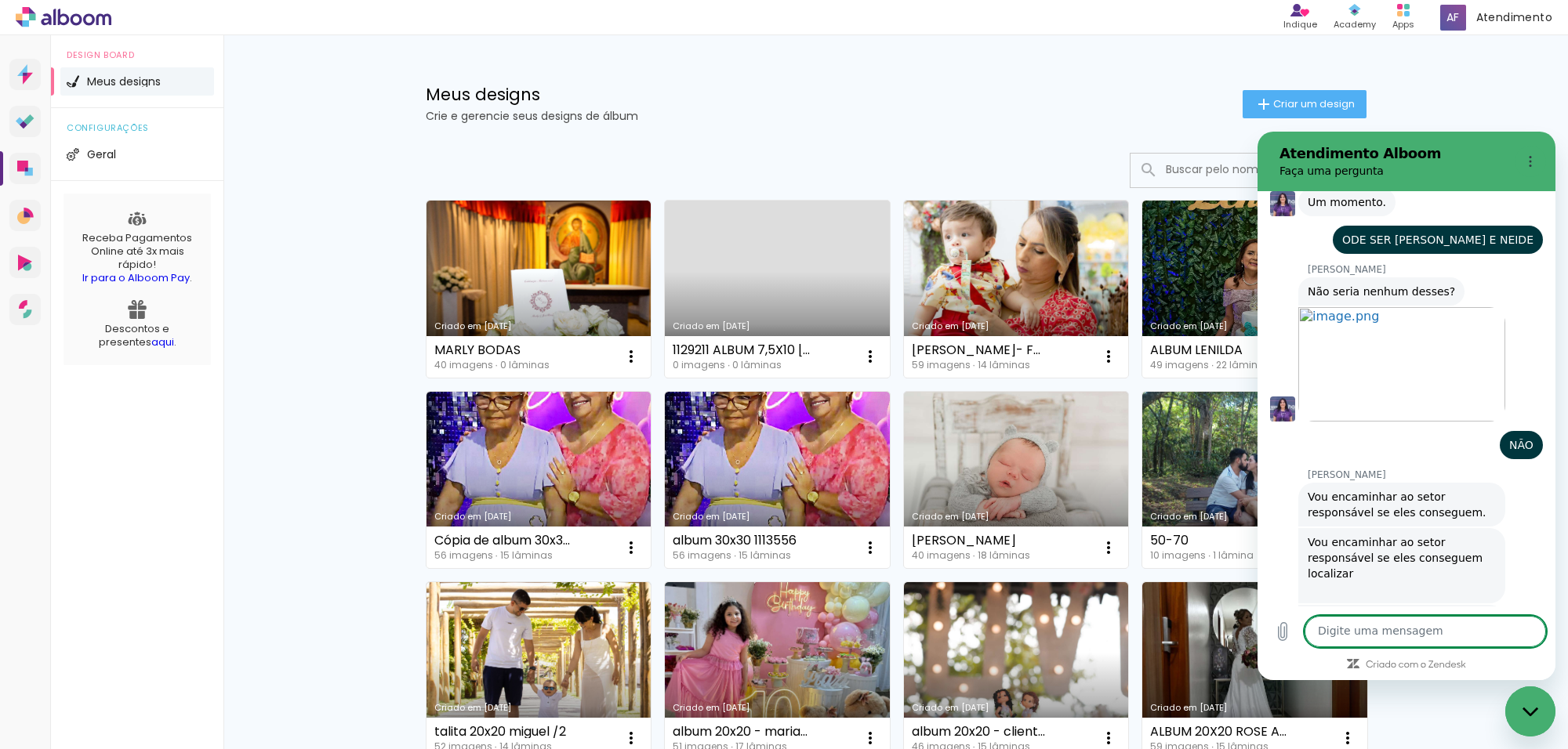
scroll to position [8246, 0]
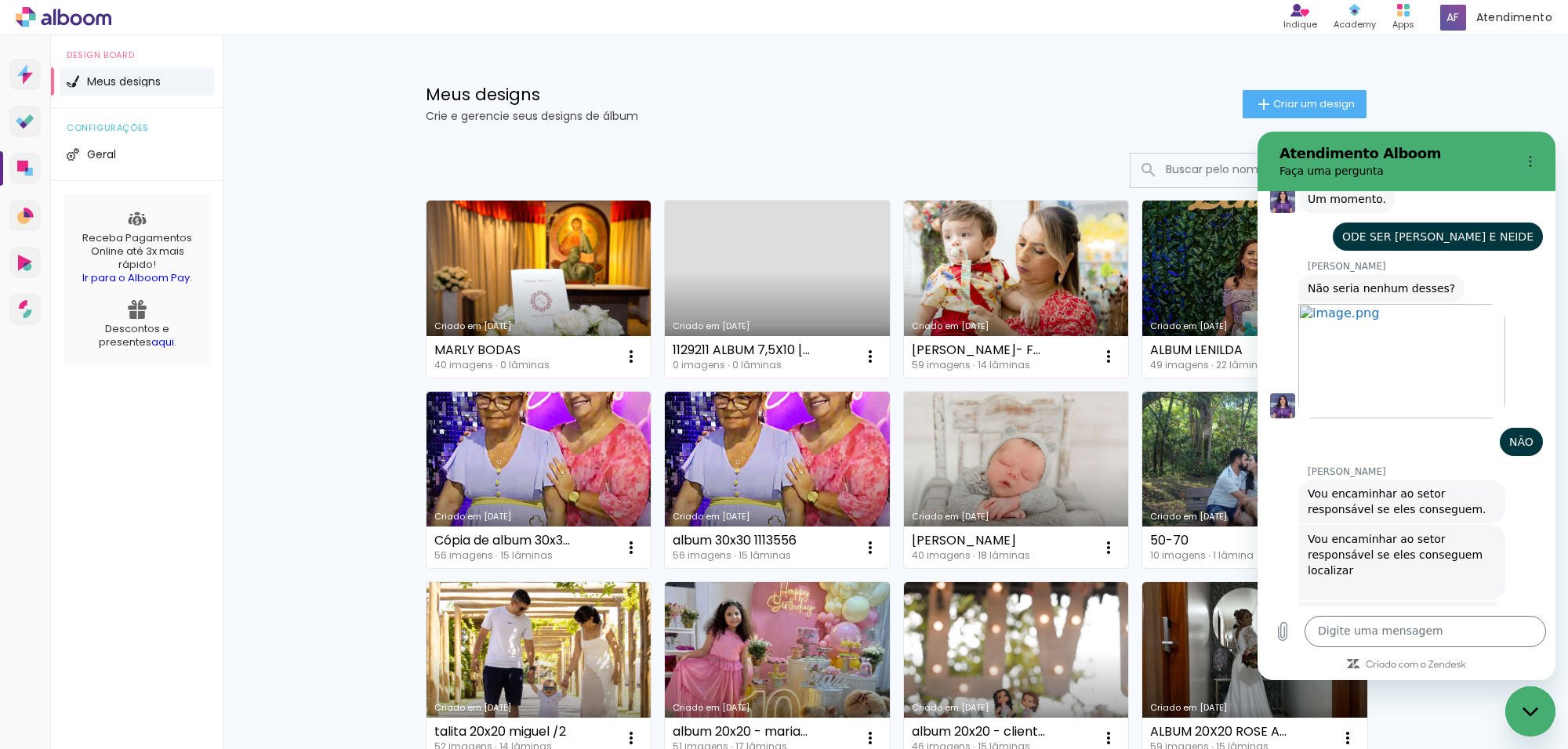
click at [1166, 173] on input at bounding box center [1269, 170] width 223 height 32
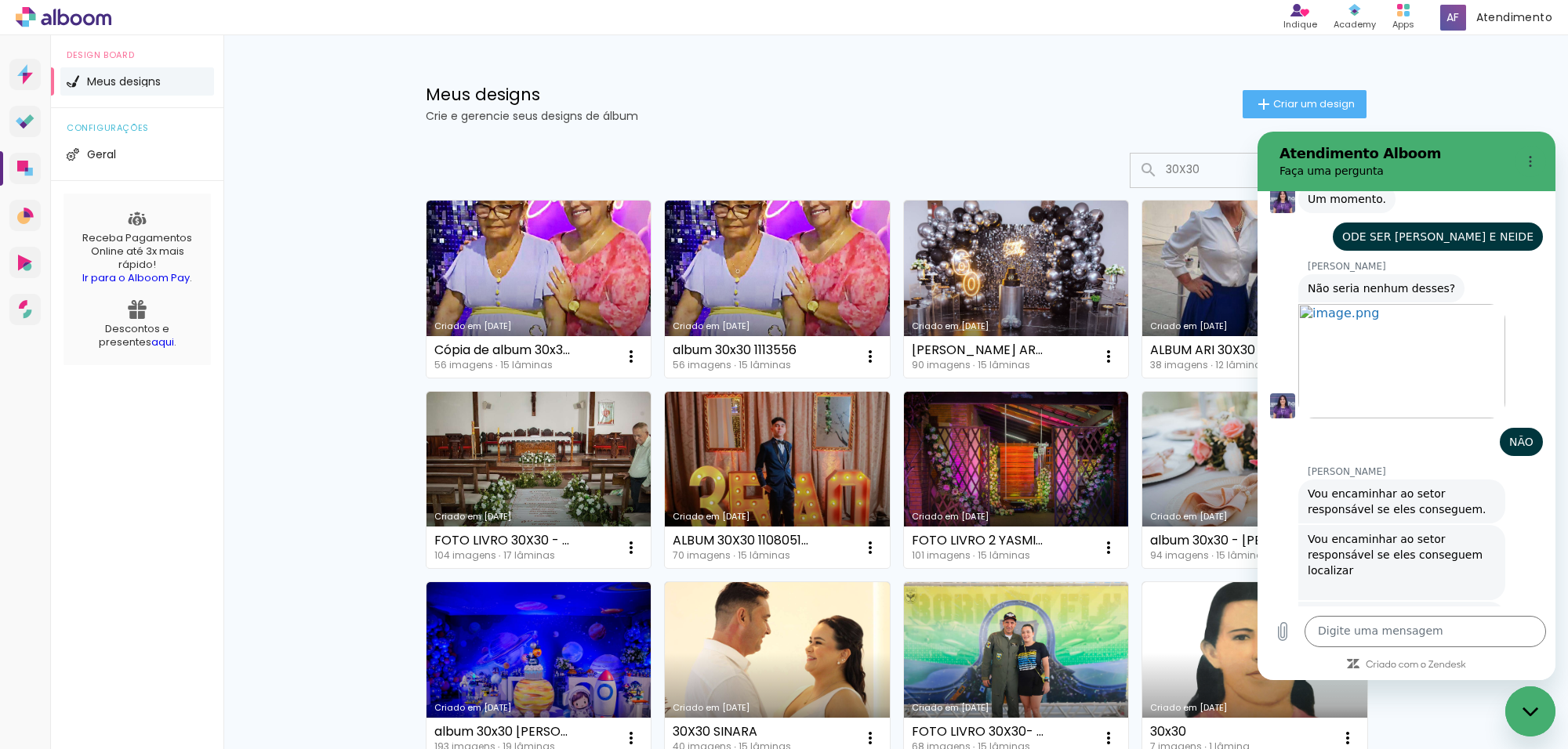
click at [1535, 720] on div "Fechar janela de mensagens" at bounding box center [1530, 711] width 47 height 47
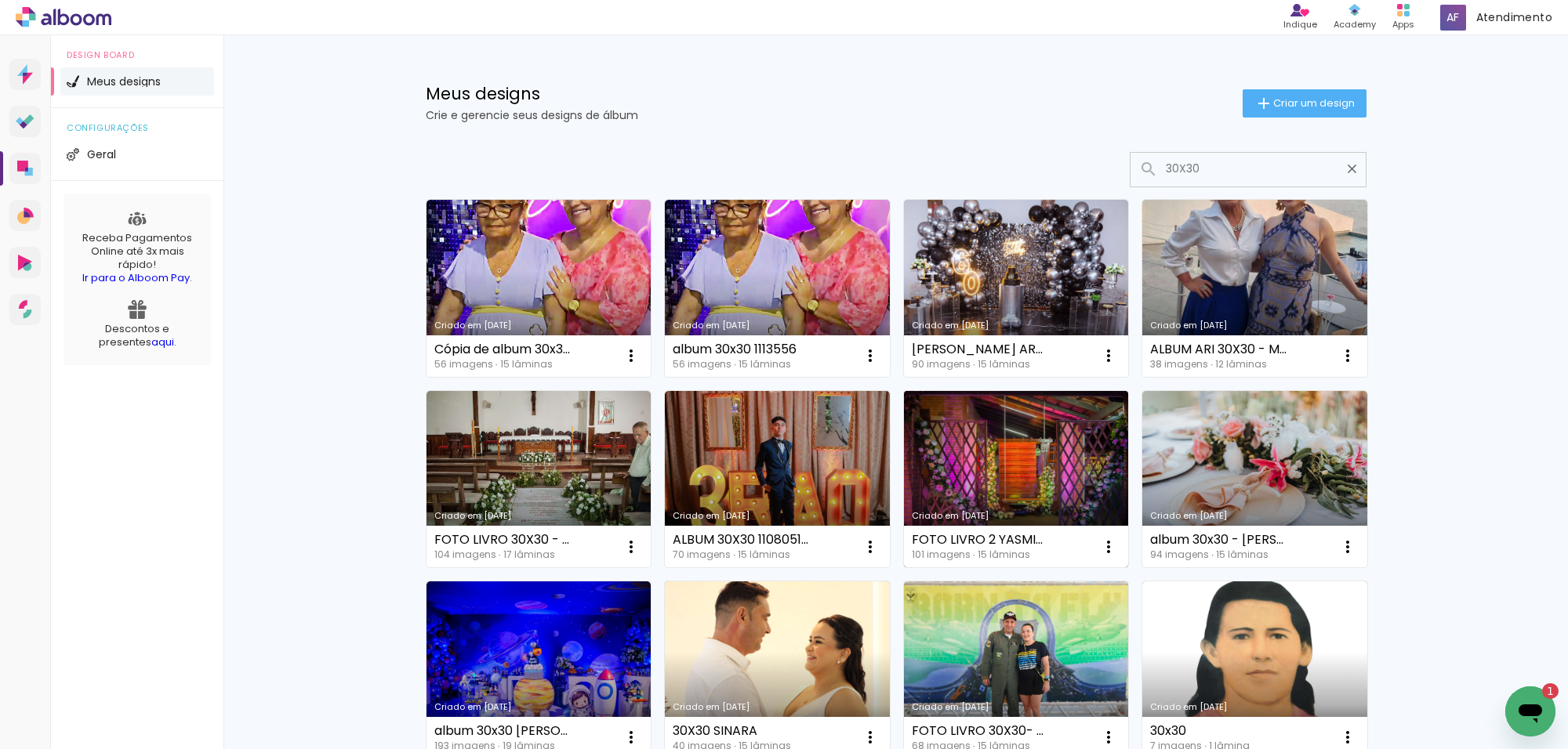
scroll to position [0, 0]
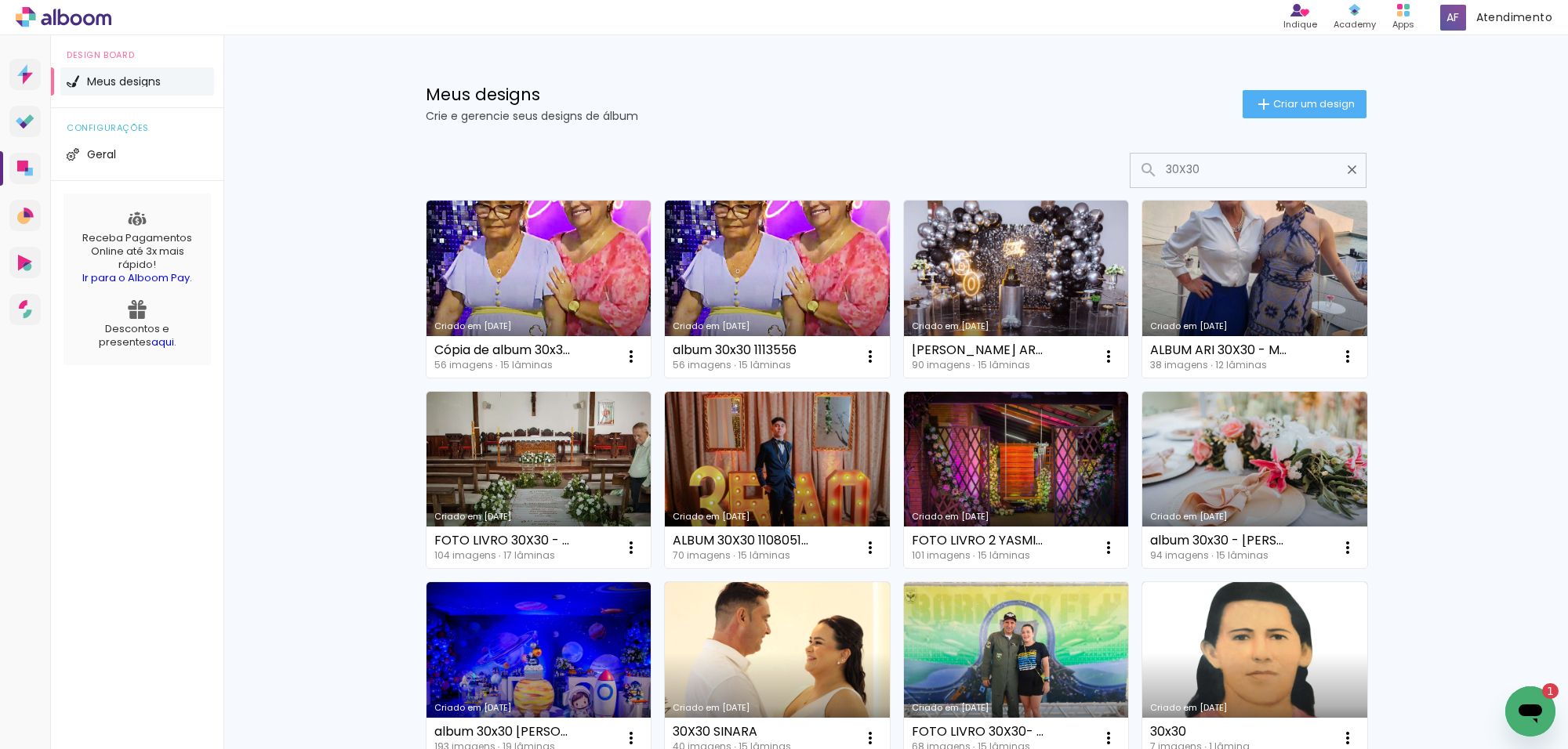
click at [1533, 720] on icon "Abrir janela de mensagens, 1 mensagem não lida" at bounding box center [1530, 711] width 28 height 28
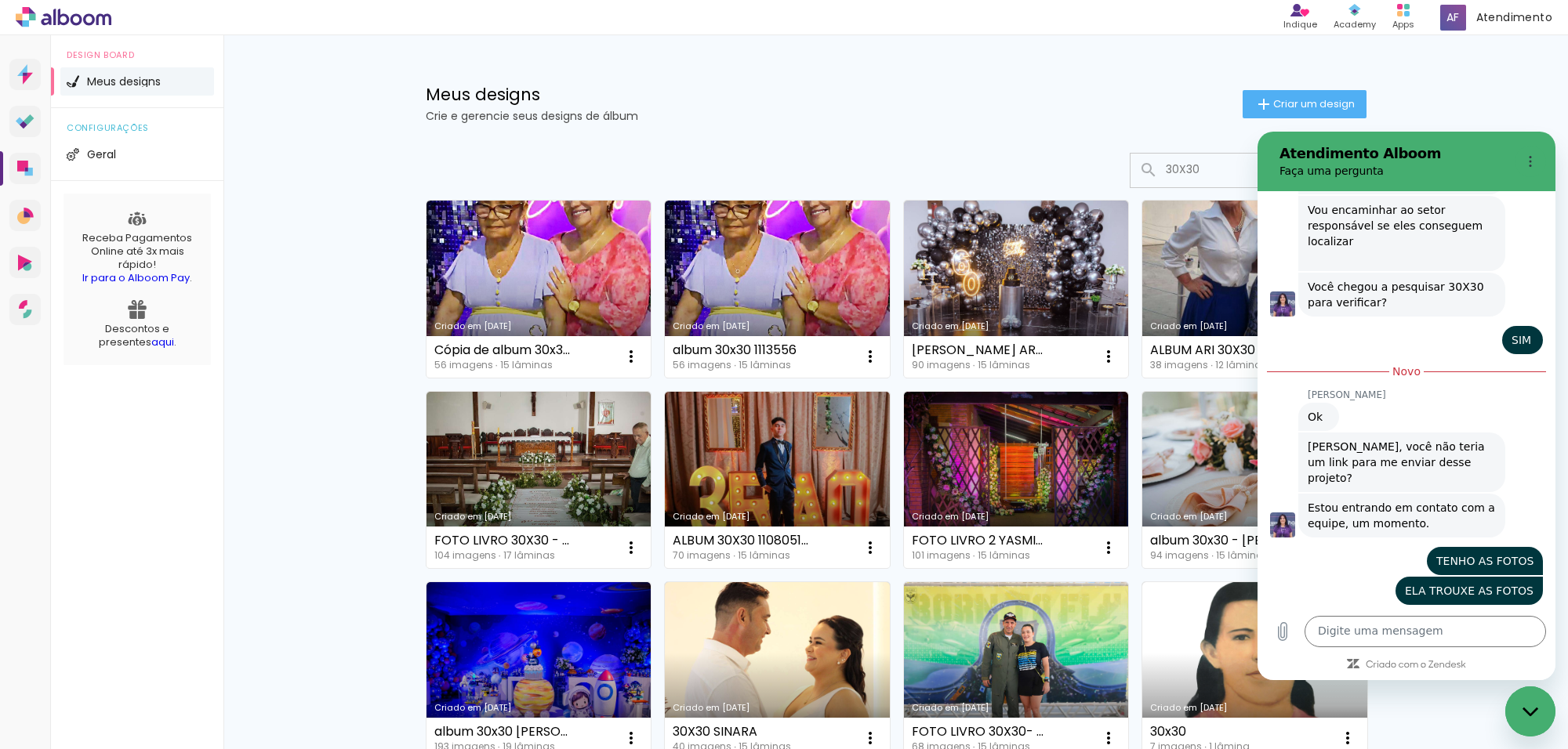
scroll to position [8577, 0]
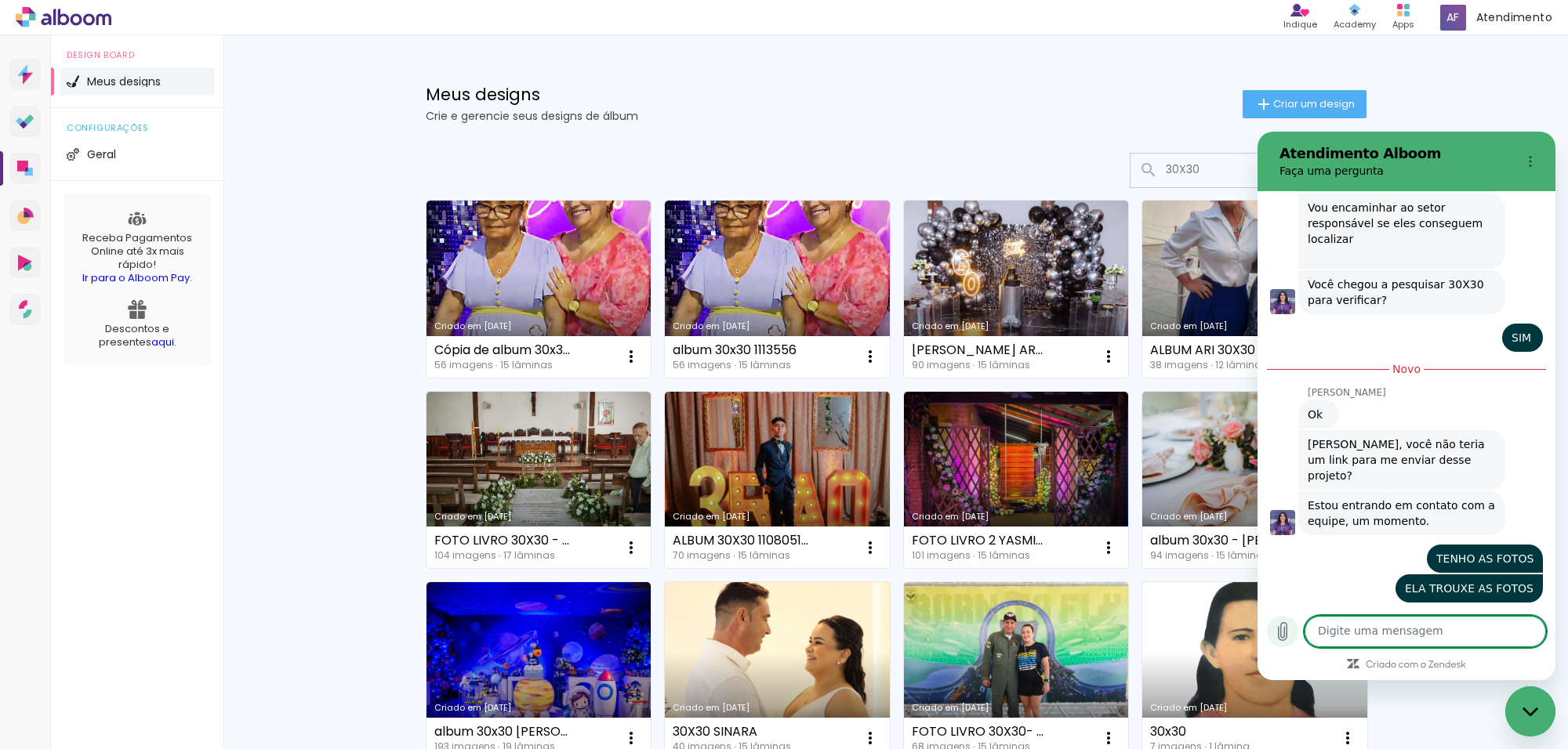
click at [1284, 637] on icon "Carregar arquivo" at bounding box center [1282, 631] width 8 height 18
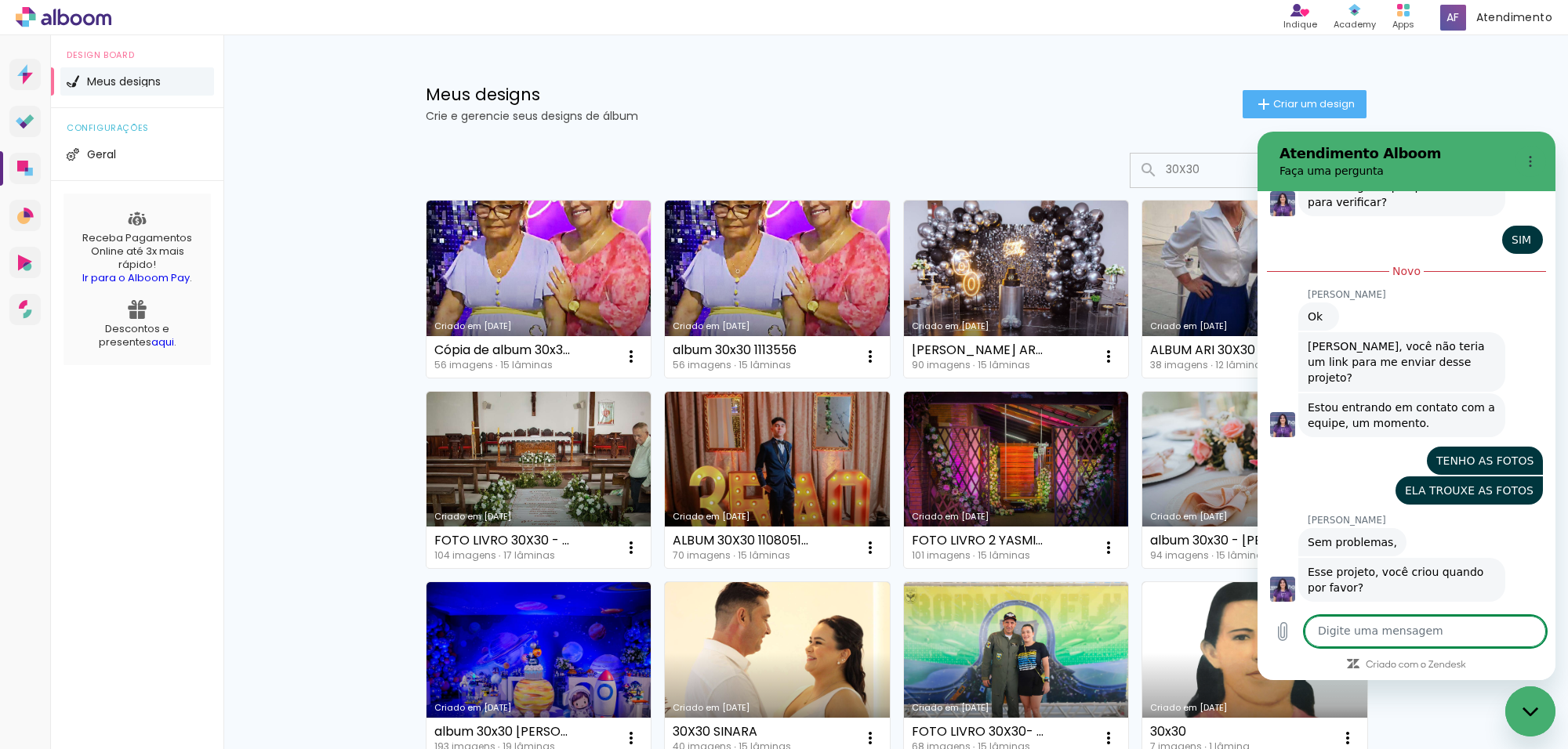
scroll to position [8674, 0]
click at [1279, 637] on icon "Carregar arquivo" at bounding box center [1282, 631] width 8 height 18
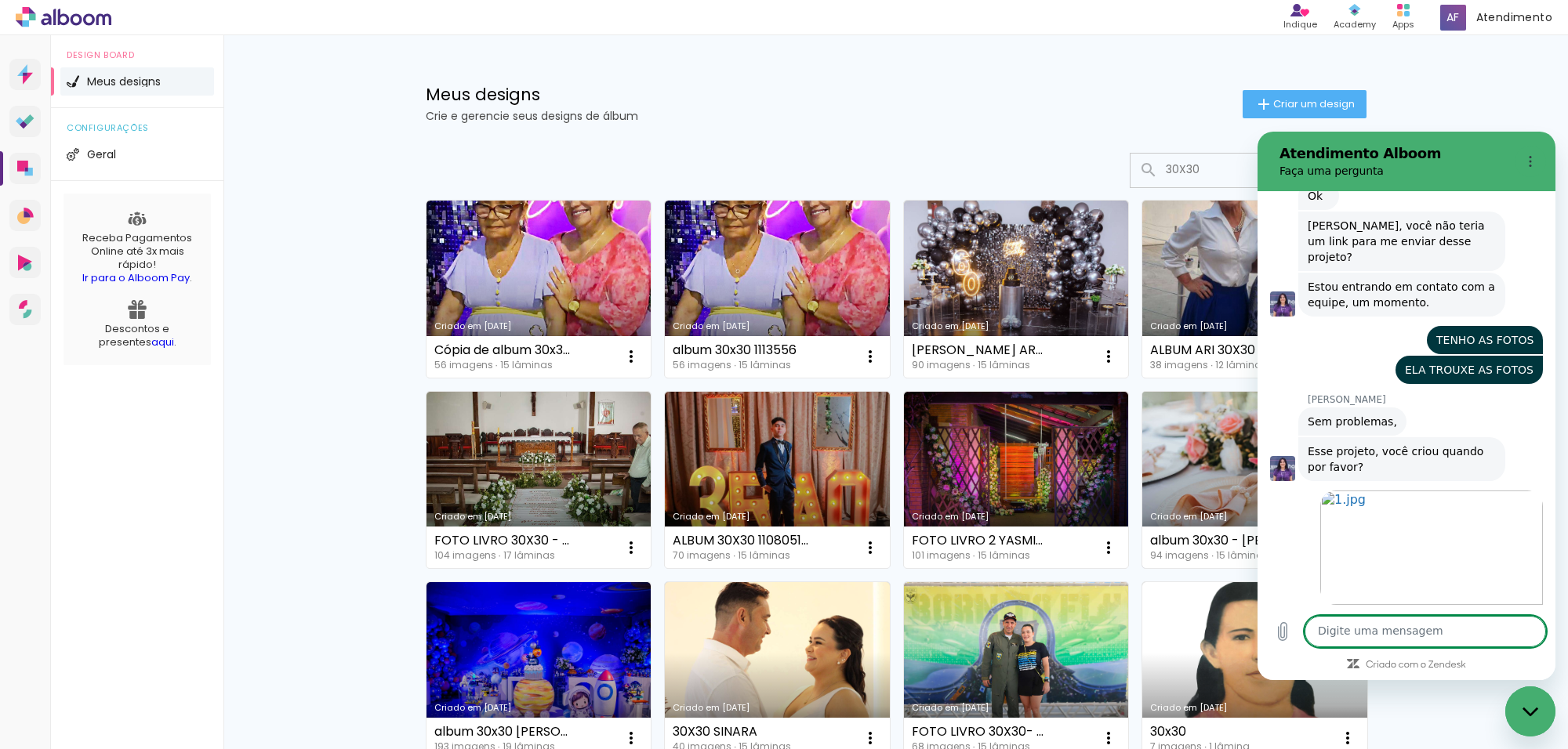
scroll to position [8798, 0]
click at [1287, 623] on icon "Carregar arquivo" at bounding box center [1282, 632] width 19 height 19
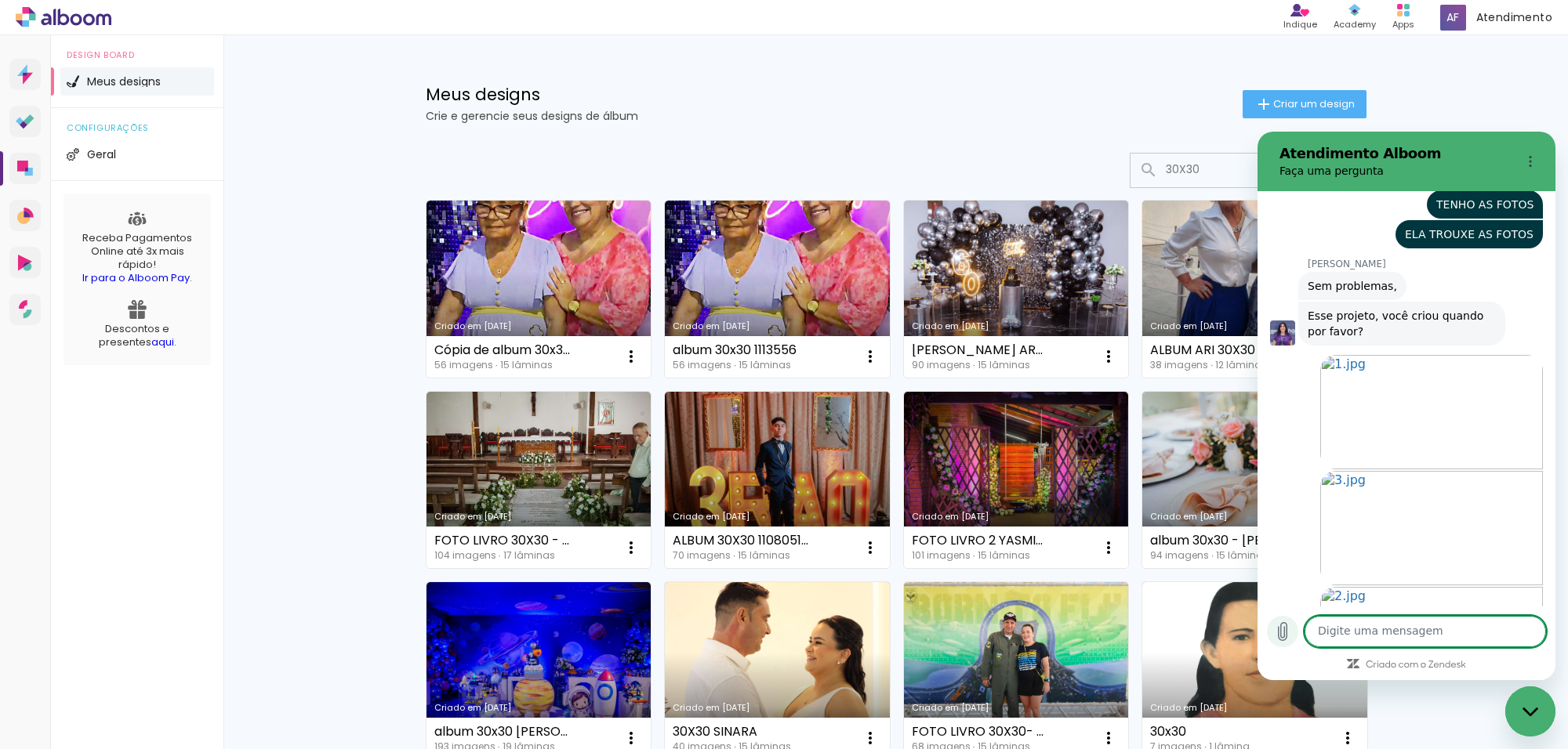
scroll to position [8932, 0]
click at [1279, 623] on icon "Carregar arquivo" at bounding box center [1282, 632] width 19 height 19
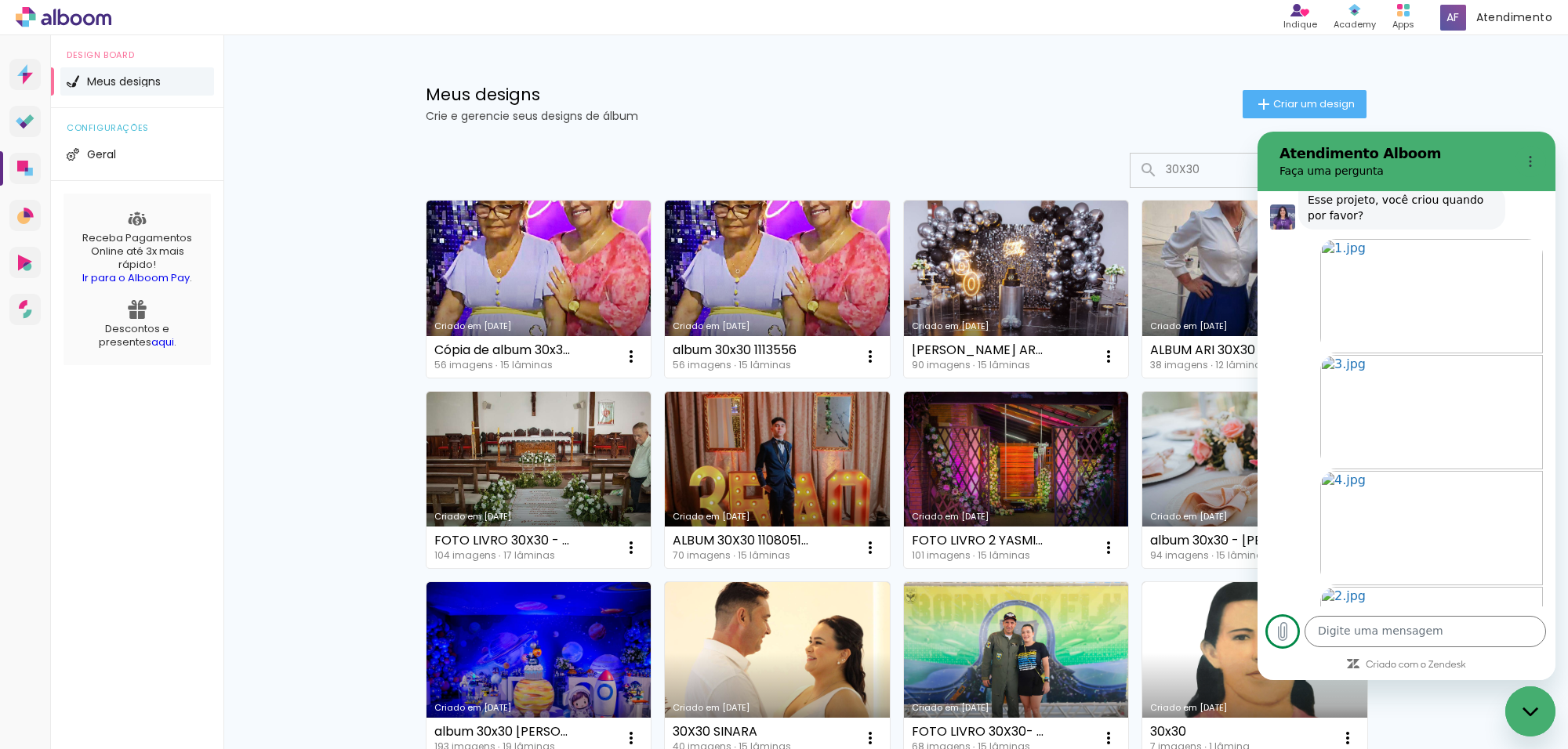
scroll to position [9048, 0]
click at [1266, 616] on button "Carregar arquivo" at bounding box center [1282, 631] width 31 height 31
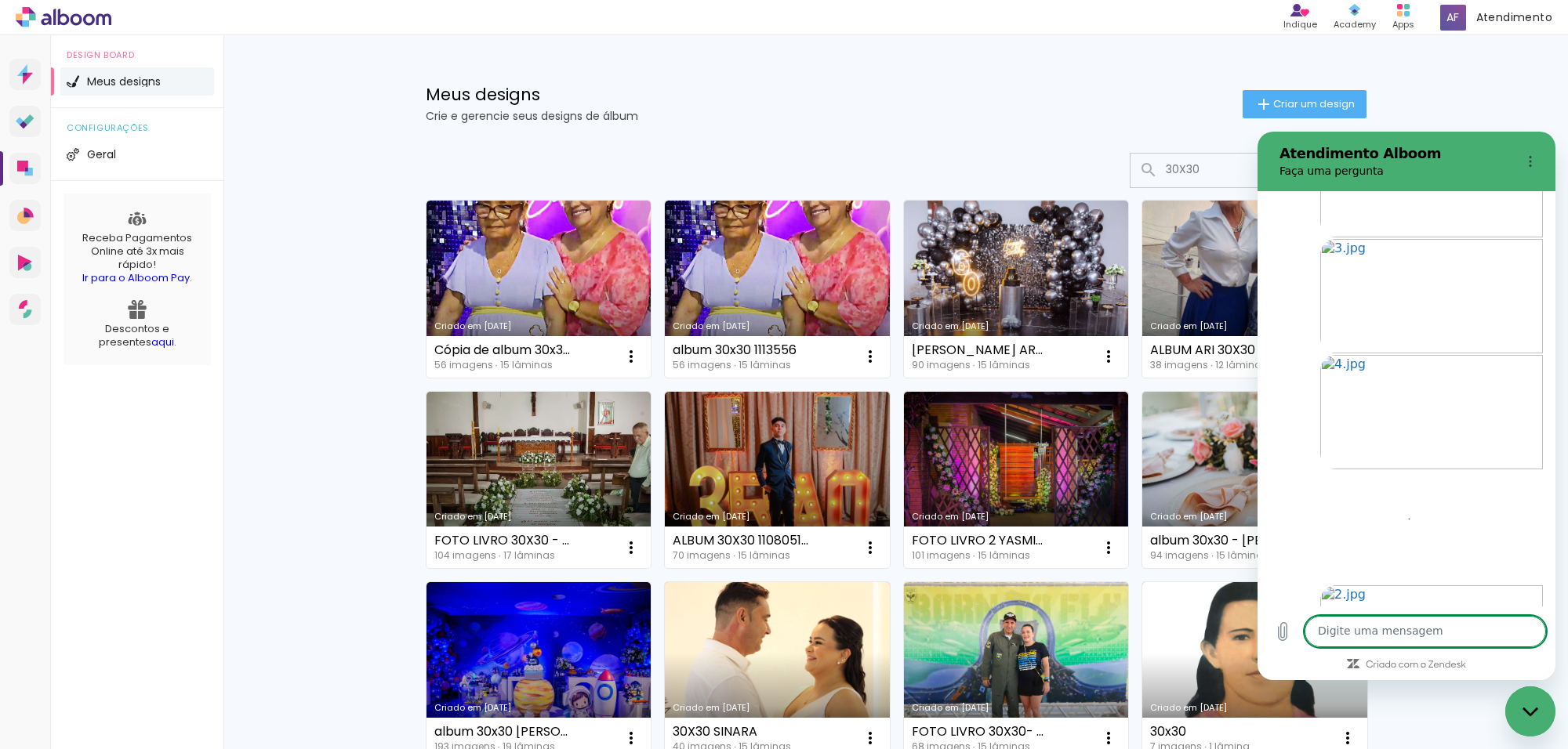
click at [1409, 637] on textarea at bounding box center [1425, 631] width 241 height 31
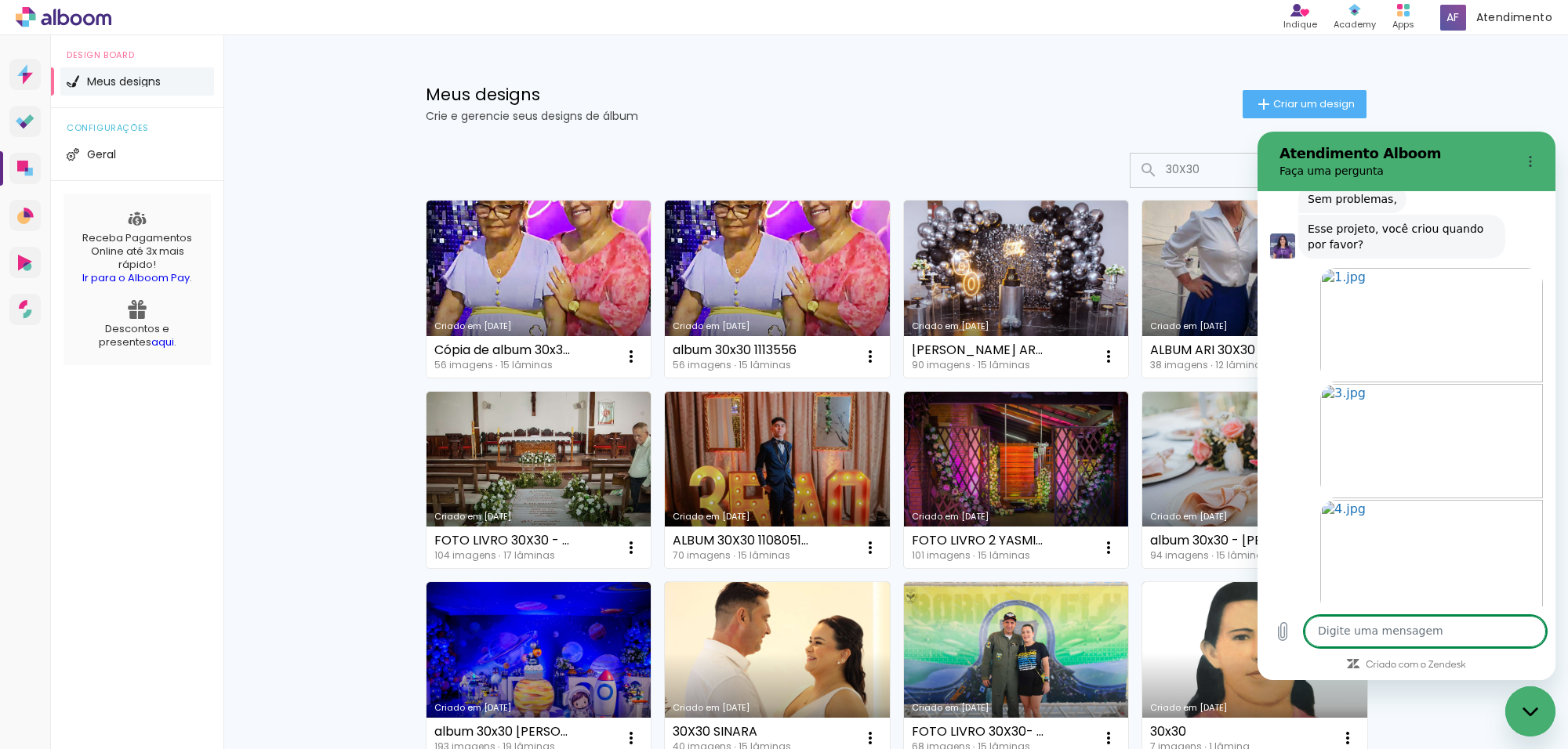
scroll to position [9194, 0]
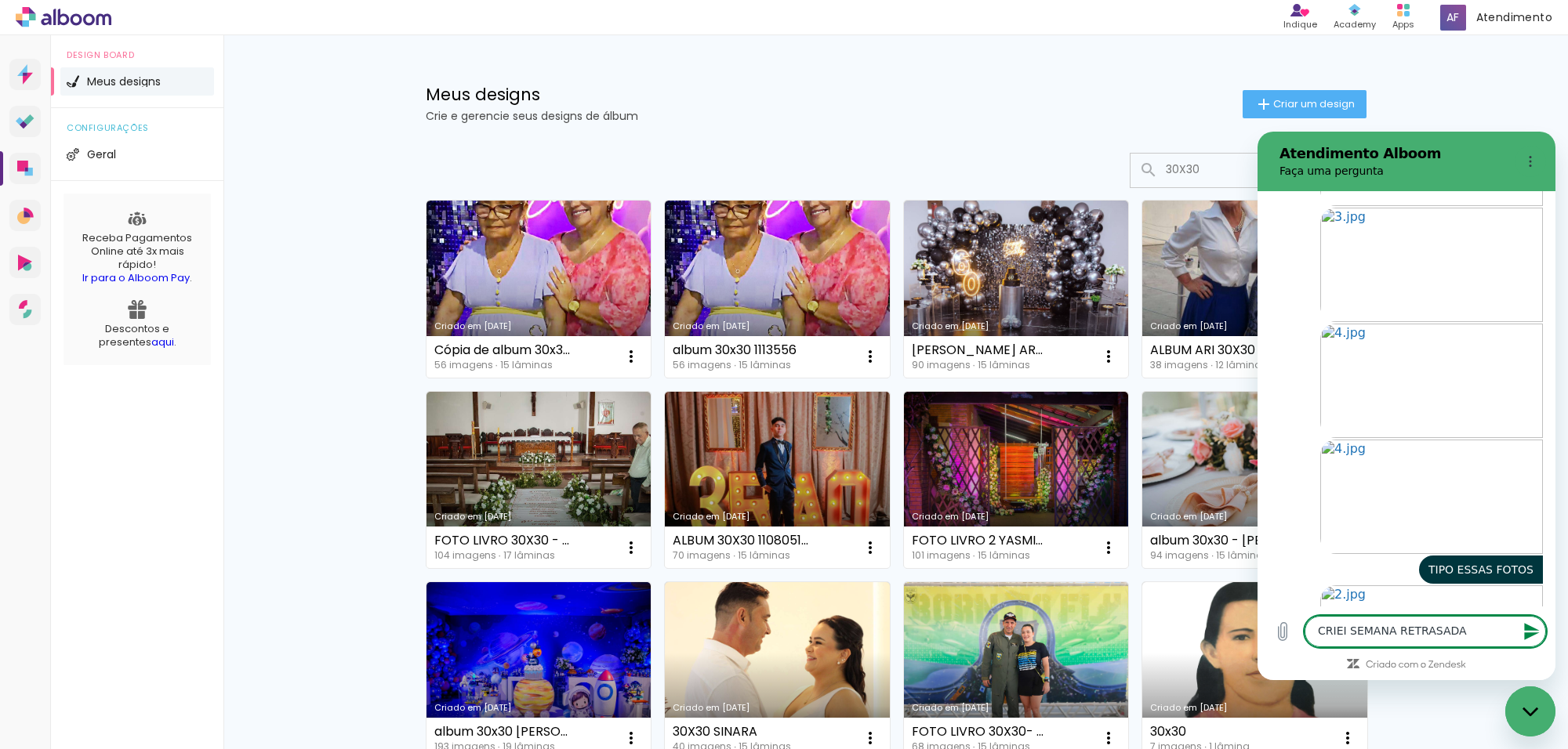
click at [1529, 637] on icon "Enviar mensagem" at bounding box center [1532, 632] width 19 height 19
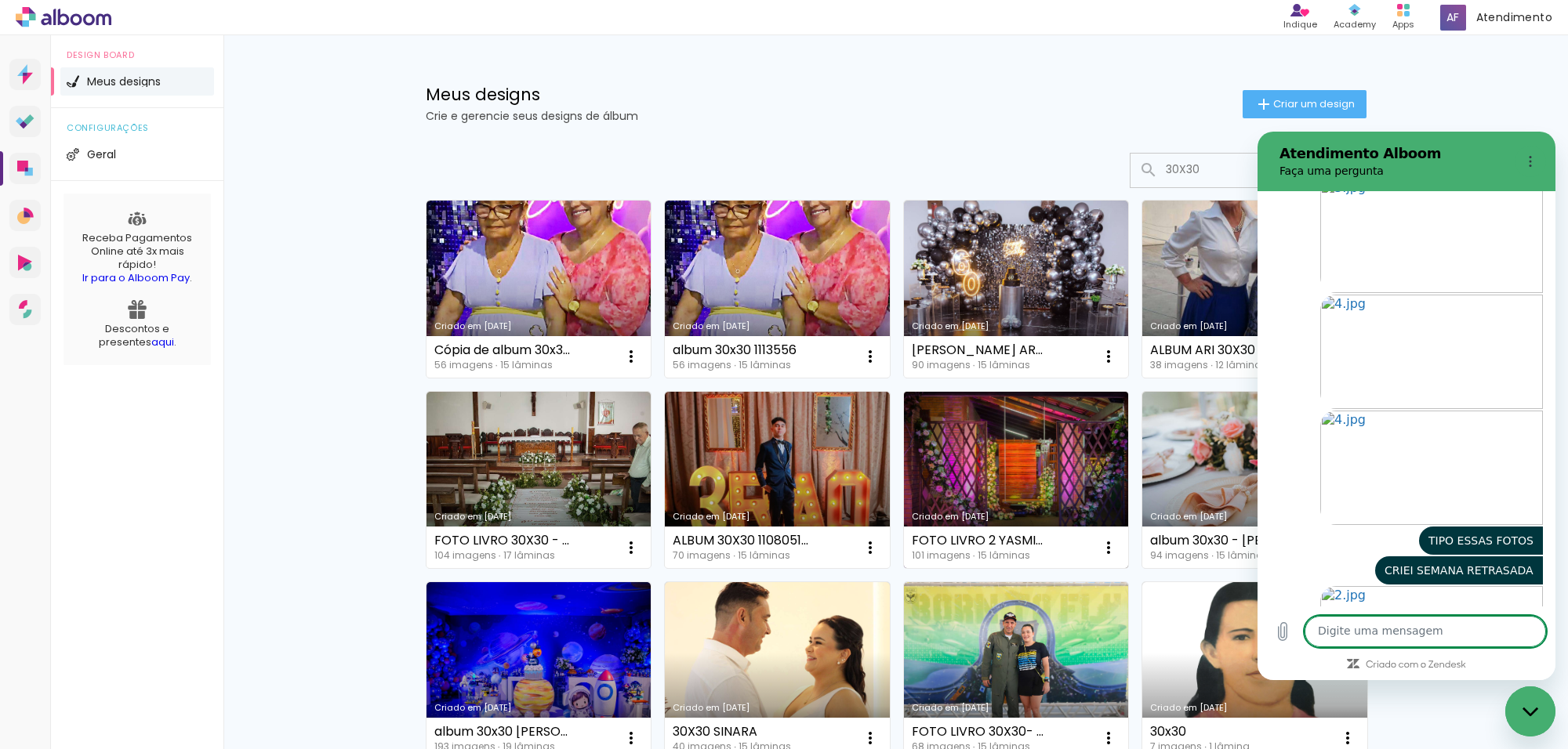
click at [1002, 450] on link "Criado em 26/04/25" at bounding box center [1016, 480] width 225 height 177
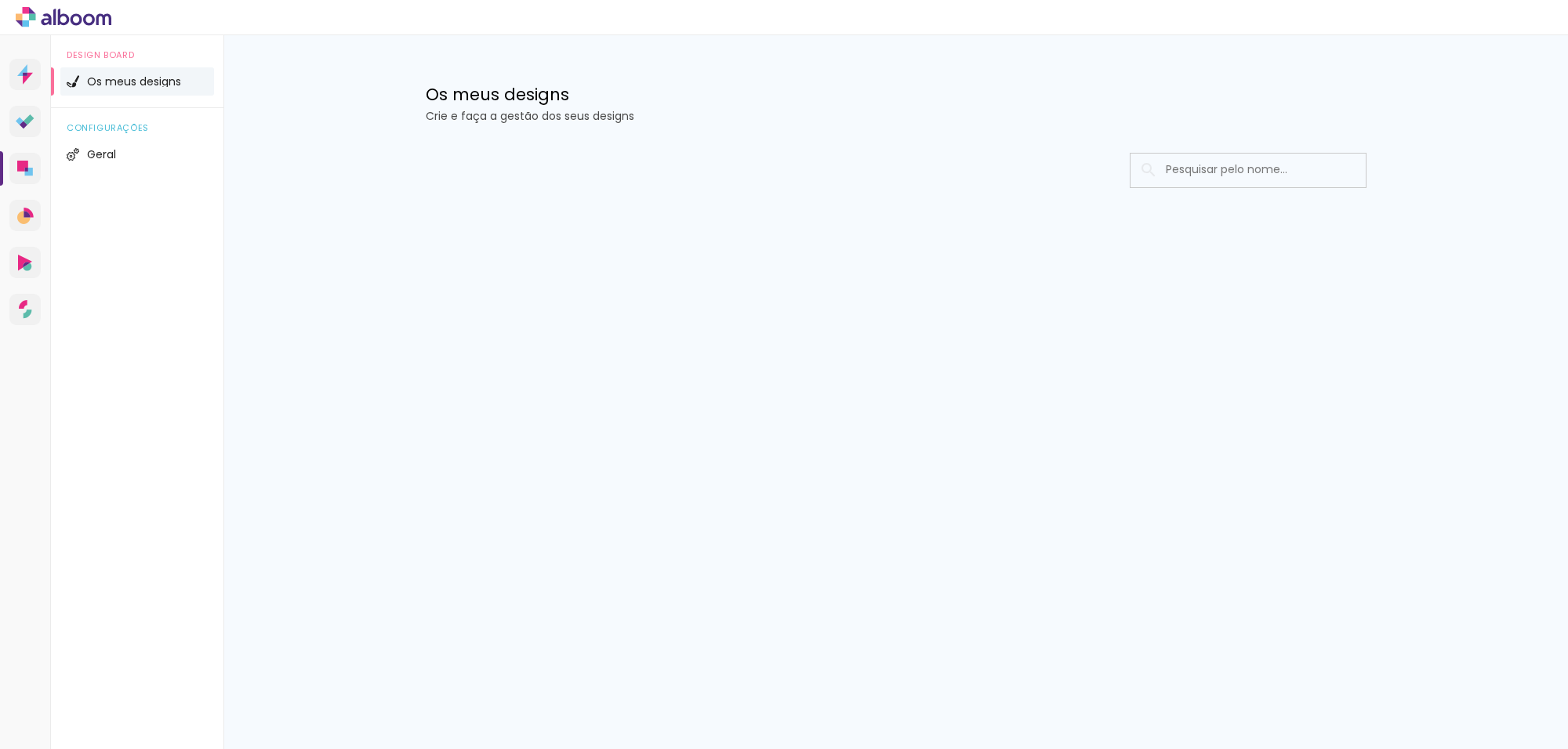
click at [1198, 163] on input at bounding box center [1269, 170] width 223 height 32
type input "30X30"
type paper-input "30X30"
type input "3"
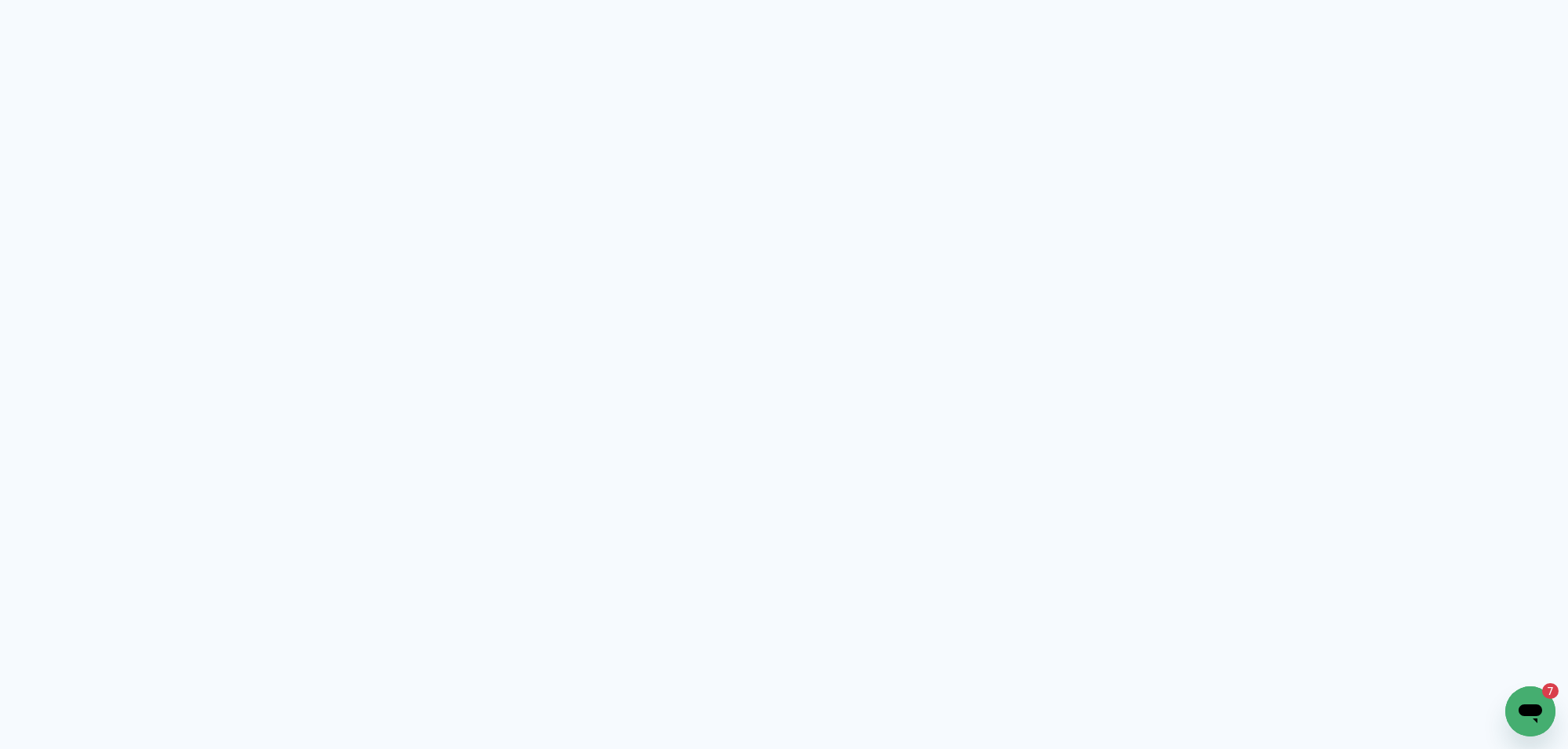
click at [1516, 705] on icon "Abrir janela de mensagens, 7 mensagens não lidas" at bounding box center [1530, 711] width 28 height 28
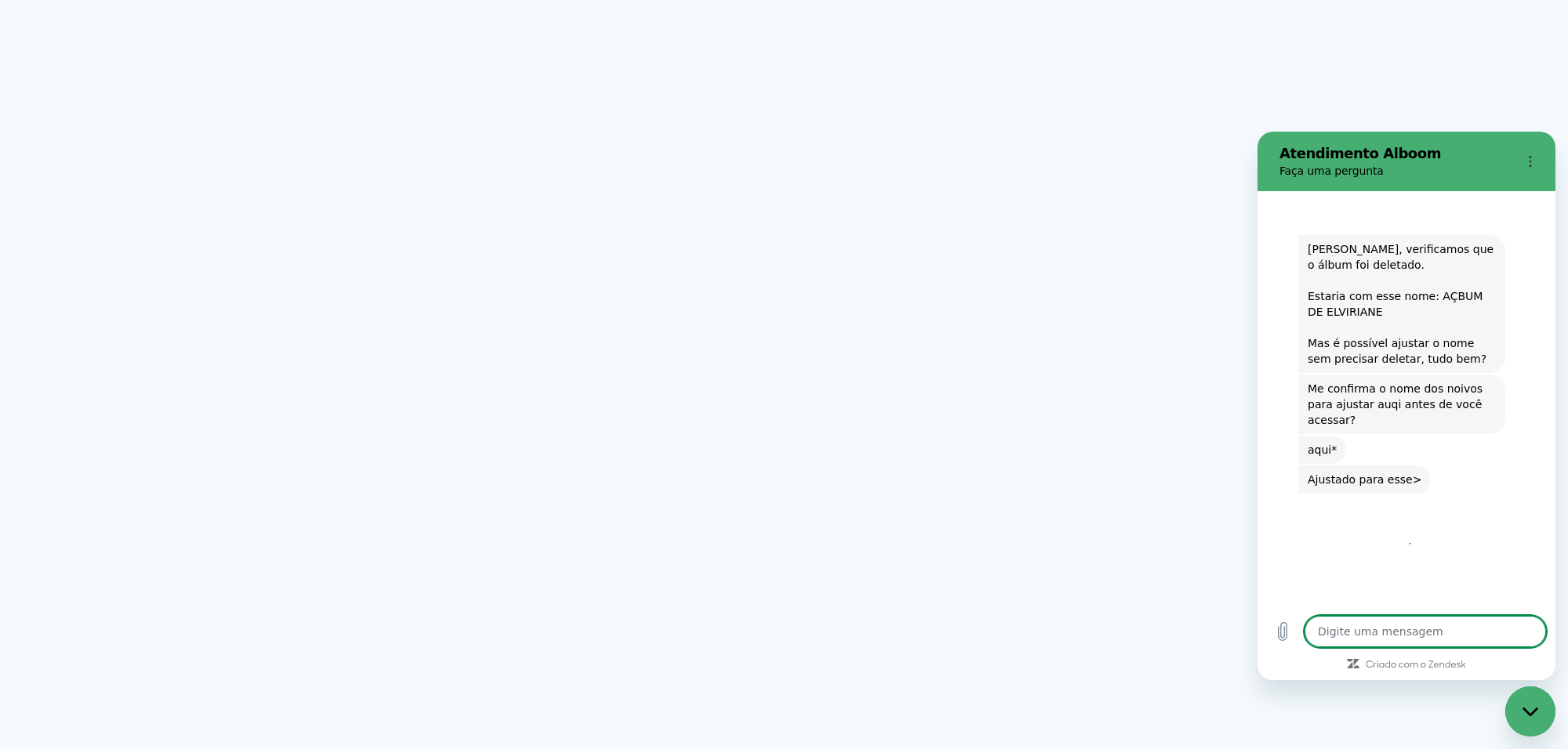
type textarea "x"
type textarea "O"
type textarea "x"
type textarea "OI"
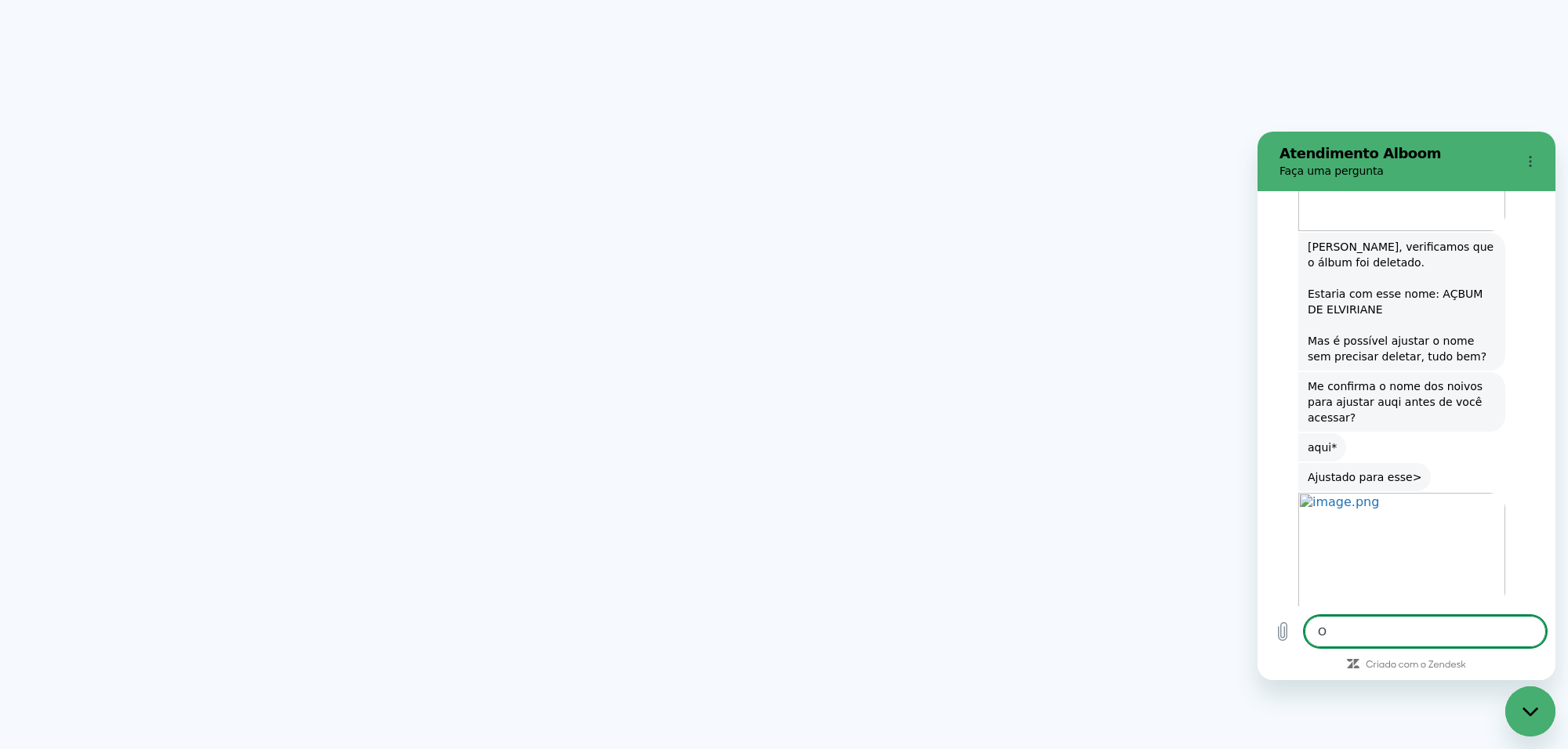
type textarea "x"
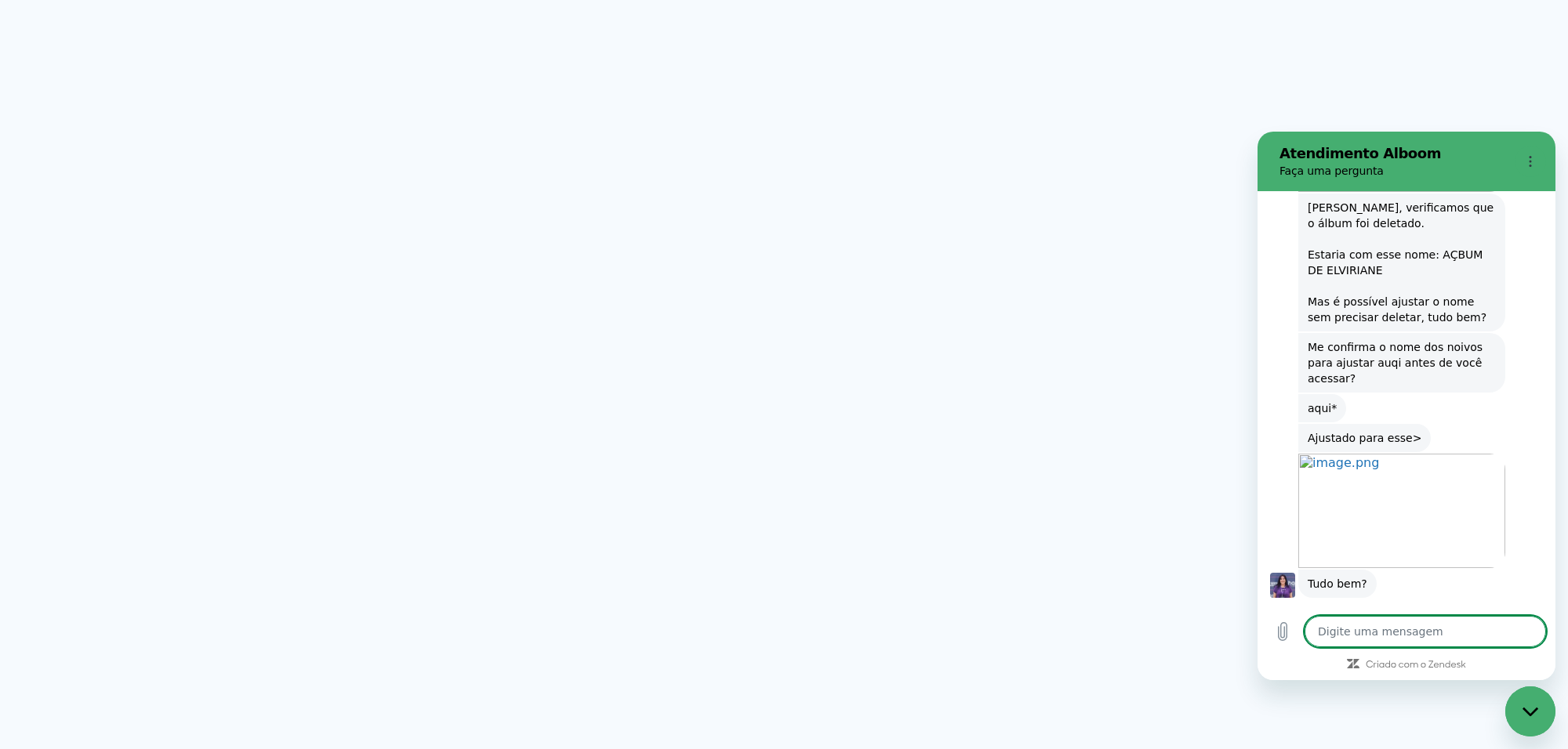
scroll to position [6226, 0]
type textarea "x"
type textarea "I"
type textarea "x"
type textarea "IS"
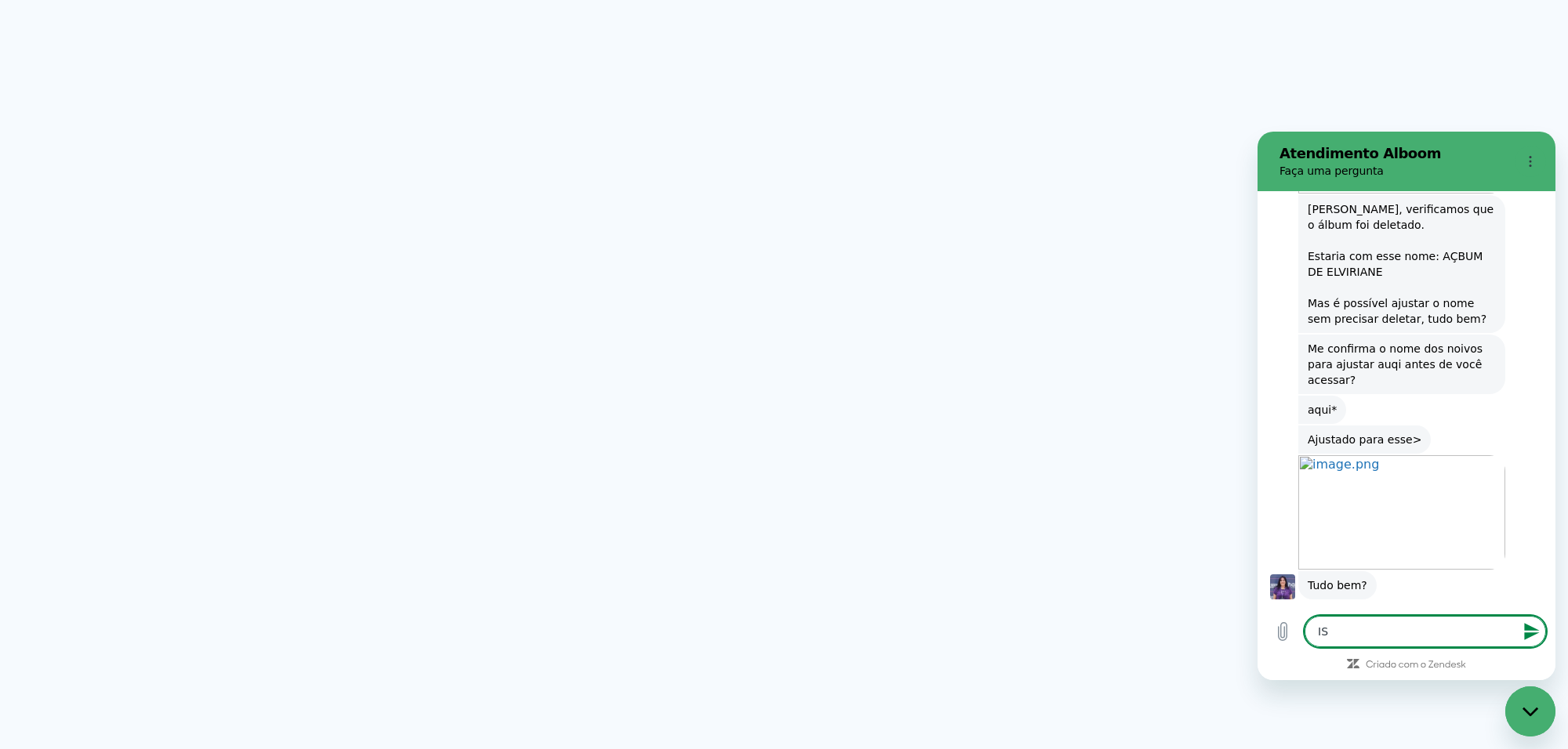
type textarea "x"
type textarea "ISS"
type textarea "x"
type textarea "ISSO"
type textarea "x"
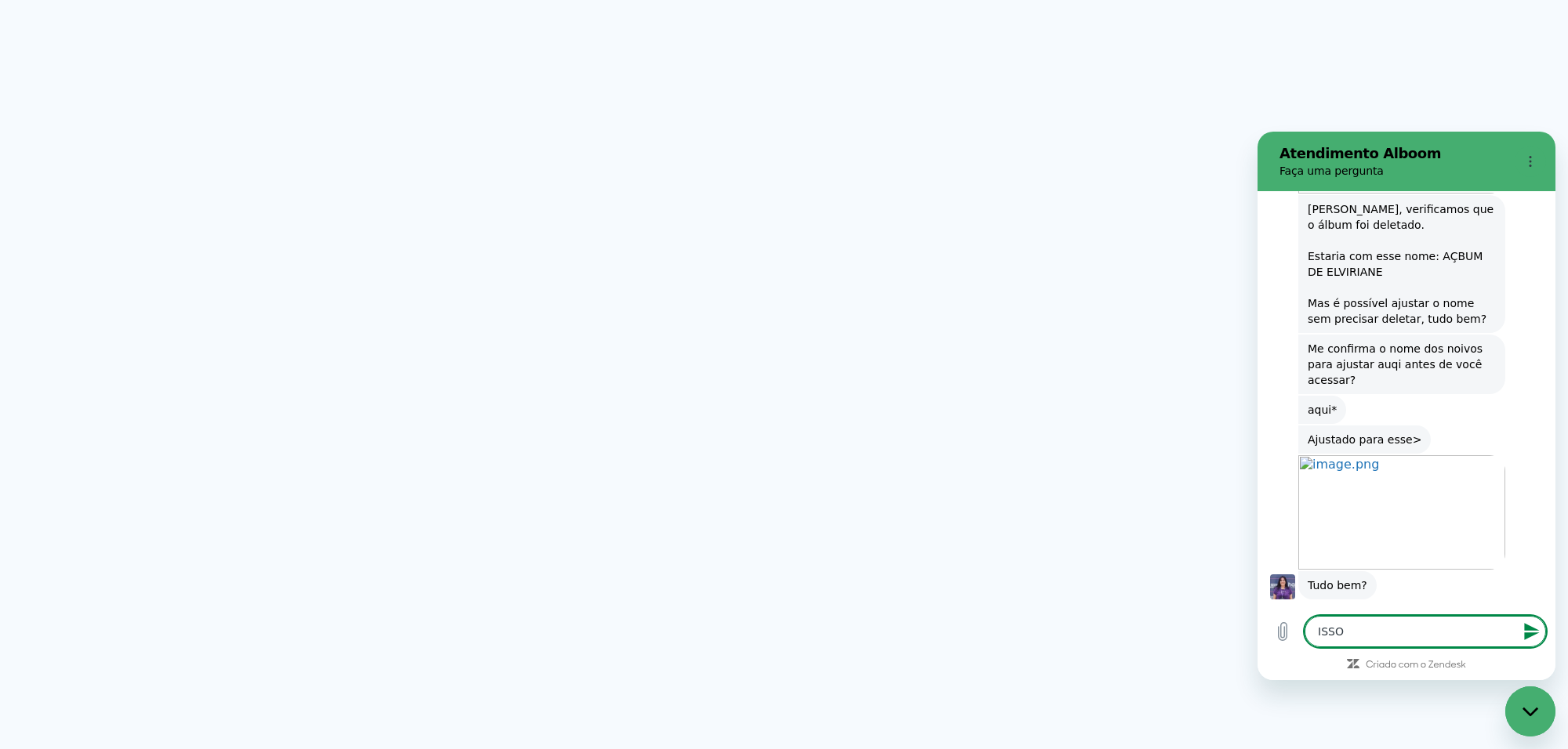
type textarea "ISSO"
type textarea "x"
type textarea "ISSO E"
type textarea "x"
type textarea "ISSO ES"
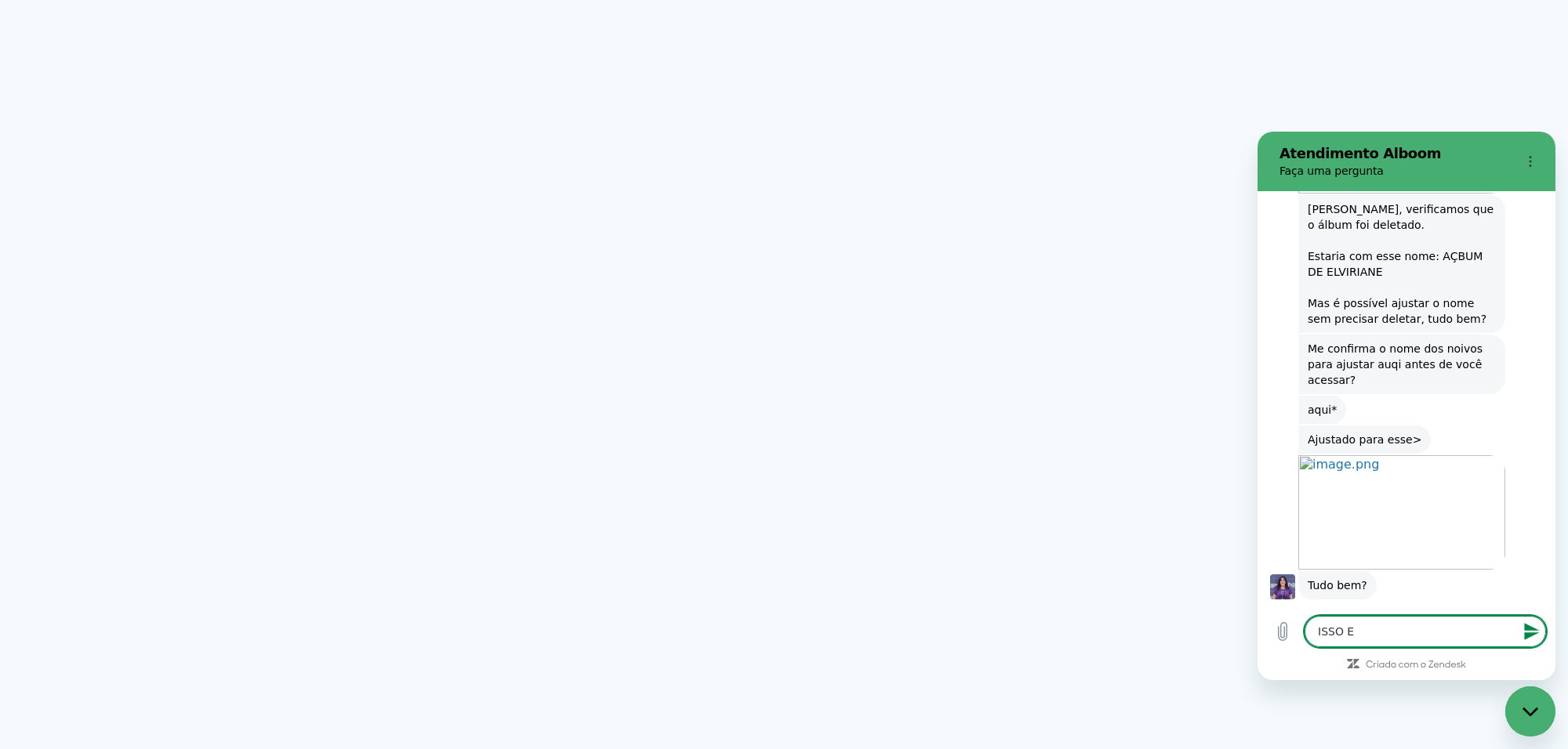
type textarea "x"
type textarea "ISSO ESS"
type textarea "x"
type textarea "ISSO ESSE"
type textarea "x"
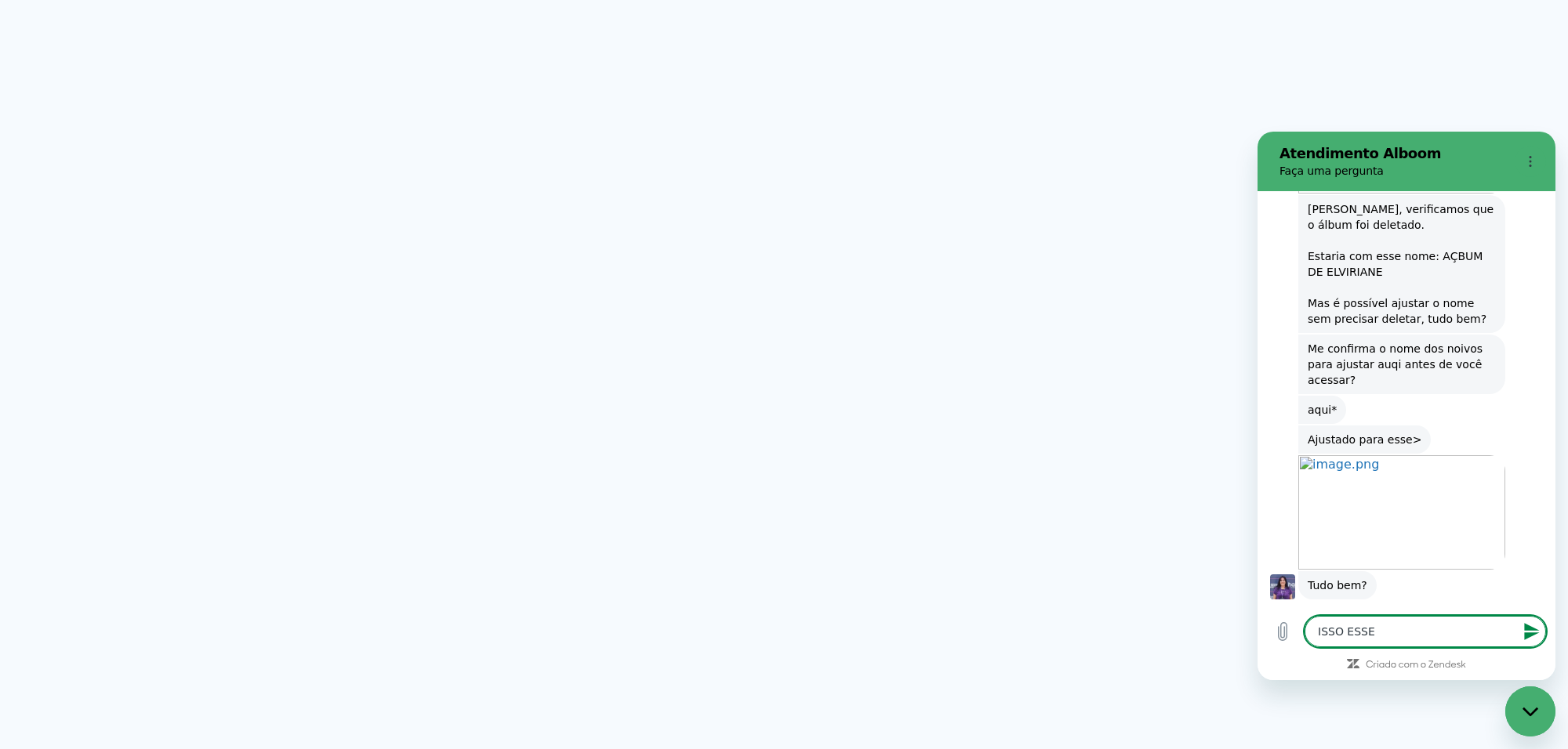
type textarea "ISSO ESSE"
type textarea "x"
type textarea "ISSO ESSE M"
type textarea "x"
type textarea "ISSO ESSE ME"
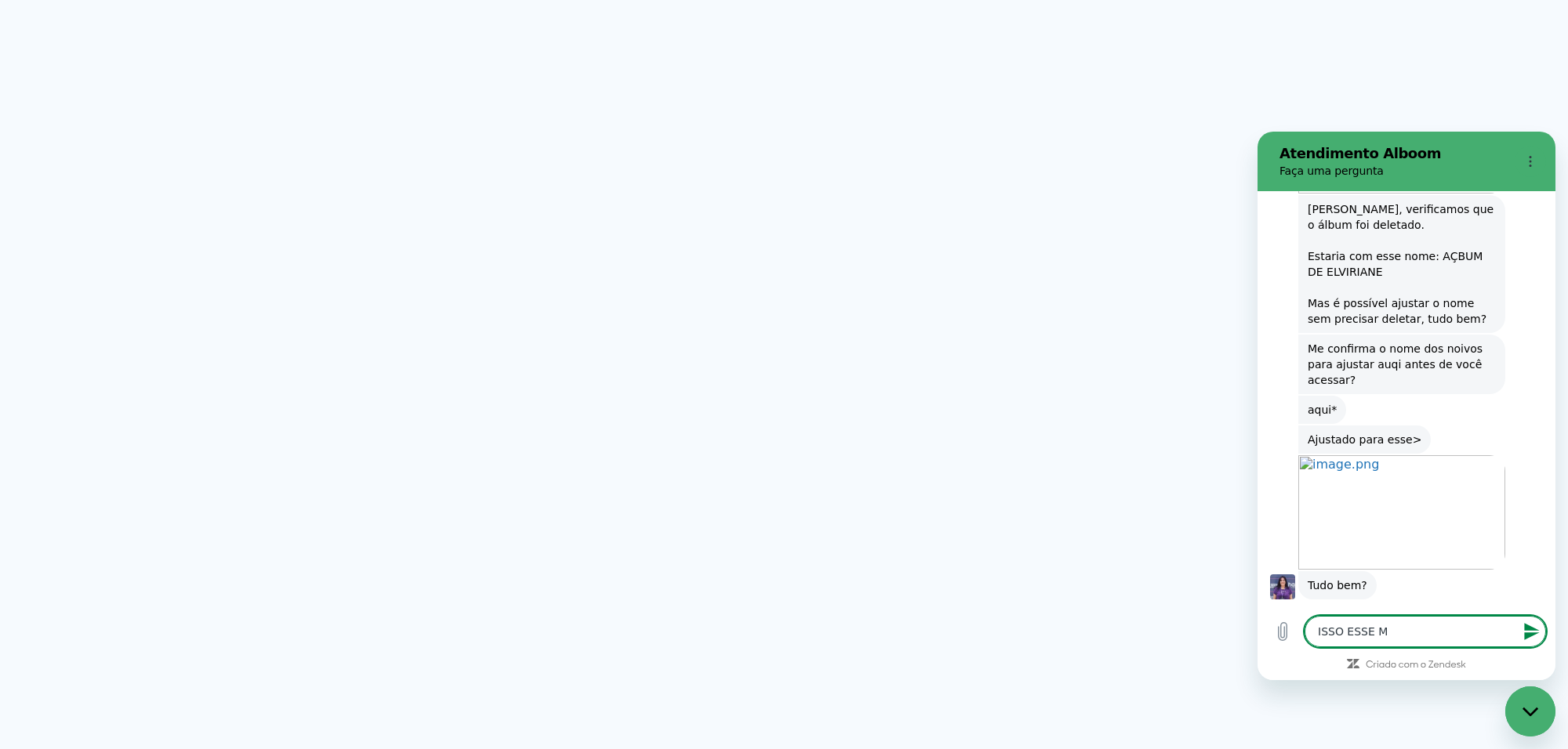
type textarea "x"
type textarea "ISSO ESSE MES"
type textarea "x"
type textarea "ISSO ESSE MESM"
type textarea "x"
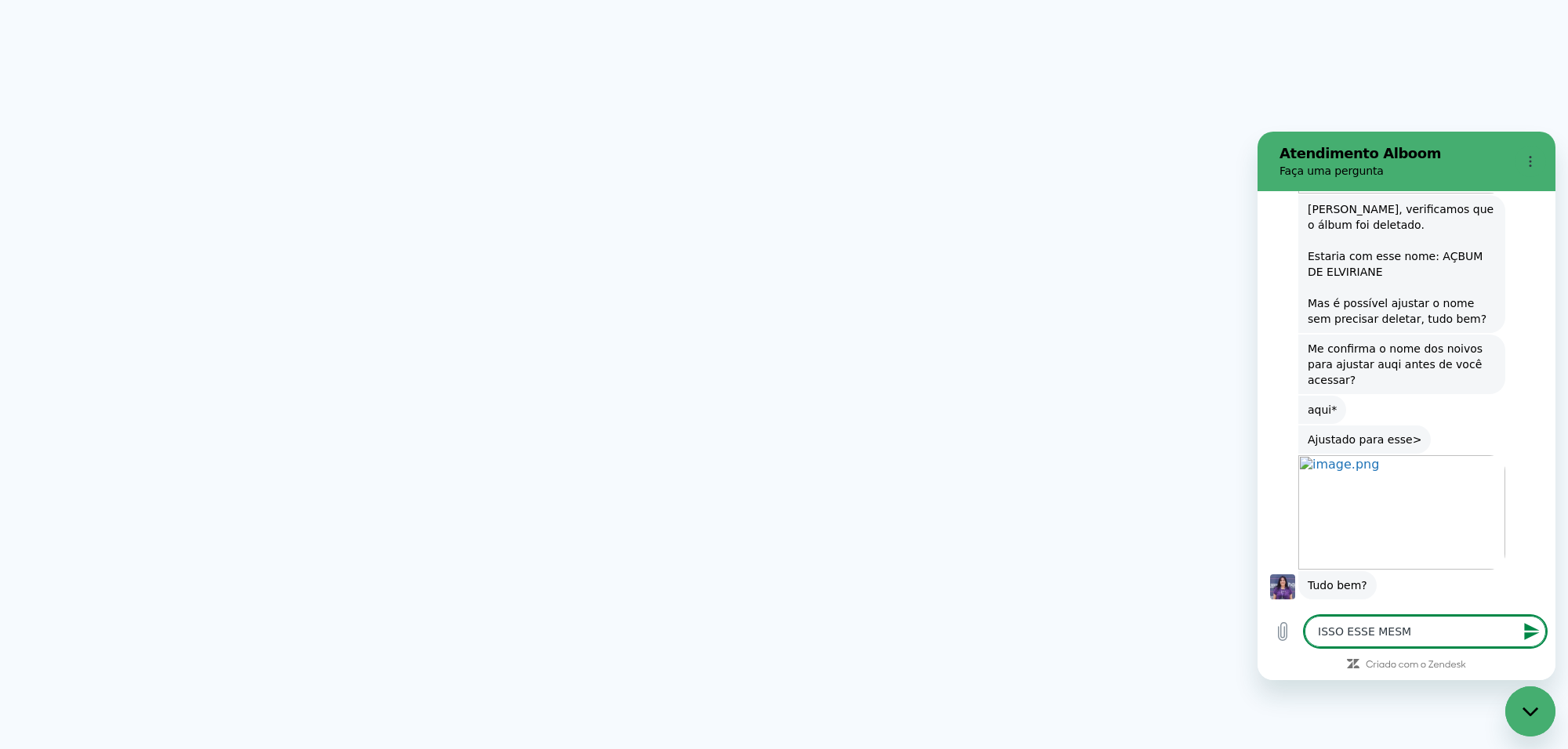
type textarea "ISSO ESSE MESMO"
type textarea "x"
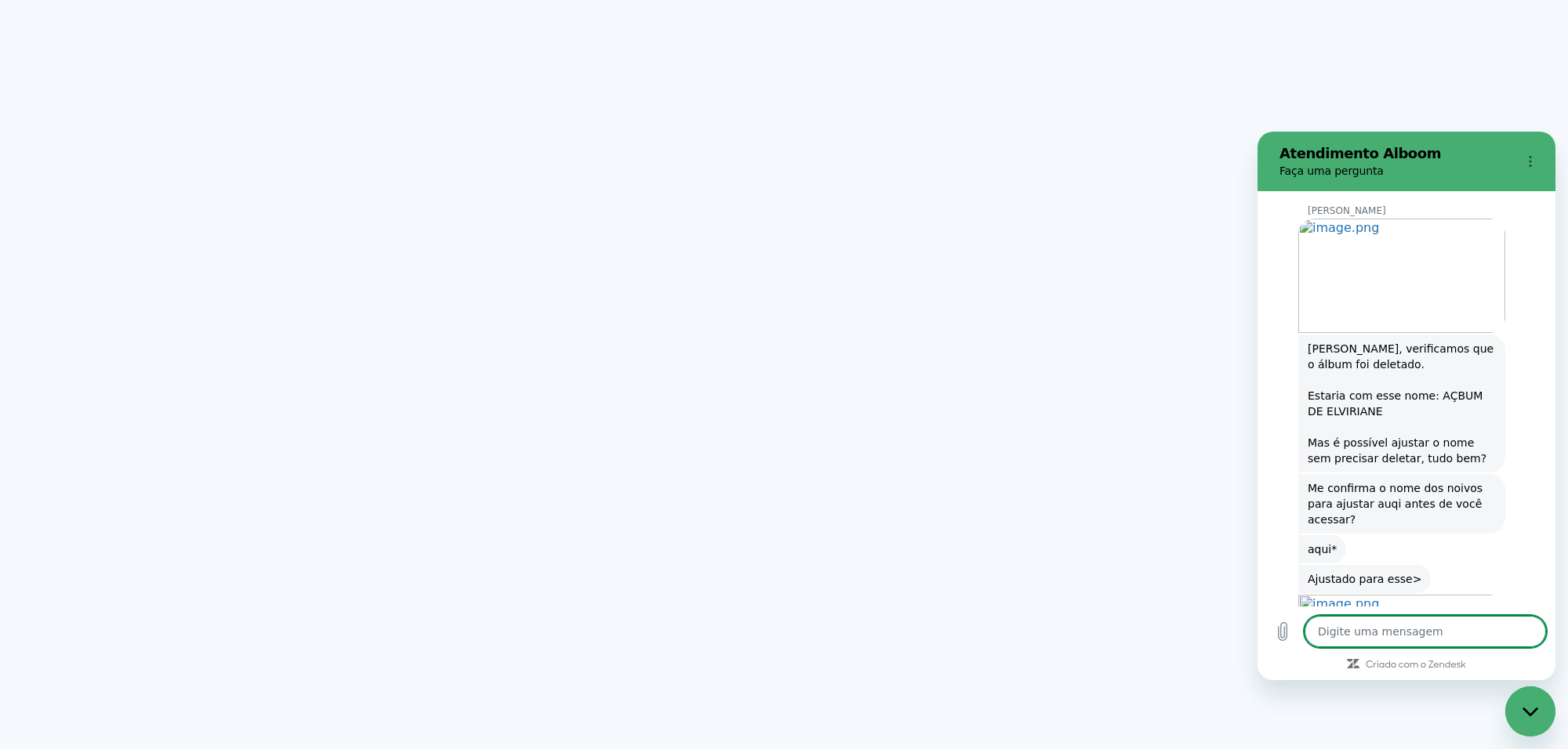
scroll to position [6059, 0]
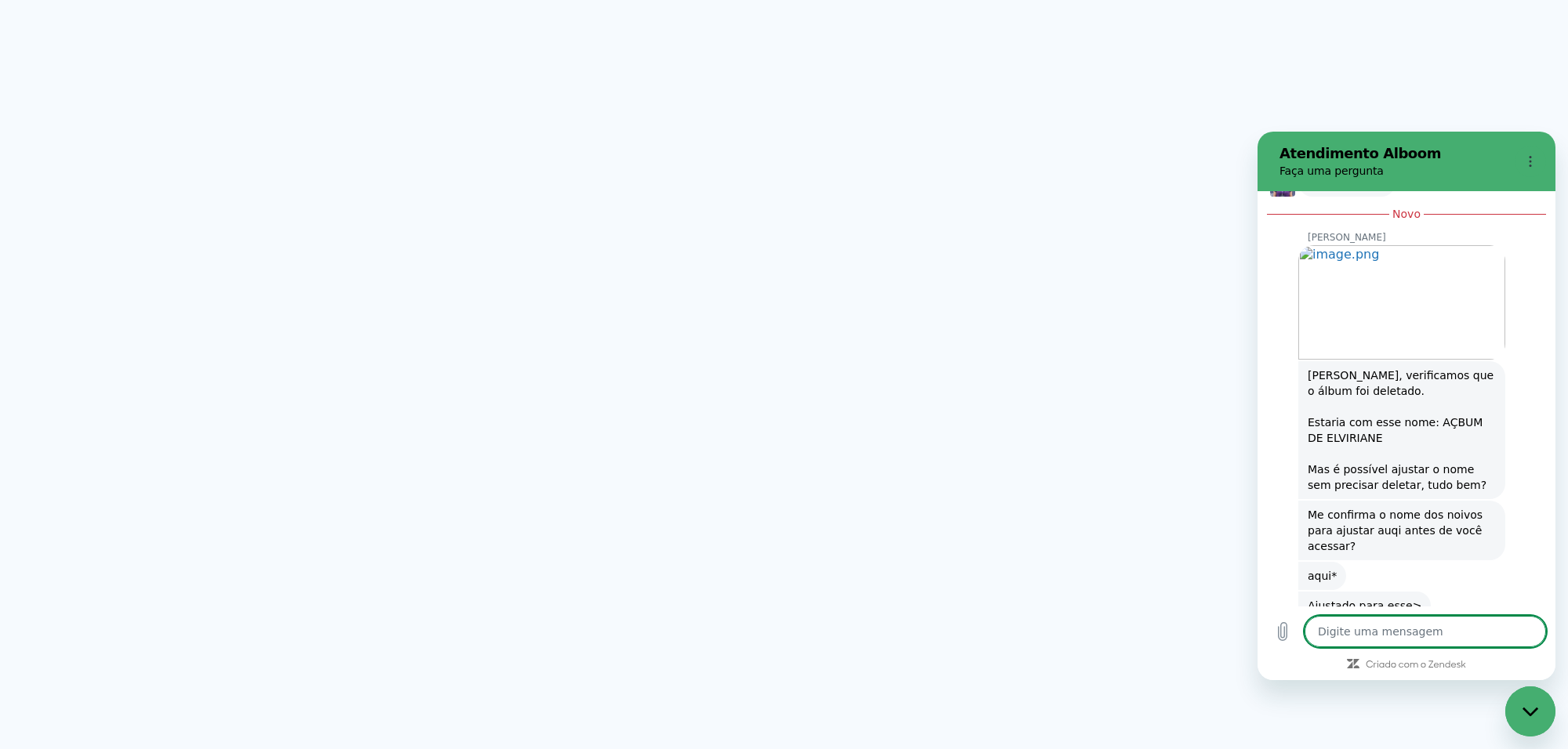
type textarea "x"
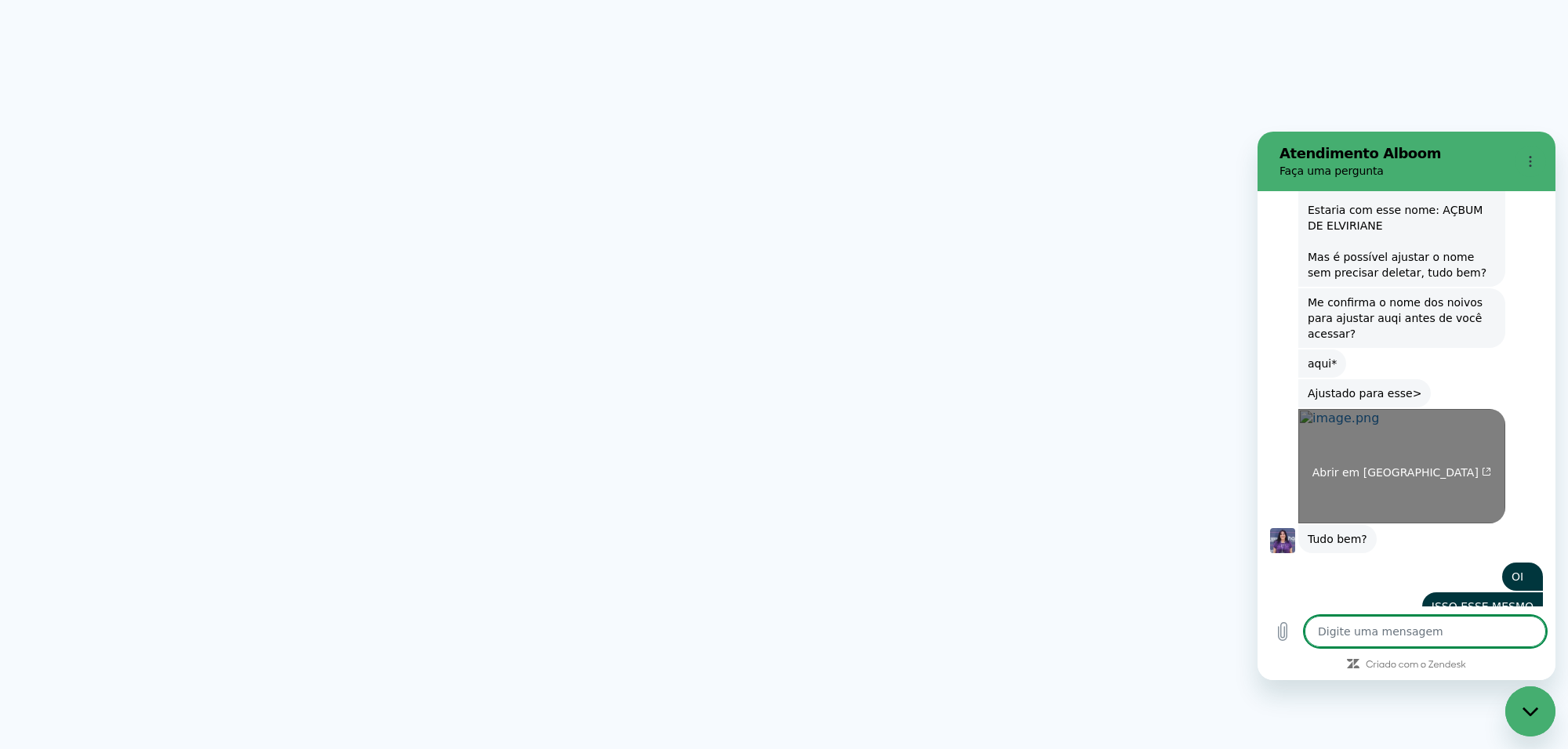
scroll to position [6284, 0]
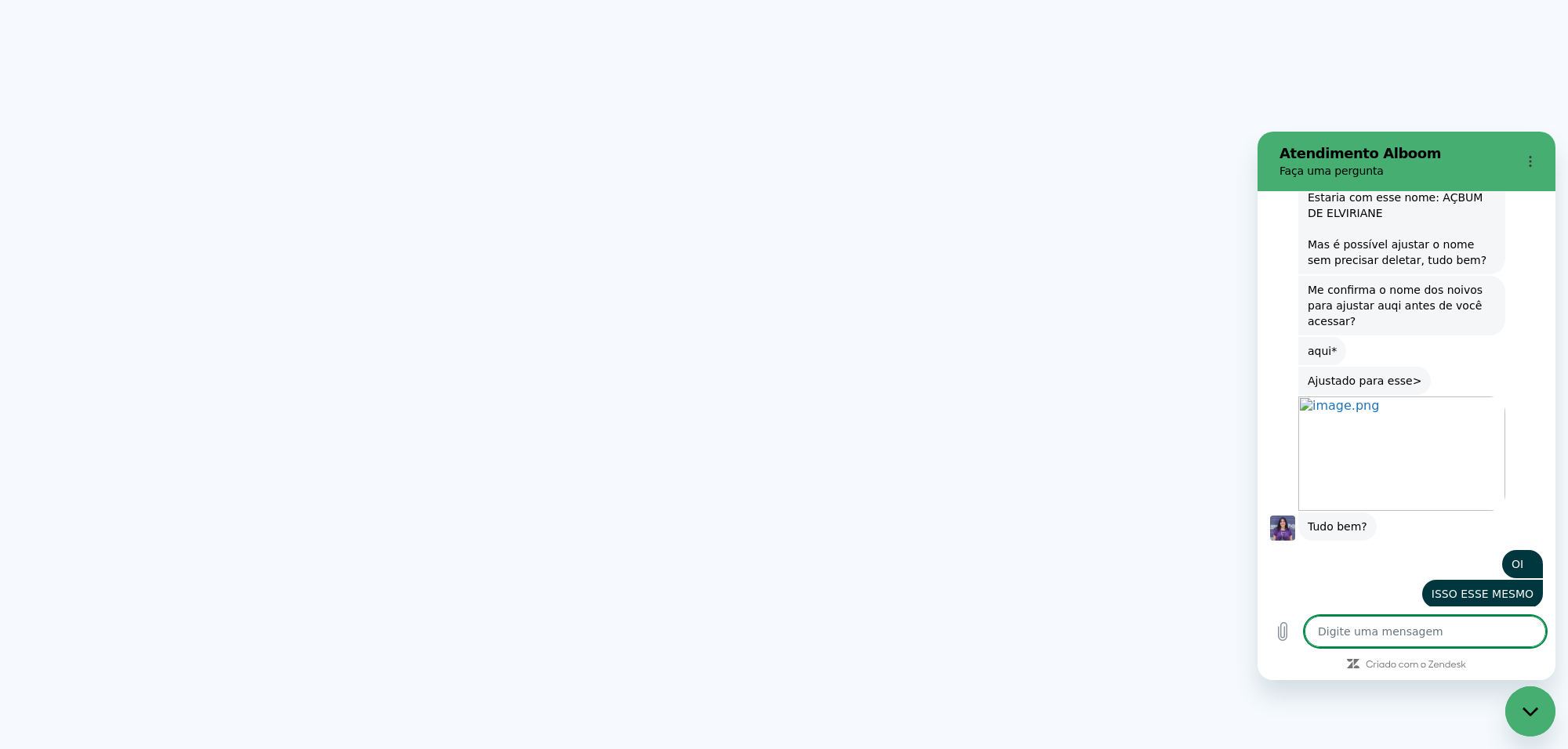
type textarea "P"
type textarea "x"
type textarea "PO"
type textarea "x"
type textarea "POD"
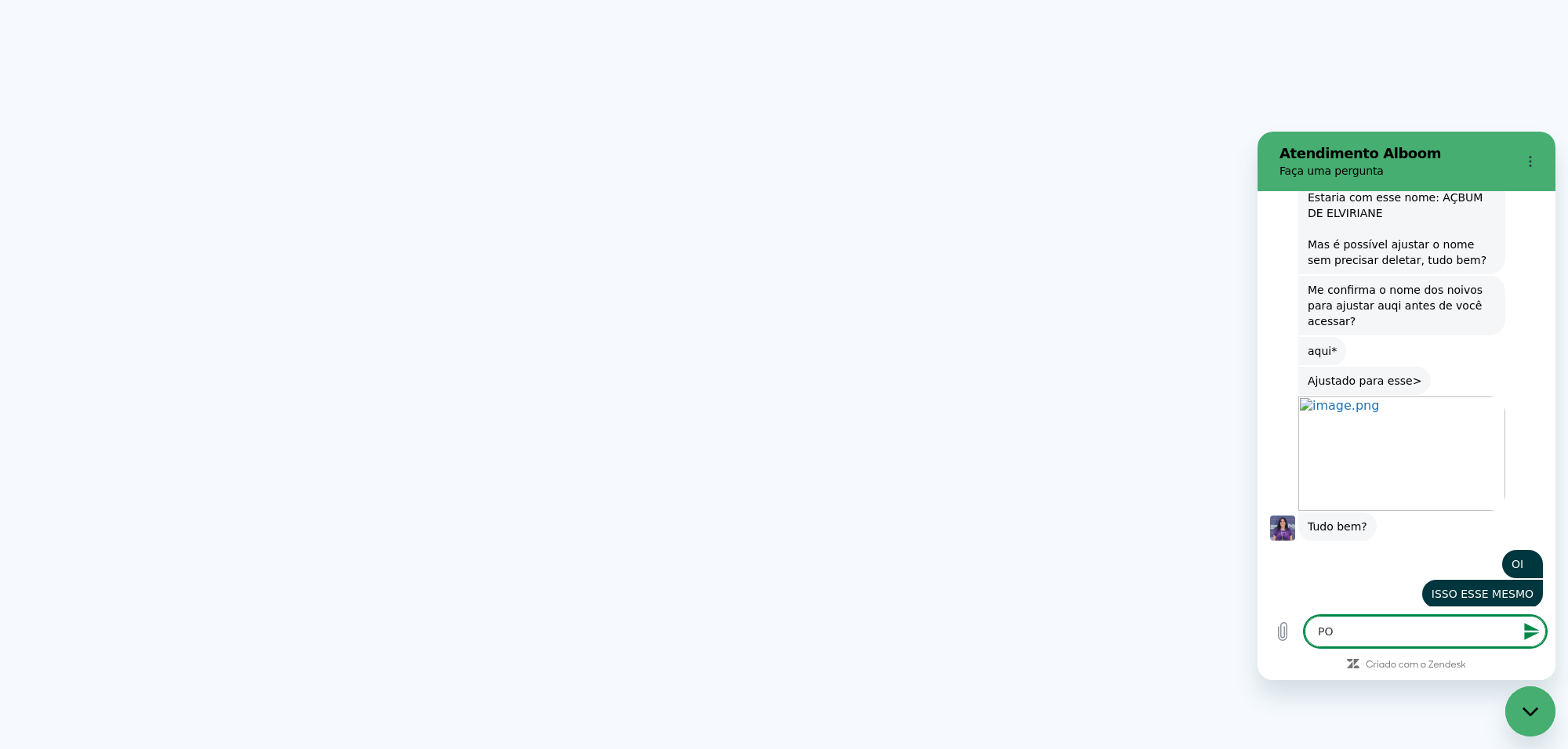
type textarea "x"
type textarea "PODE"
type textarea "x"
type textarea "PODE"
type textarea "x"
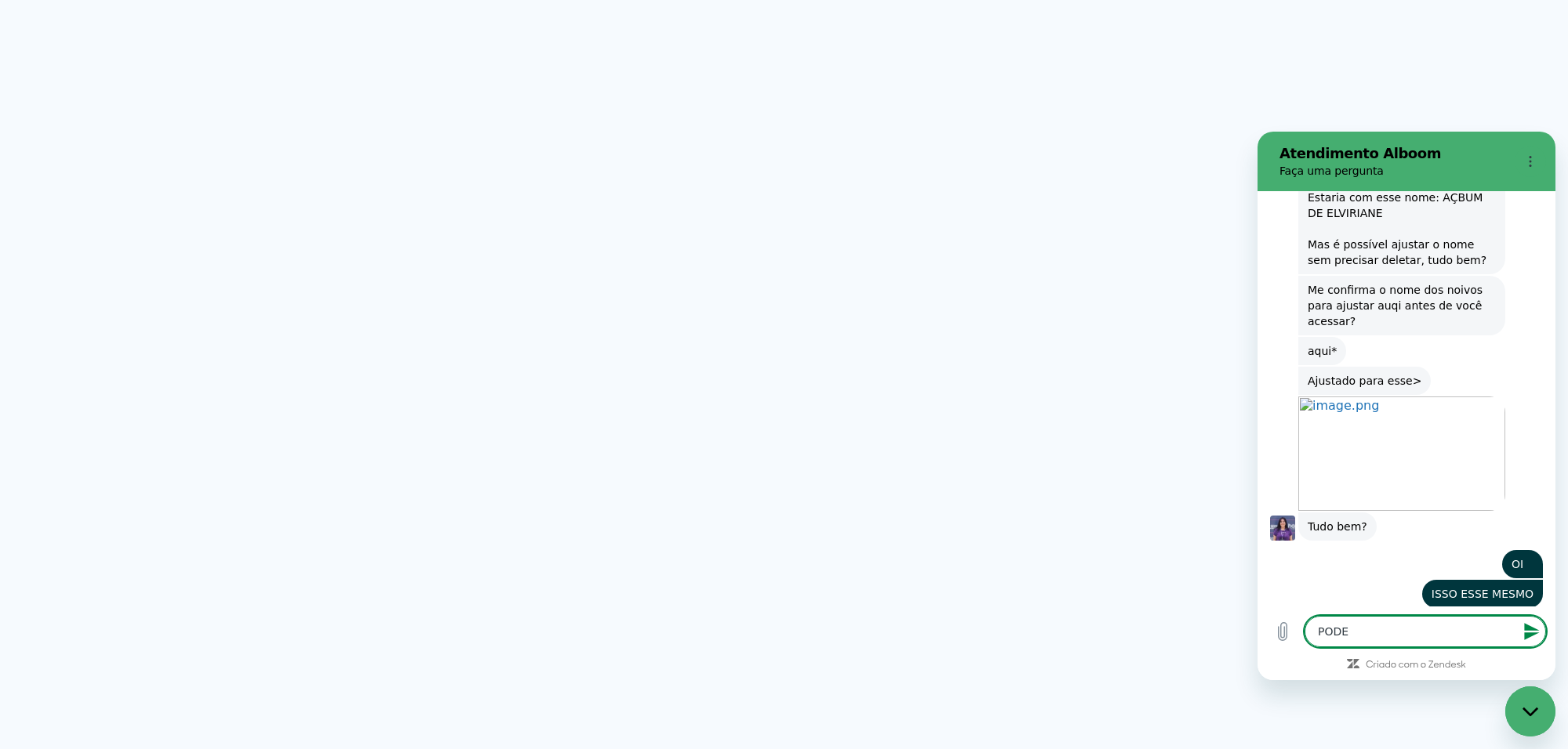
type textarea "PODE P"
type textarea "x"
type textarea "PODE PO"
type textarea "x"
type textarea "PODE POR"
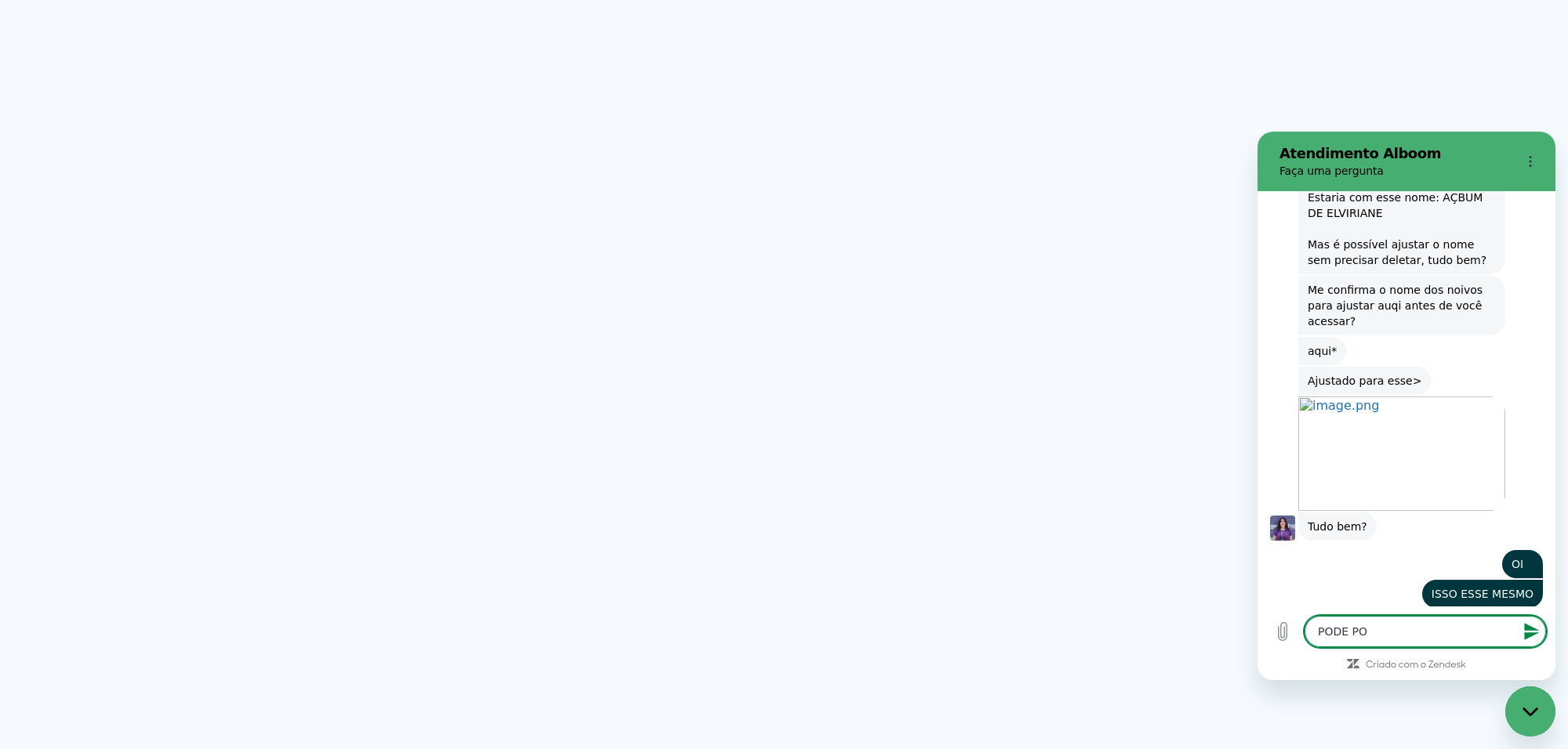
type textarea "x"
type textarea "PODE POR"
type textarea "x"
type textarea "PODE POR F"
type textarea "x"
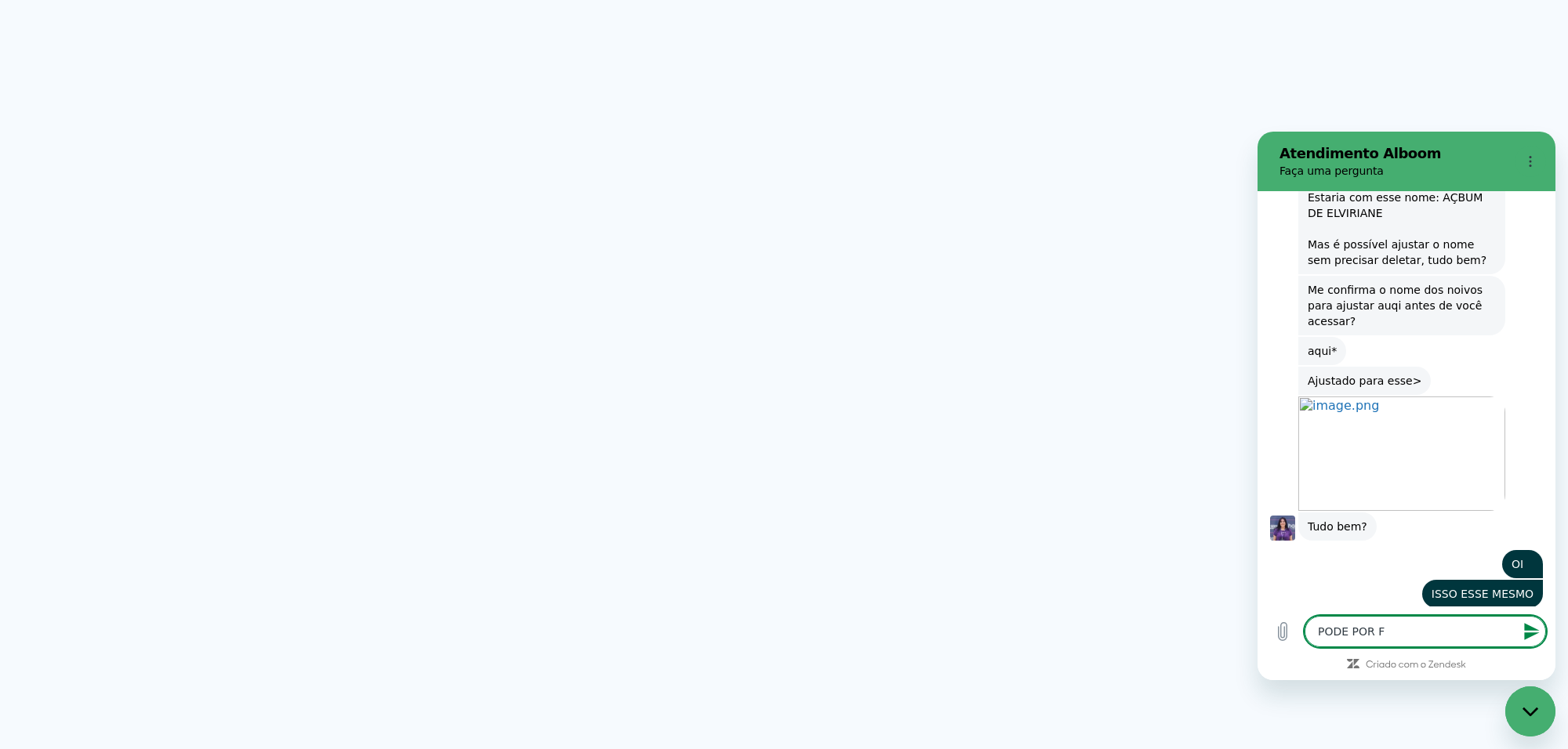
type textarea "PODE POR FA"
type textarea "x"
type textarea "PODE POR FAV"
type textarea "x"
type textarea "PODE POR FAVO"
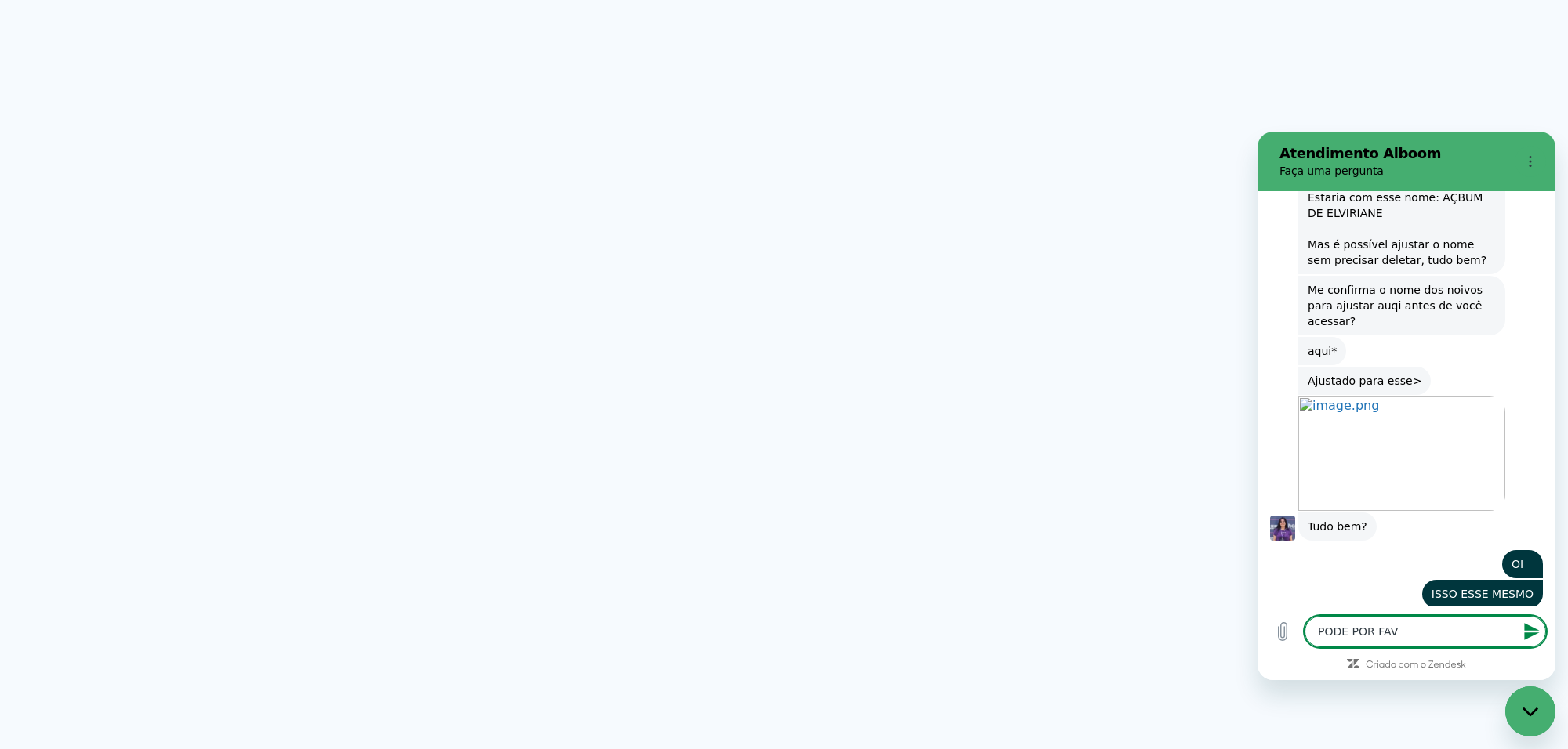
type textarea "x"
type textarea "PODE POR FAVOR"
type textarea "x"
type textarea "PODE POR FAVOR"
type textarea "x"
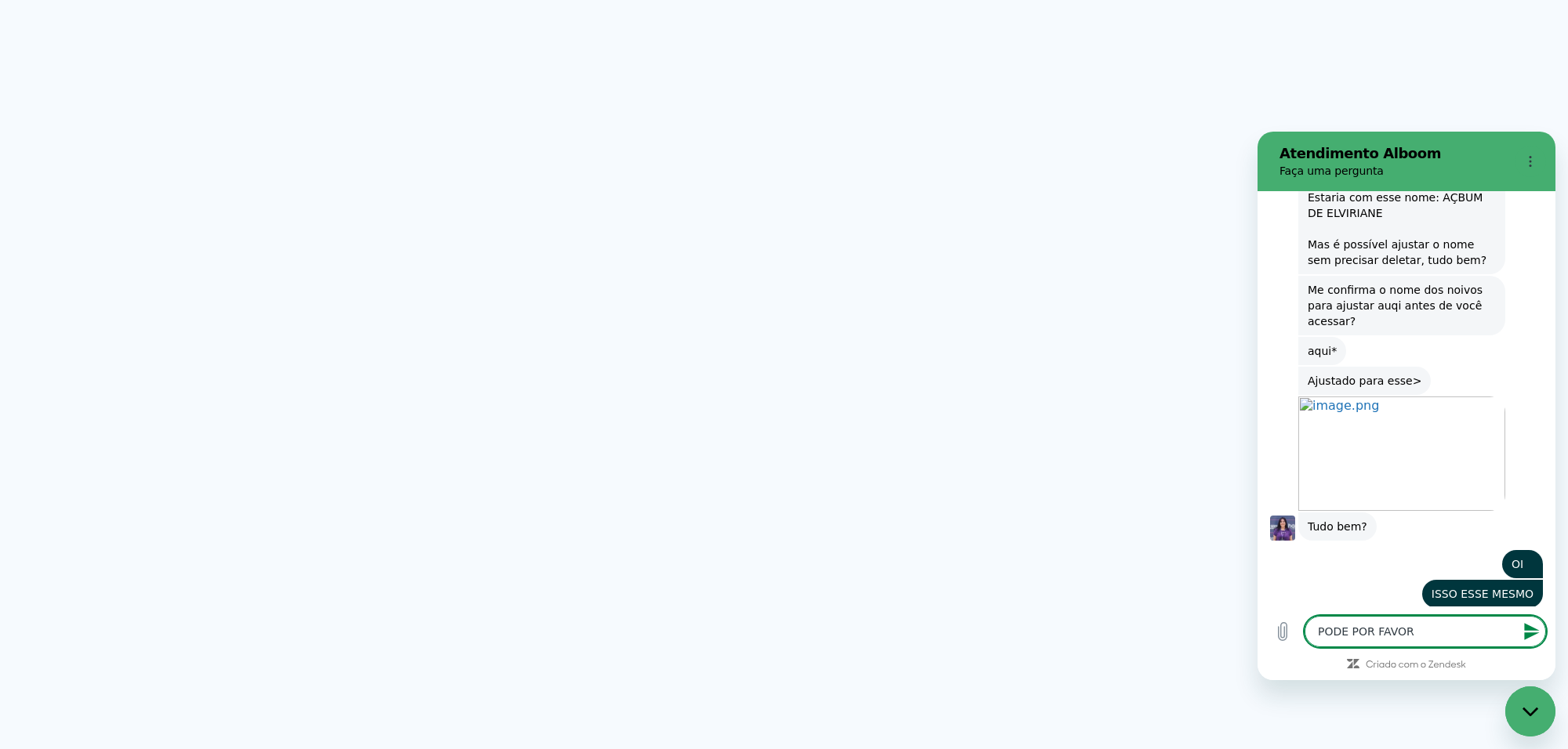
type textarea "PODE POR FAVOR C"
type textarea "x"
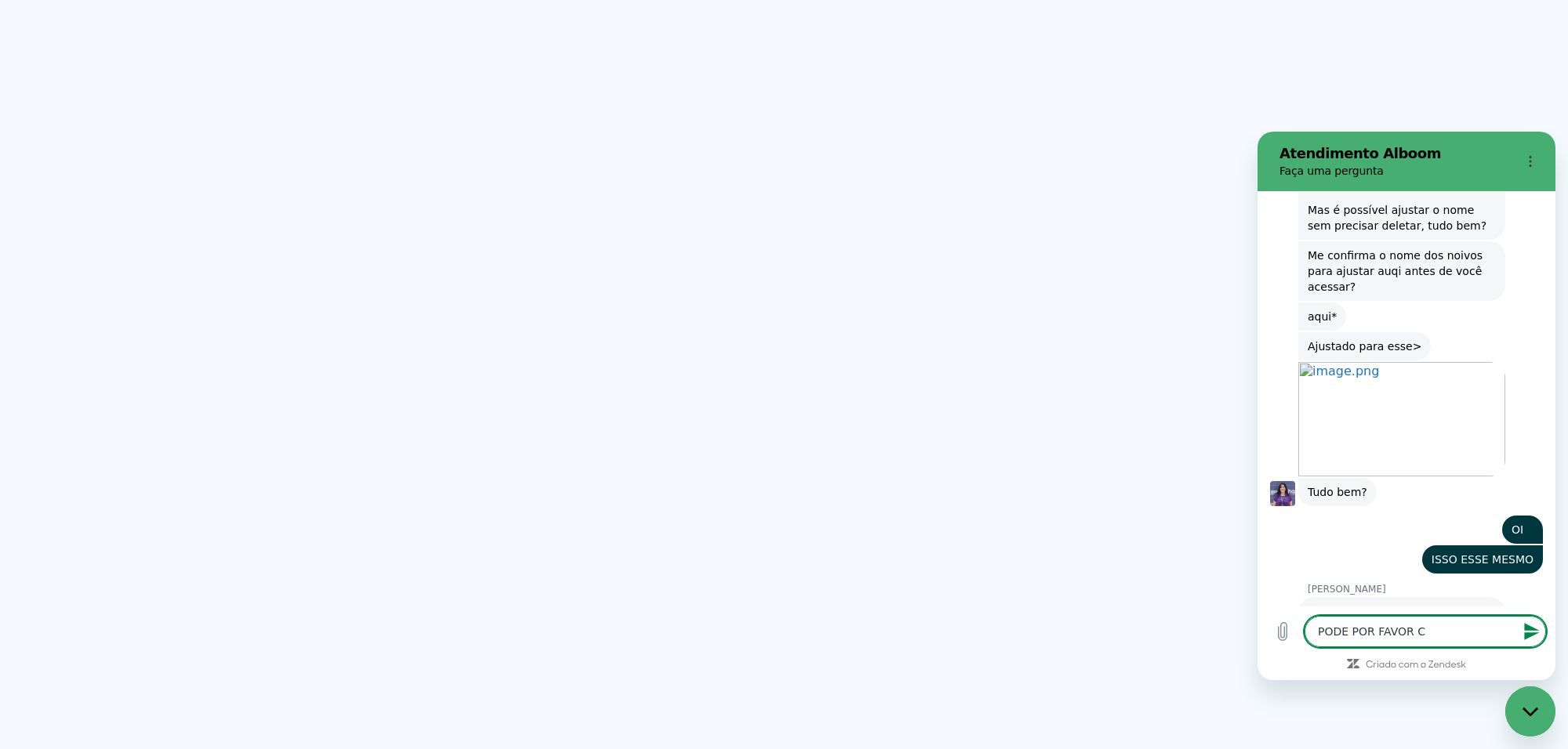
type textarea "PODE POR FAVOR CC"
type textarea "x"
type textarea "PODE POR FAVOR C"
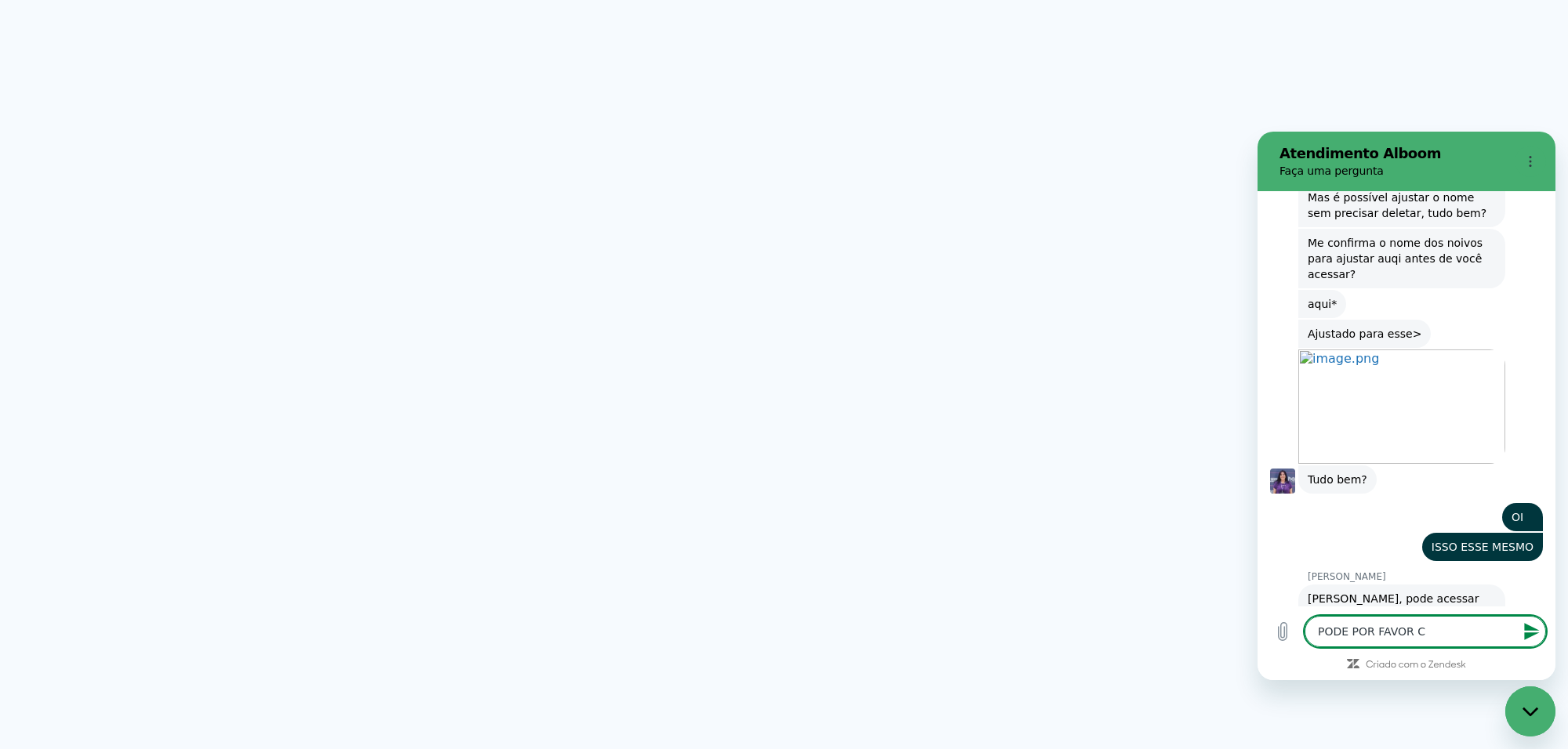
scroll to position [6330, 0]
type textarea "x"
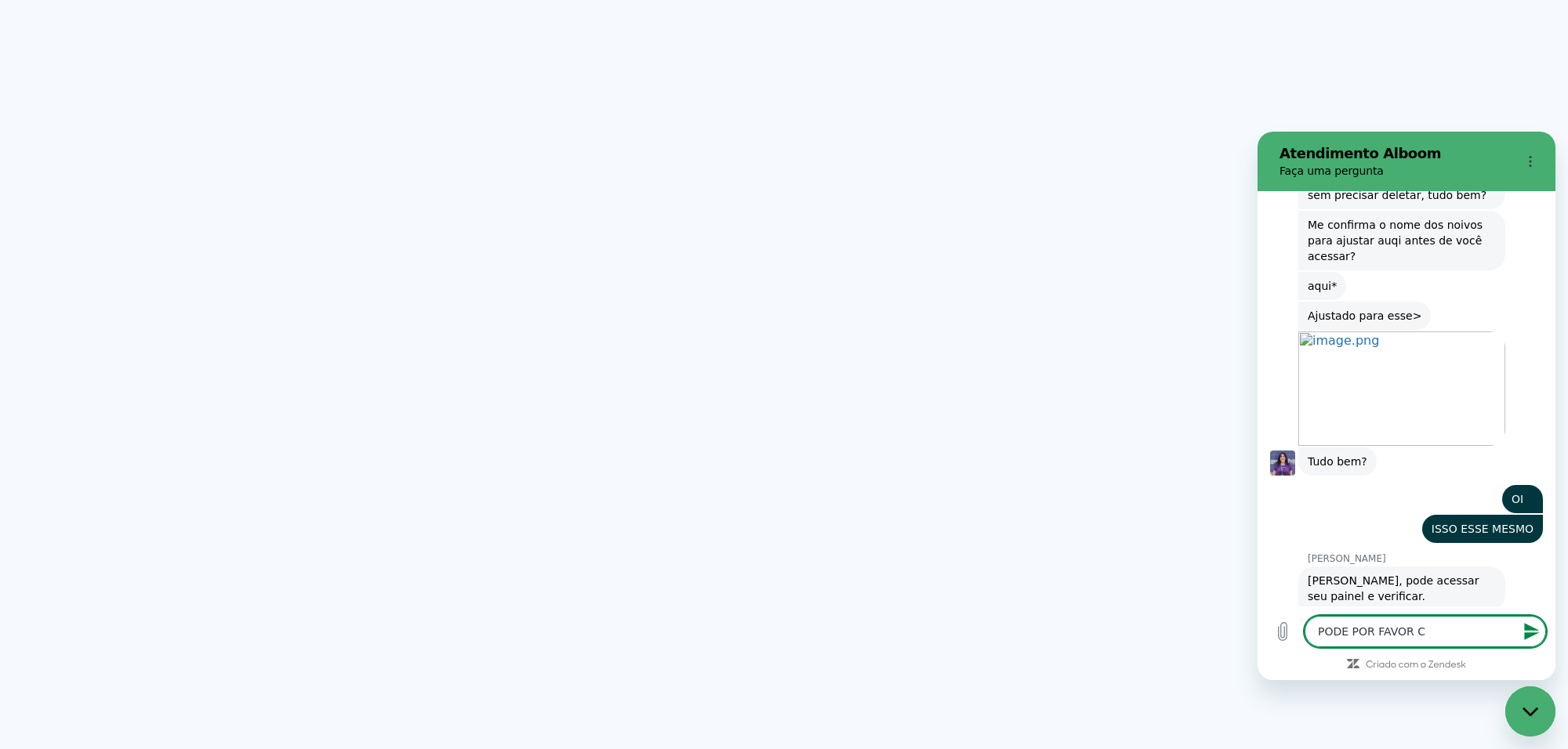
scroll to position [6353, 0]
type textarea "PODE POR FAVOR"
type textarea "x"
type textarea "PODE POR FAVOR"
type textarea "x"
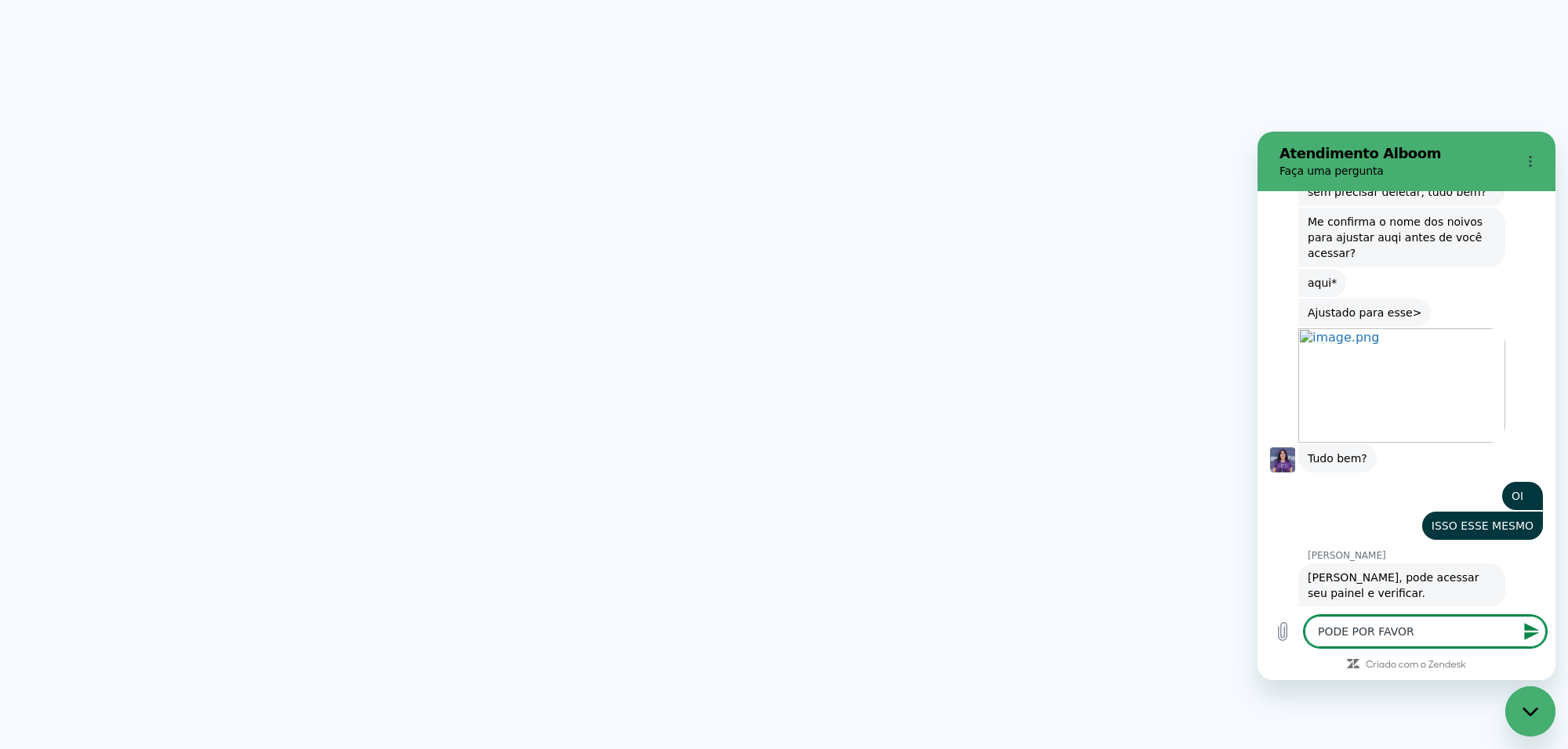
type textarea "PODE POR FAVO"
type textarea "x"
type textarea "PODE POR FAV"
type textarea "x"
type textarea "PODE POR FA"
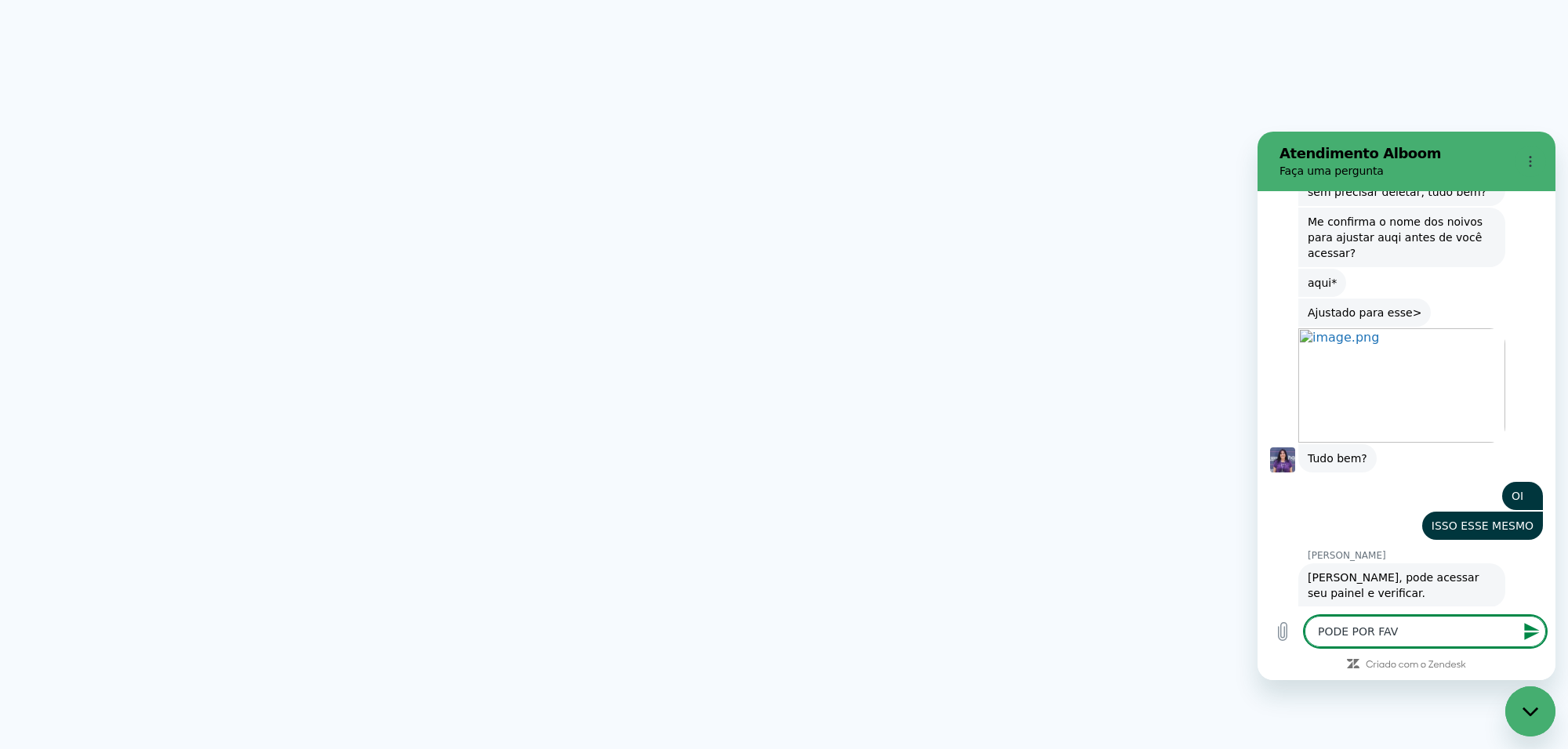
type textarea "x"
type textarea "PODE POR F"
type textarea "x"
type textarea "PODE POR"
type textarea "x"
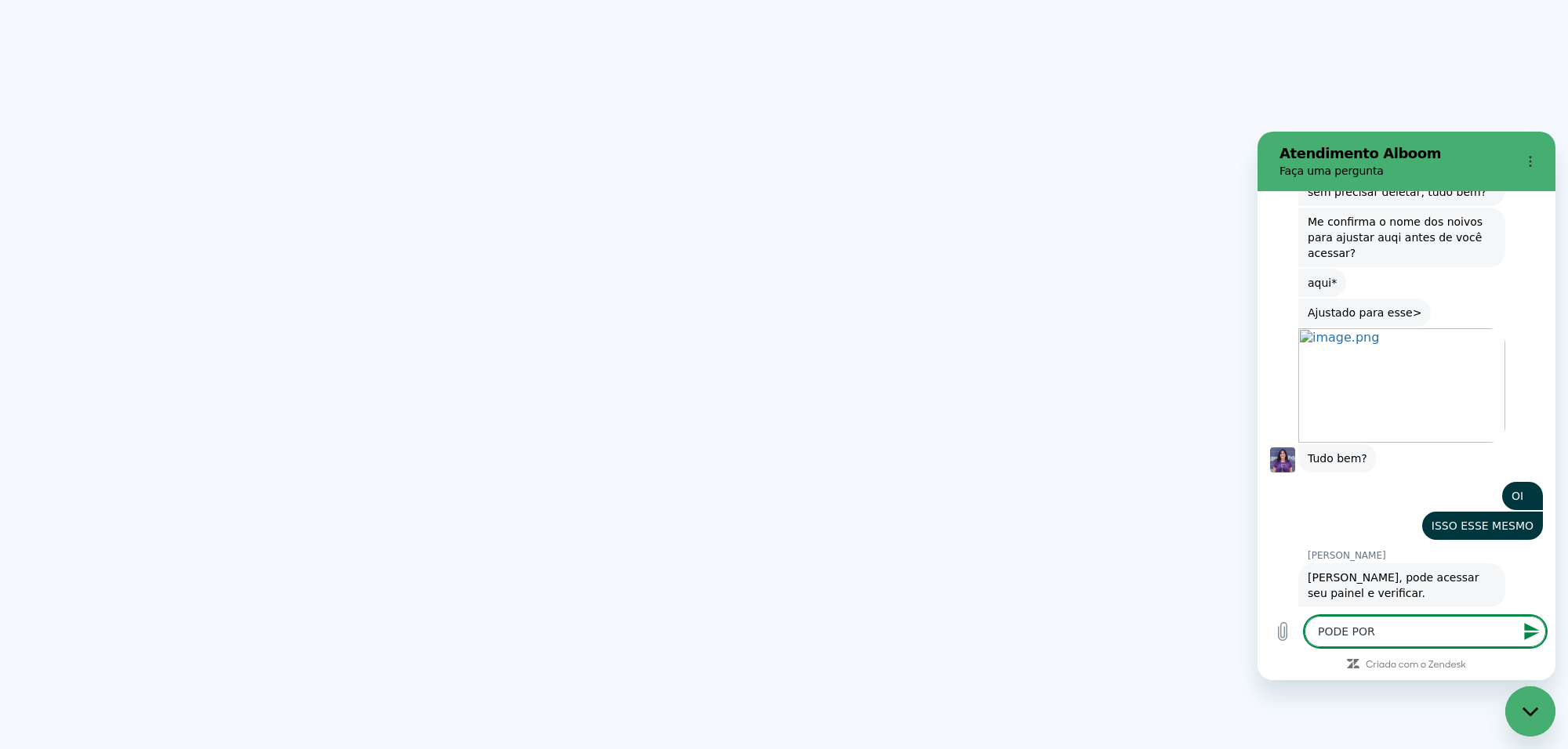
type textarea "PODE POR"
type textarea "x"
type textarea "PODE PO"
type textarea "x"
type textarea "PODE P"
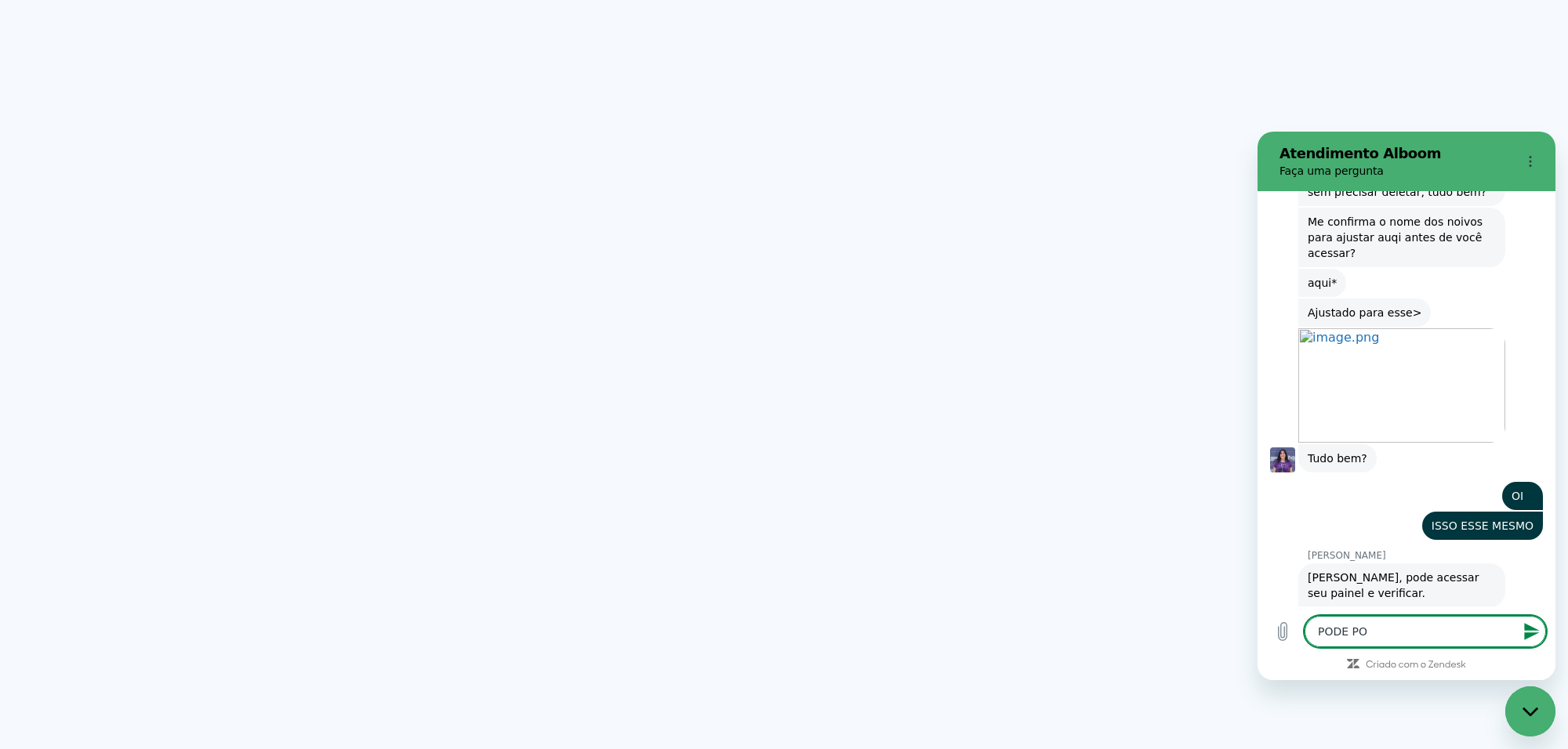
type textarea "x"
type textarea "PODE"
type textarea "x"
type textarea "PODE"
type textarea "x"
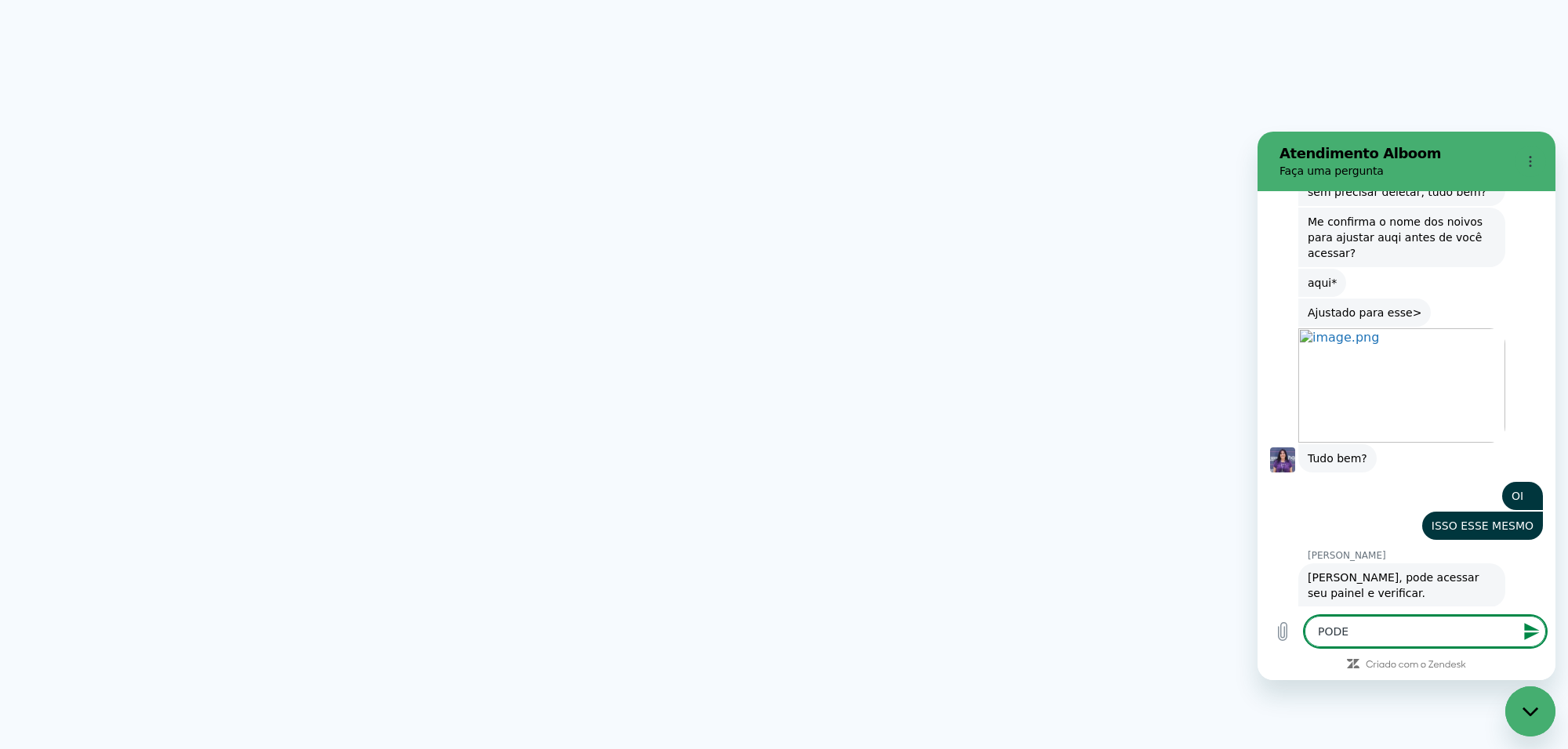
type textarea "POD"
type textarea "x"
type textarea "PO"
type textarea "x"
type textarea "P"
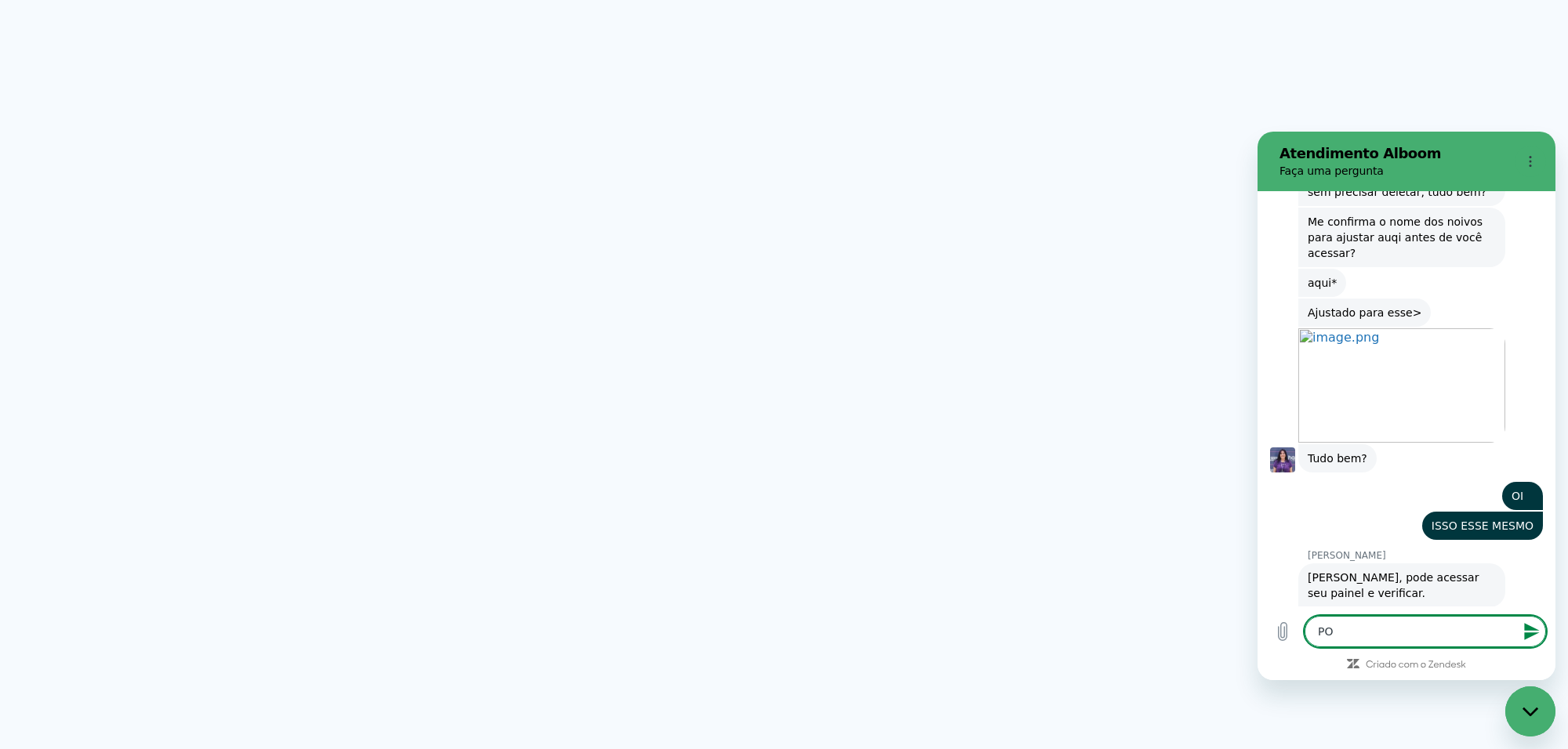
type textarea "x"
type textarea "O"
type textarea "x"
type textarea "OB"
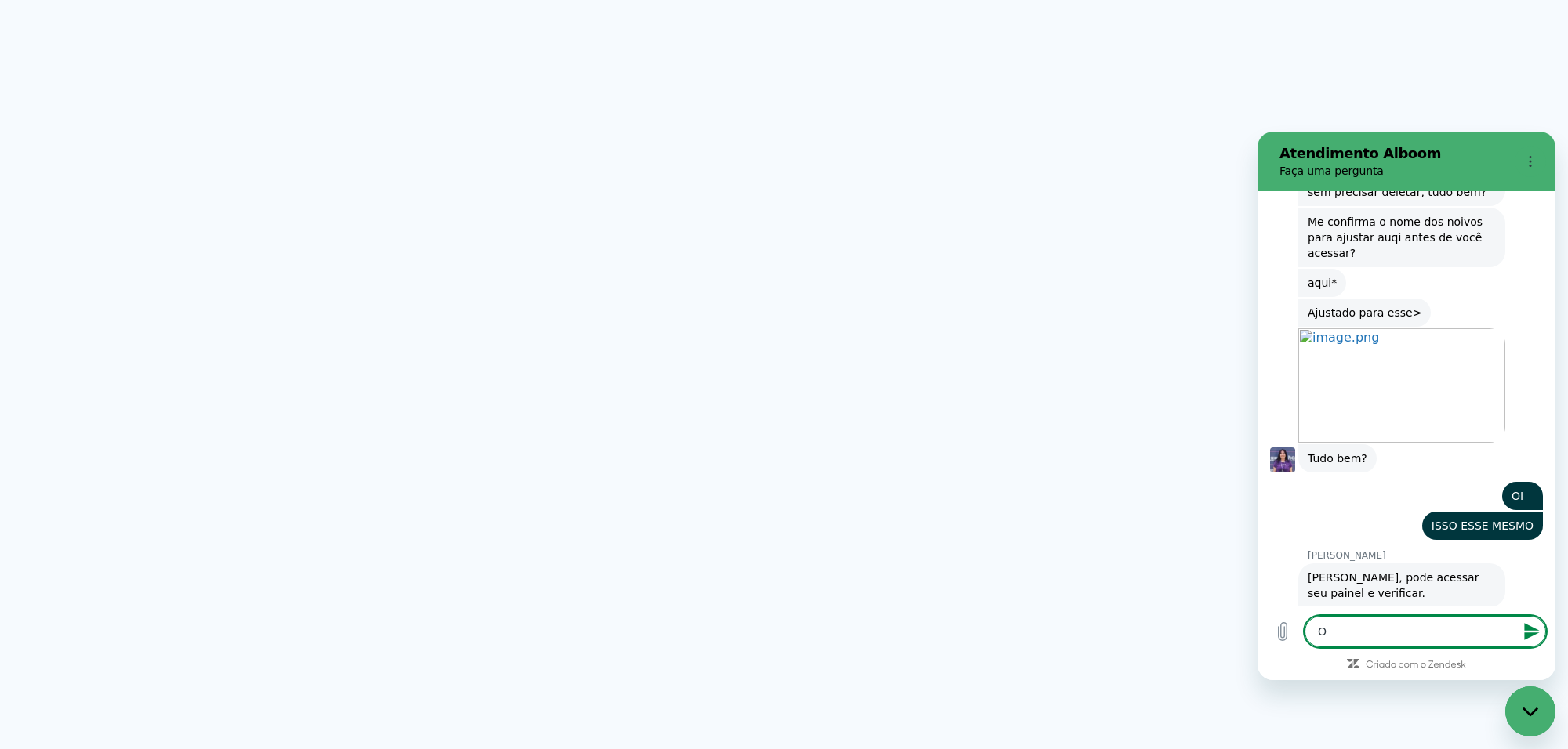
type textarea "x"
type textarea "OBR"
type textarea "x"
type textarea "OBRI"
type textarea "x"
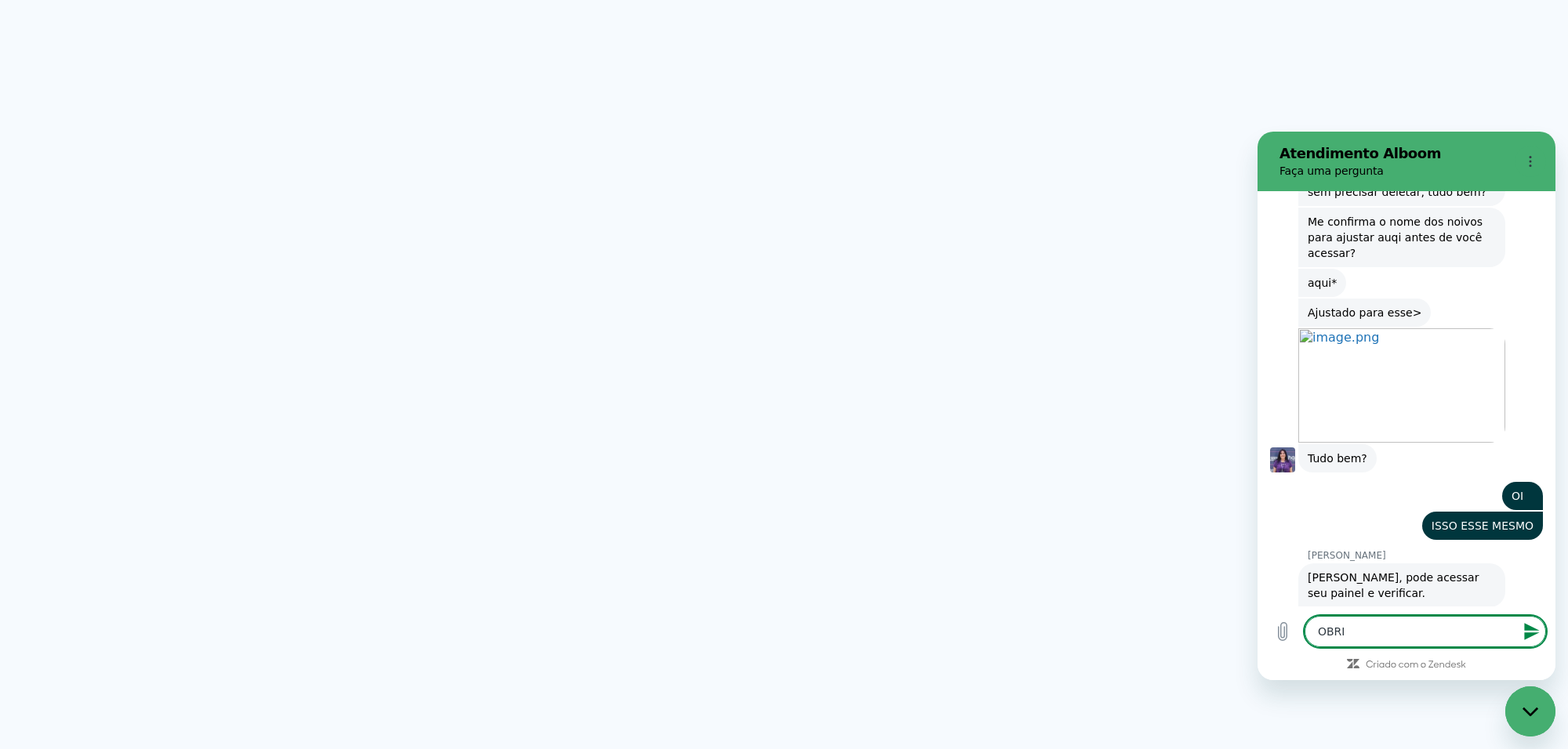
type textarea "OBRIG"
type textarea "x"
type textarea "OBRIGA"
type textarea "x"
type textarea "OBRIGAD"
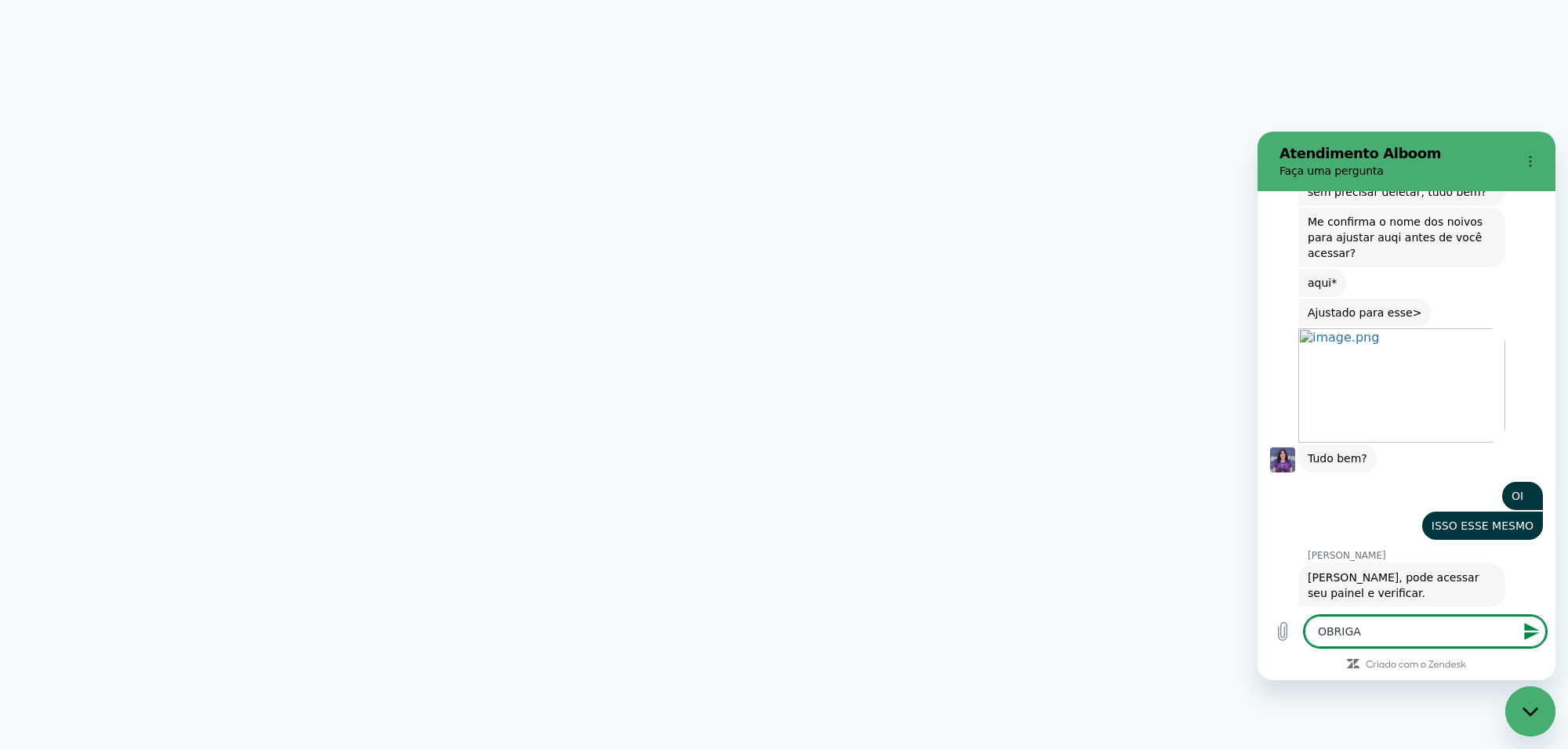
type textarea "x"
type textarea "OBRIGADA"
type textarea "x"
type textarea "OBRIGADA"
click at [1535, 701] on div "Fechar janela de mensagens" at bounding box center [1530, 711] width 47 height 47
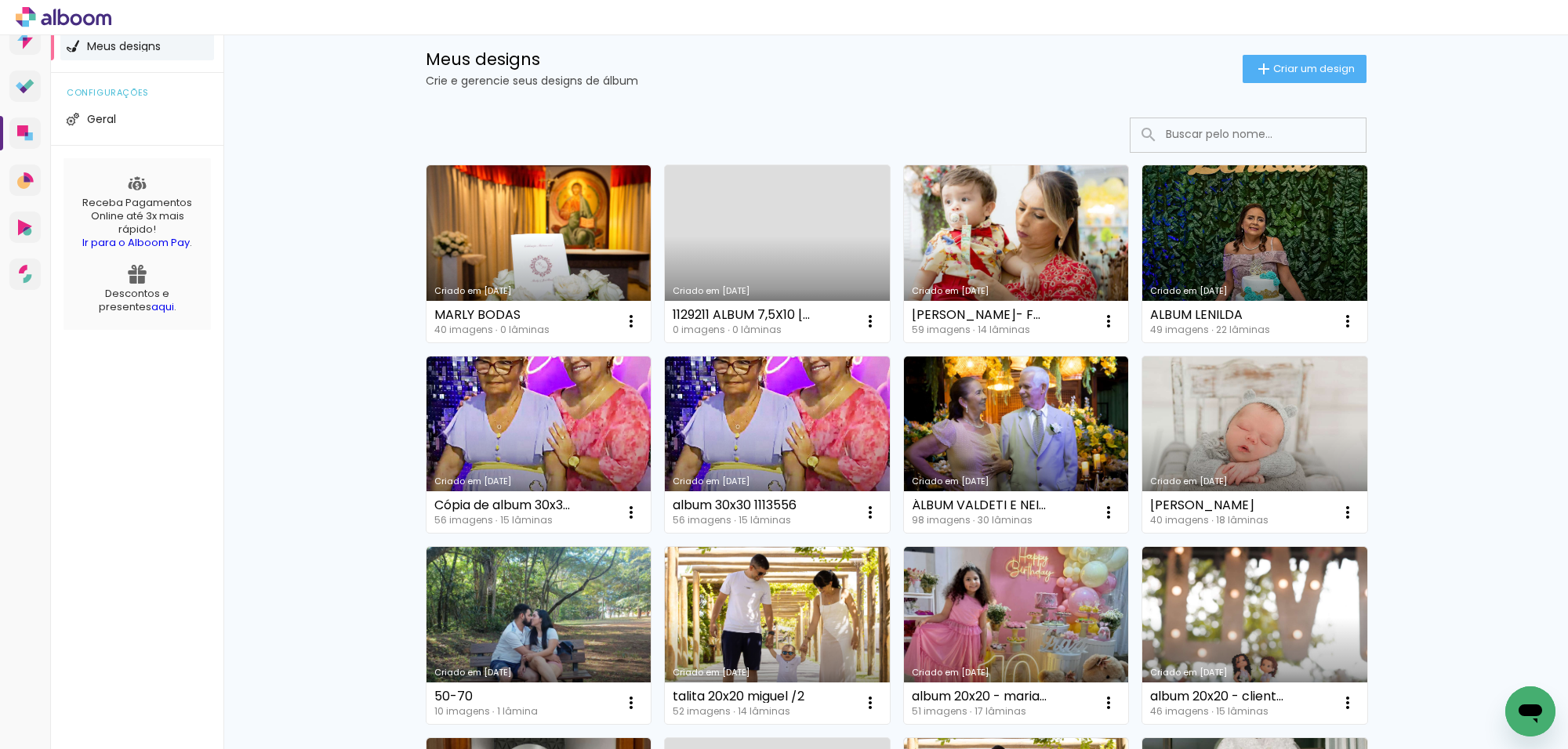
type textarea "x"
